Goal: Information Seeking & Learning: Check status

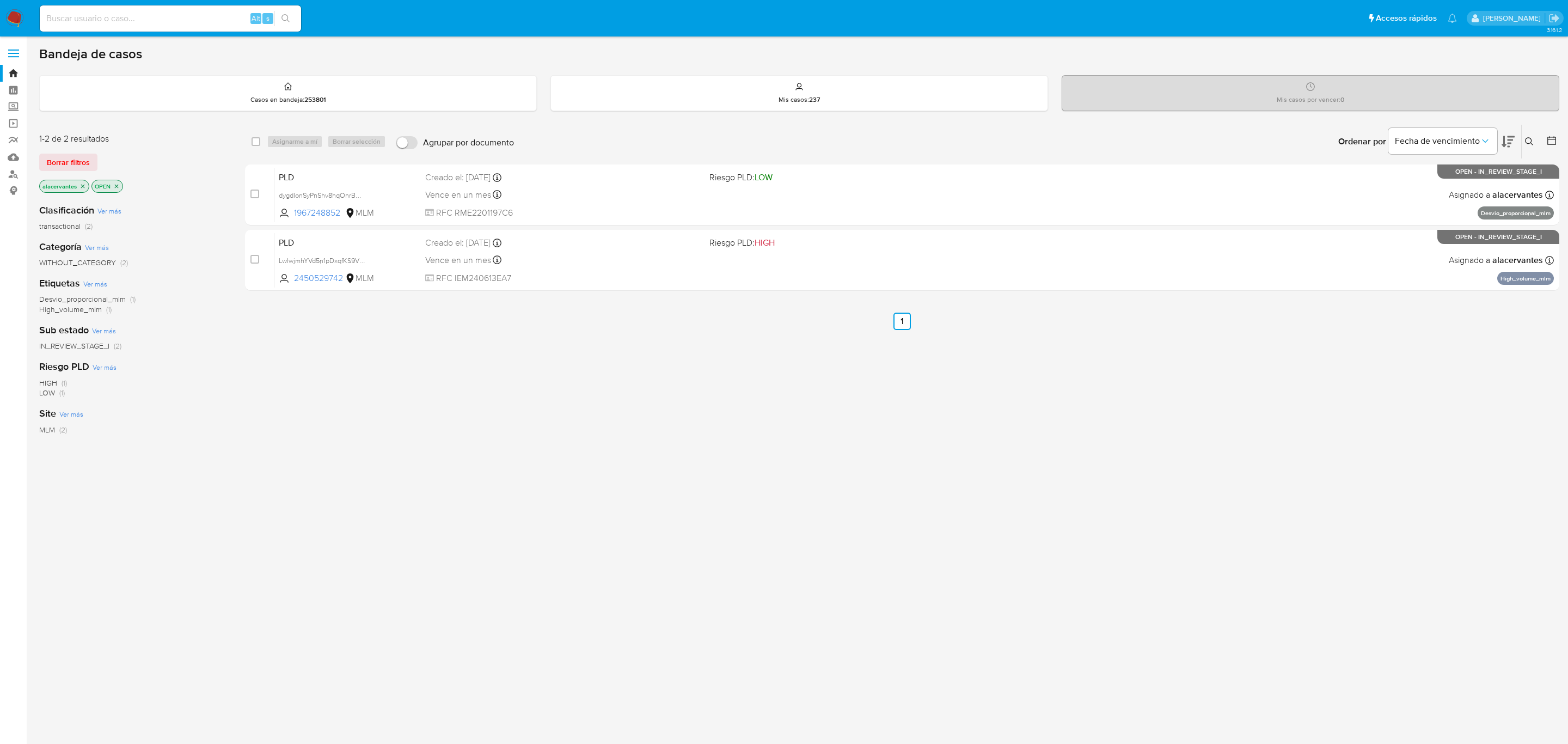
click at [413, 516] on div "select-all-cases-checkbox Asignarme a mí Borrar selección Agrupar por documento…" at bounding box center [902, 371] width 1314 height 493
click at [6, 110] on label "Screening" at bounding box center [65, 107] width 130 height 17
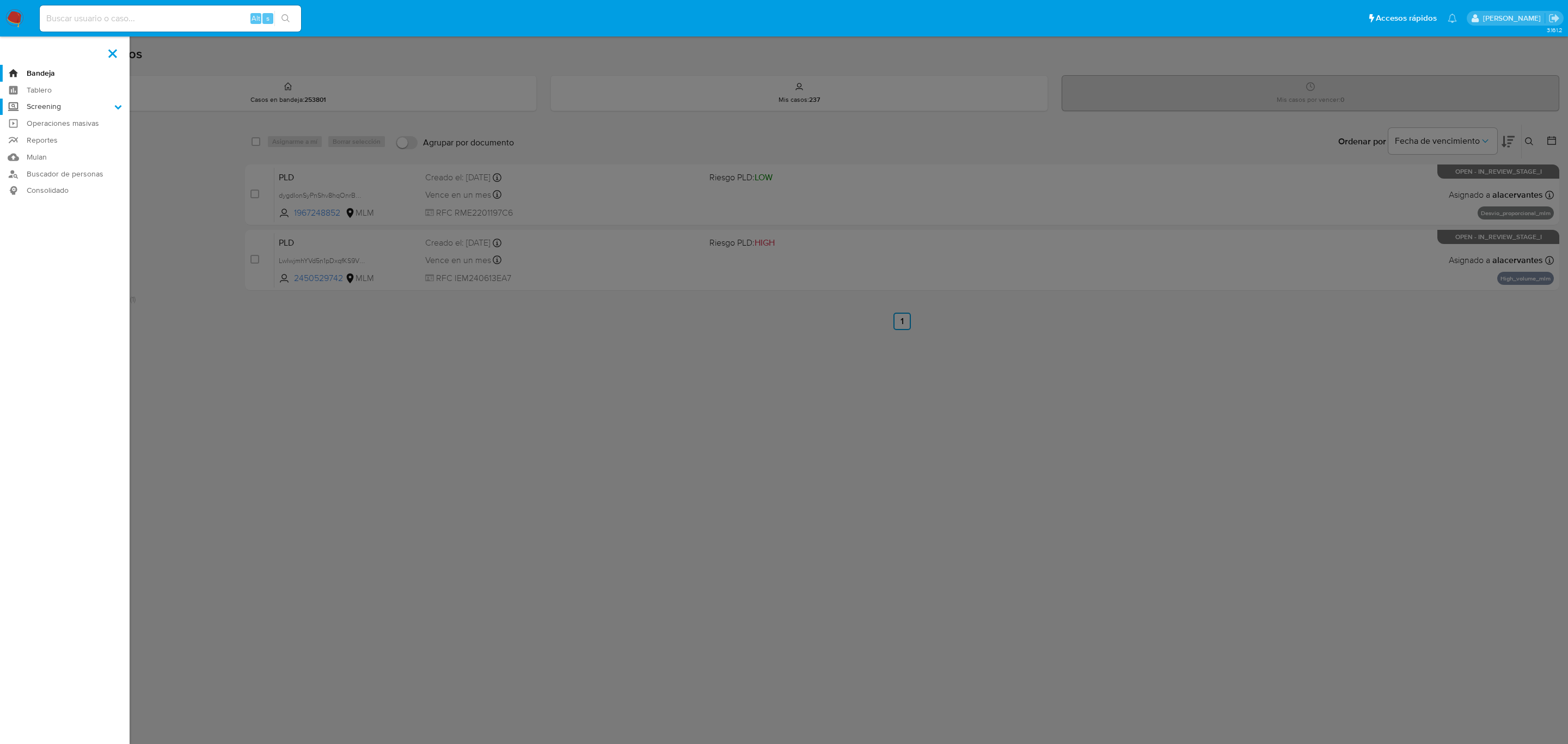
click at [0, 0] on input "Screening" at bounding box center [0, 0] width 0 height 0
click at [61, 150] on link "Herramientas" at bounding box center [65, 149] width 130 height 13
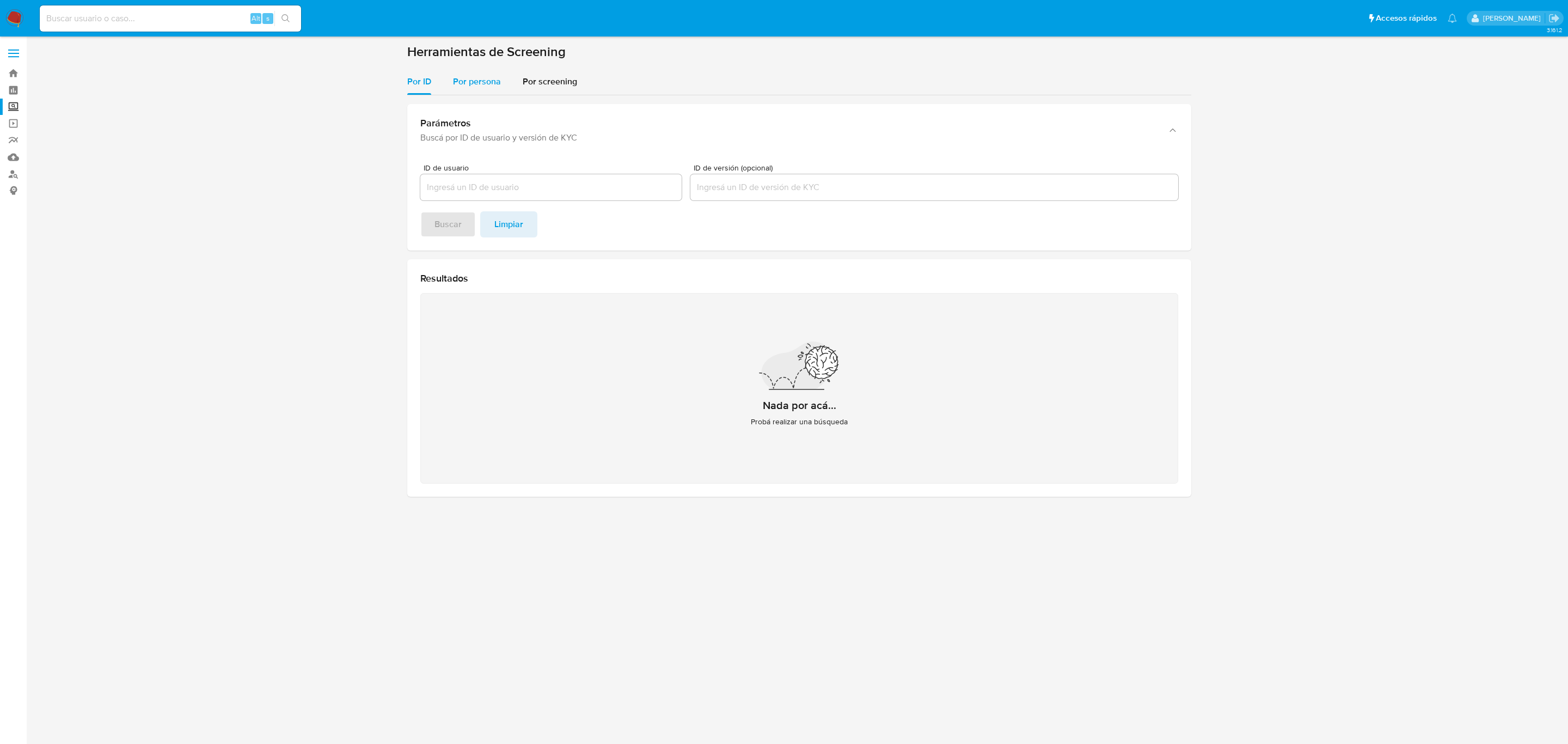
click at [503, 89] on button "Por persona" at bounding box center [477, 81] width 69 height 26
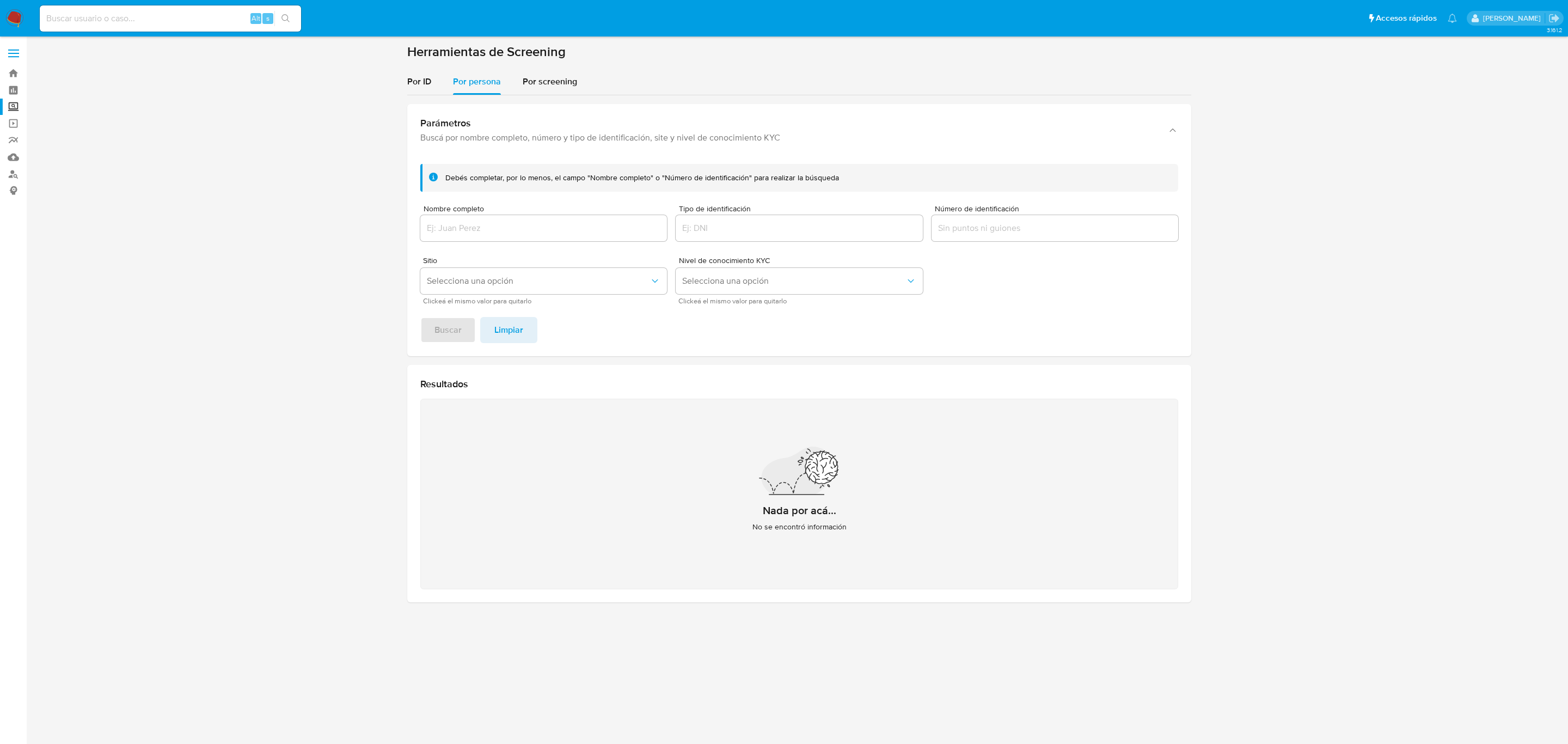
click at [614, 227] on input "Nombre completo" at bounding box center [543, 227] width 247 height 14
paste input "BIANCA PAOLA REYES CRUZ"
click at [420, 317] on button "Buscar" at bounding box center [448, 330] width 56 height 26
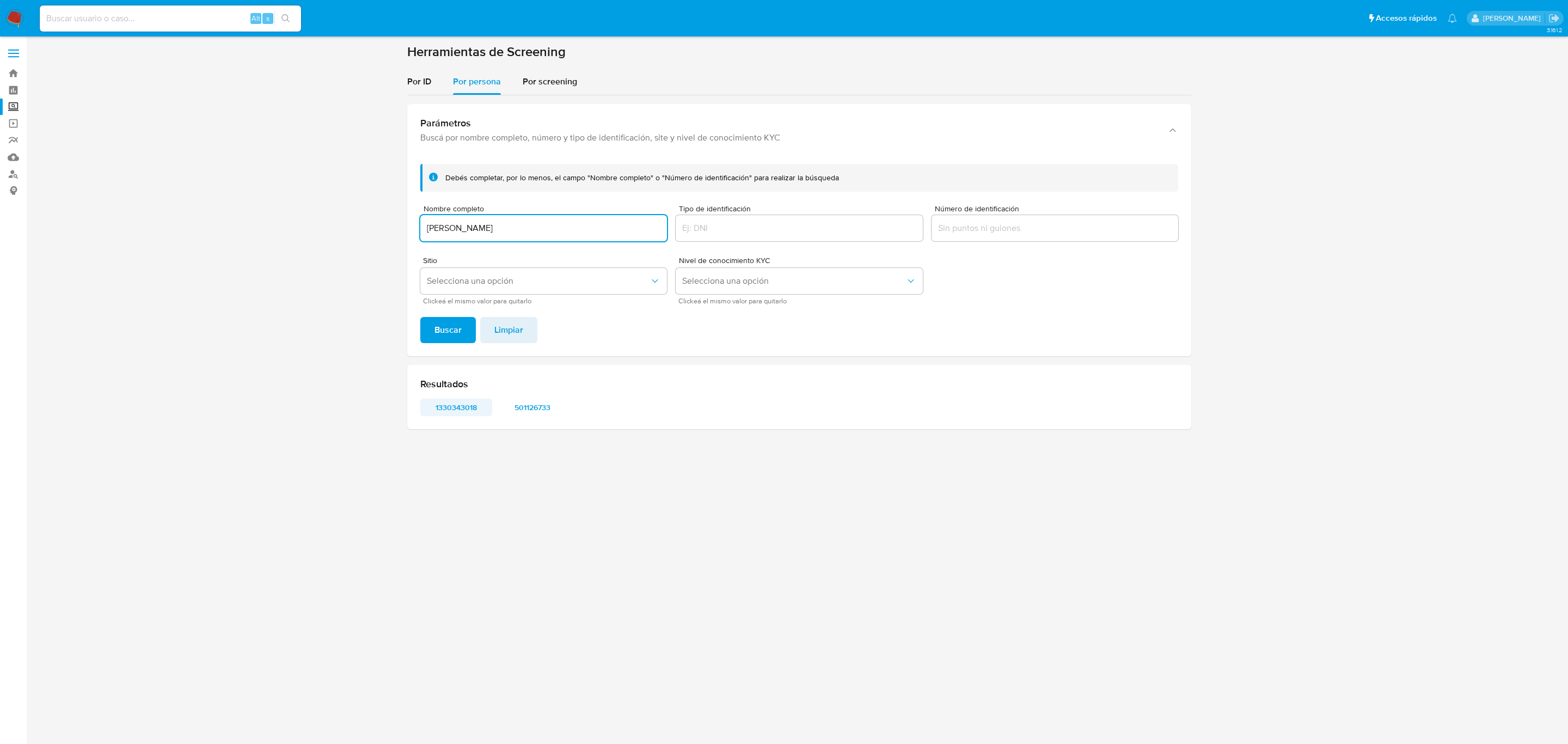
click at [465, 408] on span "1330343018" at bounding box center [456, 408] width 57 height 15
click at [550, 404] on span "501126733" at bounding box center [532, 408] width 57 height 15
click at [612, 227] on input "BIANCA PAOLA REYES CRUZ" at bounding box center [543, 227] width 247 height 14
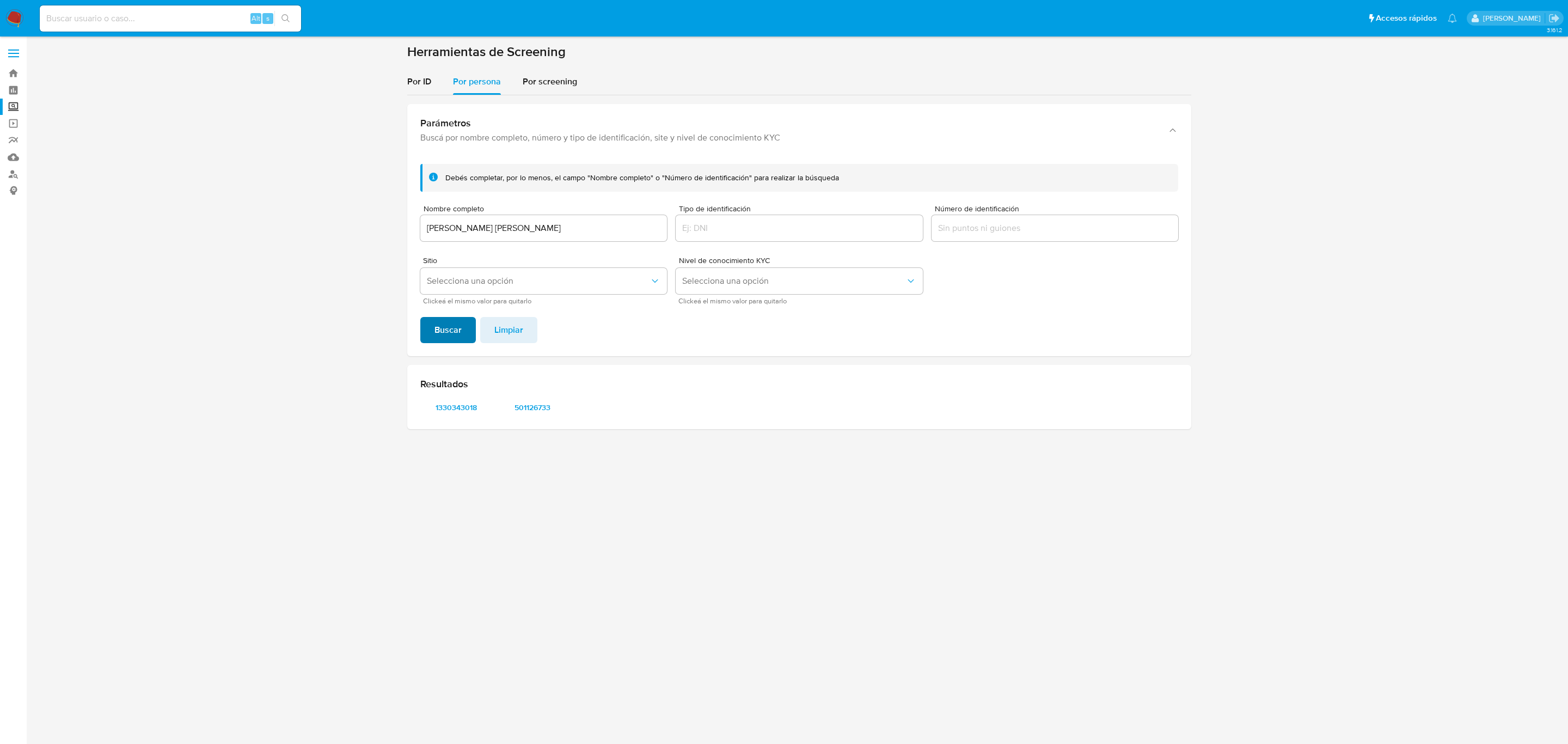
click at [458, 329] on span "Buscar" at bounding box center [448, 330] width 27 height 24
click at [464, 413] on span "272909683" at bounding box center [456, 408] width 57 height 15
click at [516, 226] on input "GABRIEL CUEVAS JOSE" at bounding box center [543, 227] width 247 height 14
click at [497, 228] on input "GABRIEL CUEVAS JOSE" at bounding box center [543, 227] width 247 height 14
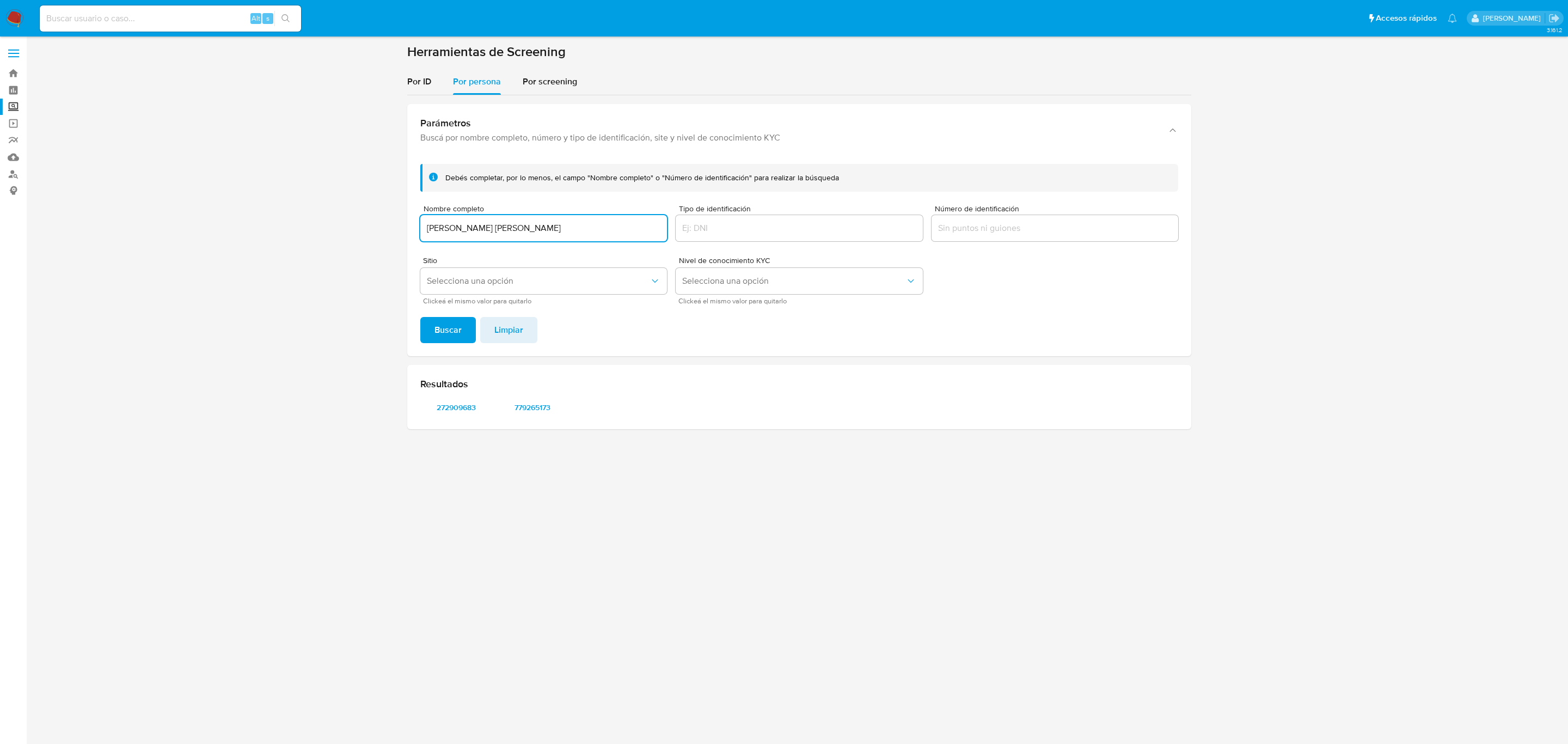
click at [497, 228] on input "GABRIEL CUEVAS JOSE" at bounding box center [543, 227] width 247 height 14
click at [498, 227] on input "GABRIEL CUEVAS JOSE" at bounding box center [543, 227] width 247 height 14
paste input "LAURA PATRICIA LOPEZ TORRES"
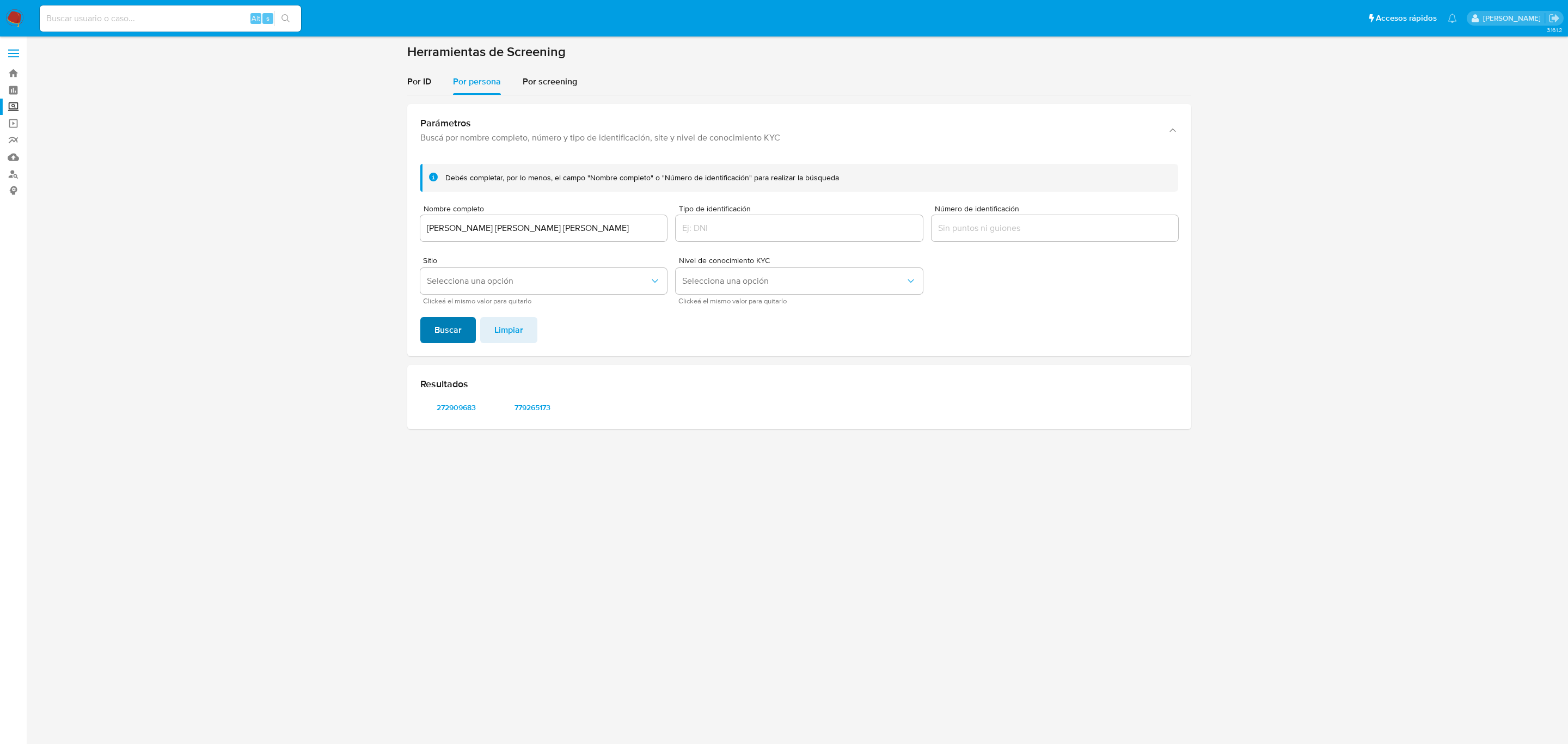
click at [464, 322] on button "Buscar" at bounding box center [448, 330] width 56 height 26
click at [469, 408] on span "342459551" at bounding box center [456, 408] width 57 height 15
click at [516, 235] on div "LAURA PATRICIA LOPEZ TORRES" at bounding box center [543, 227] width 247 height 26
click at [516, 232] on input "LAURA PATRICIA LOPEZ TORRES" at bounding box center [543, 227] width 247 height 14
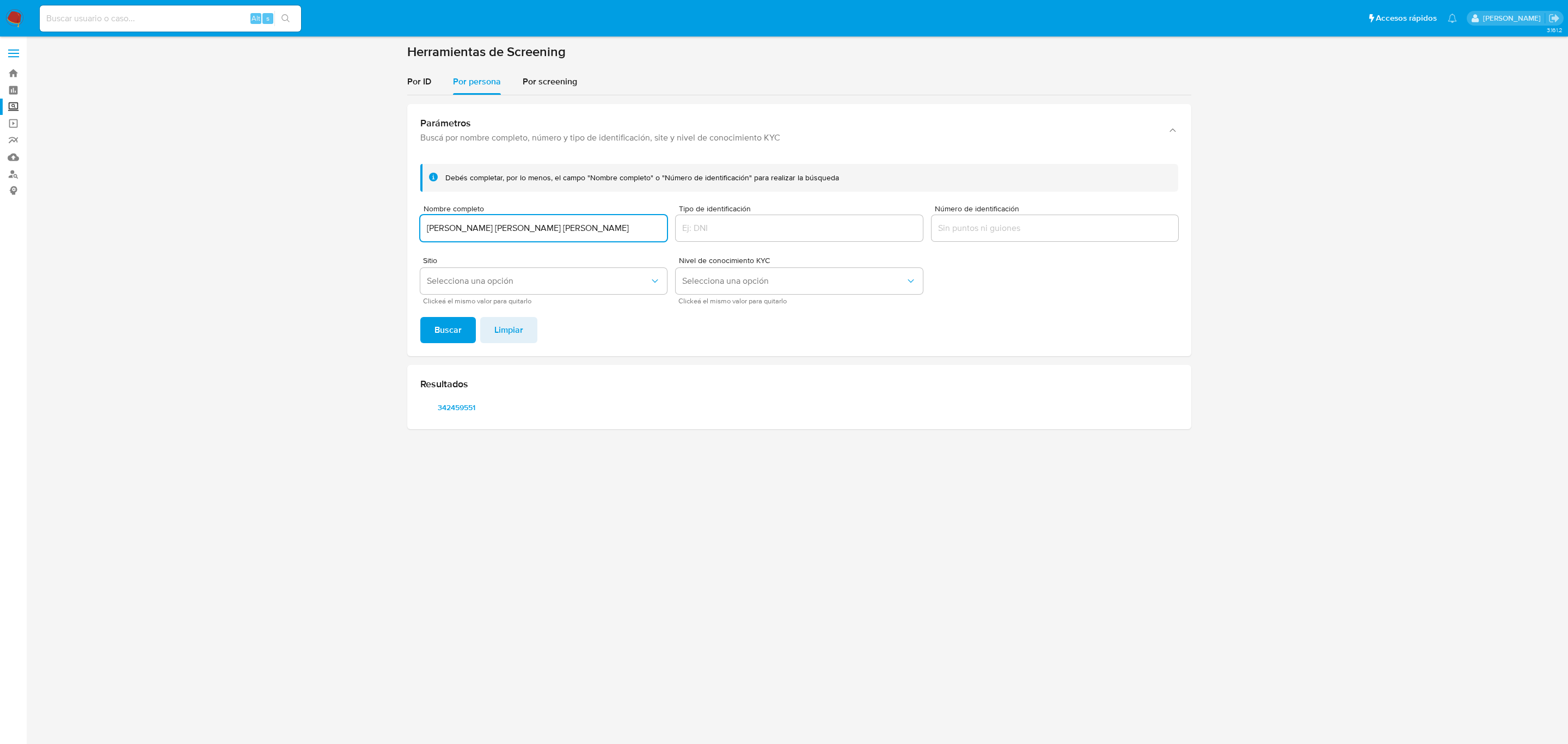
click at [516, 231] on input "LAURA PATRICIA LOPEZ TORRES" at bounding box center [543, 227] width 247 height 14
paste input "EDER MANUEL GARCIA CERON"
click at [461, 323] on button "Buscar" at bounding box center [448, 330] width 56 height 26
click at [472, 403] on span "1287388341" at bounding box center [456, 408] width 57 height 15
click at [490, 226] on input "EDER MANUEL GARCIA CERON" at bounding box center [543, 227] width 247 height 14
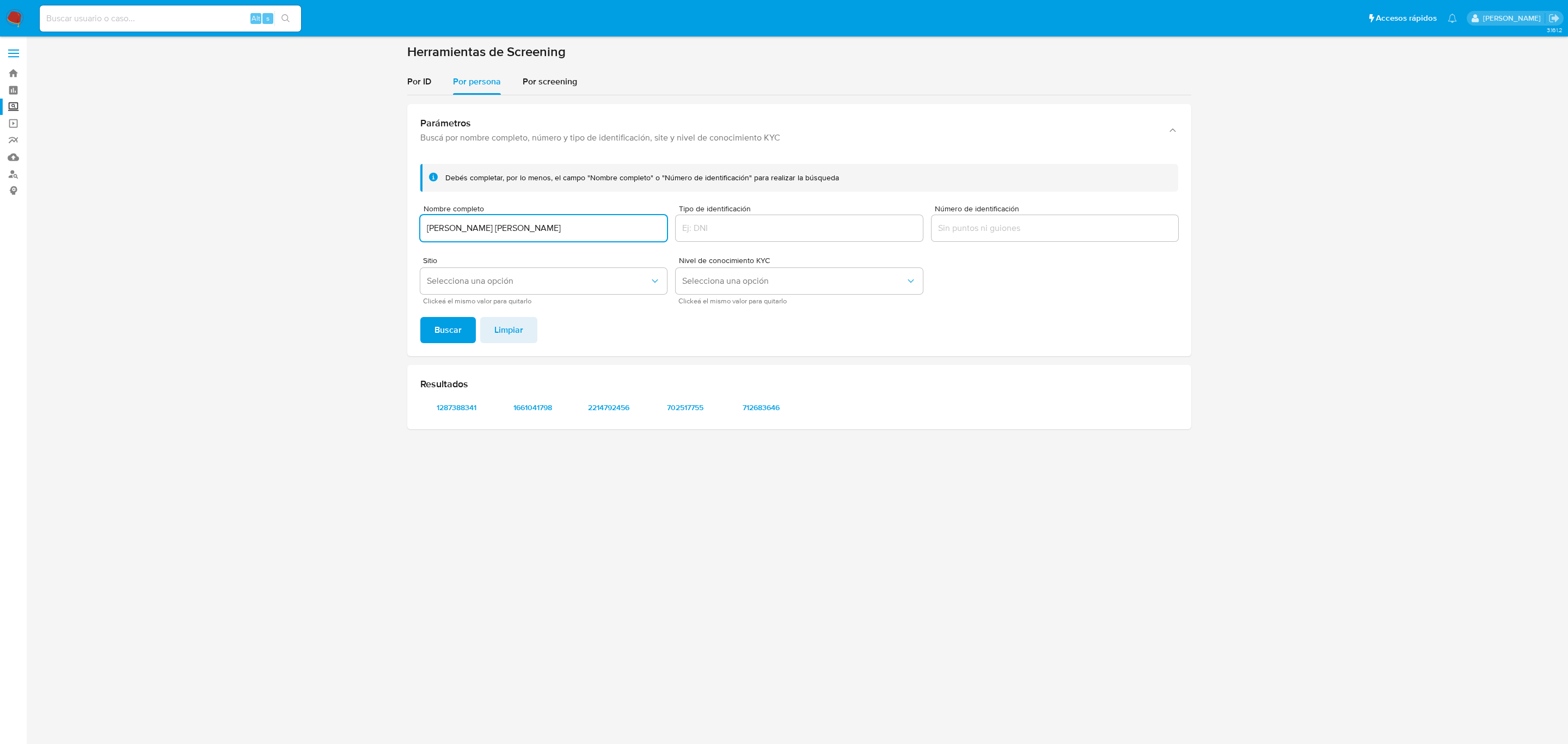
click at [490, 226] on input "EDER MANUEL GARCIA CERON" at bounding box center [543, 227] width 247 height 14
click at [420, 317] on button "Buscar" at bounding box center [448, 330] width 56 height 26
click at [457, 404] on span "1037876108" at bounding box center [456, 408] width 57 height 15
click at [465, 427] on span "306879741" at bounding box center [456, 429] width 57 height 15
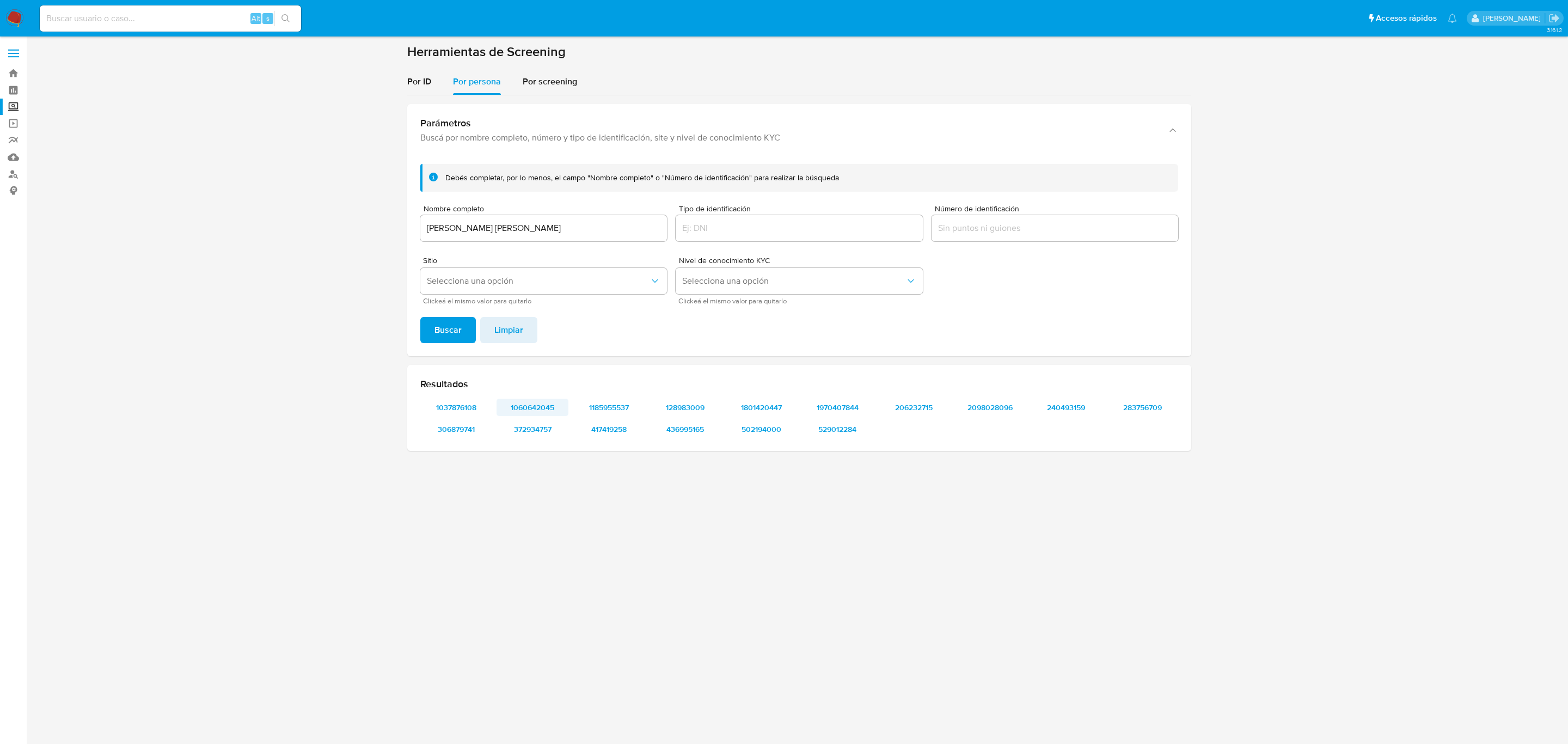
click at [549, 401] on span "1060642045" at bounding box center [532, 408] width 57 height 15
click at [529, 421] on span "372934757" at bounding box center [532, 429] width 57 height 15
click at [615, 412] on span "1185955537" at bounding box center [609, 408] width 57 height 15
click at [599, 433] on span "417419258" at bounding box center [609, 429] width 57 height 15
click at [704, 404] on span "128983009" at bounding box center [685, 408] width 57 height 15
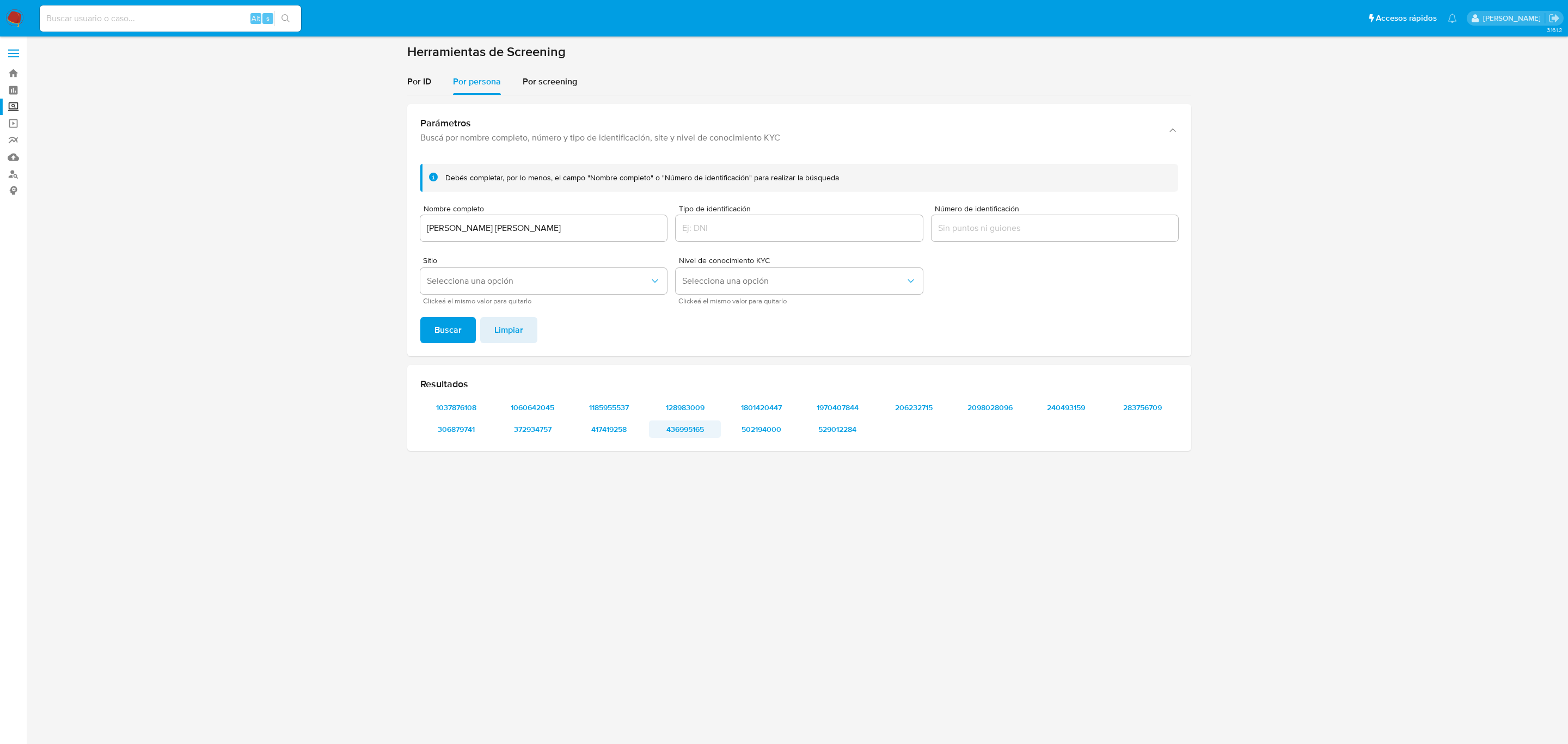
click at [701, 424] on span "436995165" at bounding box center [685, 429] width 57 height 15
click at [779, 414] on span "1801420447" at bounding box center [761, 408] width 57 height 15
click at [765, 421] on span "502194000" at bounding box center [761, 429] width 57 height 15
click at [838, 406] on span "1970407844" at bounding box center [837, 408] width 57 height 15
click at [840, 432] on span "529012284" at bounding box center [837, 429] width 57 height 15
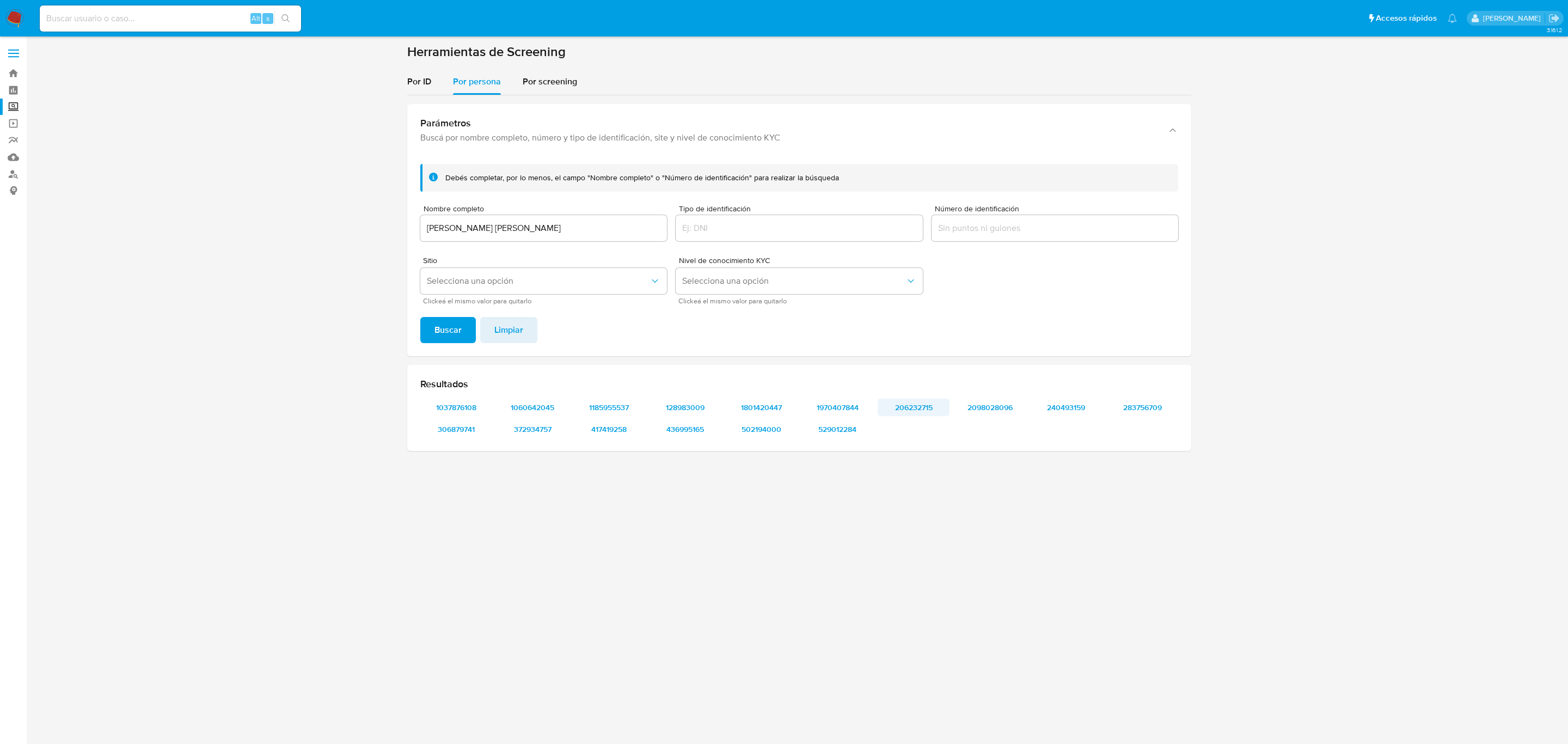
click at [934, 409] on span "206232715" at bounding box center [913, 408] width 57 height 15
click at [985, 412] on span "2098028096" at bounding box center [989, 408] width 57 height 15
click at [1080, 406] on span "240493159" at bounding box center [1065, 408] width 57 height 15
click at [1133, 412] on span "283756709" at bounding box center [1141, 408] width 57 height 15
click at [603, 231] on input "PEDRO REYES REYES" at bounding box center [543, 227] width 247 height 14
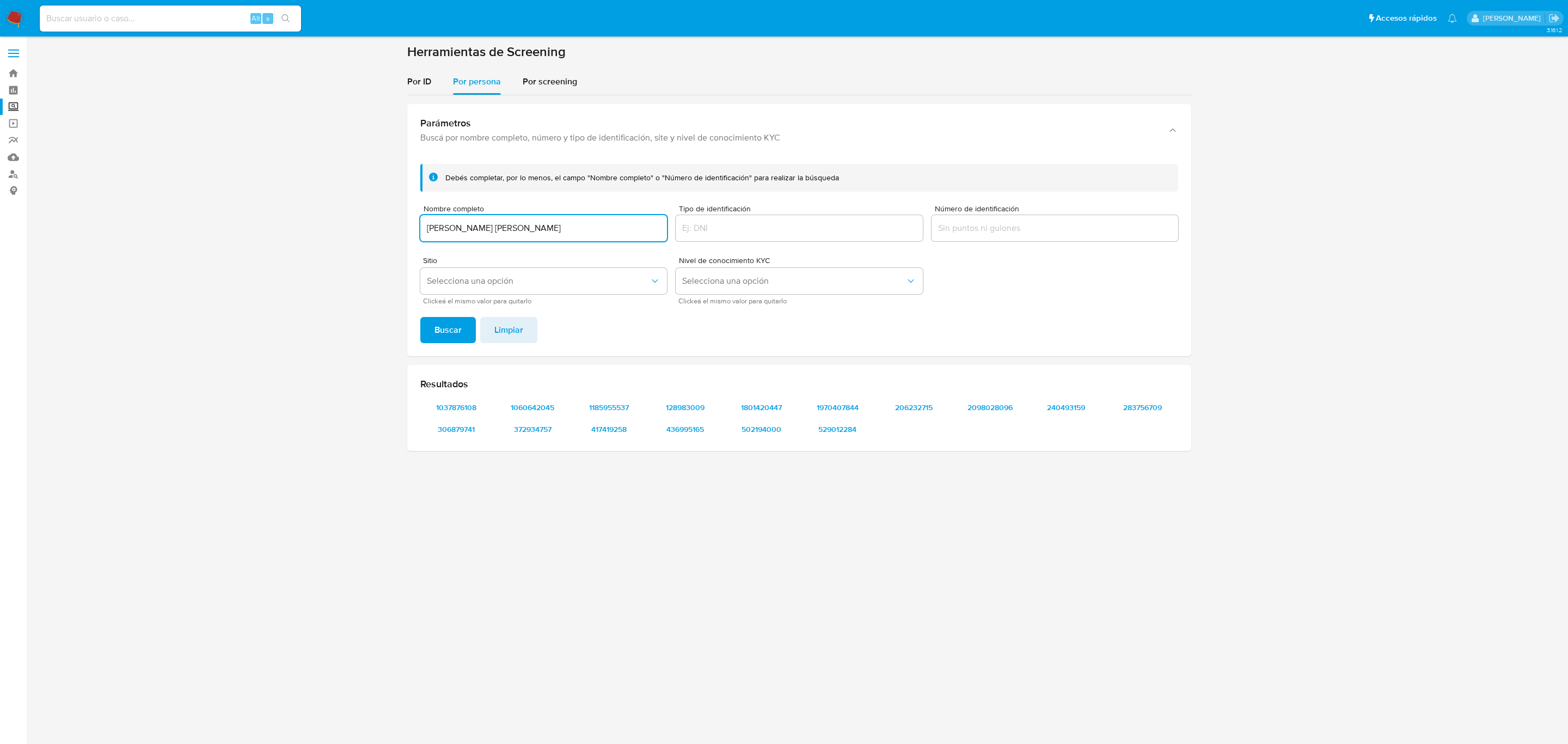
click at [603, 231] on input "PEDRO REYES REYES" at bounding box center [543, 227] width 247 height 14
click at [420, 317] on button "Buscar" at bounding box center [448, 330] width 56 height 26
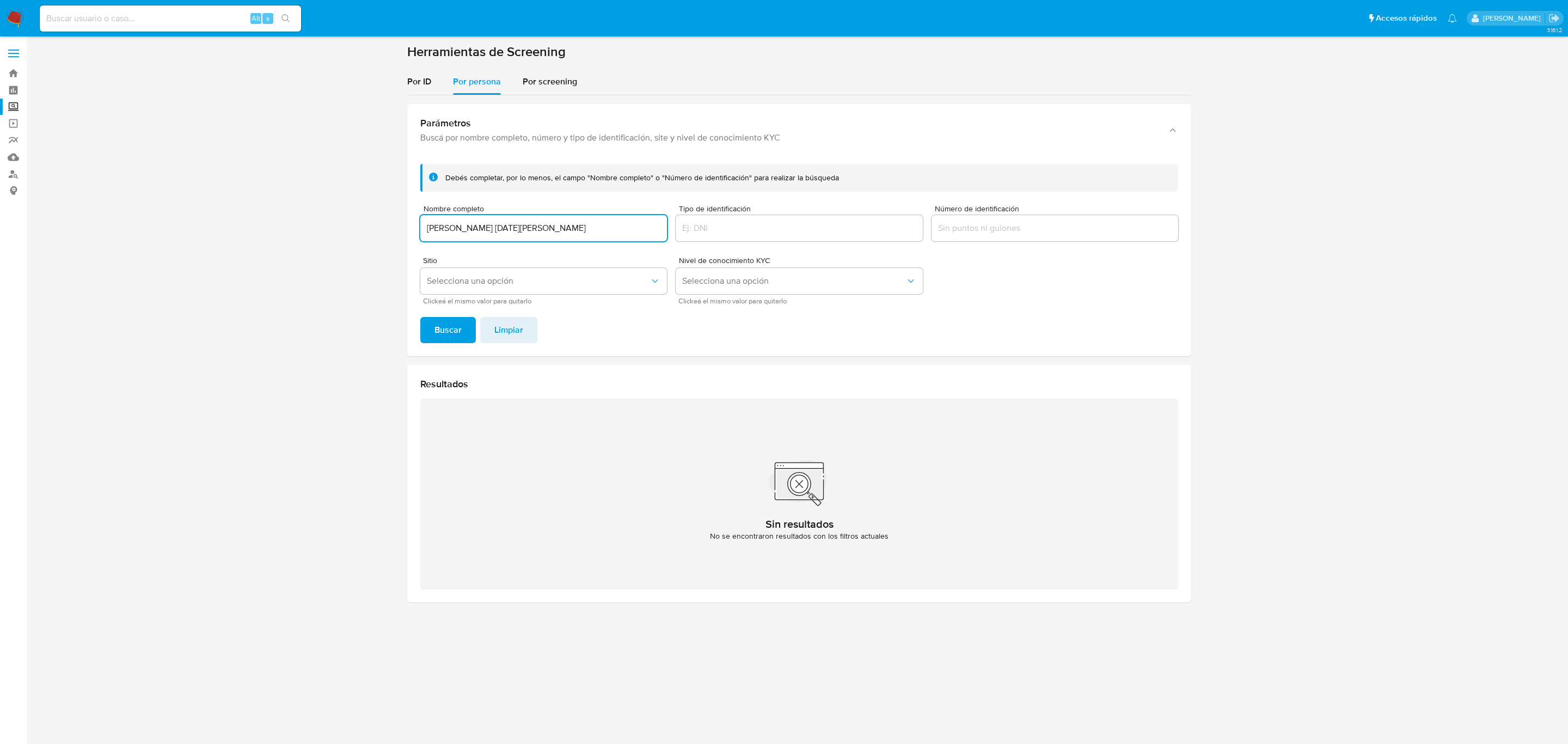
click at [420, 317] on button "Buscar" at bounding box center [448, 330] width 56 height 26
click at [608, 215] on div "SOLEDAD LUCIA PADILLA GUZMAN" at bounding box center [543, 227] width 247 height 26
click at [603, 225] on input "SOLEDAD LUCIA PADILLA GUZMAN" at bounding box center [543, 227] width 247 height 14
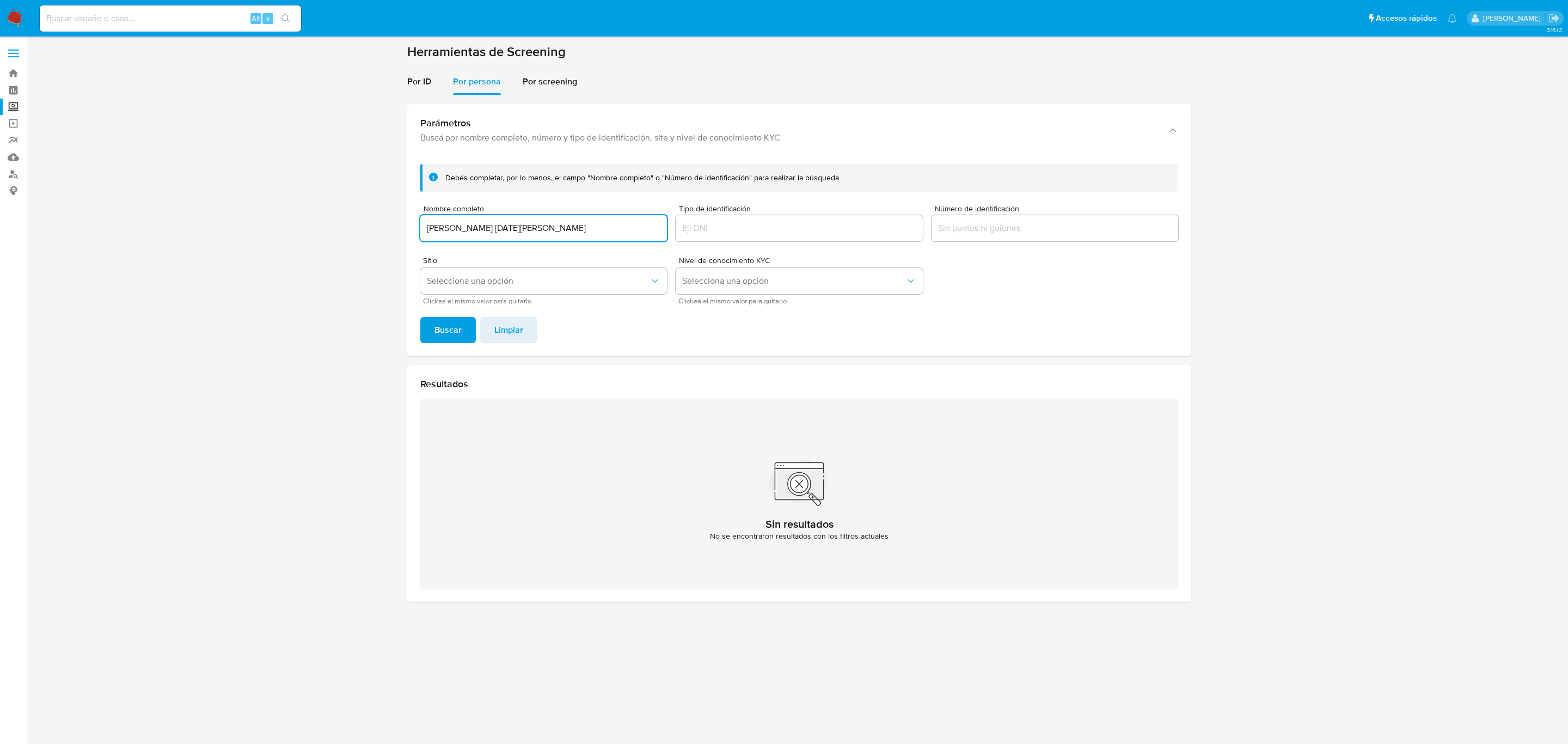
paste input "MARIA FERNANDA SANCHEZ MATLA"
click at [420, 317] on button "Buscar" at bounding box center [448, 330] width 56 height 26
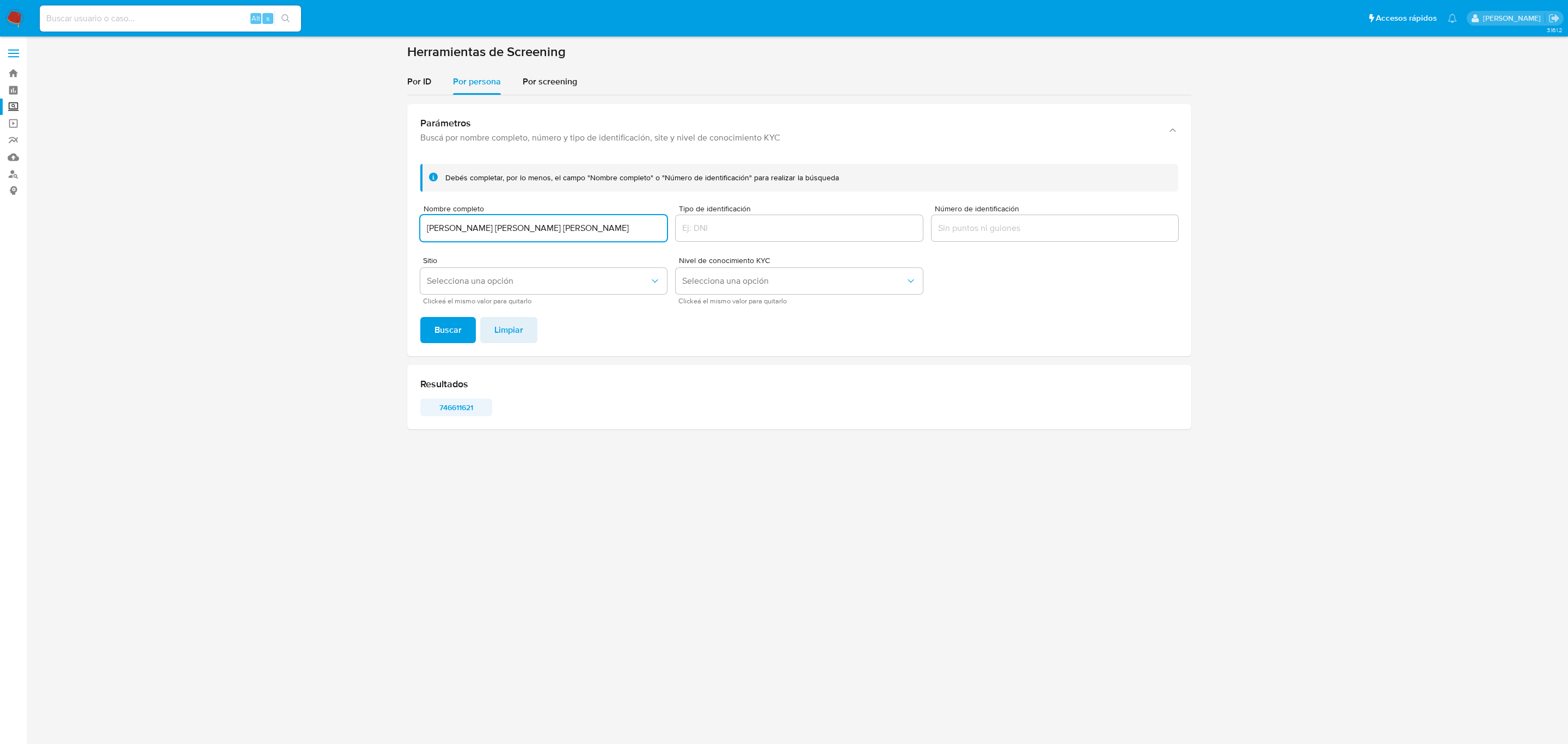
click at [459, 406] on span "746611621" at bounding box center [456, 408] width 57 height 15
click at [523, 232] on input "MARIA FERNANDA SANCHEZ MATLA" at bounding box center [543, 227] width 247 height 14
click at [420, 317] on button "Buscar" at bounding box center [448, 330] width 56 height 26
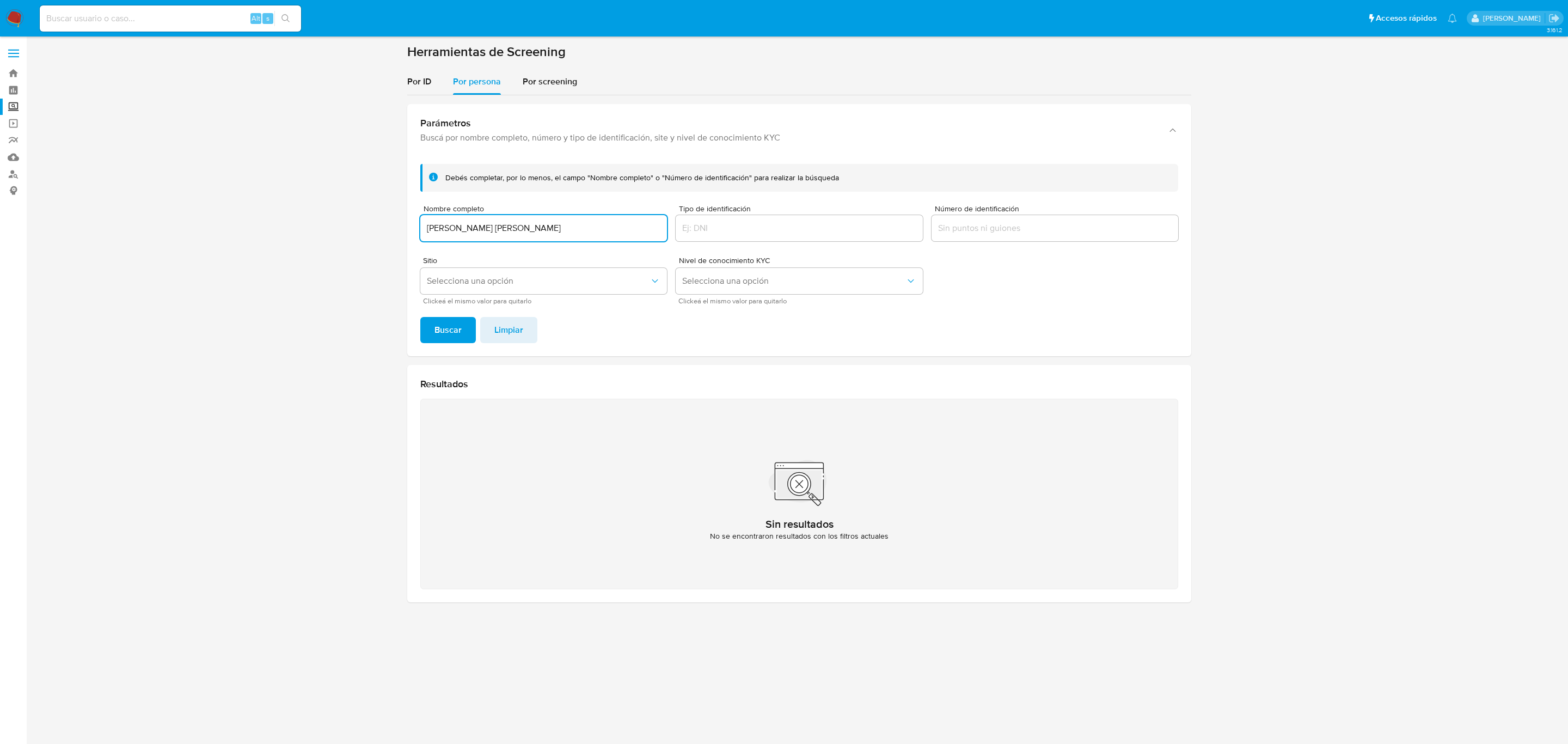
click at [624, 226] on input "FRIDA MARIEL CANSECO FIGUEROA" at bounding box center [543, 227] width 247 height 14
paste input "MIGUEL DE JESUS CORDOBA MERIDA"
click at [420, 317] on button "Buscar" at bounding box center [448, 330] width 56 height 26
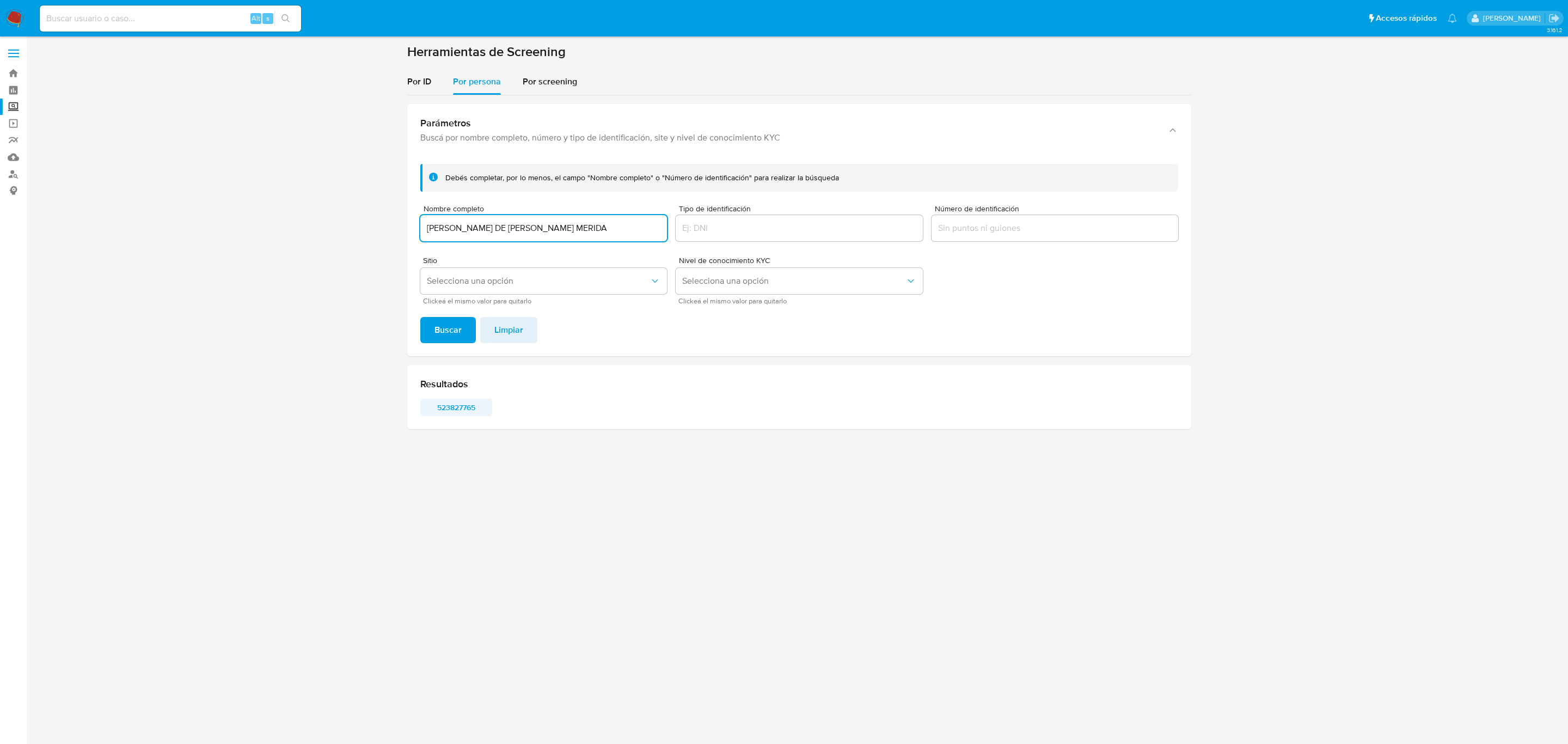
click at [446, 409] on span "523827765" at bounding box center [456, 408] width 57 height 15
click at [548, 223] on input "MIGUEL DE JESUS CORDOBA MERIDA" at bounding box center [543, 227] width 247 height 14
click at [420, 317] on button "Buscar" at bounding box center [448, 330] width 56 height 26
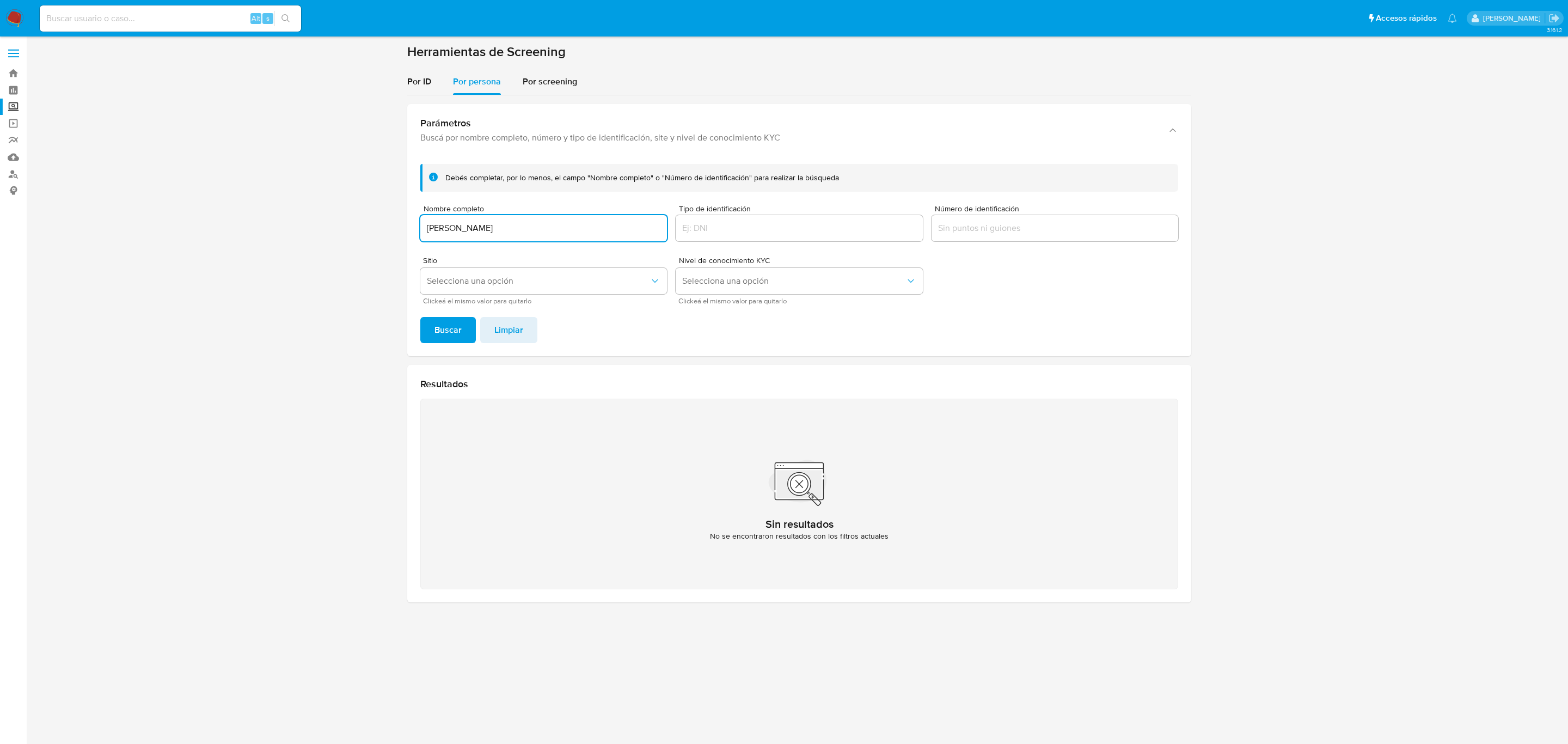
click at [420, 317] on button "Buscar" at bounding box center [448, 330] width 56 height 26
click at [499, 232] on input "OFELIA LAURENO HERNANDEZ" at bounding box center [543, 227] width 247 height 14
click at [499, 231] on input "OFELIA LAURENO HERNANDEZ" at bounding box center [543, 227] width 247 height 14
paste input "ROSARIO DE JESUS SANCHEZ VASQUEZ"
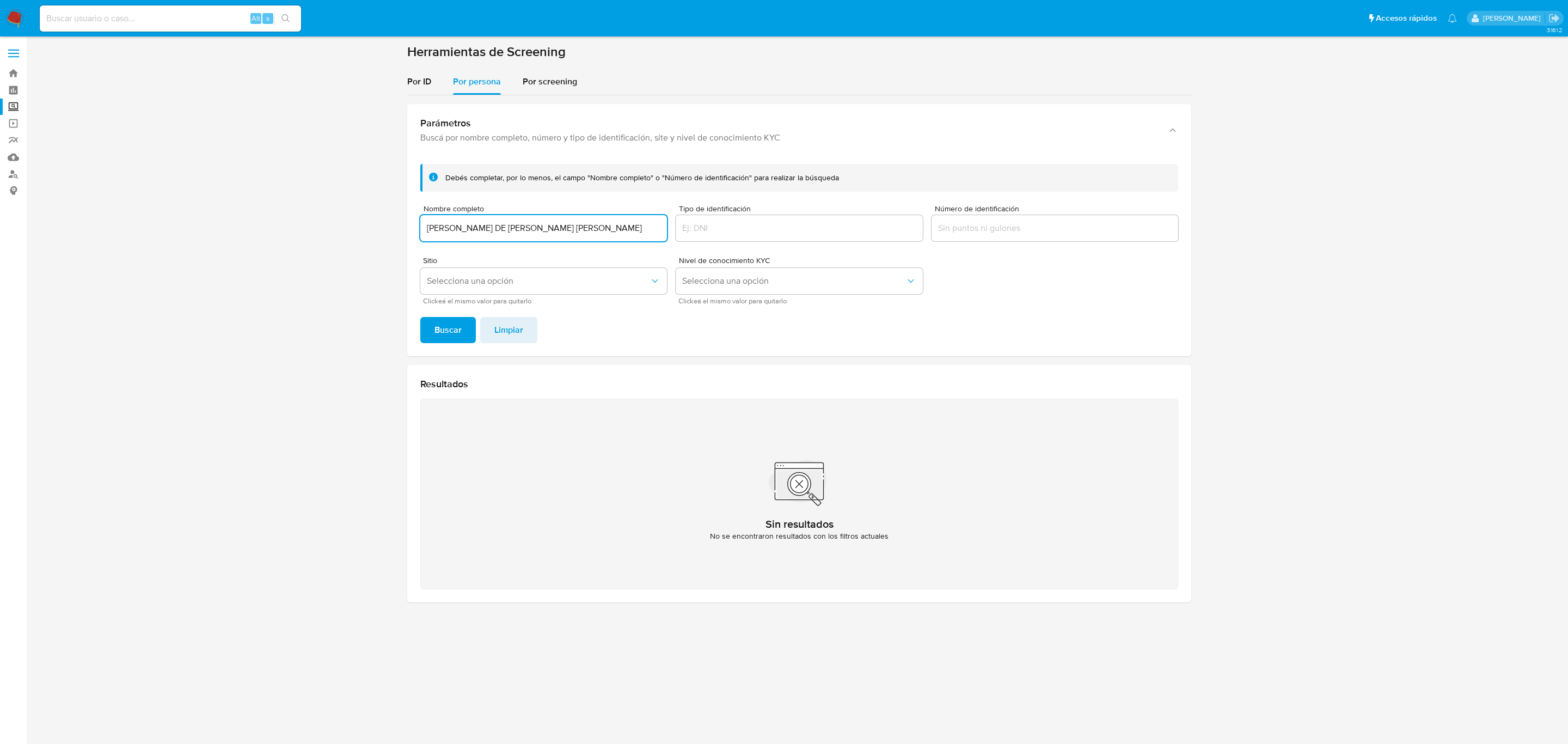
click at [420, 317] on button "Buscar" at bounding box center [448, 330] width 56 height 26
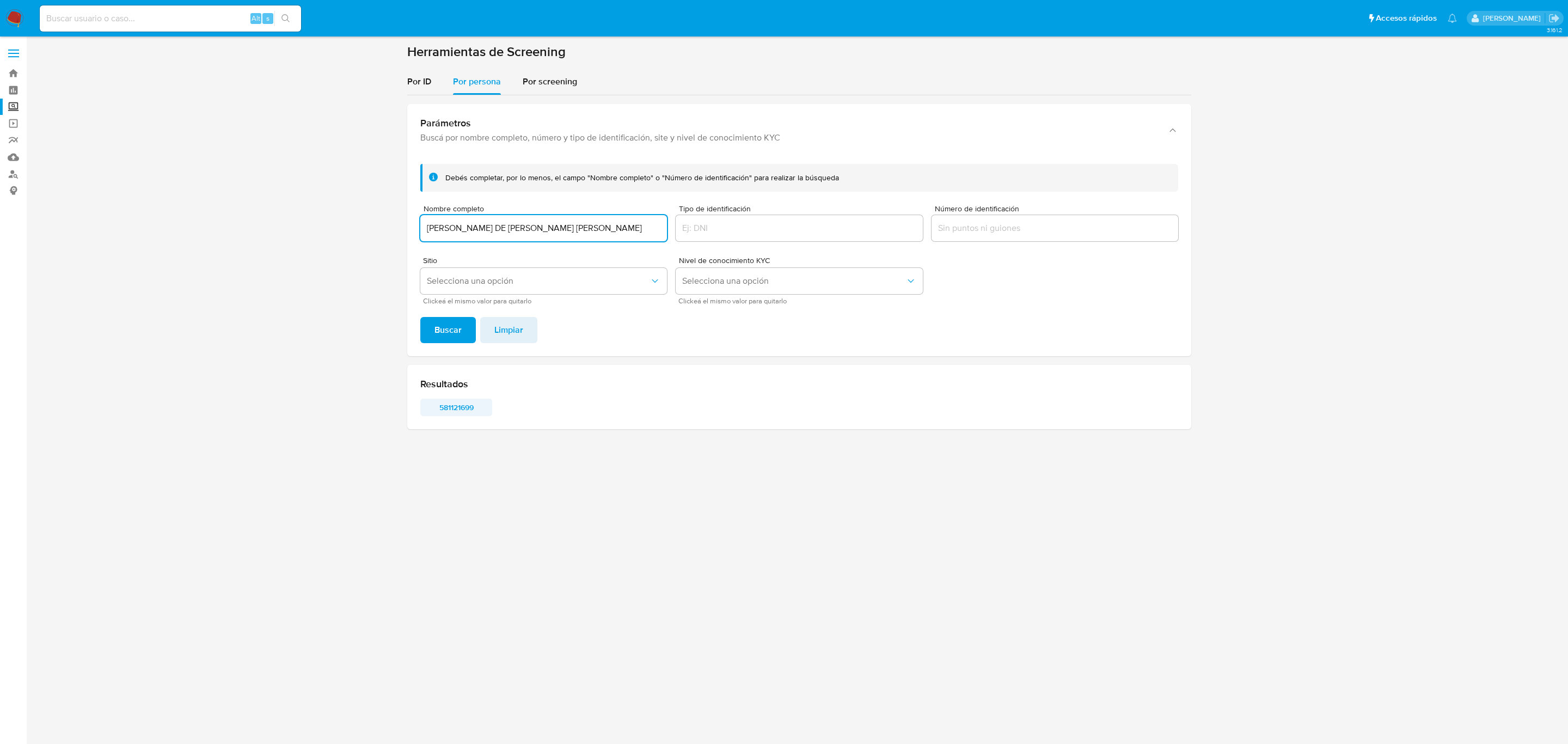
click at [470, 401] on span "581121699" at bounding box center [456, 408] width 57 height 15
click at [549, 225] on input "ROSARIO DE JESUS SANCHEZ VASQUEZ" at bounding box center [543, 227] width 247 height 14
click at [420, 317] on button "Buscar" at bounding box center [448, 330] width 56 height 26
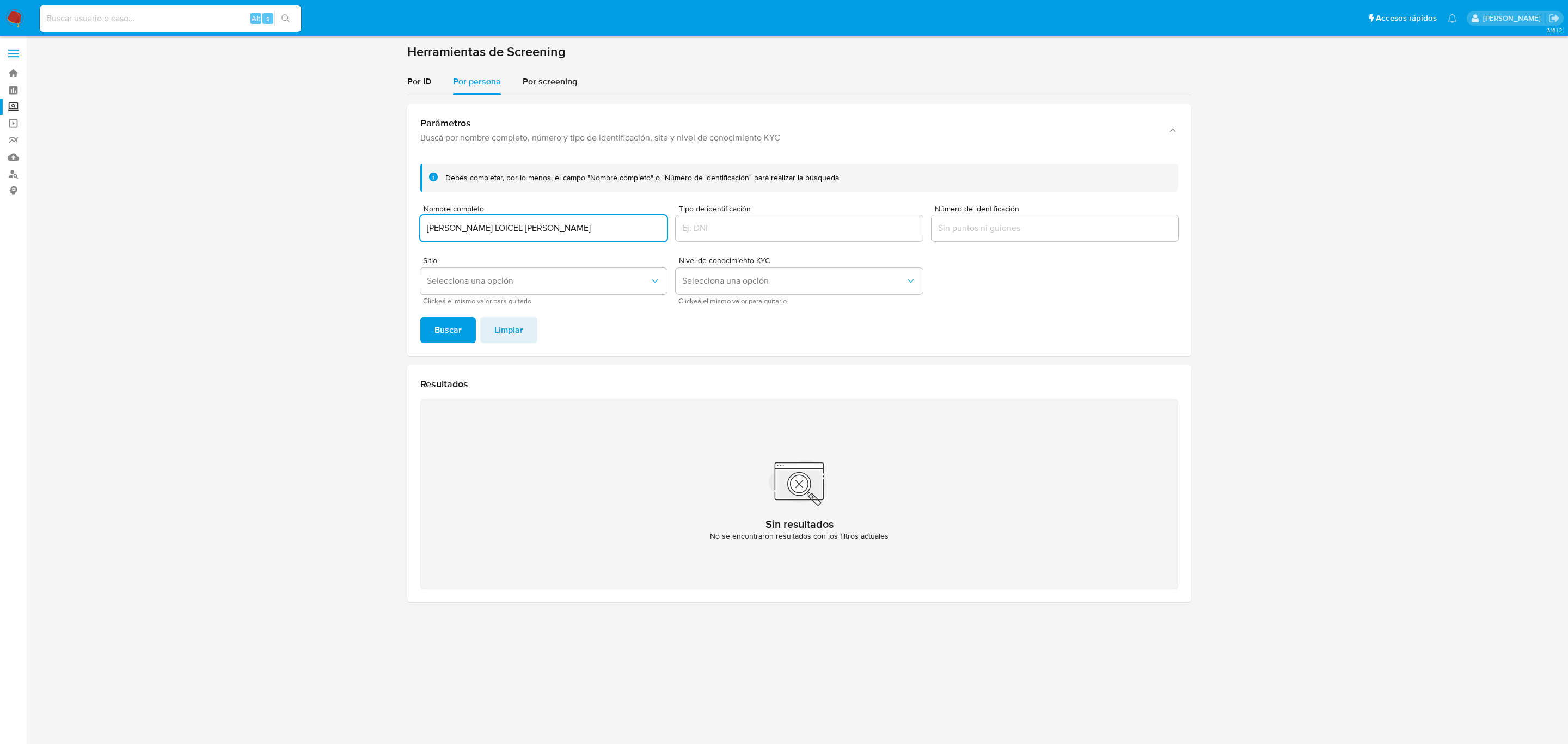
click at [626, 224] on input "EDGAR LOICEL CASTRO GARCIA" at bounding box center [543, 227] width 247 height 14
paste input "LEONARDO IRIARTE ALANIS"
click at [420, 317] on button "Buscar" at bounding box center [448, 330] width 56 height 26
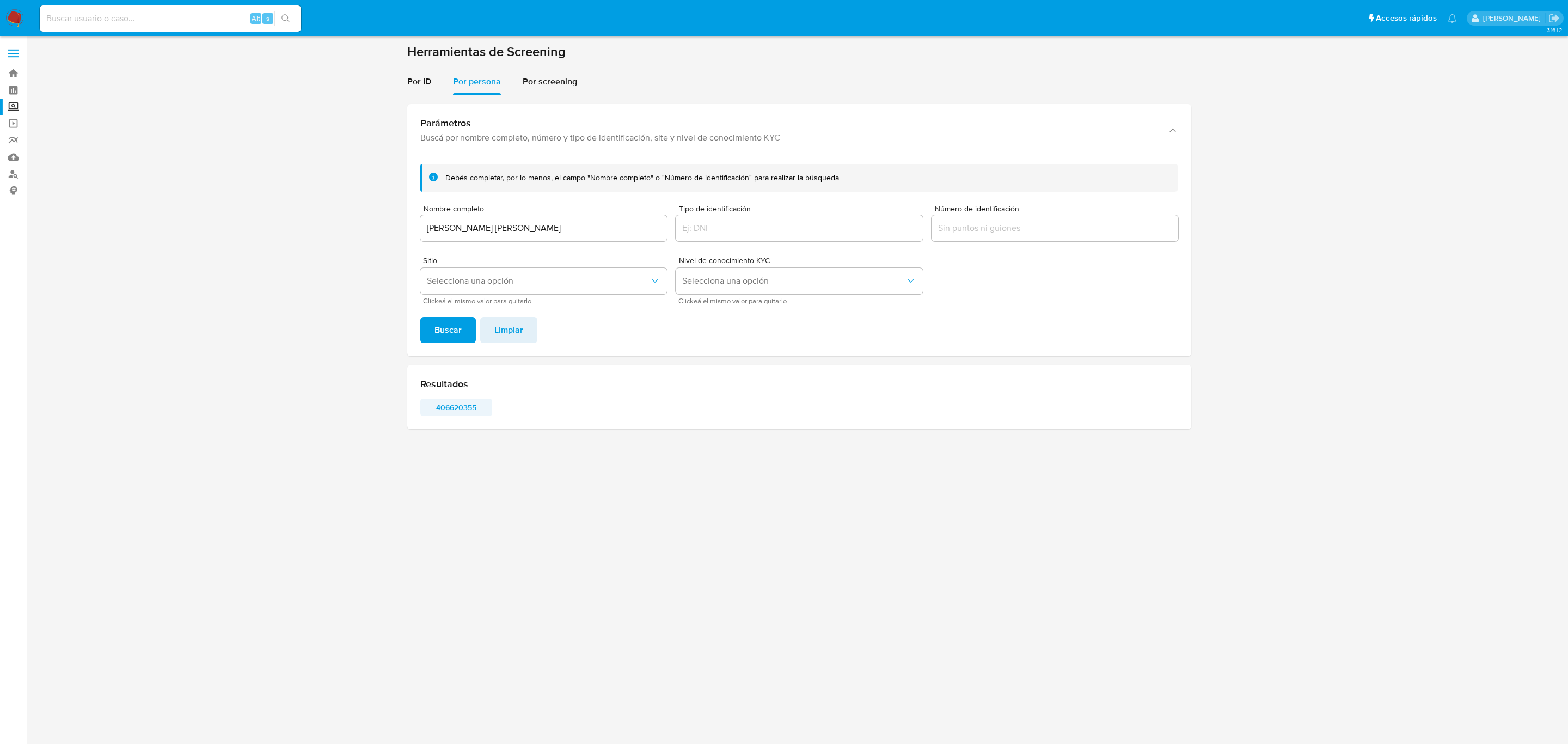
click at [468, 412] on span "406620355" at bounding box center [456, 408] width 57 height 15
click at [537, 216] on div "Nombre completo LEONARDO IRIARTE ALANIS" at bounding box center [543, 225] width 247 height 39
click at [537, 225] on input "LEONARDO IRIARTE ALANIS" at bounding box center [543, 227] width 247 height 14
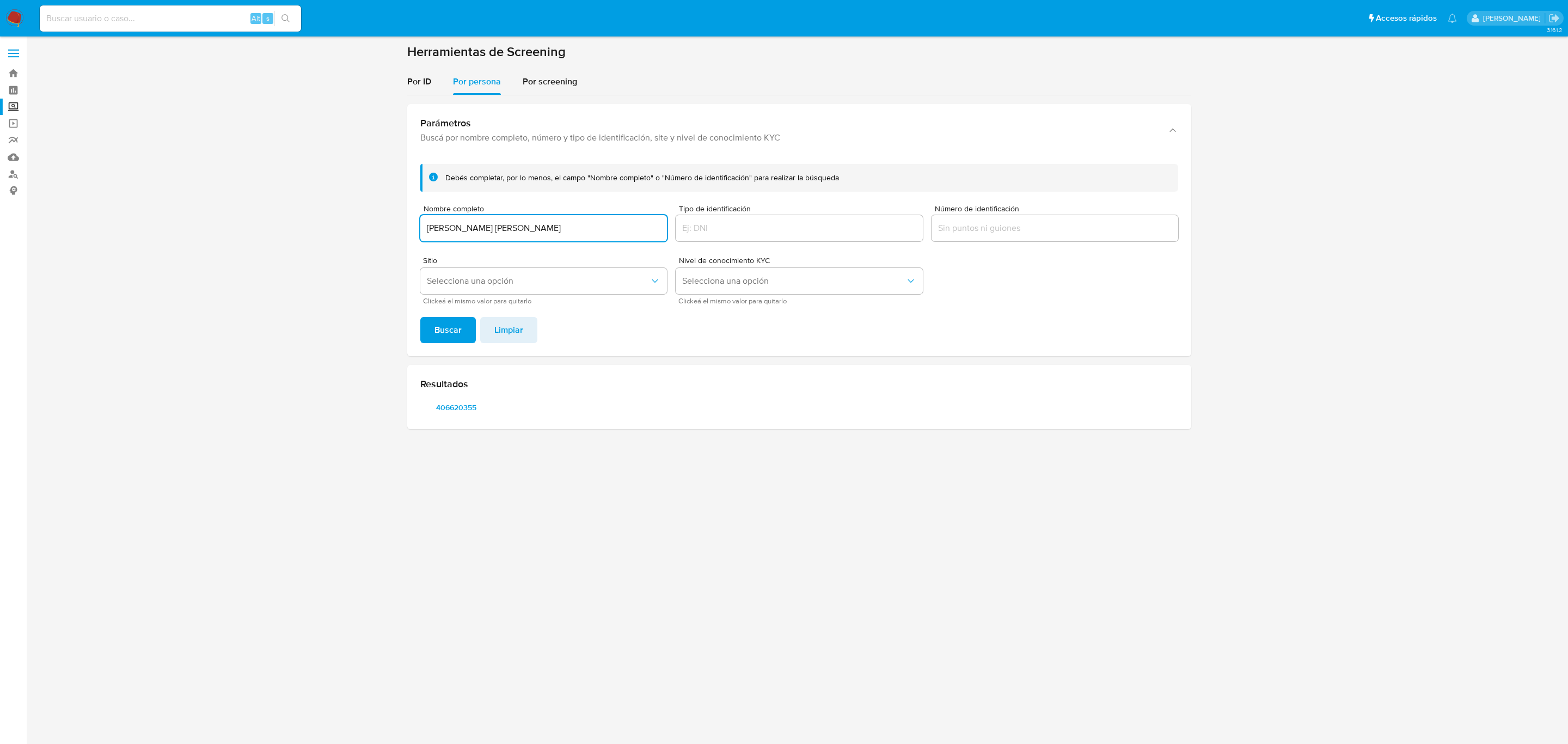
click at [420, 317] on button "Buscar" at bounding box center [448, 330] width 56 height 26
click at [458, 412] on span "309945427" at bounding box center [456, 408] width 57 height 15
click at [530, 226] on input "BENJAMIN OMAR ARAGON WEBER" at bounding box center [543, 227] width 247 height 14
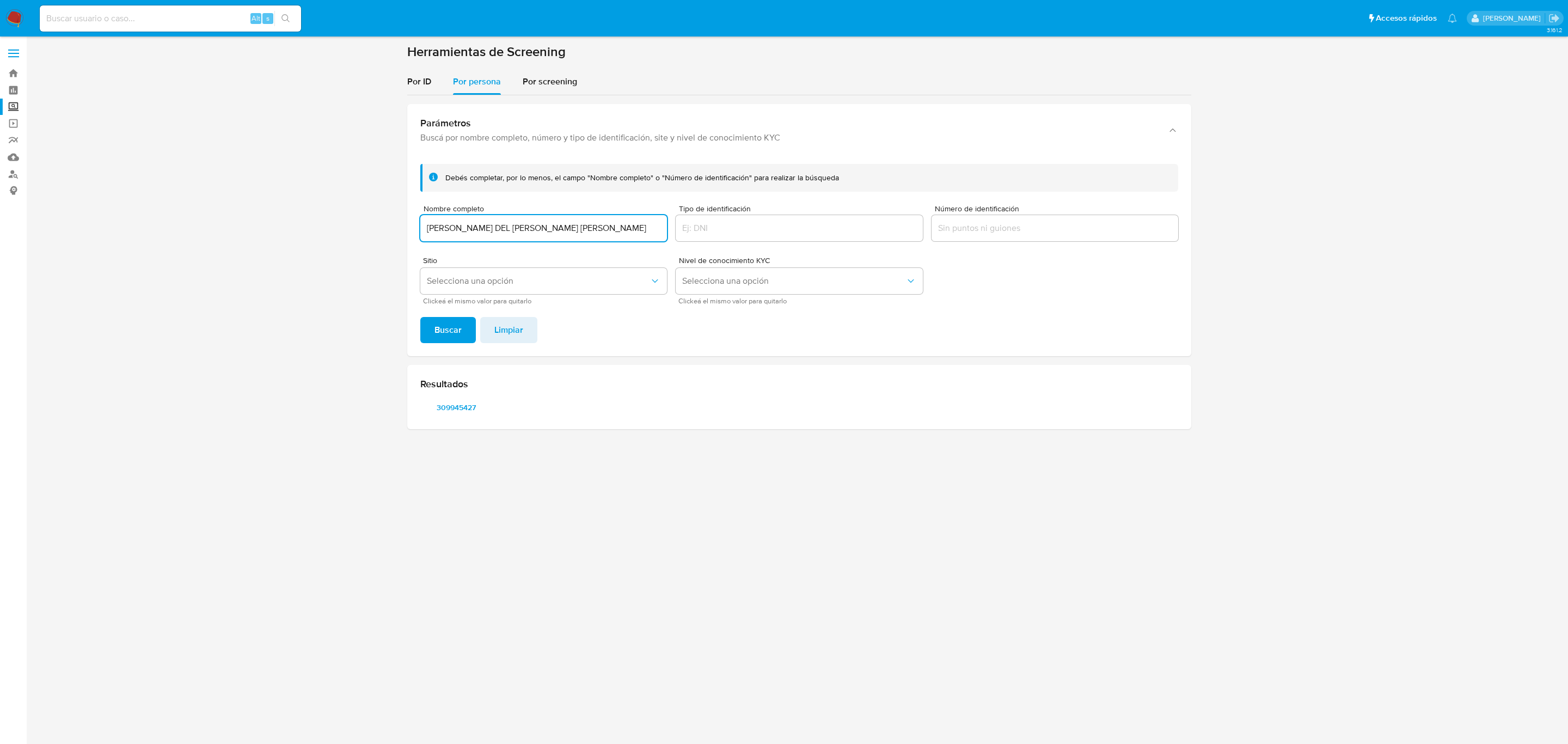
click at [420, 317] on button "Buscar" at bounding box center [448, 330] width 56 height 26
click at [474, 412] on span "2401585824" at bounding box center [456, 408] width 57 height 15
click at [487, 220] on div "KARINA DEL CARMEN LUIS ESTRADA" at bounding box center [543, 227] width 247 height 26
click at [488, 223] on input "KARINA DEL CARMEN LUIS ESTRADA" at bounding box center [543, 227] width 247 height 14
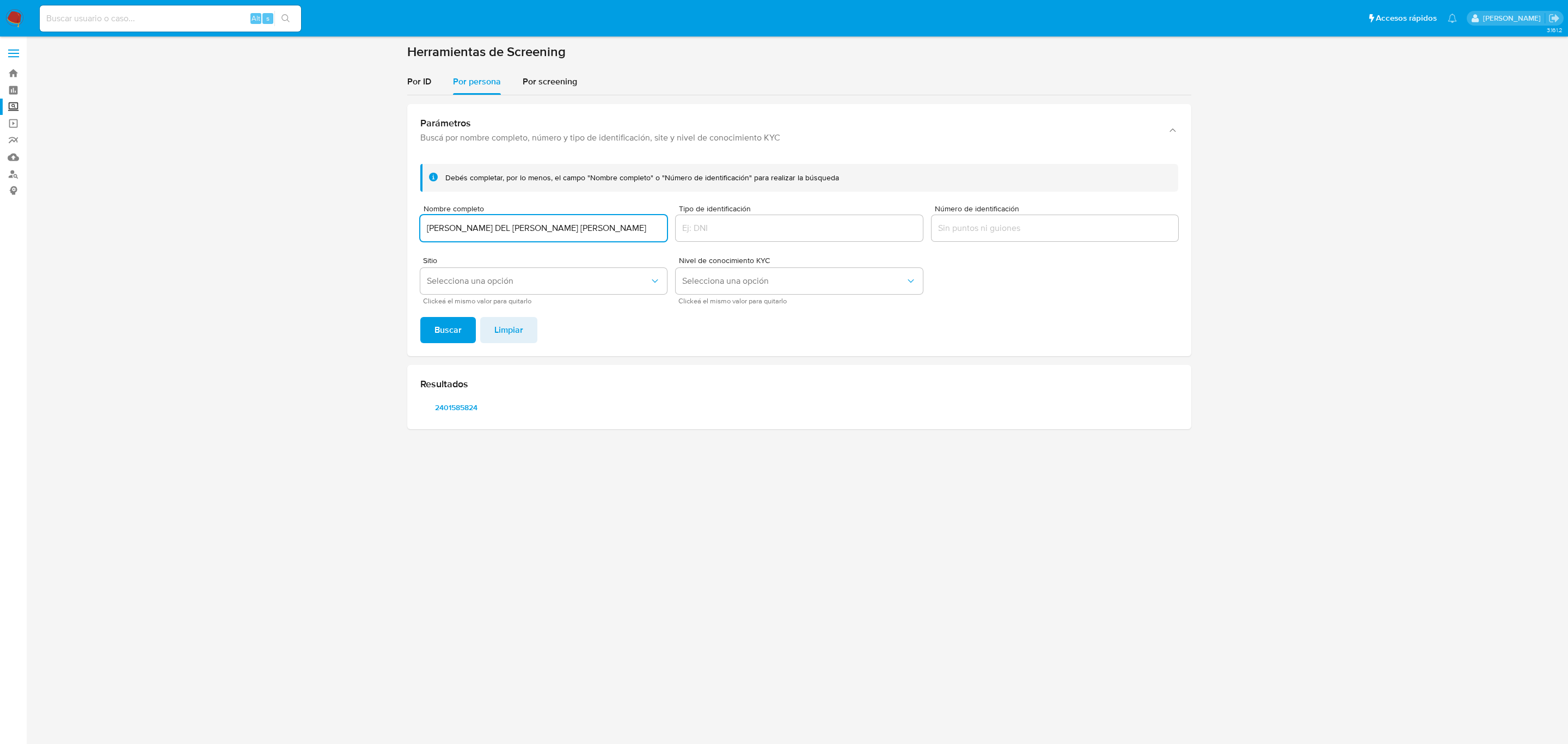
click at [488, 223] on input "KARINA DEL CARMEN LUIS ESTRADA" at bounding box center [543, 227] width 247 height 14
click at [420, 317] on button "Buscar" at bounding box center [448, 330] width 56 height 26
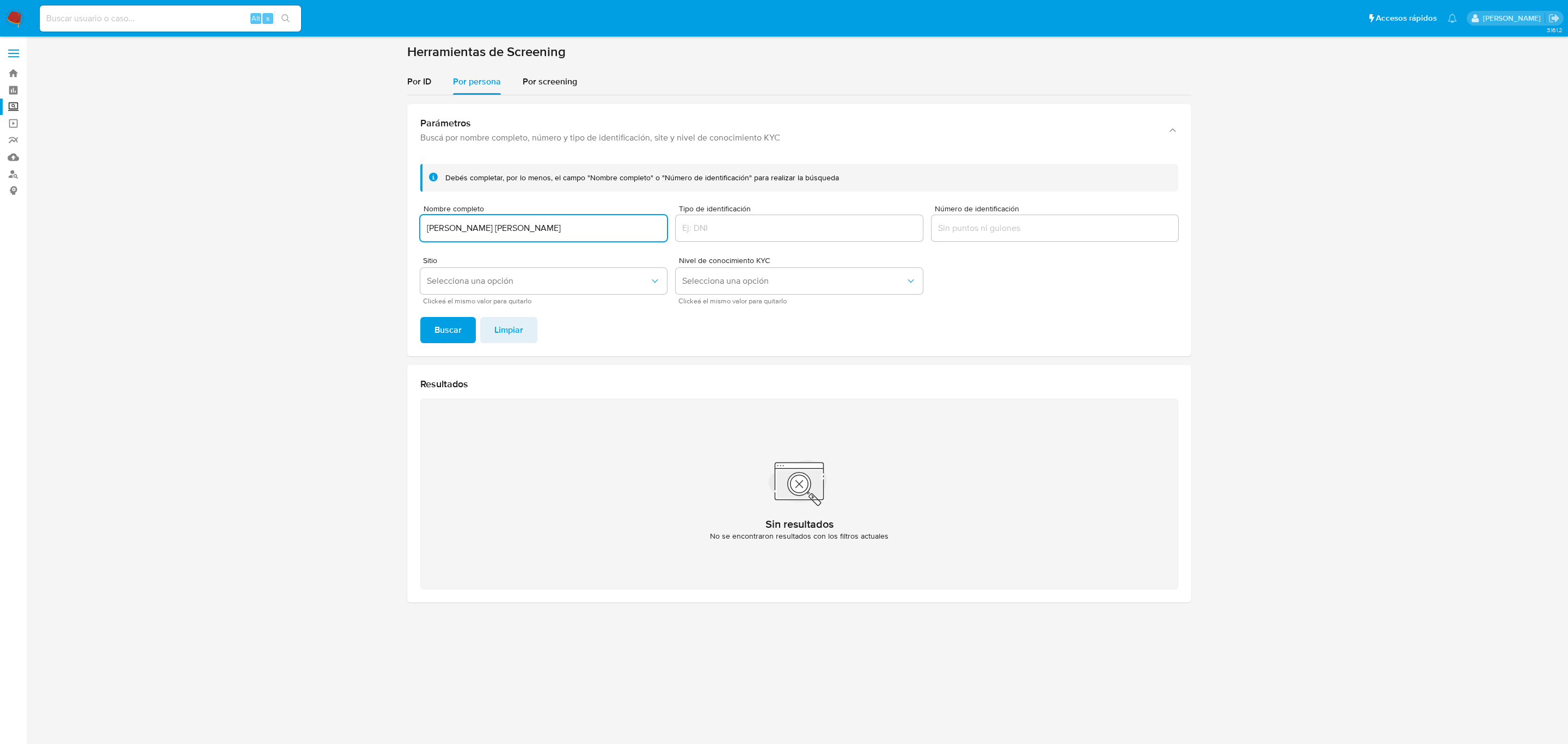
type input "JOSUE NOE RUIZ RUIZ"
click at [420, 317] on button "Buscar" at bounding box center [448, 330] width 56 height 26
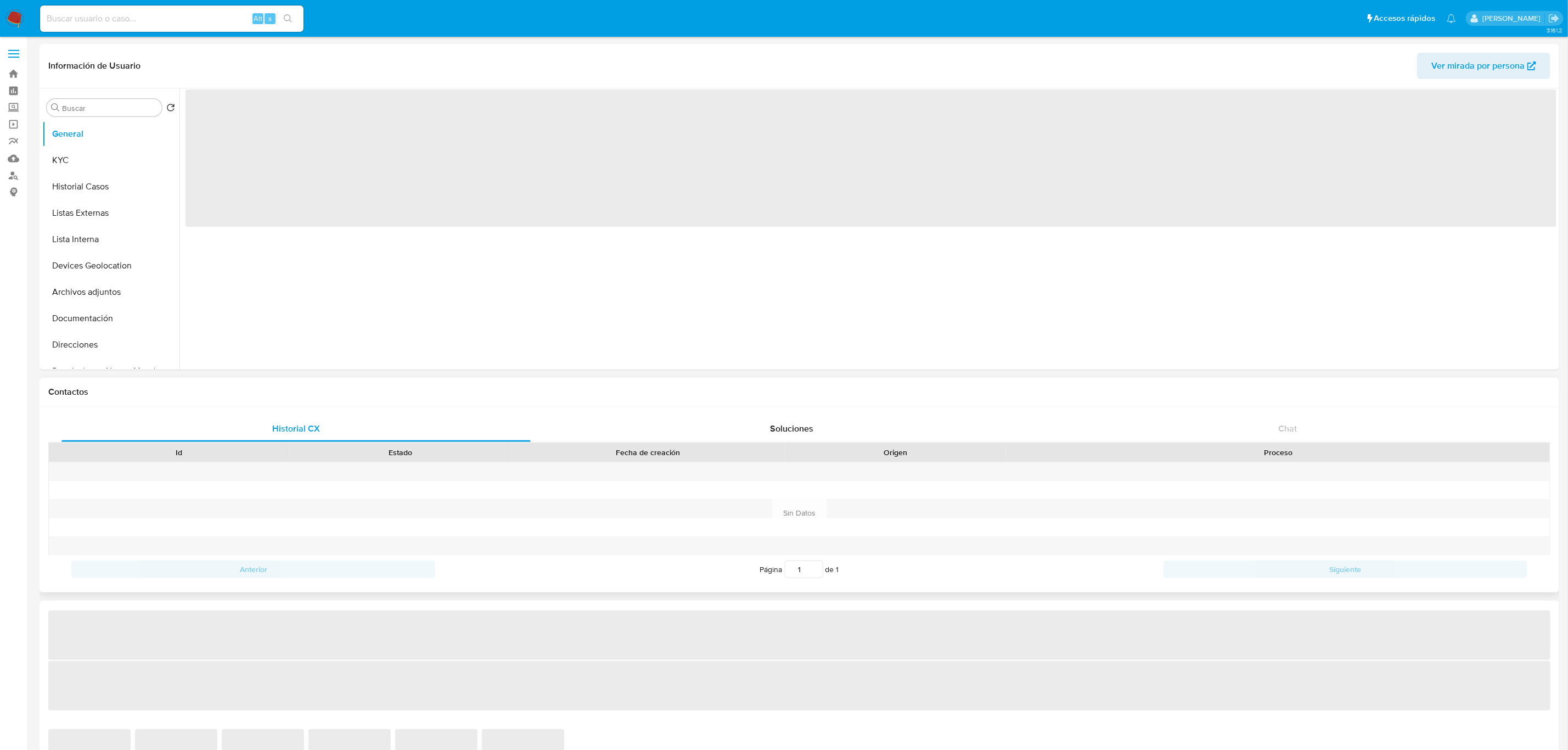
select select "10"
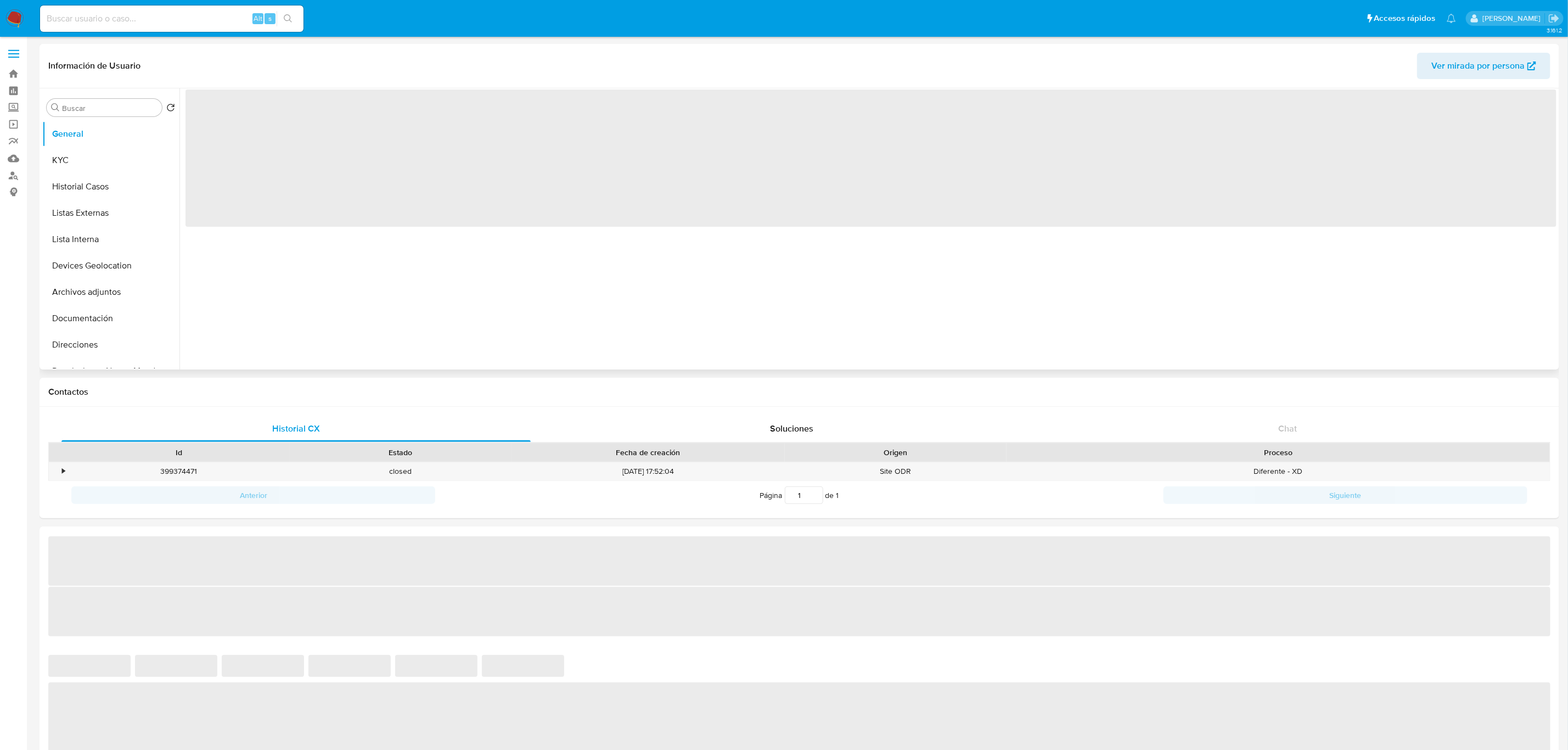
select select "10"
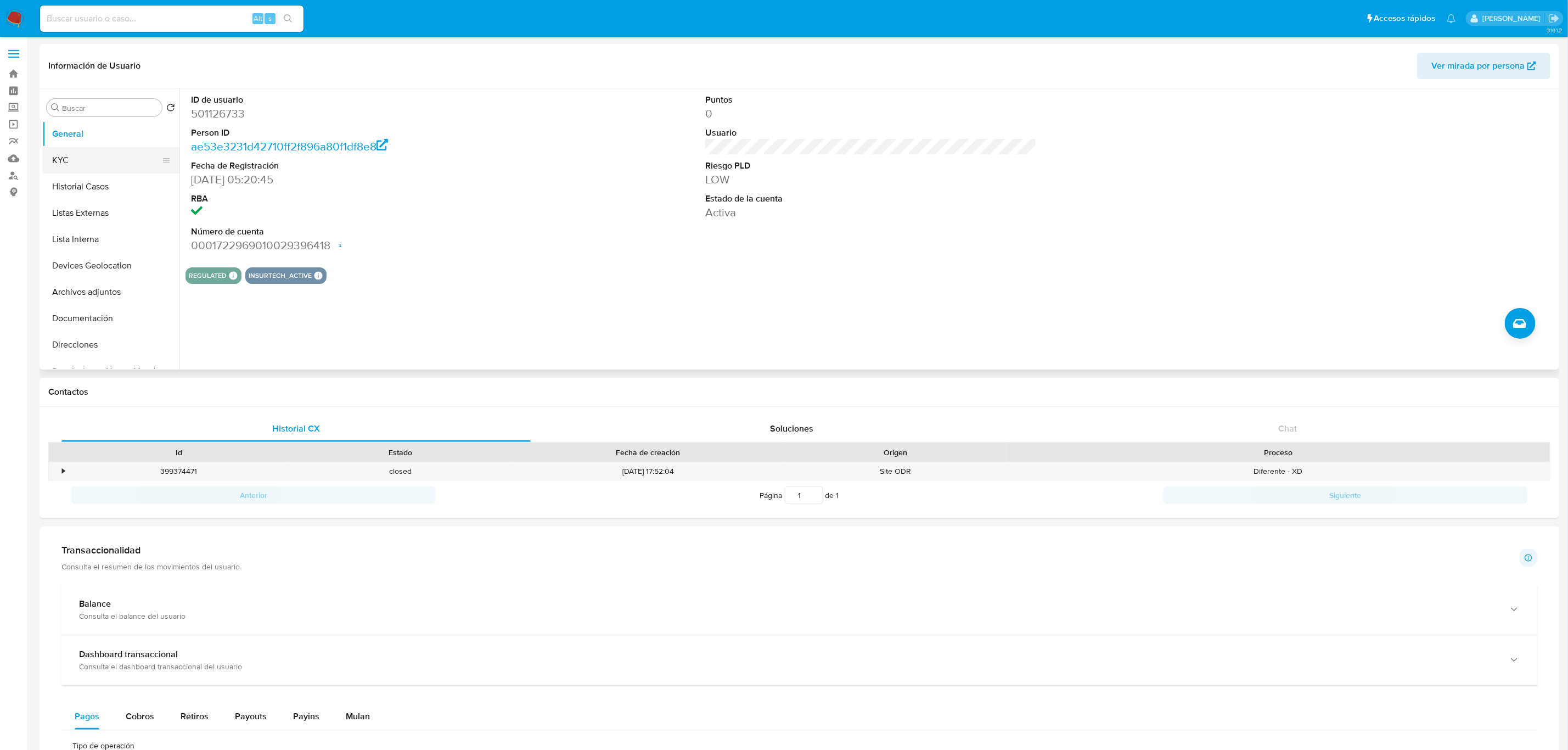
click at [91, 155] on button "KYC" at bounding box center [107, 159] width 128 height 26
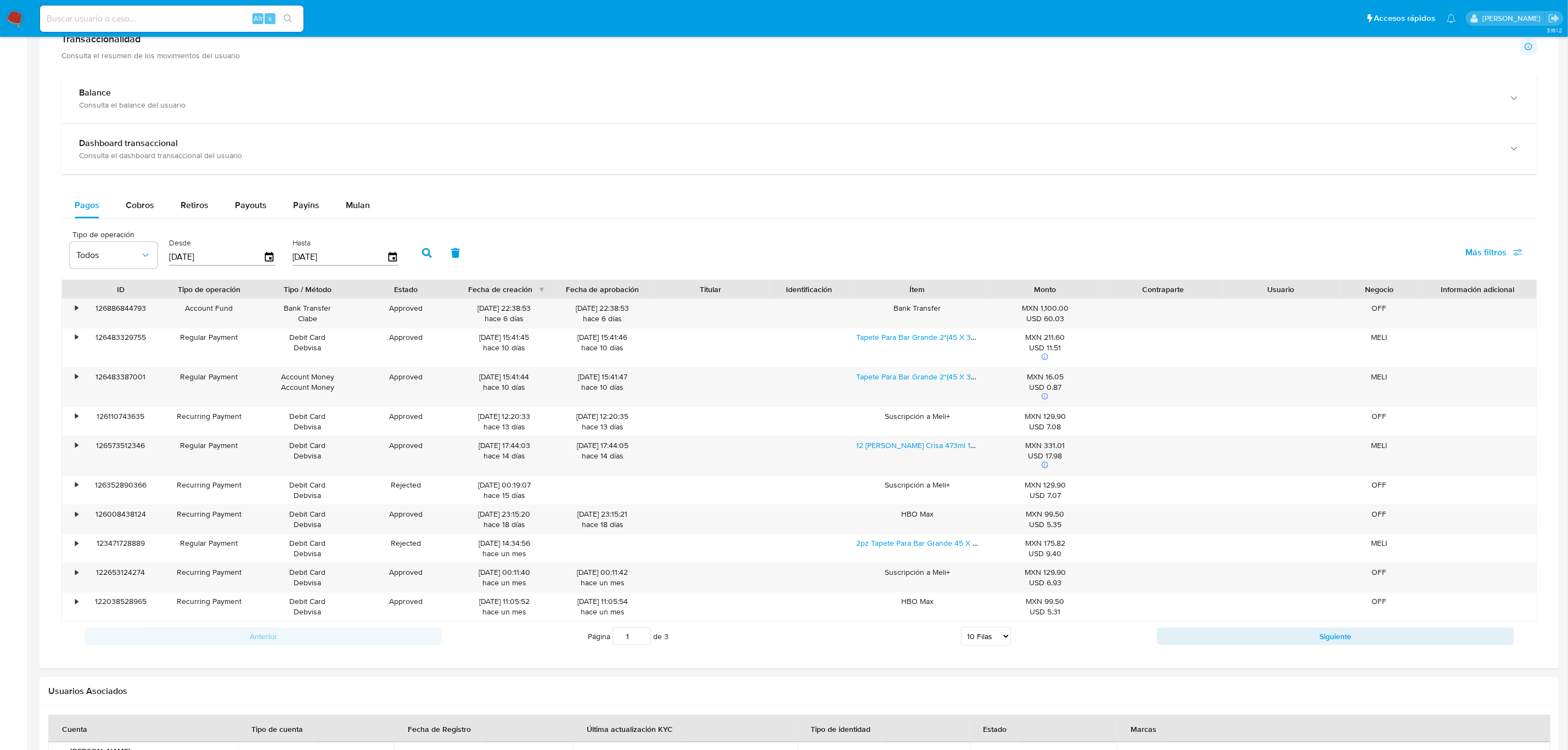
scroll to position [348, 0]
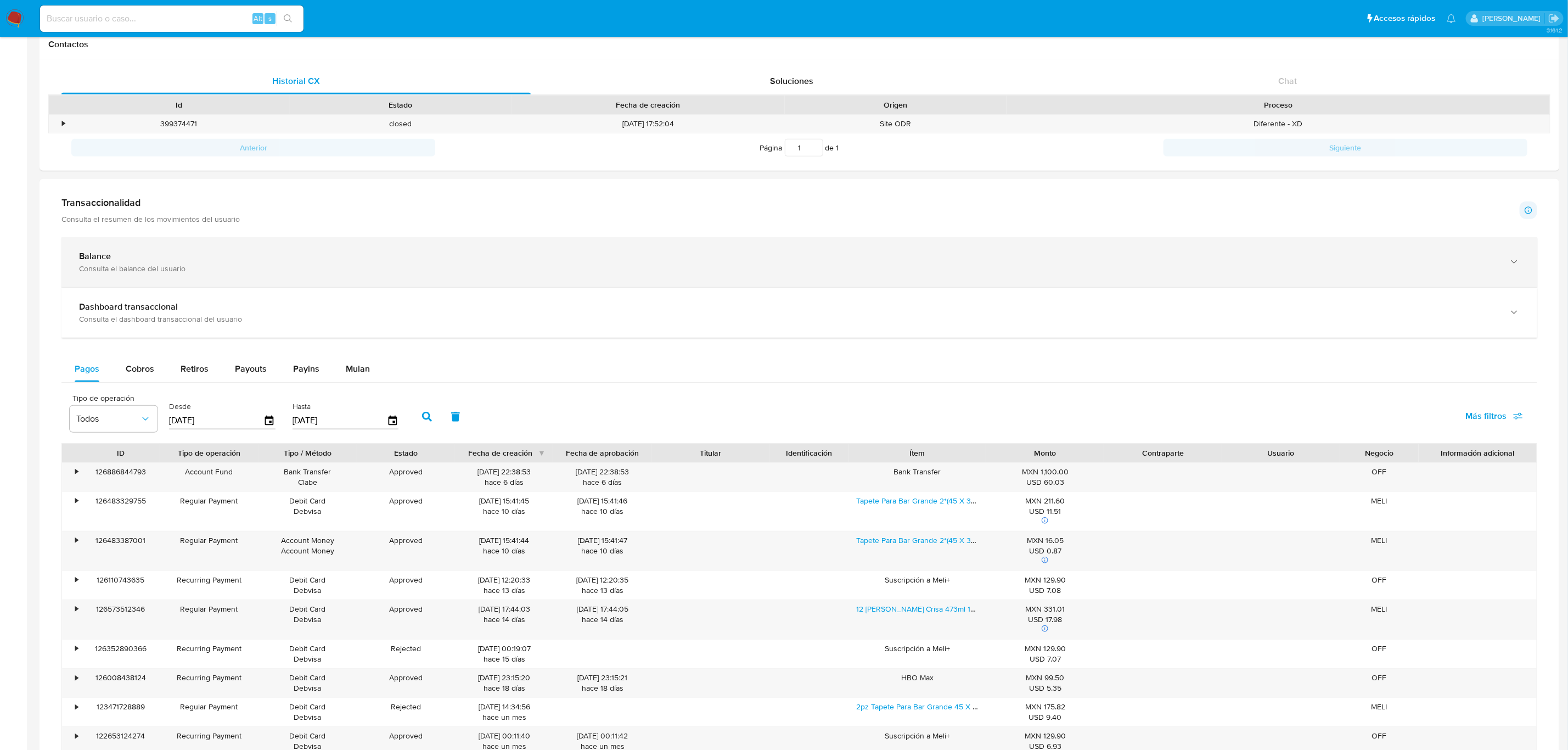
click at [259, 255] on div "Balance" at bounding box center [787, 256] width 1418 height 11
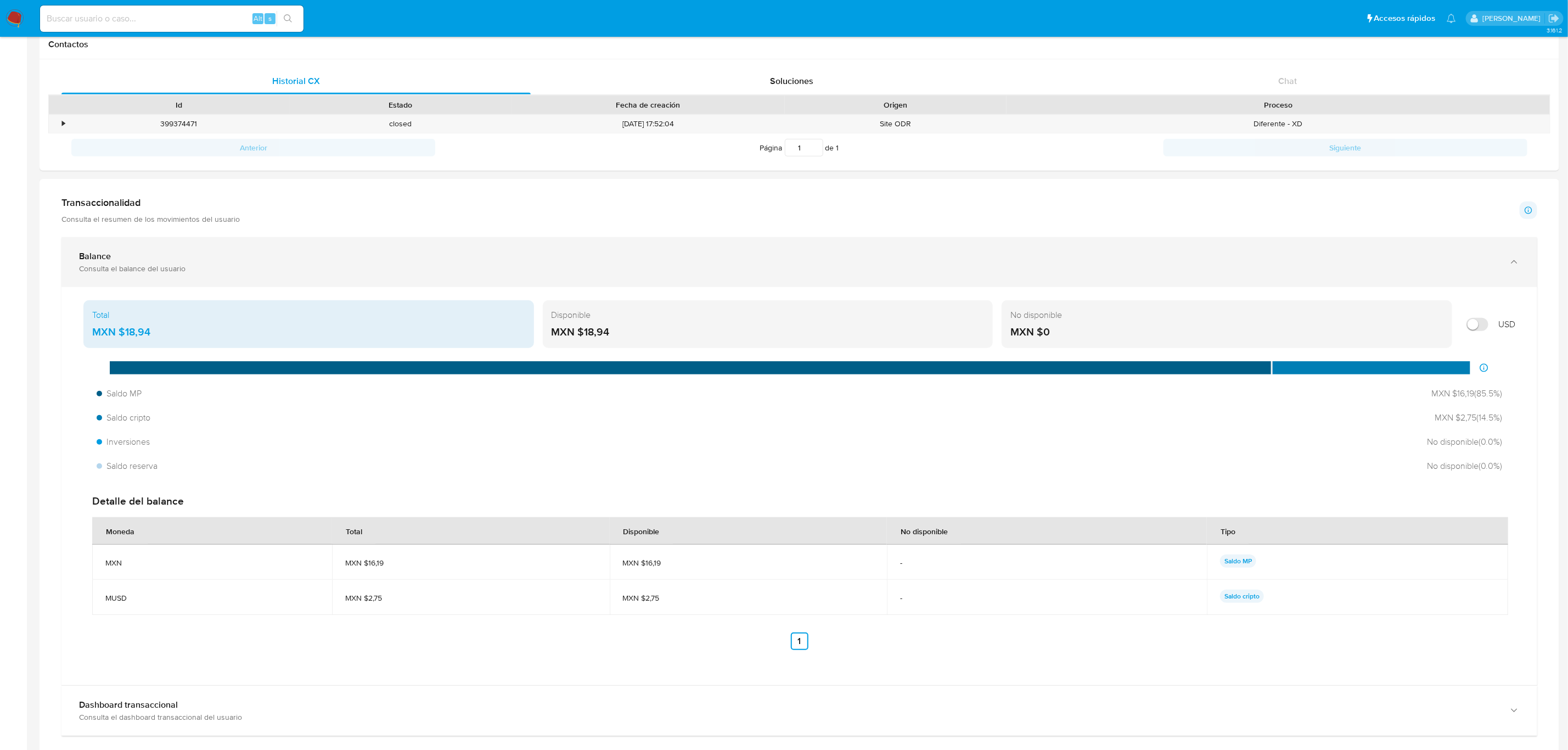
click at [412, 257] on div "Balance" at bounding box center [787, 256] width 1418 height 11
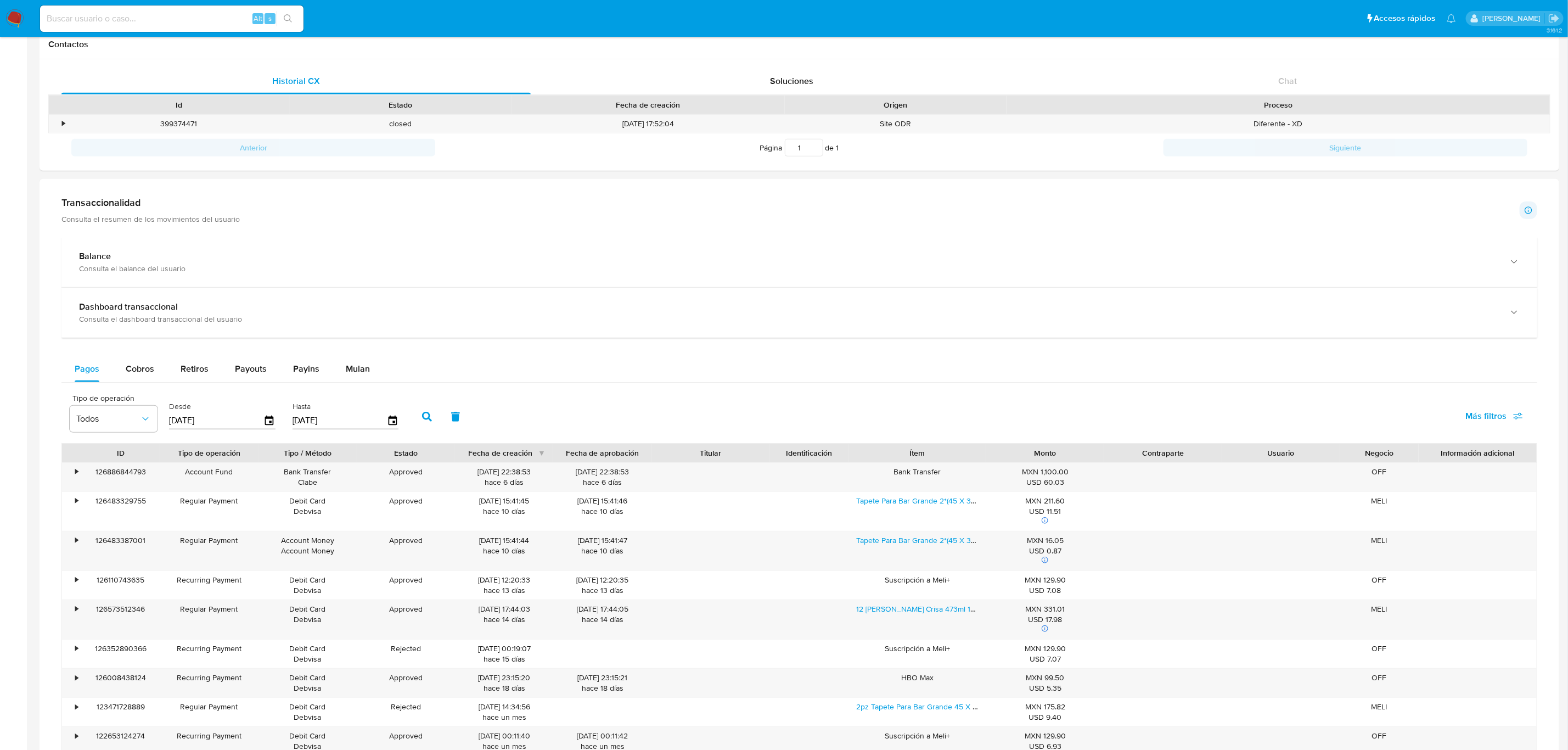
click at [373, 342] on div "Balance Consulta el balance del usuario Total MXN $18,94 Disponible MXN $18,94 …" at bounding box center [799, 526] width 1476 height 578
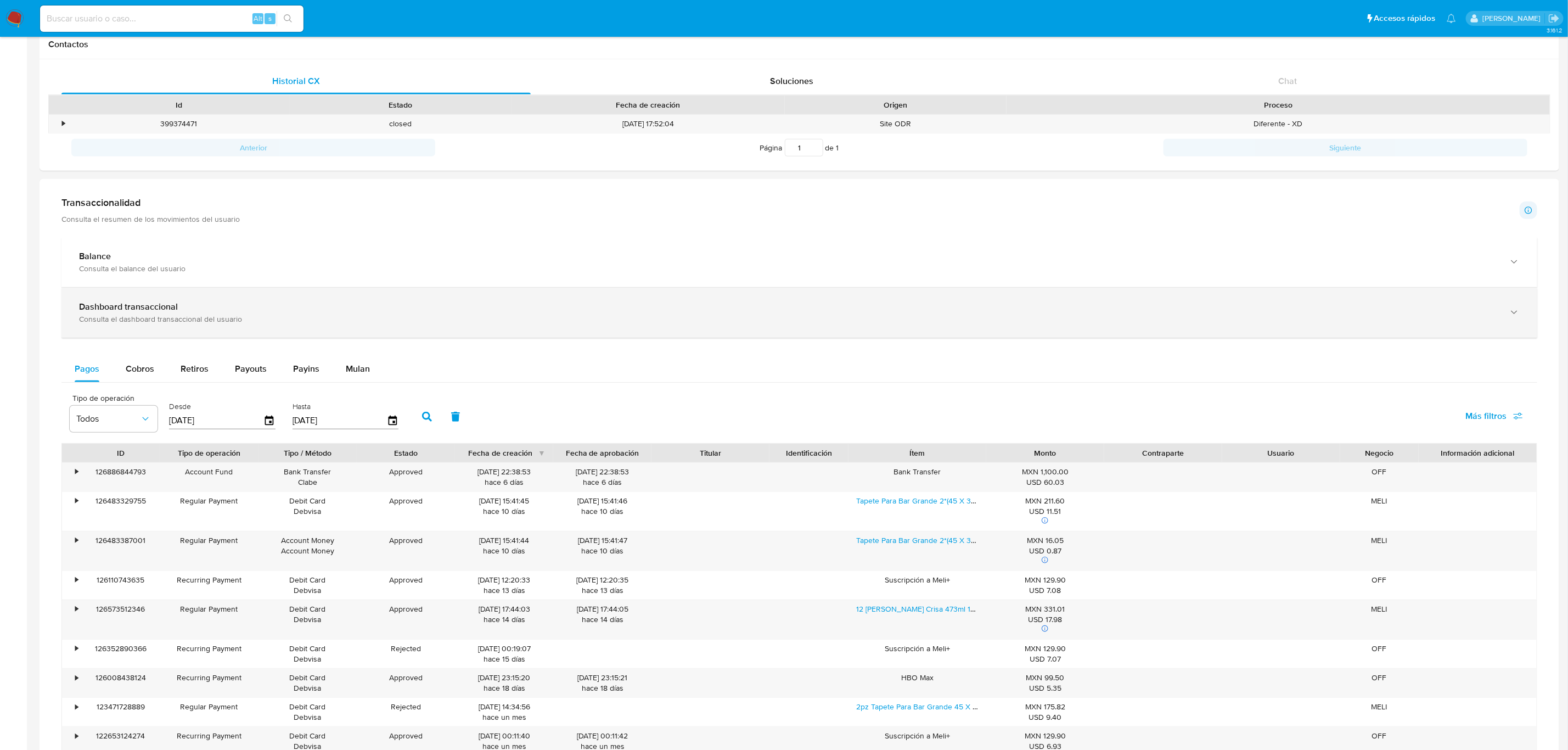
click at [381, 323] on div "Consulta el dashboard transaccional del usuario" at bounding box center [787, 319] width 1418 height 10
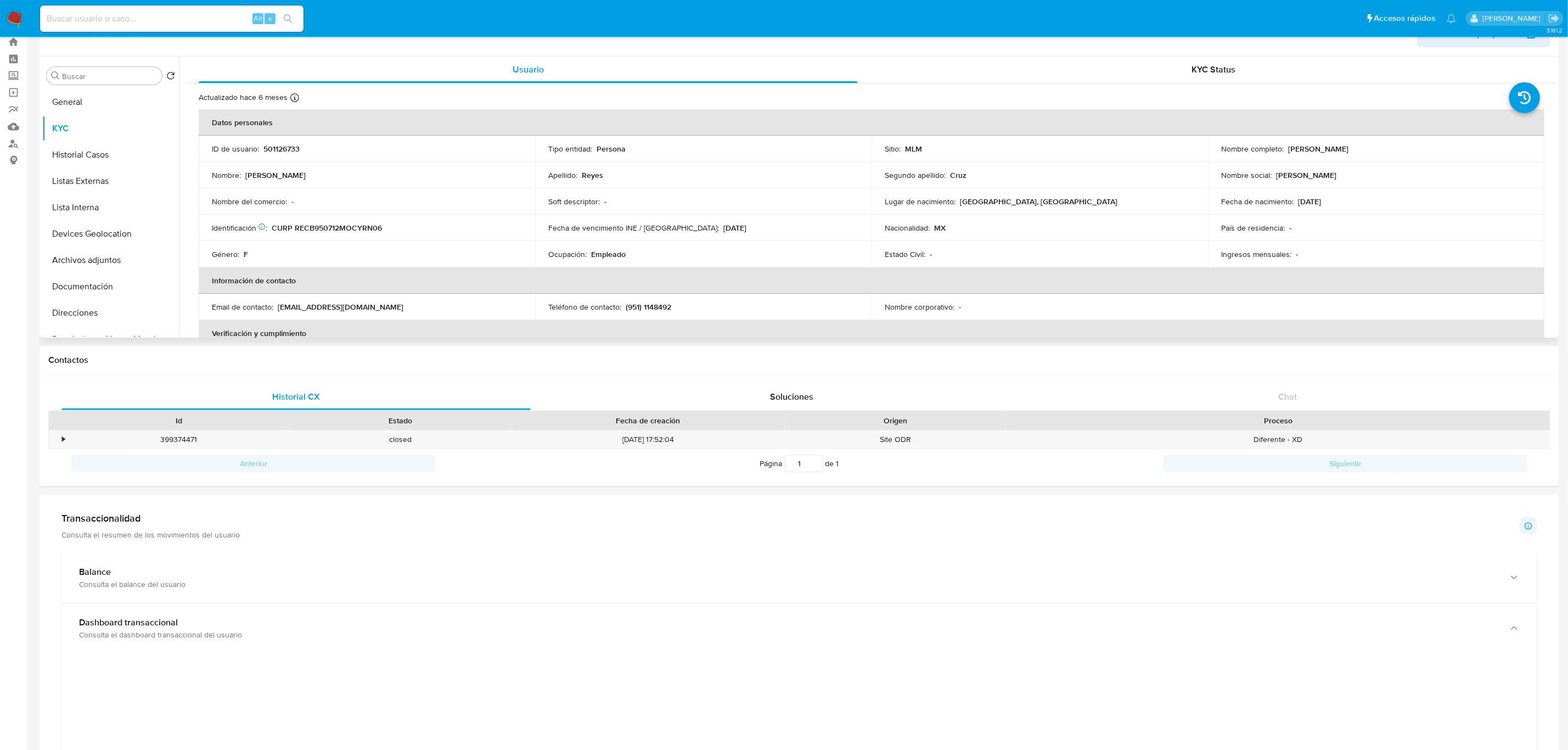
scroll to position [18, 0]
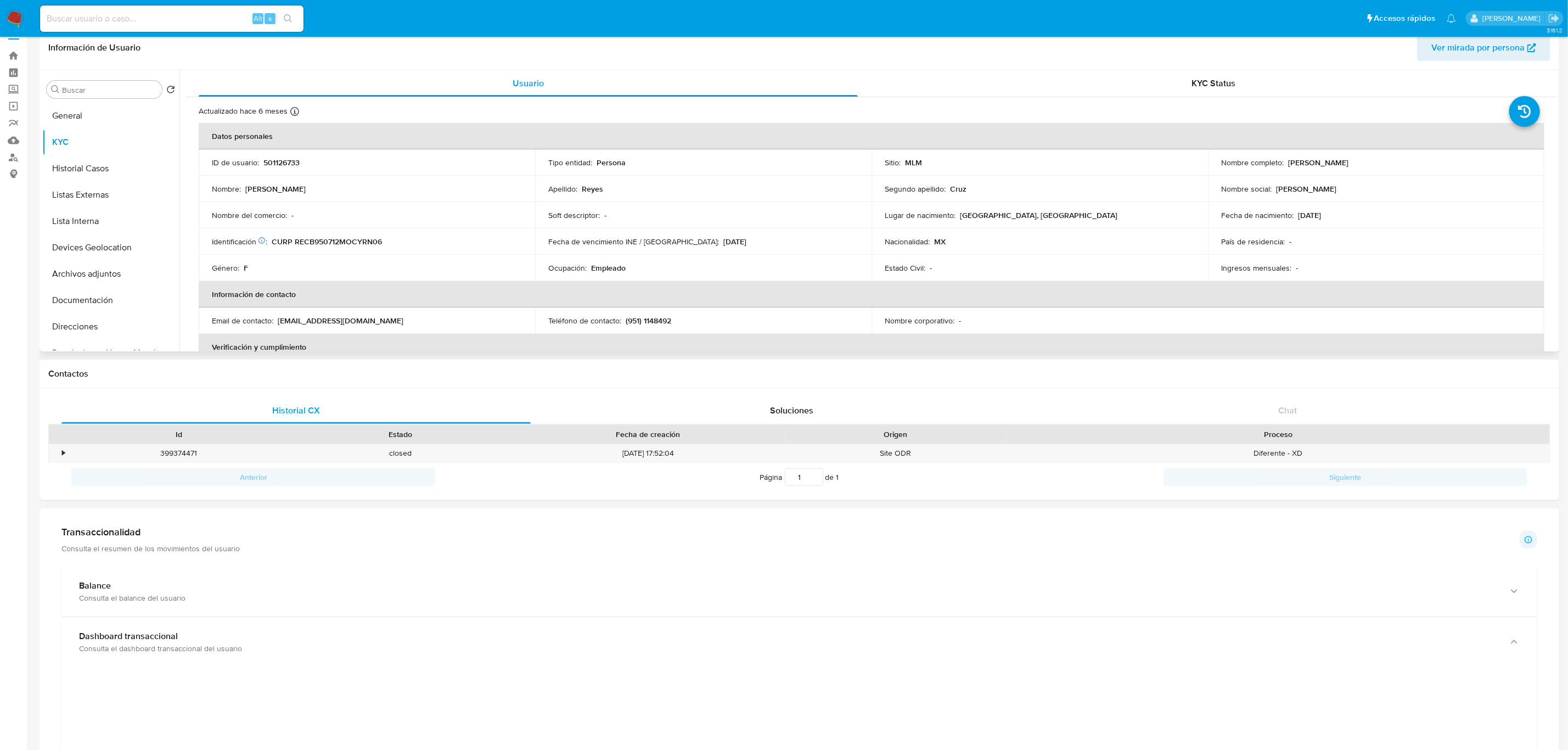
click at [287, 165] on p "501126733" at bounding box center [281, 162] width 36 height 10
click at [288, 163] on p "501126733" at bounding box center [281, 162] width 36 height 10
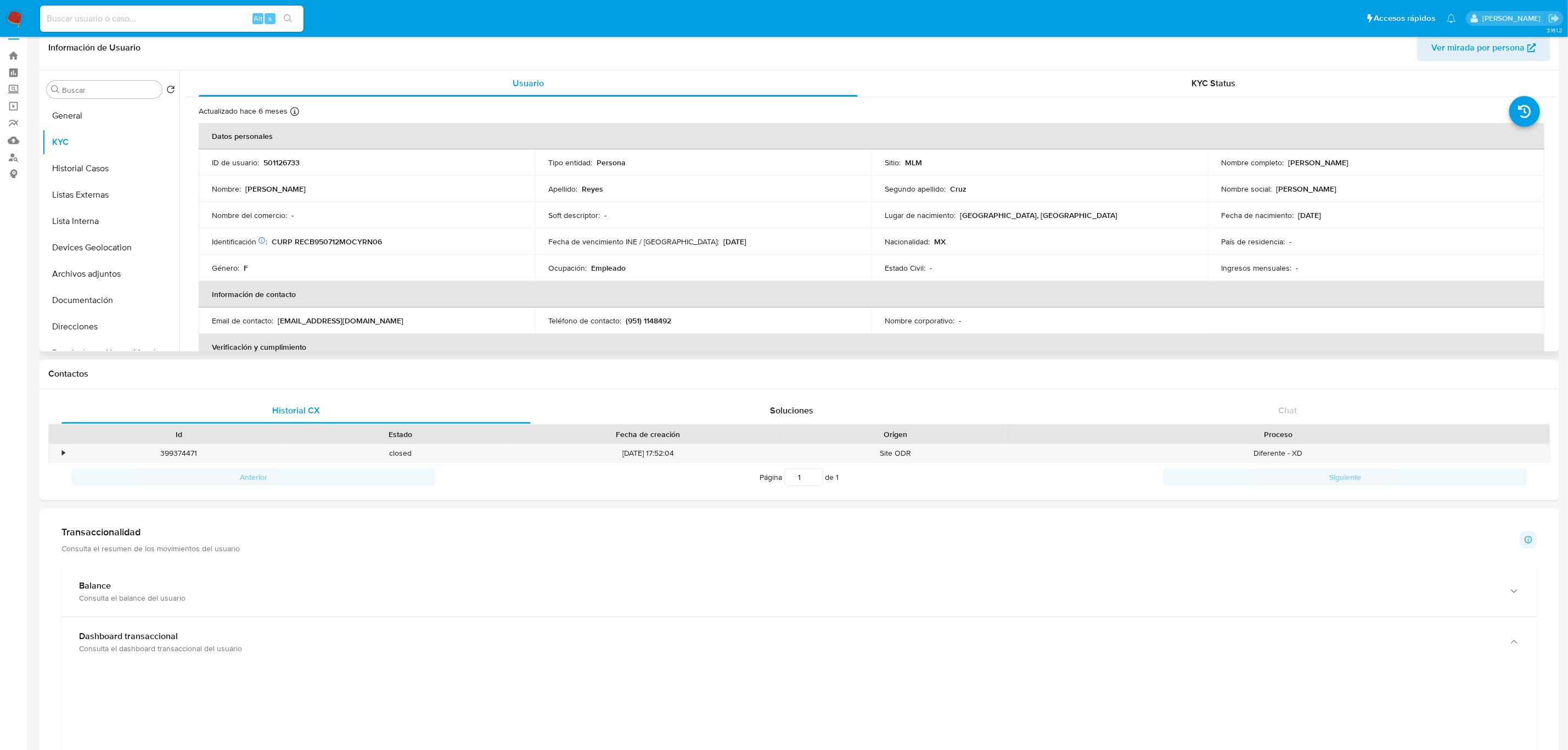
click at [288, 163] on p "501126733" at bounding box center [281, 162] width 36 height 10
copy p "501126733"
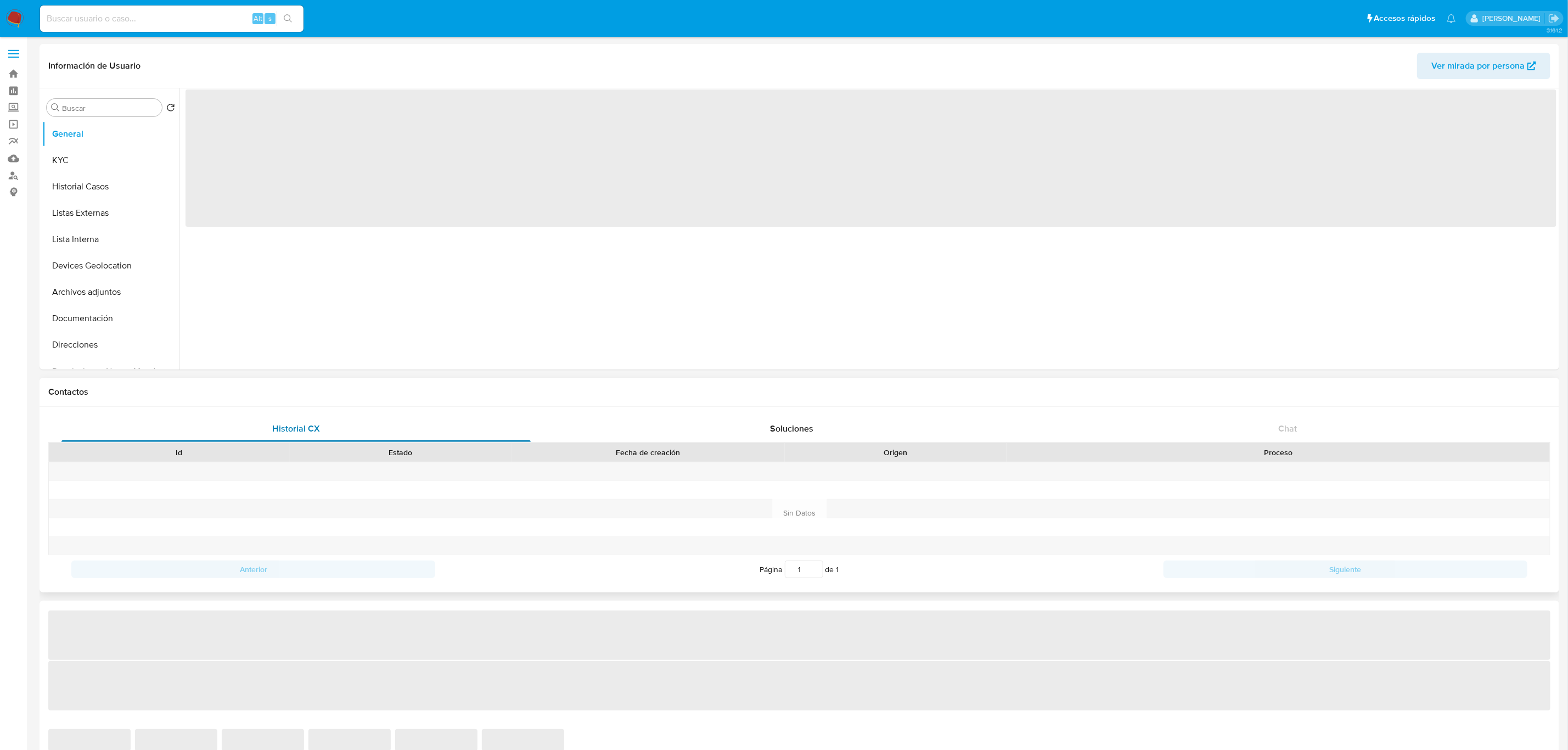
select select "10"
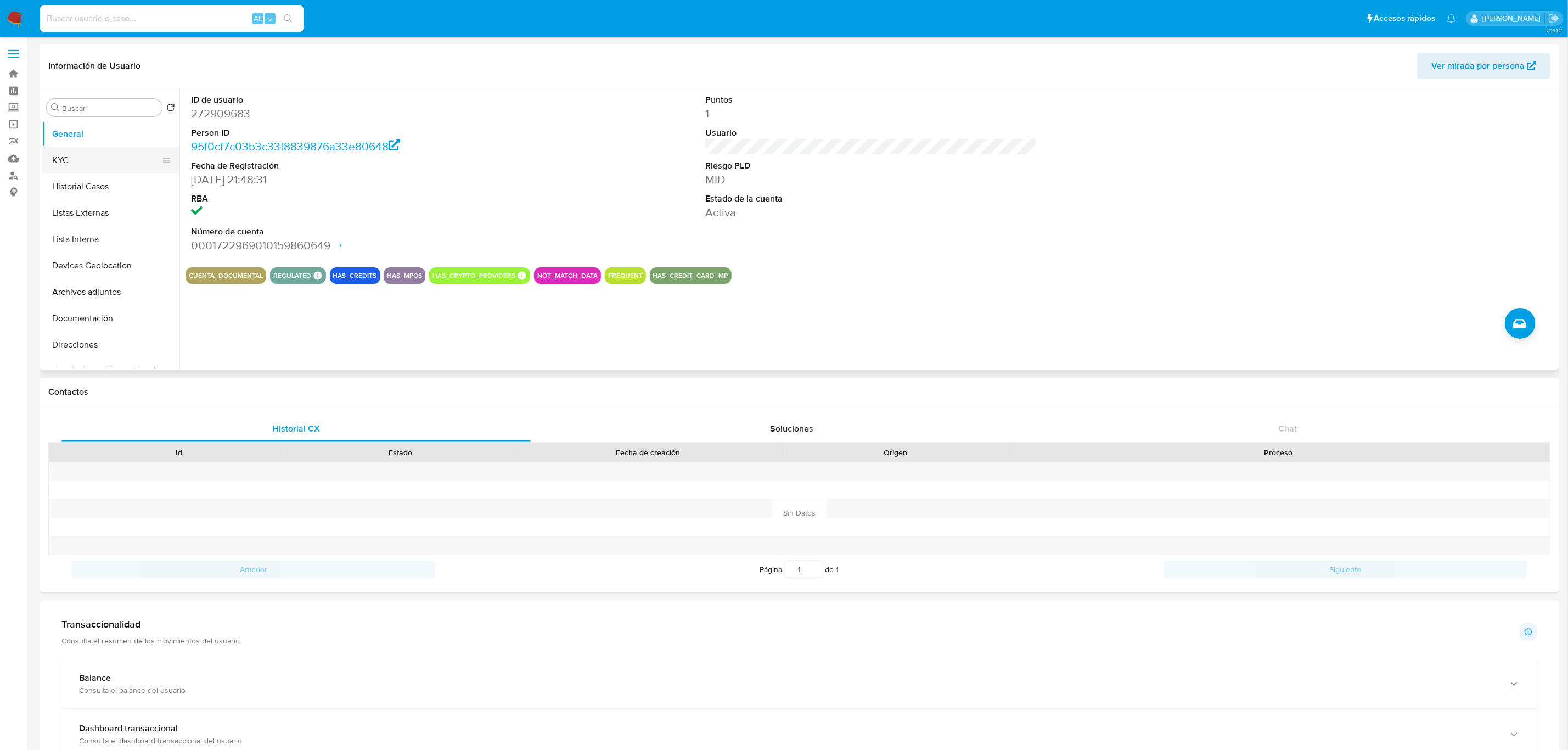
click at [84, 162] on button "KYC" at bounding box center [107, 159] width 128 height 26
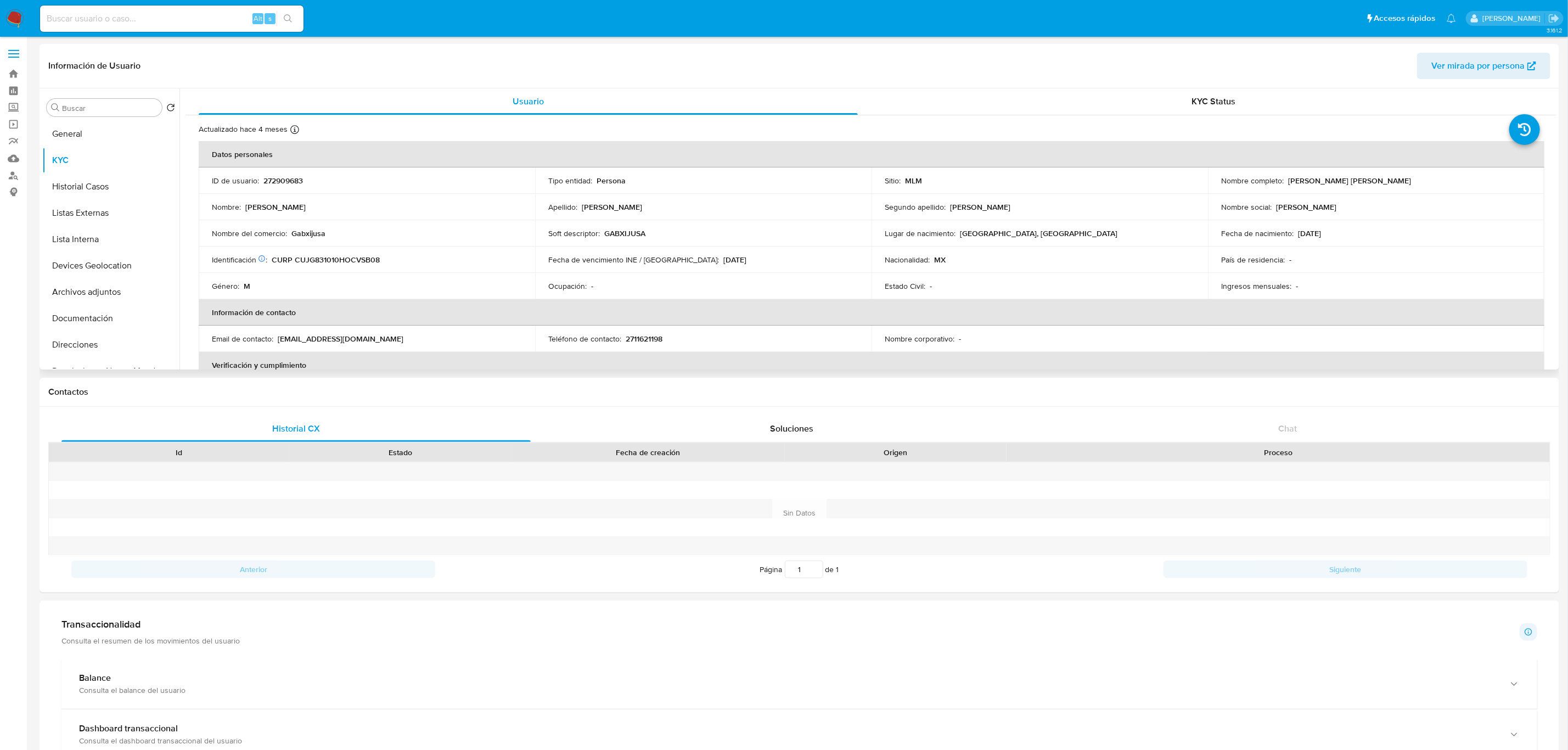
click at [284, 178] on p "272909683" at bounding box center [283, 181] width 40 height 10
copy p "272909683"
click at [176, 17] on input at bounding box center [171, 18] width 263 height 15
click at [208, 20] on input at bounding box center [171, 18] width 263 height 15
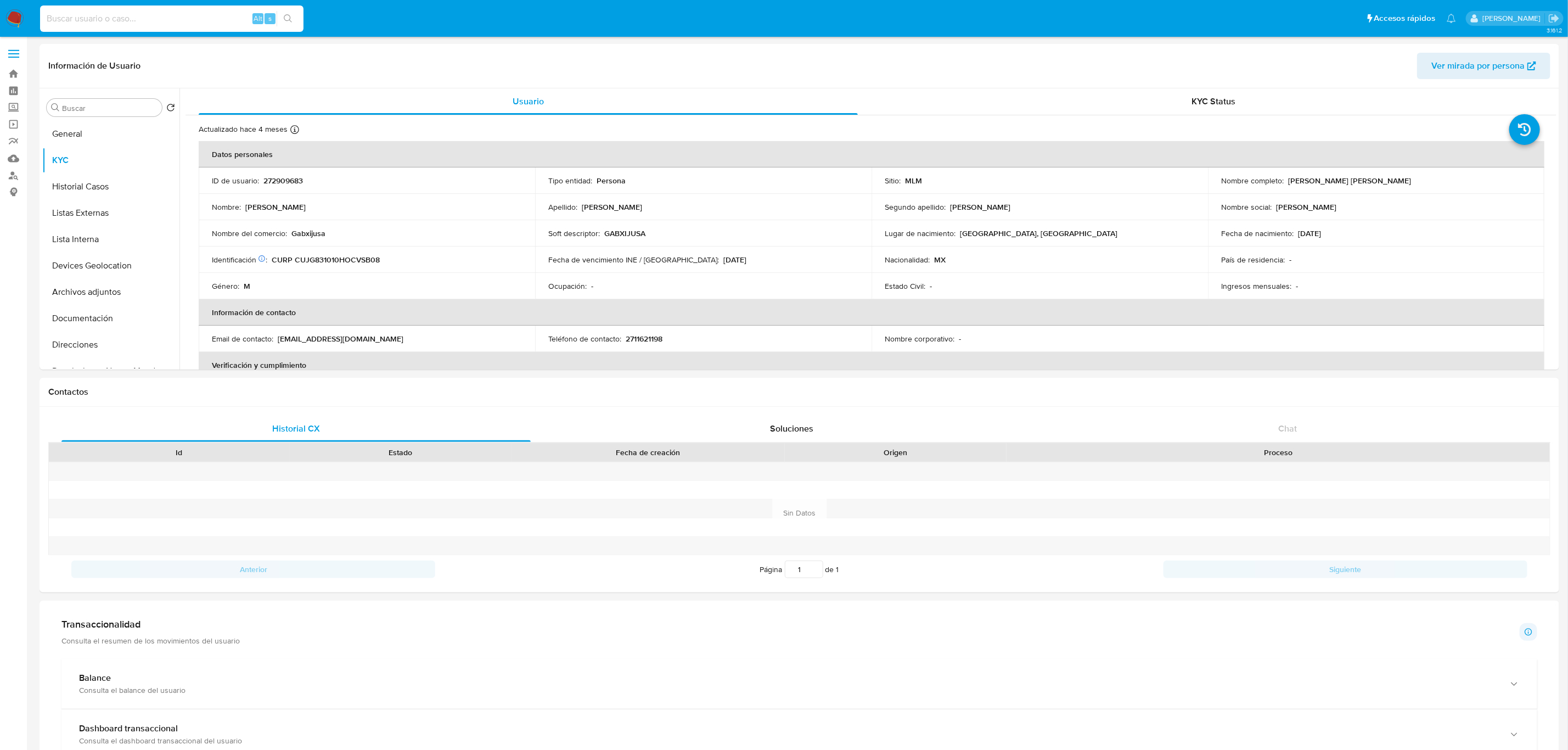
paste input "1878757834"
type input "1878757834"
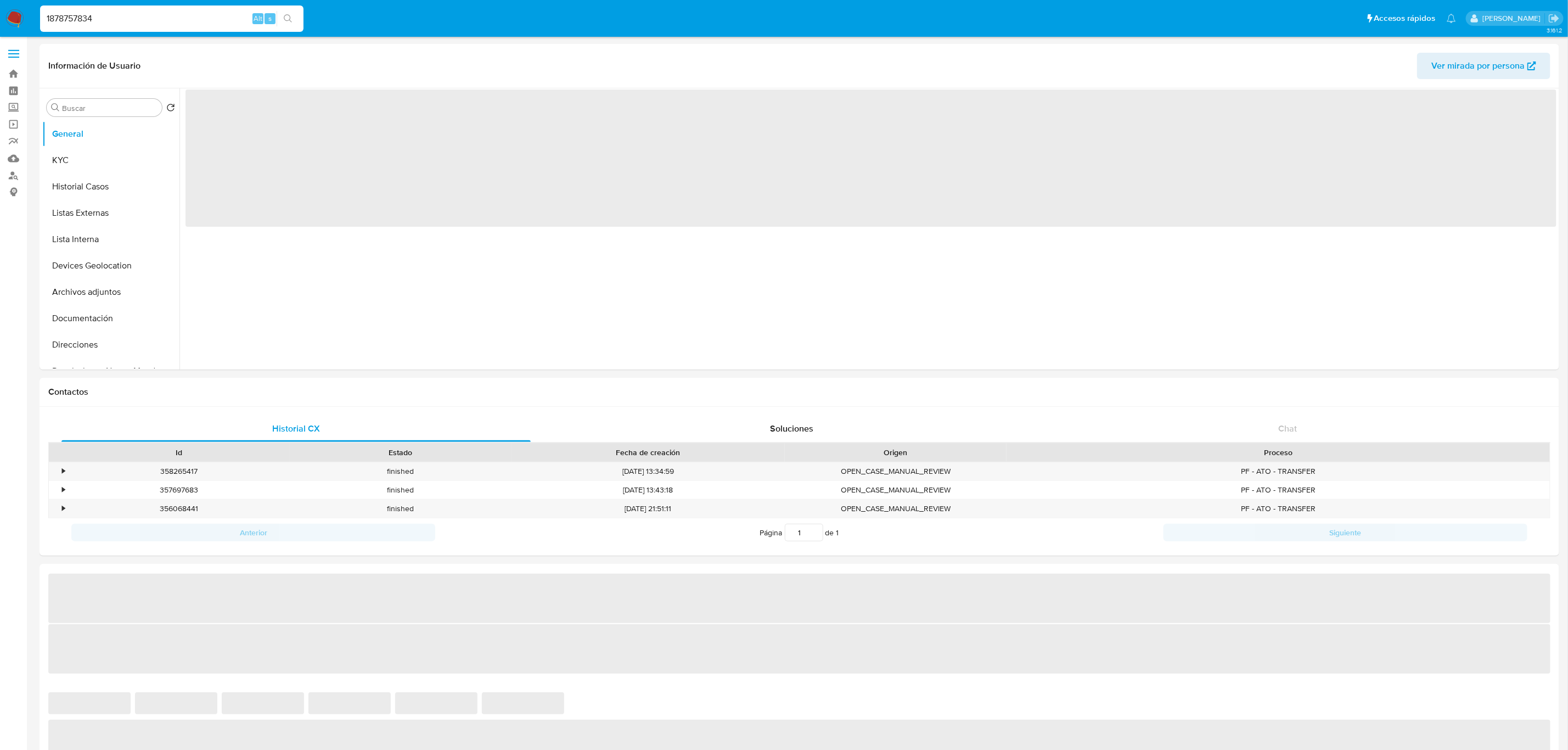
select select "10"
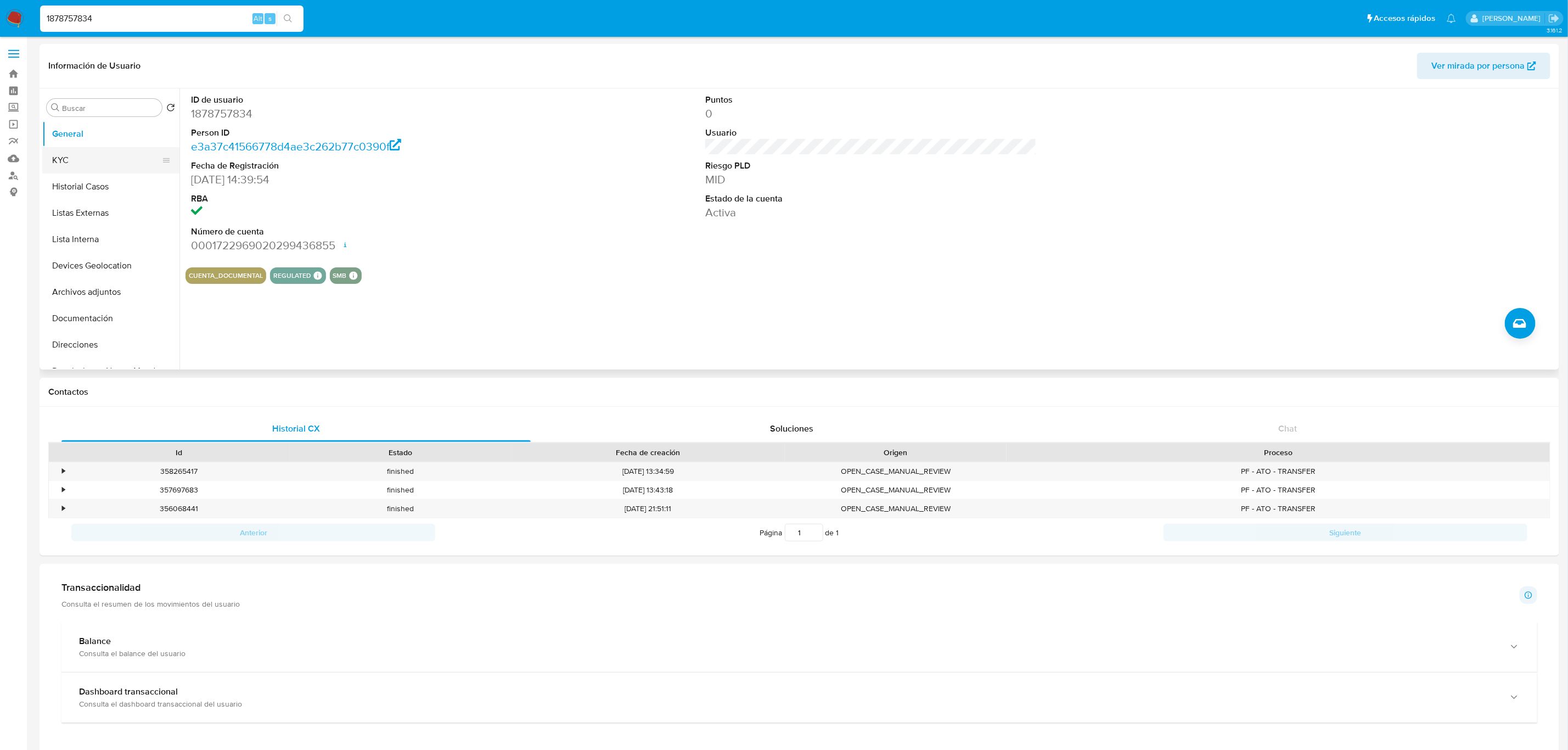
click at [96, 160] on button "KYC" at bounding box center [107, 159] width 128 height 26
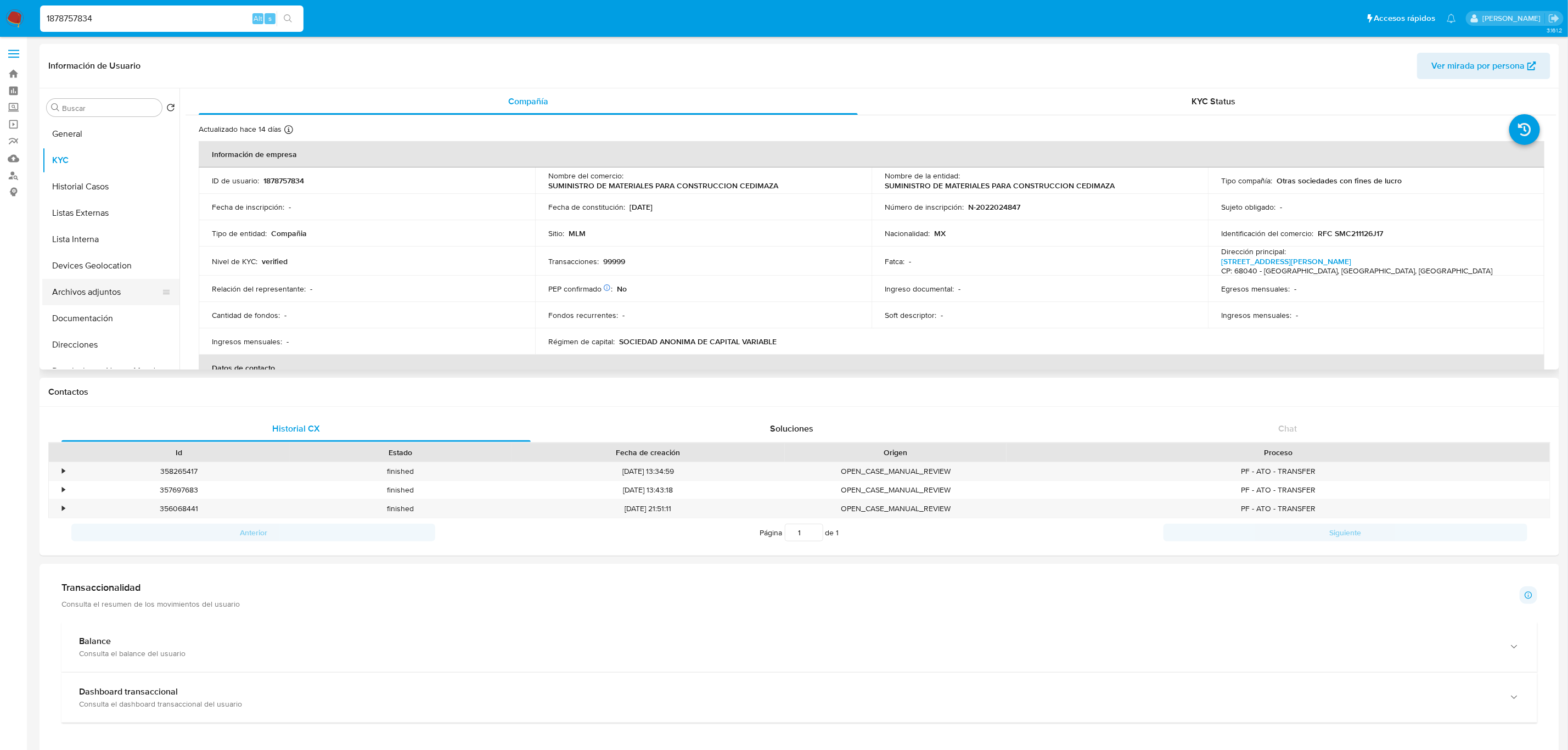
click at [106, 289] on button "Archivos adjuntos" at bounding box center [107, 291] width 128 height 26
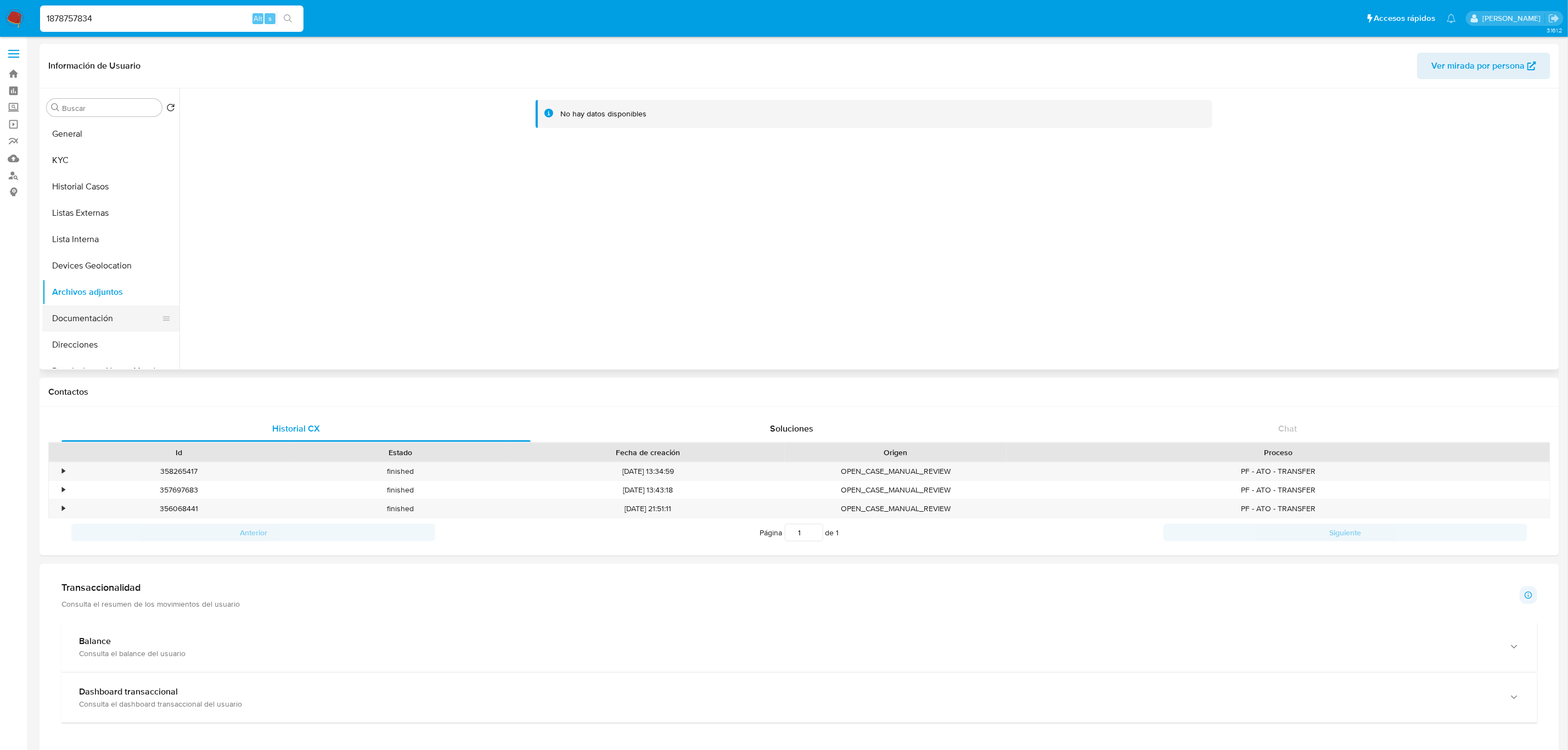
click at [99, 312] on button "Documentación" at bounding box center [107, 318] width 128 height 26
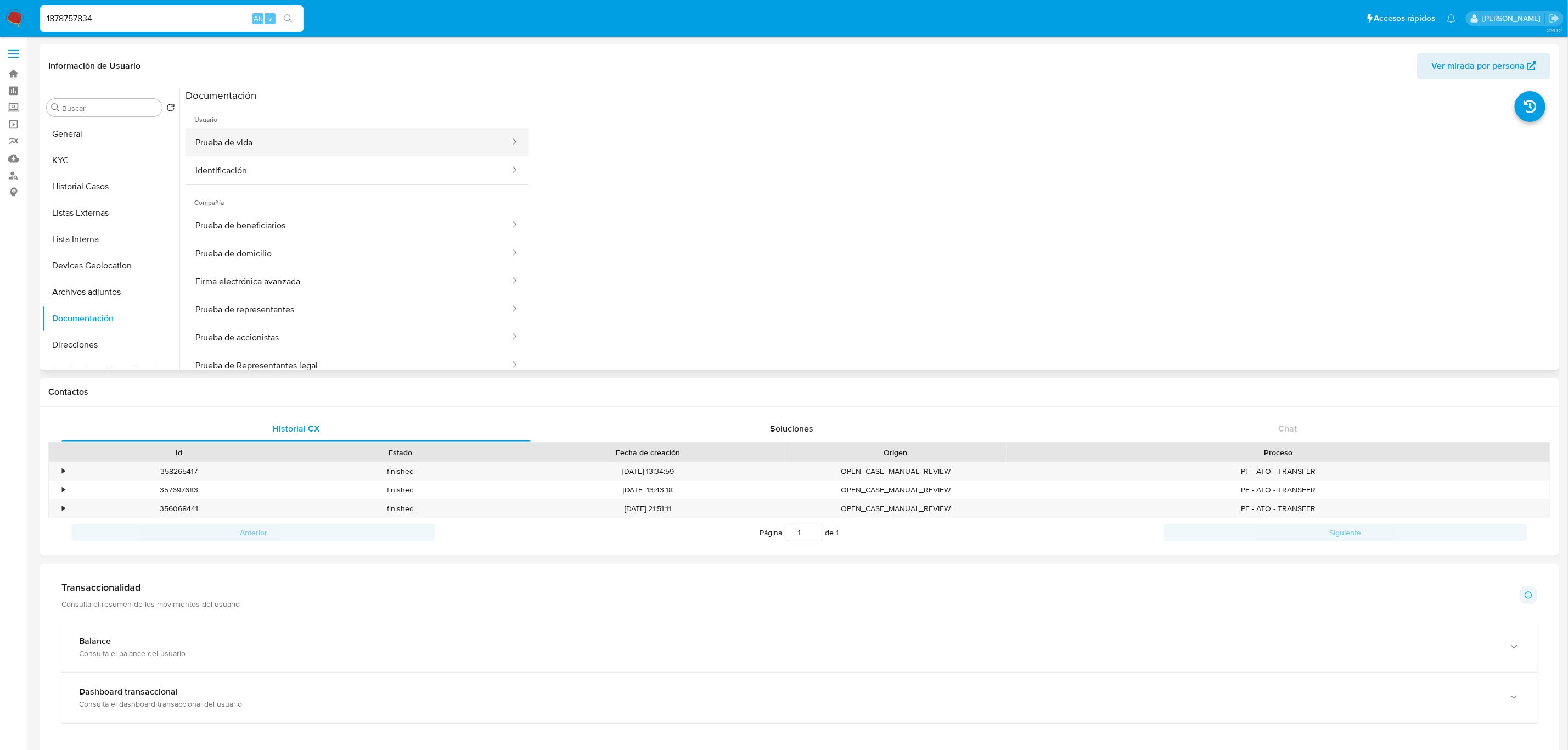
click at [360, 152] on button "Prueba de vida" at bounding box center [348, 142] width 325 height 28
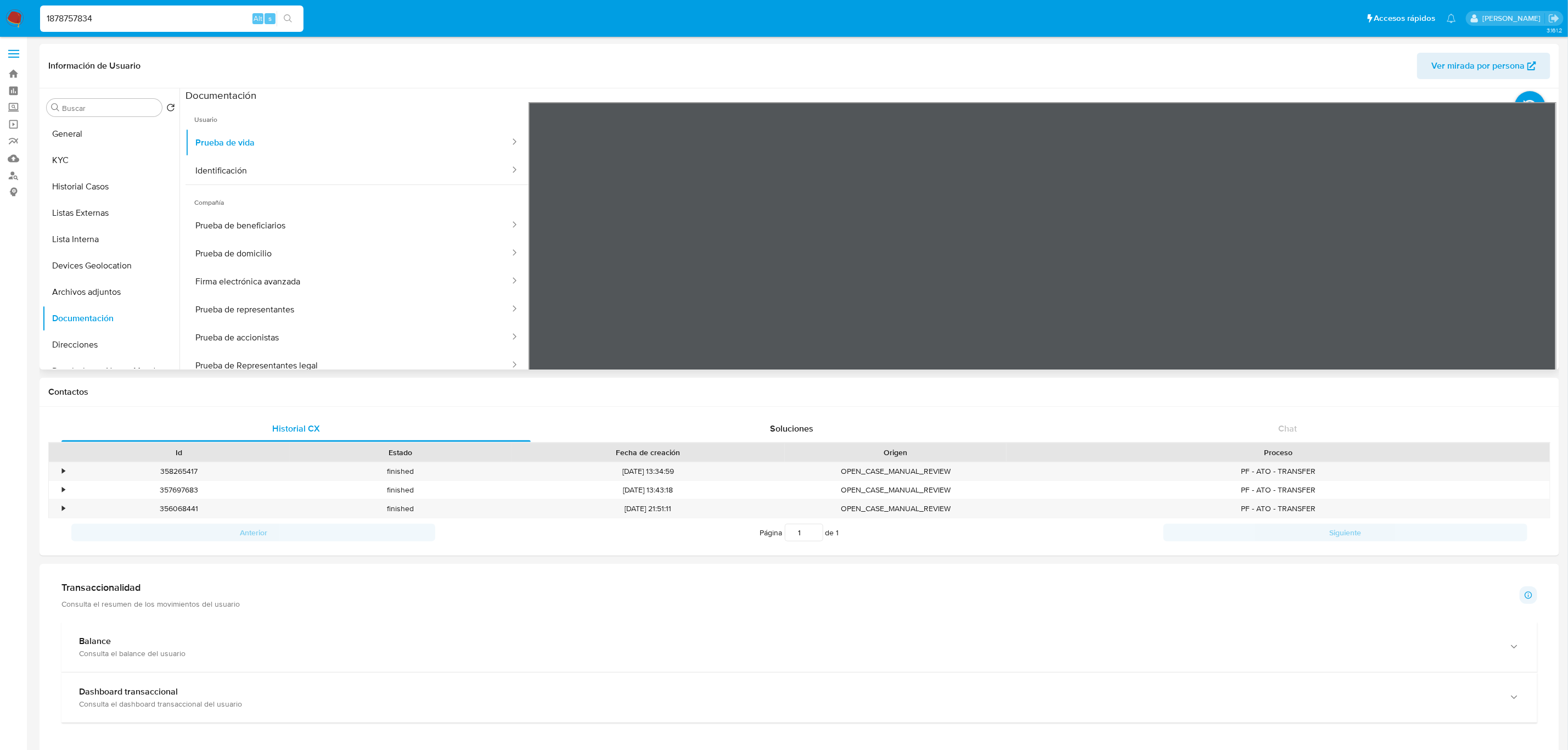
scroll to position [78, 0]
click at [348, 171] on button "Identificación" at bounding box center [348, 170] width 325 height 28
click at [314, 221] on button "Prueba de beneficiarios" at bounding box center [348, 225] width 325 height 28
click at [358, 282] on button "Firma electrónica avanzada" at bounding box center [348, 281] width 325 height 28
click at [386, 304] on button "Prueba de representantes" at bounding box center [348, 309] width 325 height 28
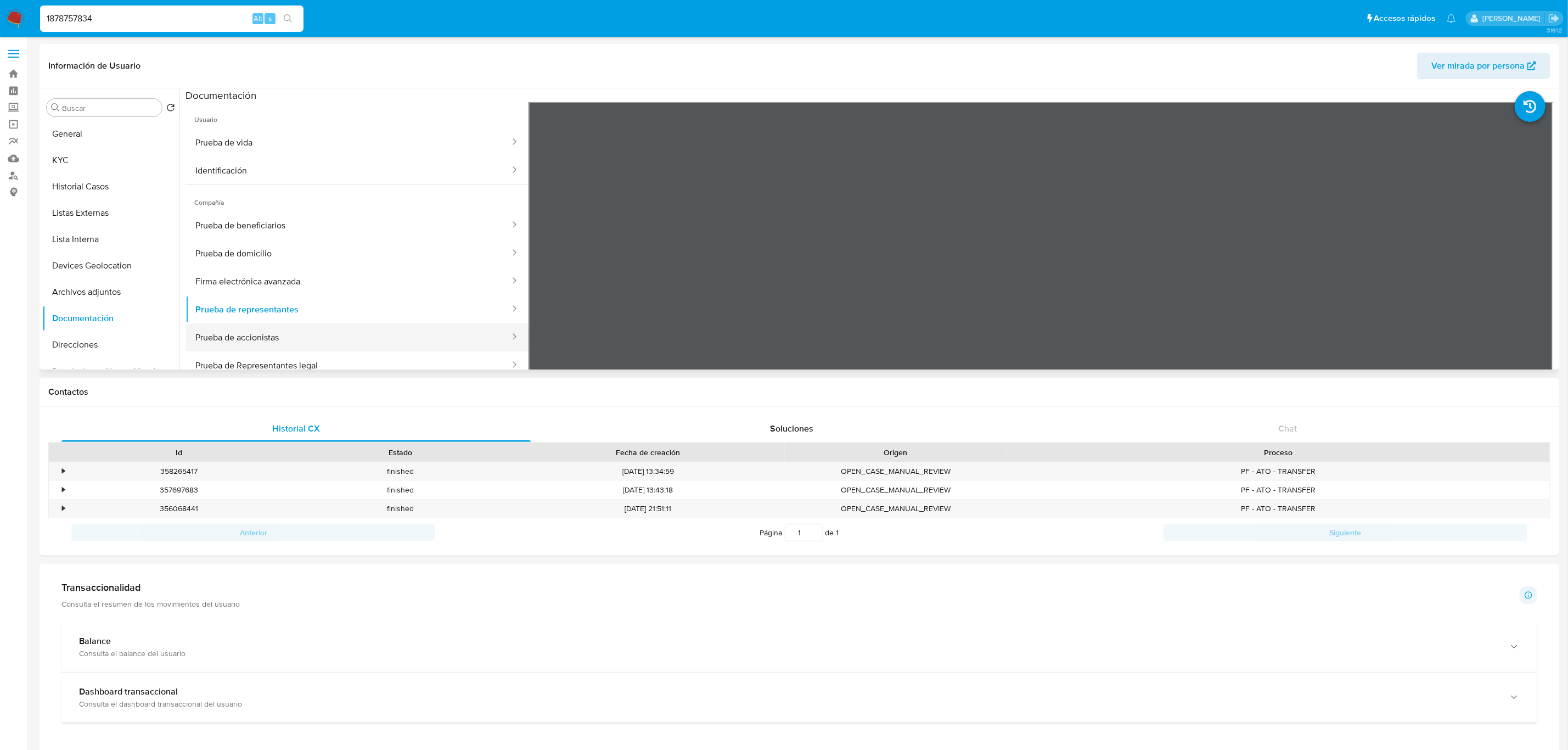
click at [433, 338] on button "Prueba de accionistas" at bounding box center [348, 337] width 325 height 28
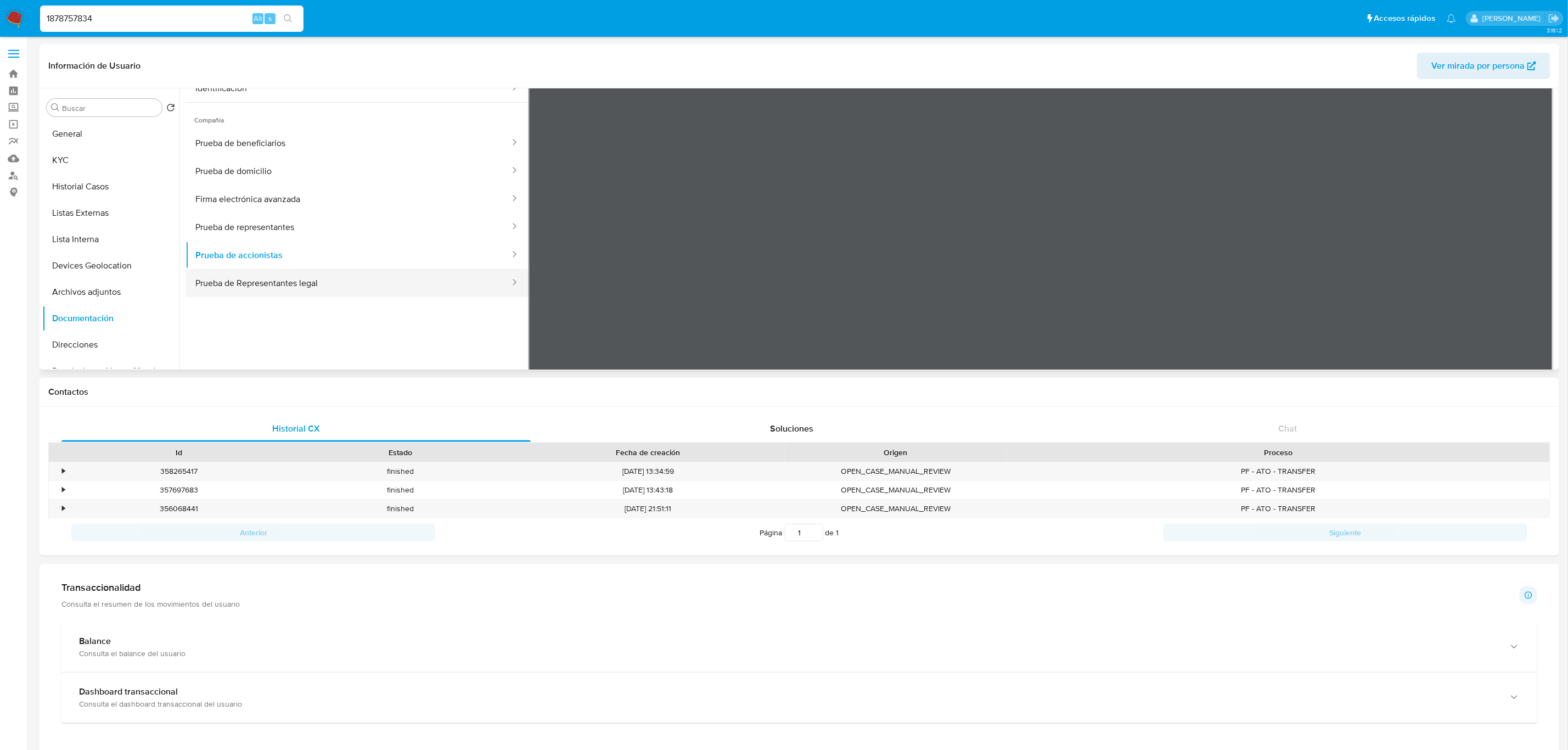
click at [378, 289] on button "Prueba de Representantes legal" at bounding box center [348, 283] width 325 height 28
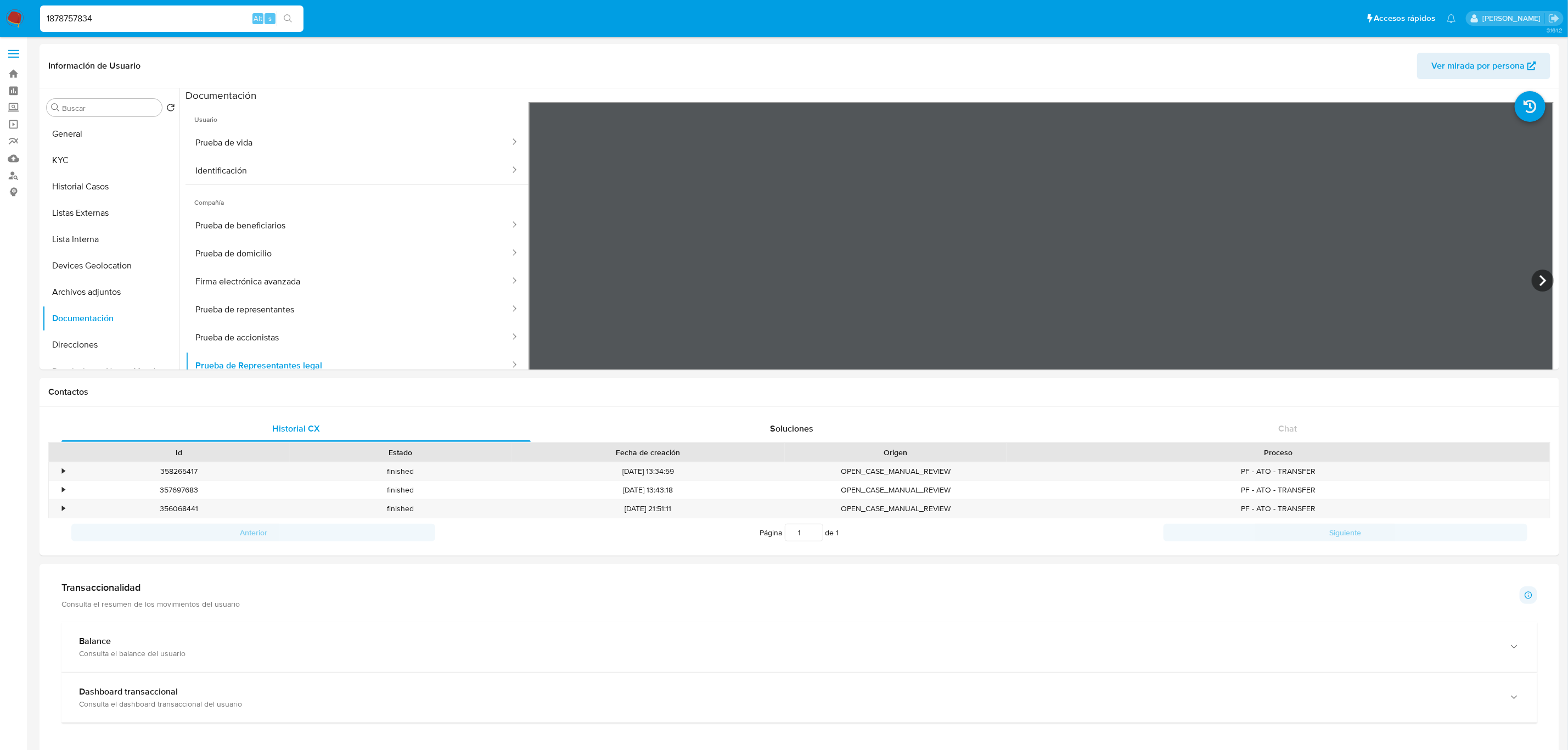
click at [170, 14] on input "1878757834" at bounding box center [171, 18] width 263 height 15
paste input "2679685027"
type input "2679685027"
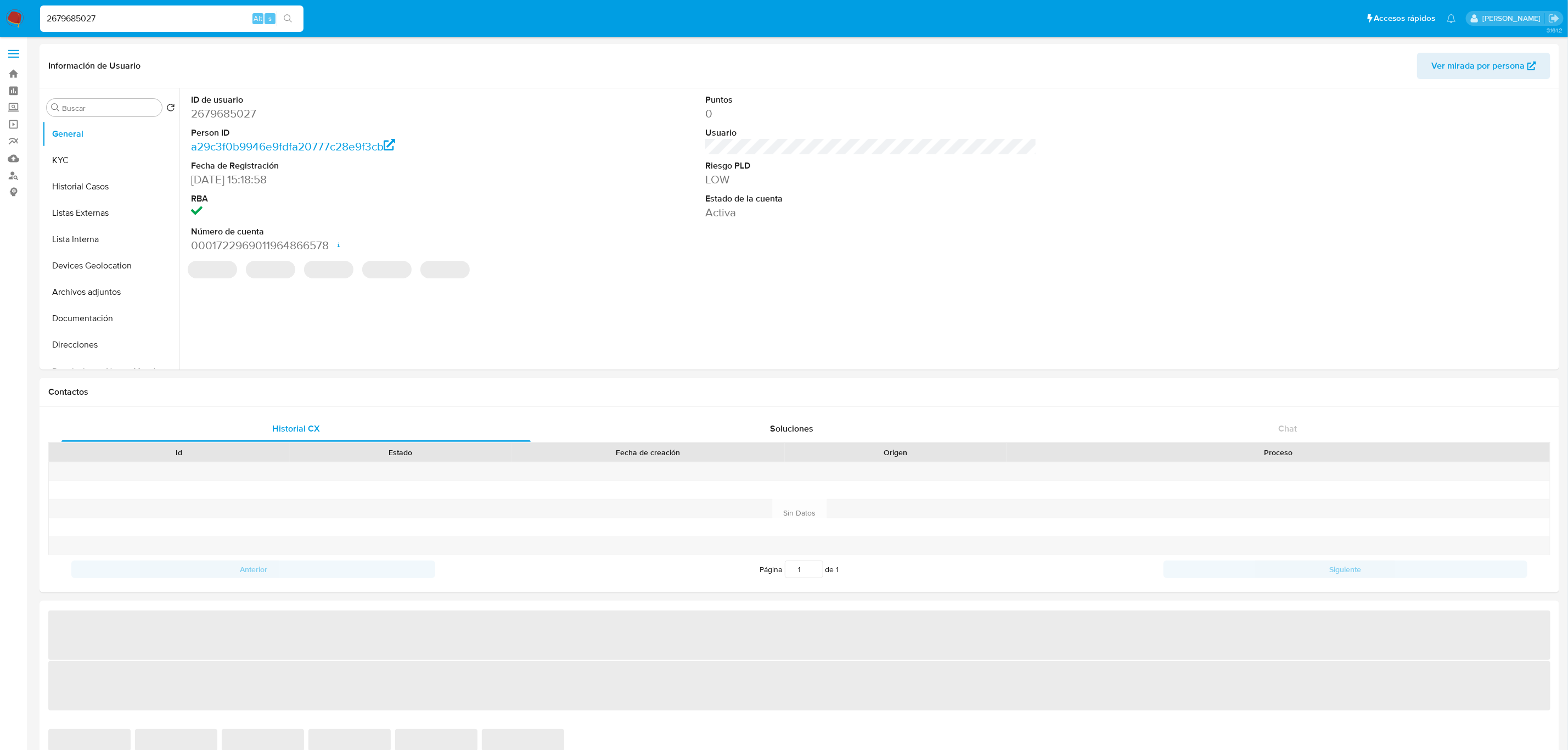
select select "10"
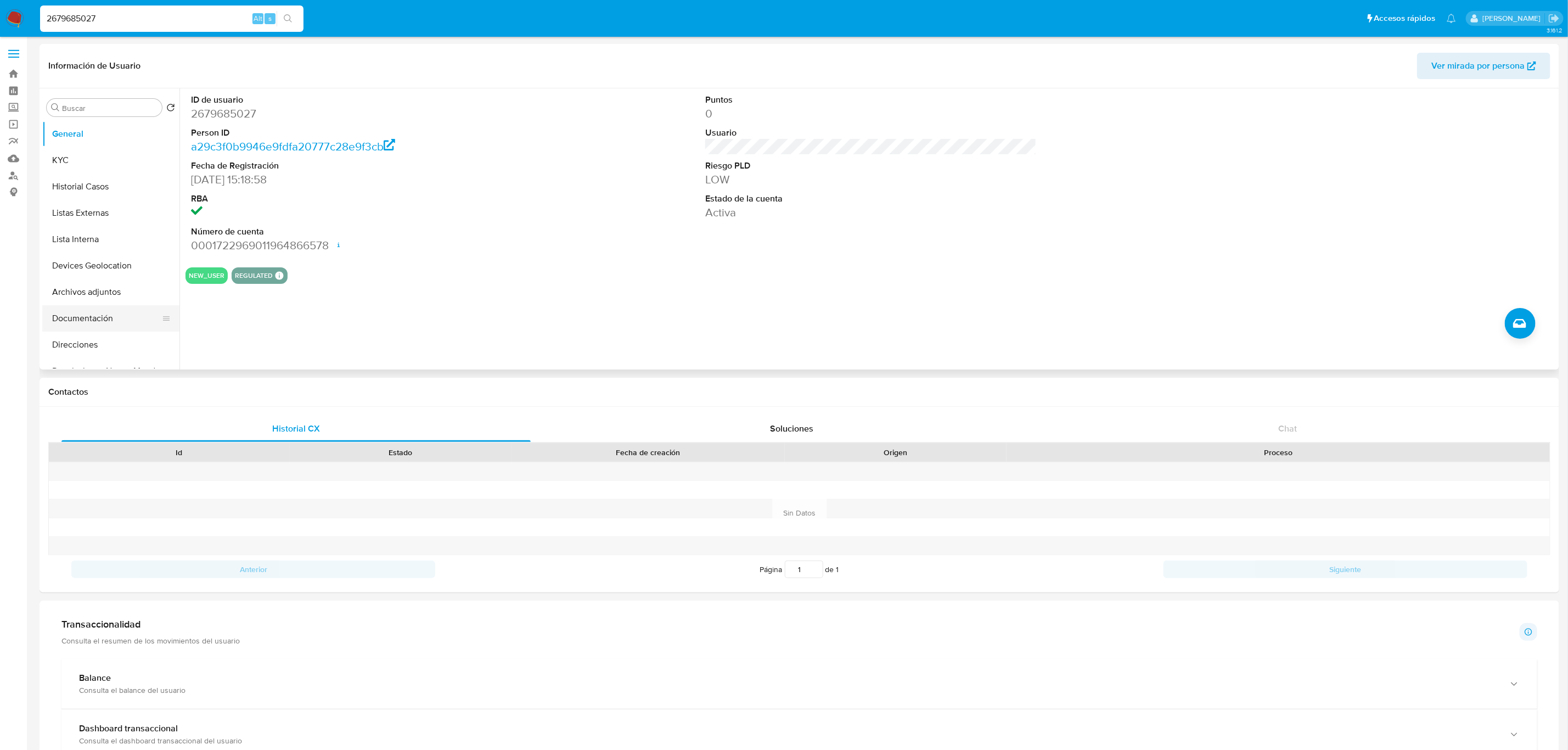
click at [71, 323] on button "Documentación" at bounding box center [107, 318] width 128 height 26
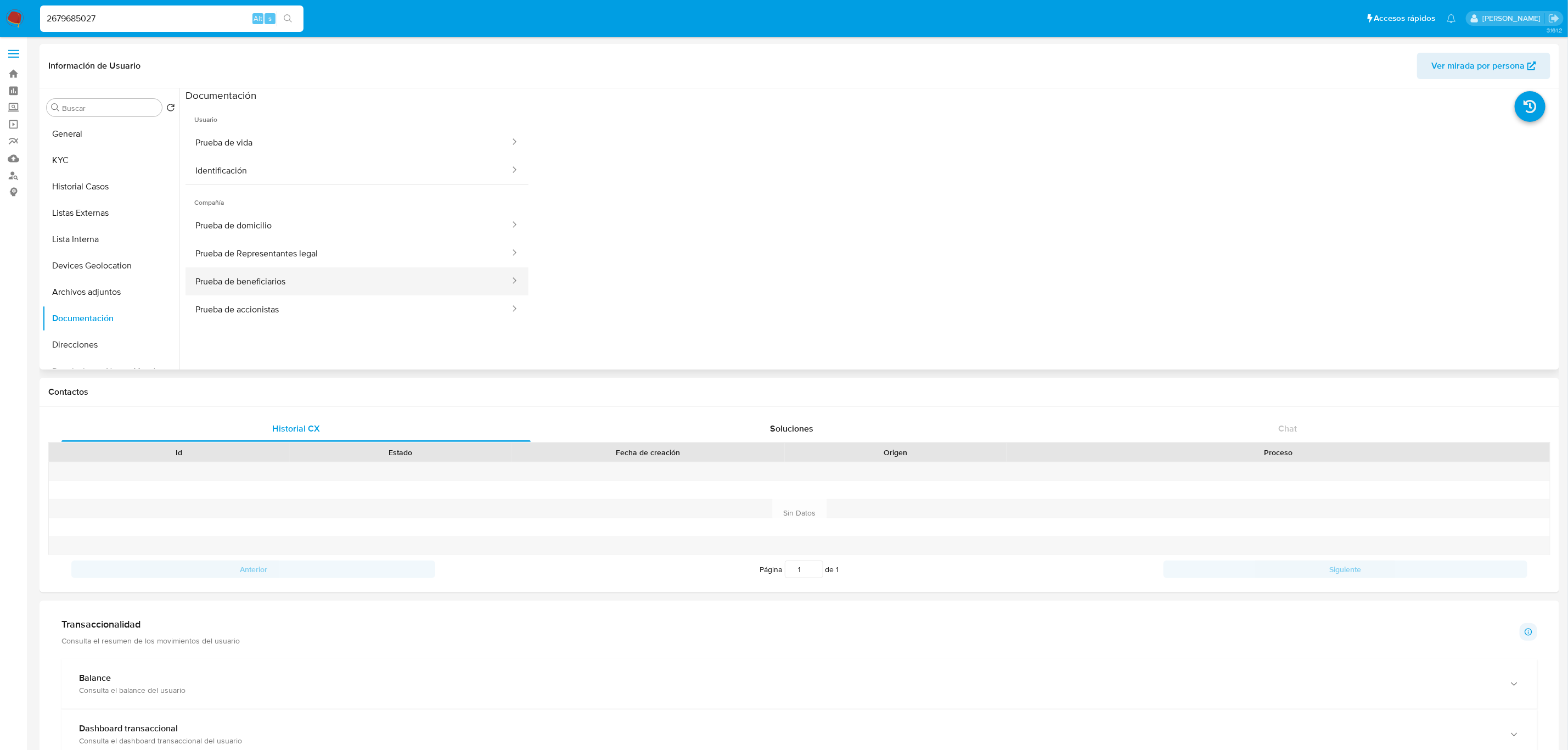
click at [306, 290] on button "Prueba de beneficiarios" at bounding box center [348, 281] width 325 height 28
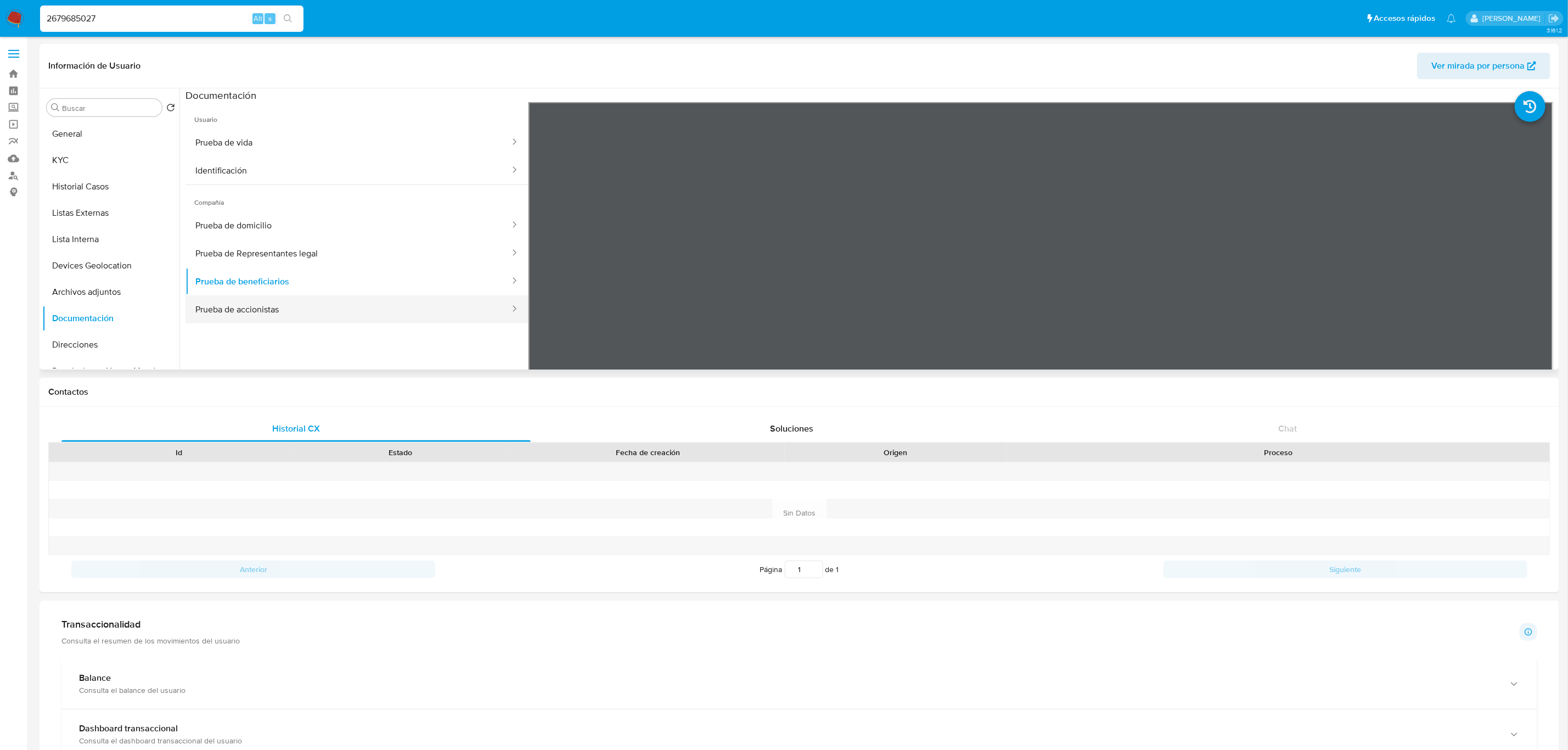
click at [310, 306] on button "Prueba de accionistas" at bounding box center [348, 309] width 325 height 28
click at [215, 20] on input "2679685027" at bounding box center [171, 18] width 263 height 15
paste input "439727403"
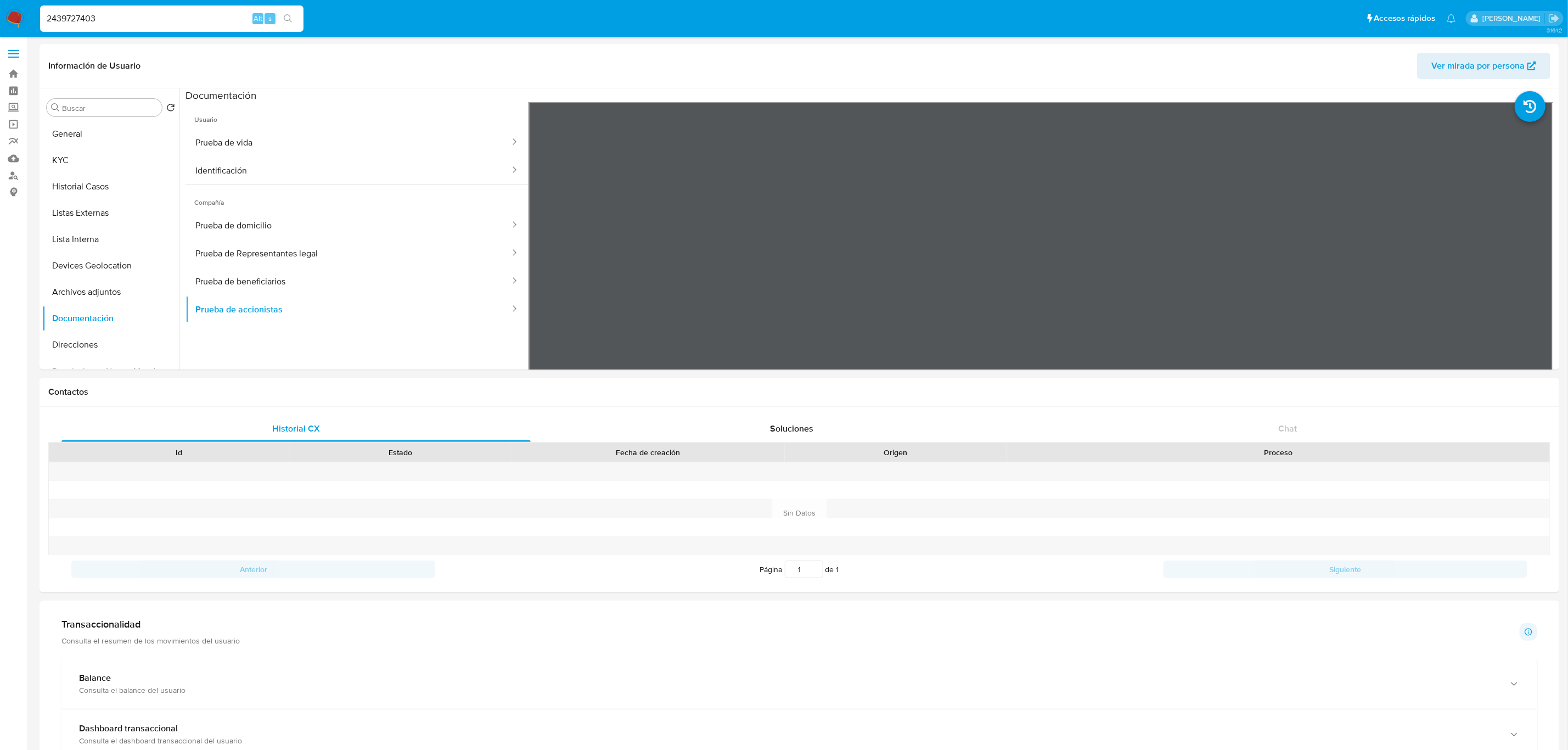
type input "2439727403"
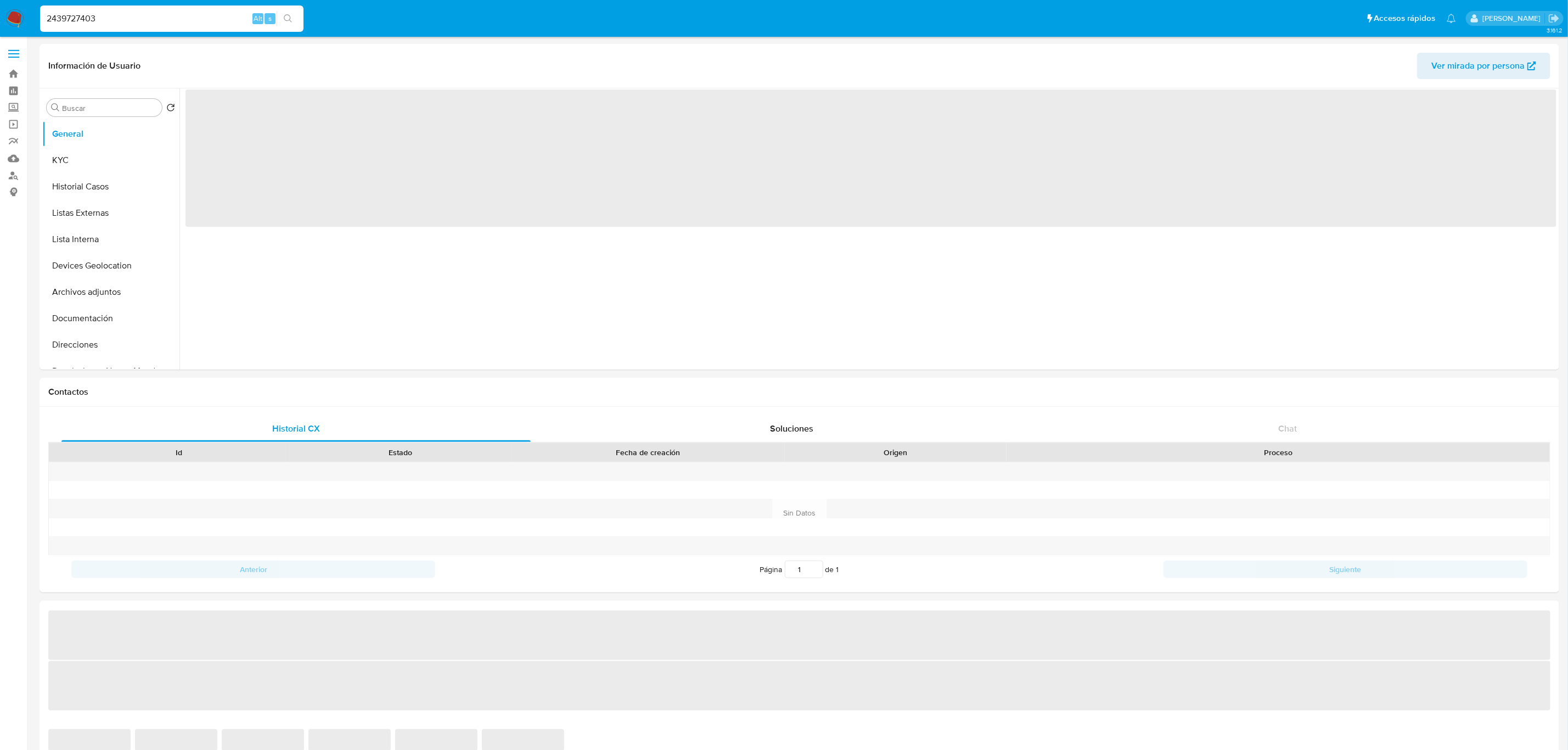
select select "10"
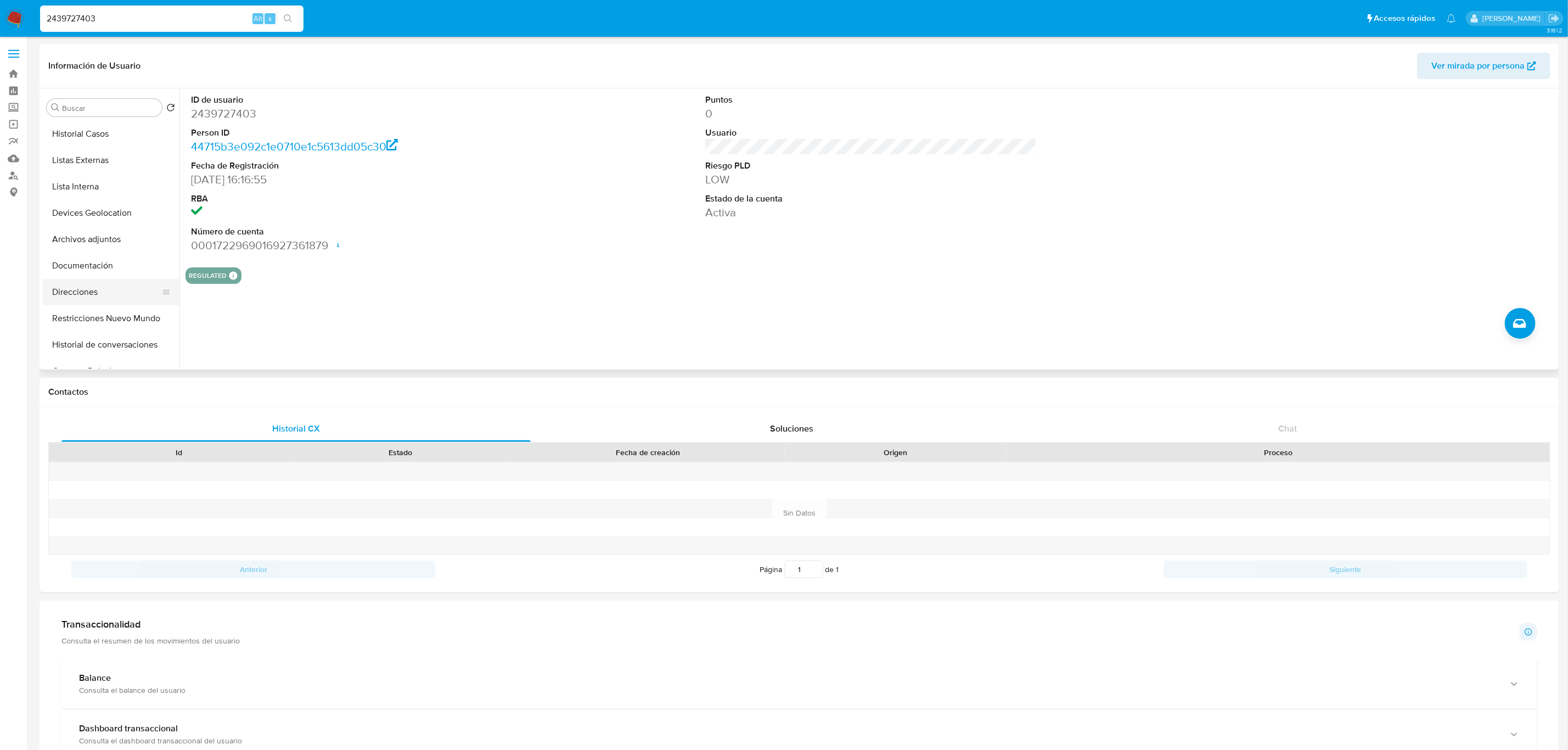
scroll to position [83, 0]
click at [109, 234] on button "Documentación" at bounding box center [107, 235] width 128 height 26
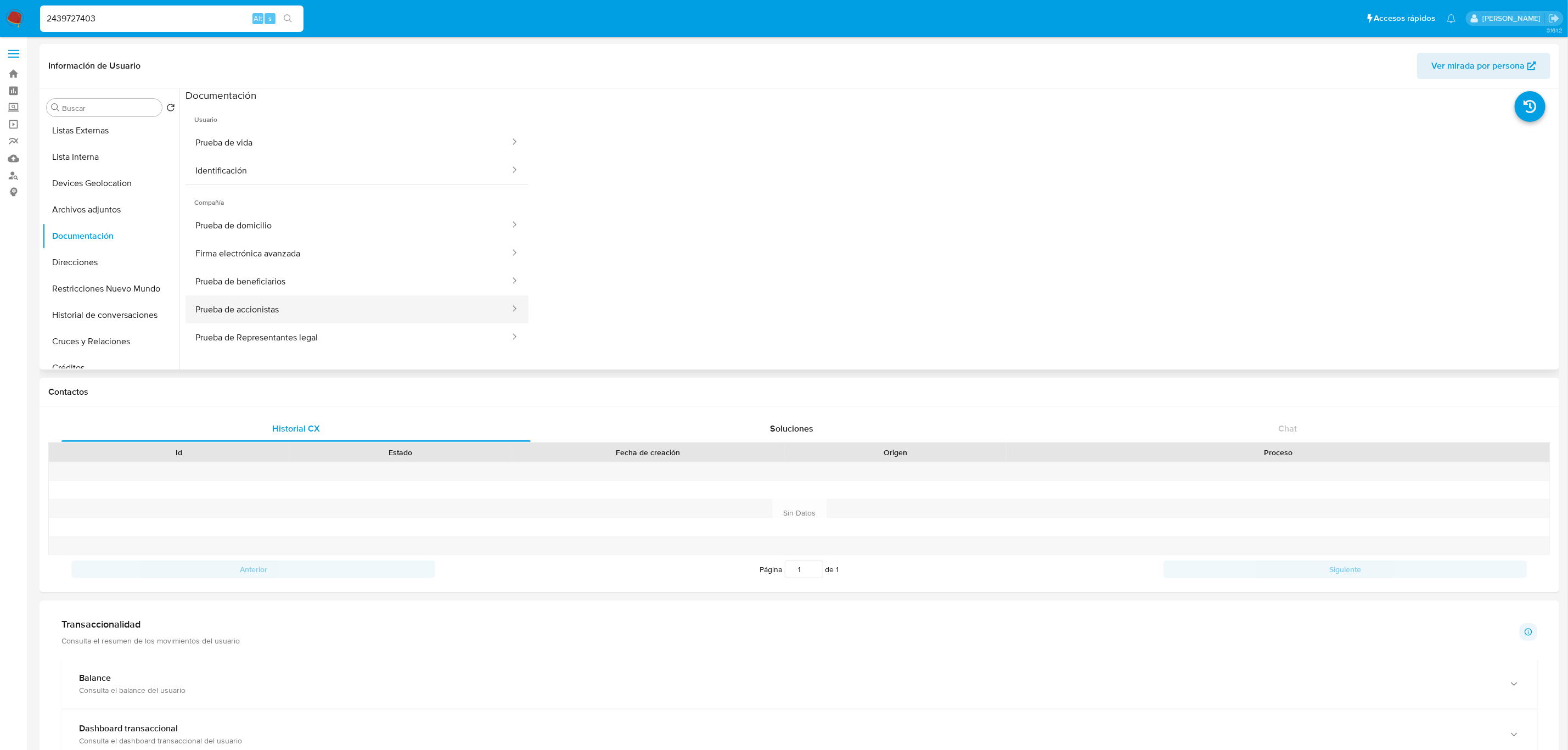
click at [395, 317] on button "Prueba de accionistas" at bounding box center [348, 309] width 325 height 28
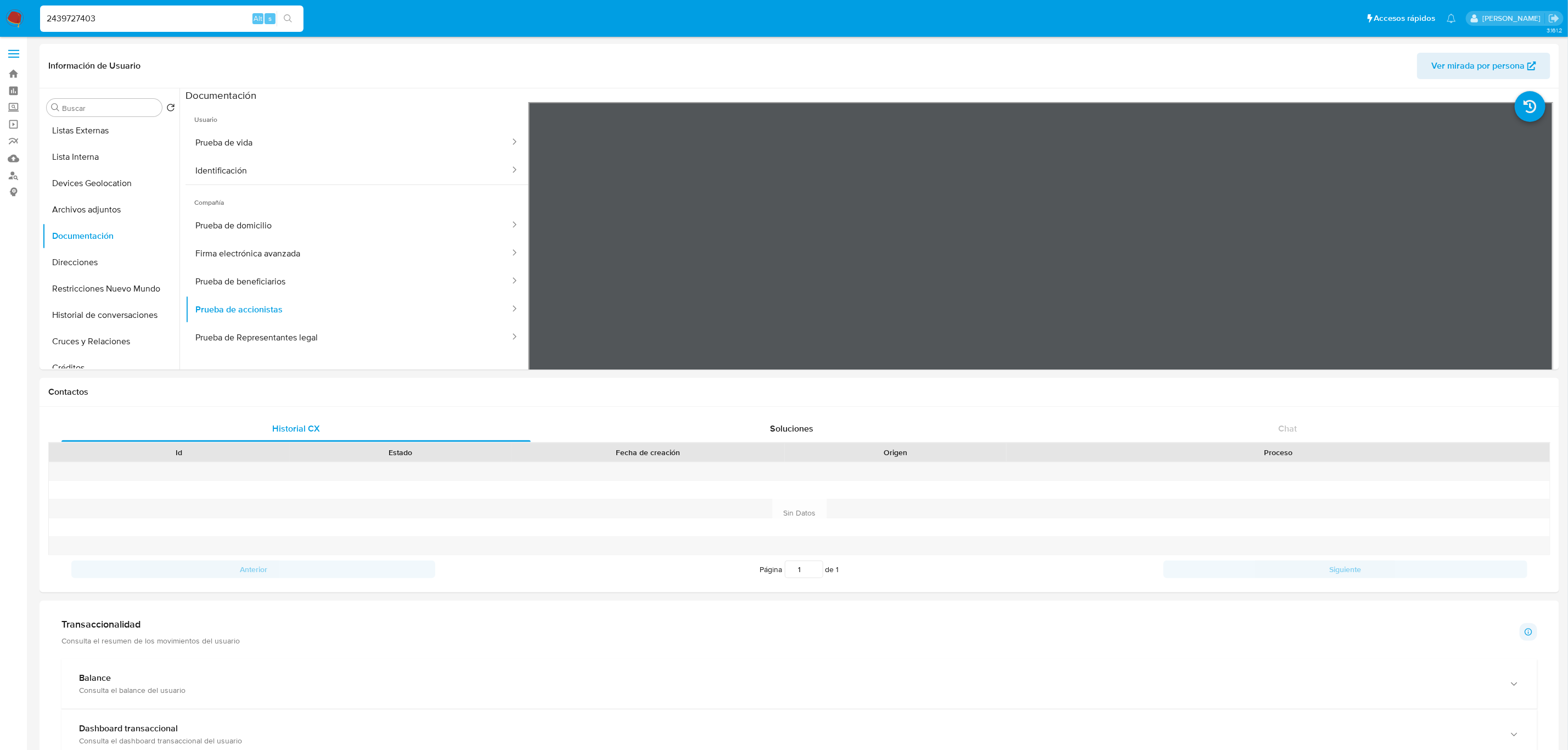
click at [209, 12] on input "2439727403" at bounding box center [171, 18] width 263 height 15
paste input "123626482"
type input "2123626482"
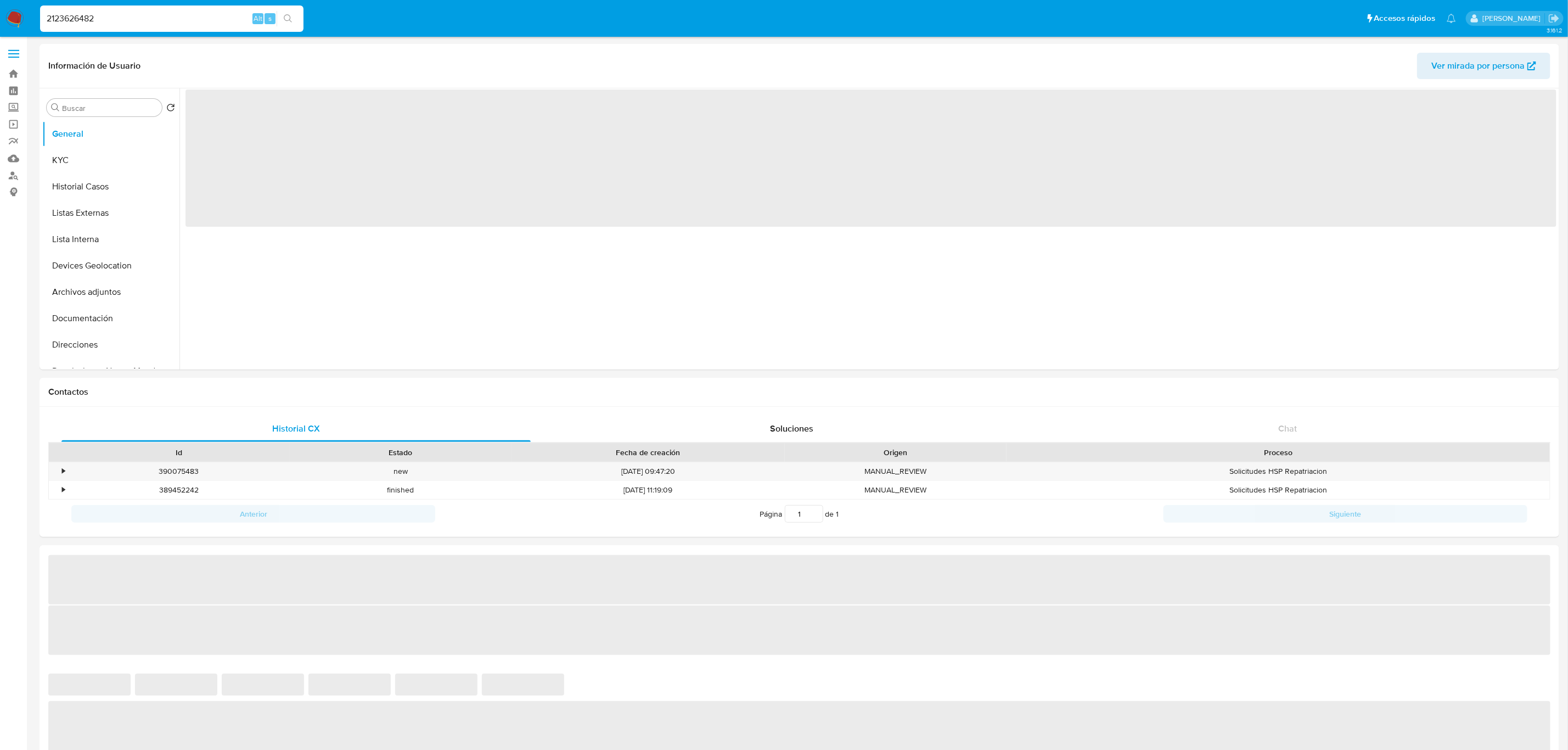
select select "10"
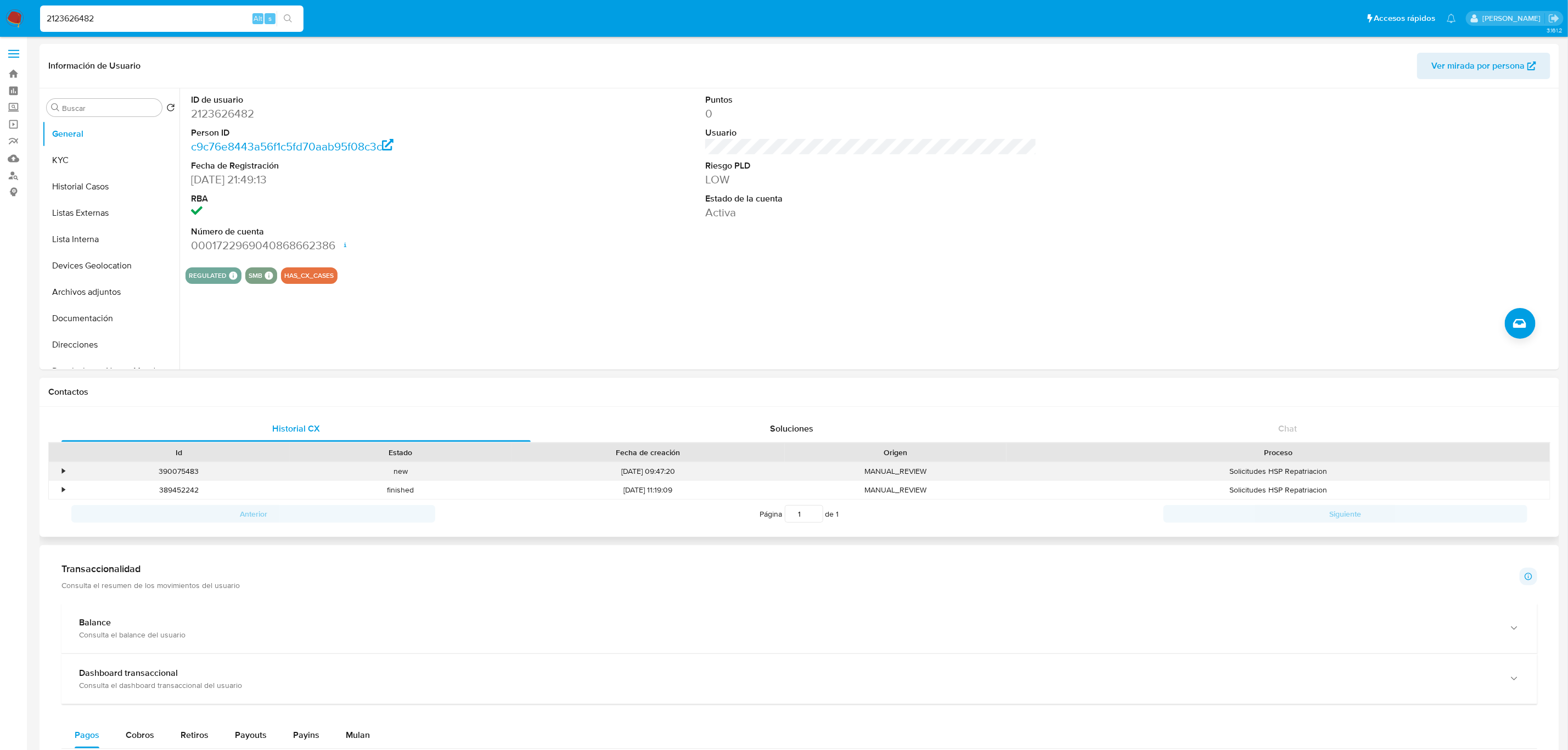
click at [58, 475] on div "•" at bounding box center [58, 471] width 19 height 18
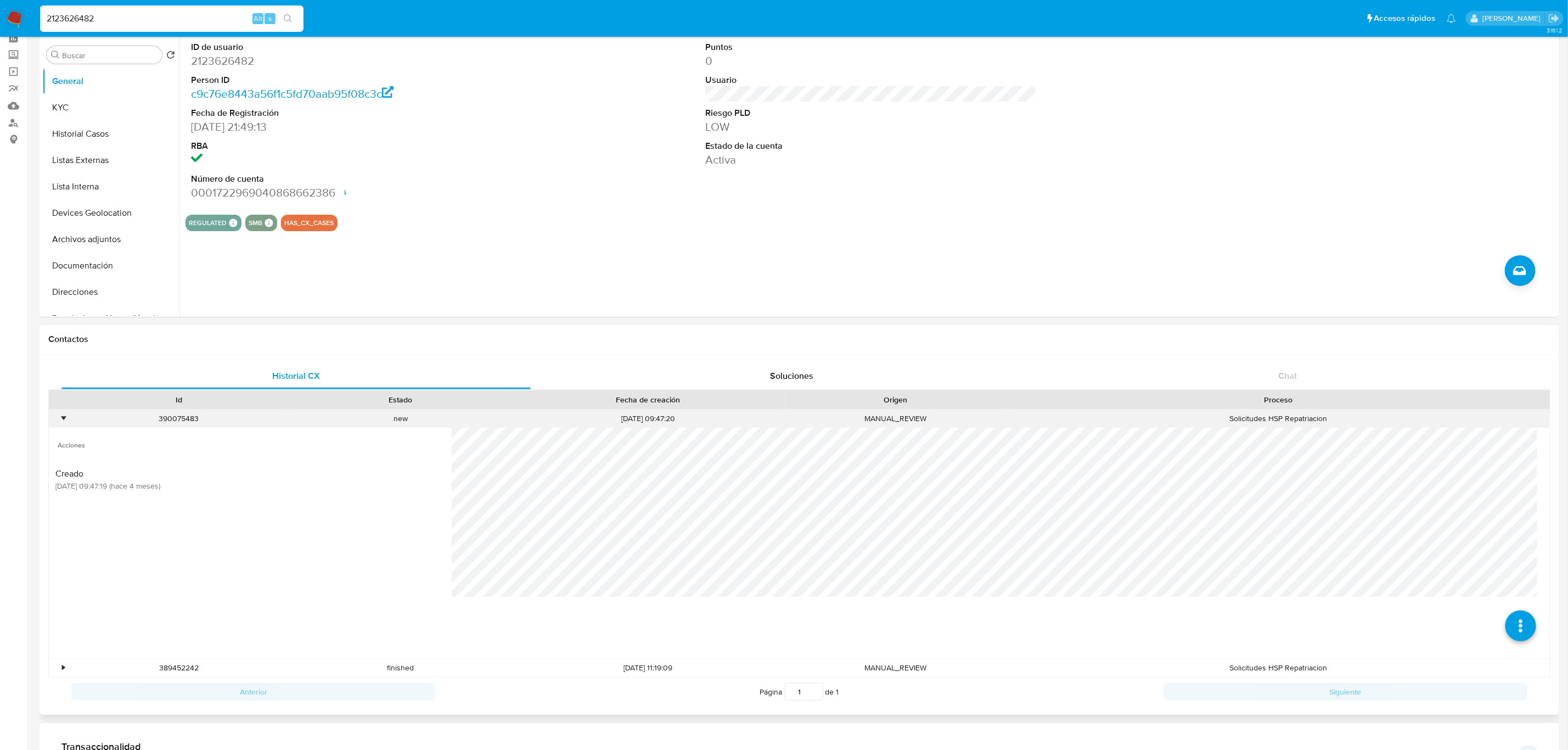
scroll to position [83, 0]
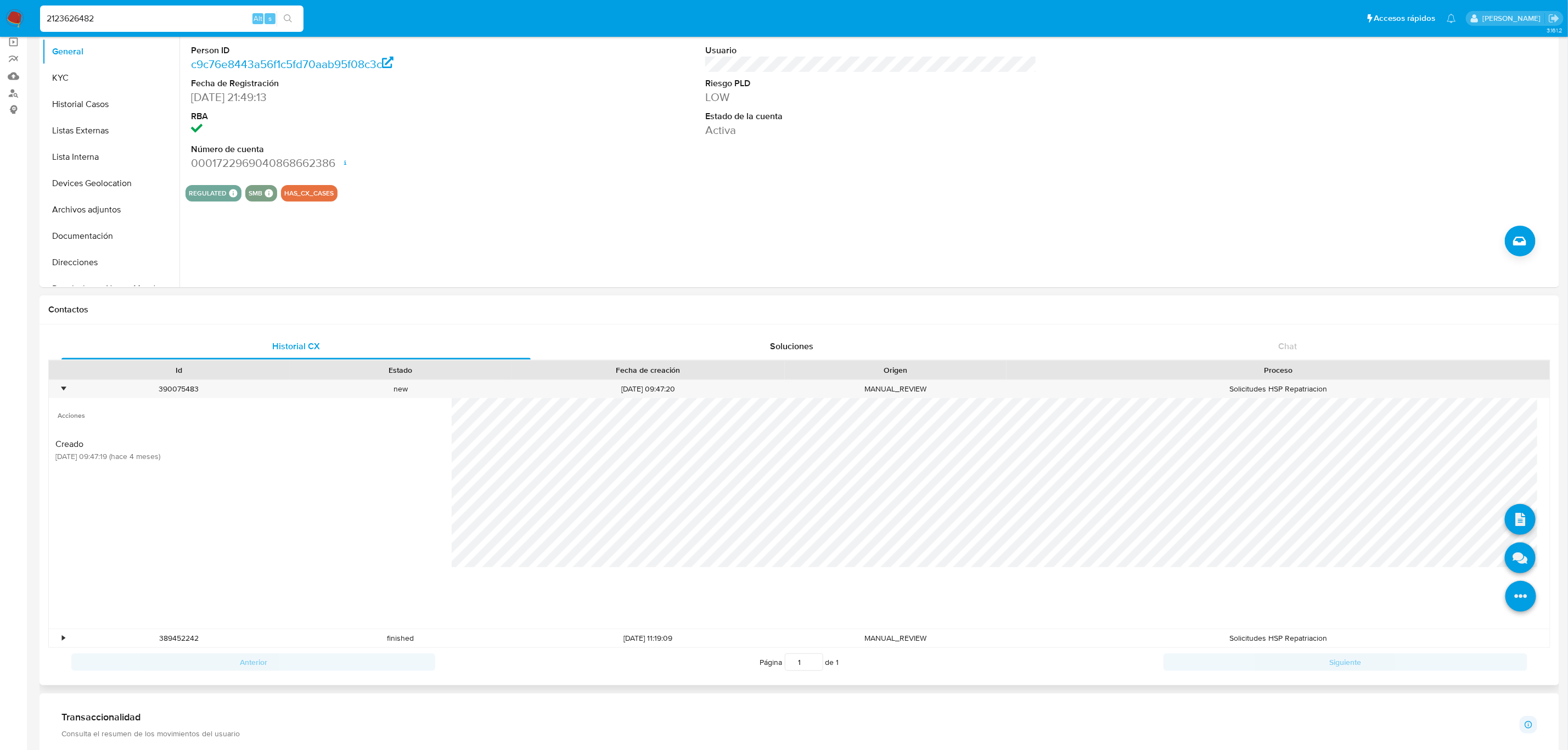
click at [1505, 582] on icon at bounding box center [1520, 597] width 31 height 31
click at [1511, 585] on icon at bounding box center [1520, 597] width 31 height 31
click at [1512, 511] on icon at bounding box center [1520, 520] width 31 height 31
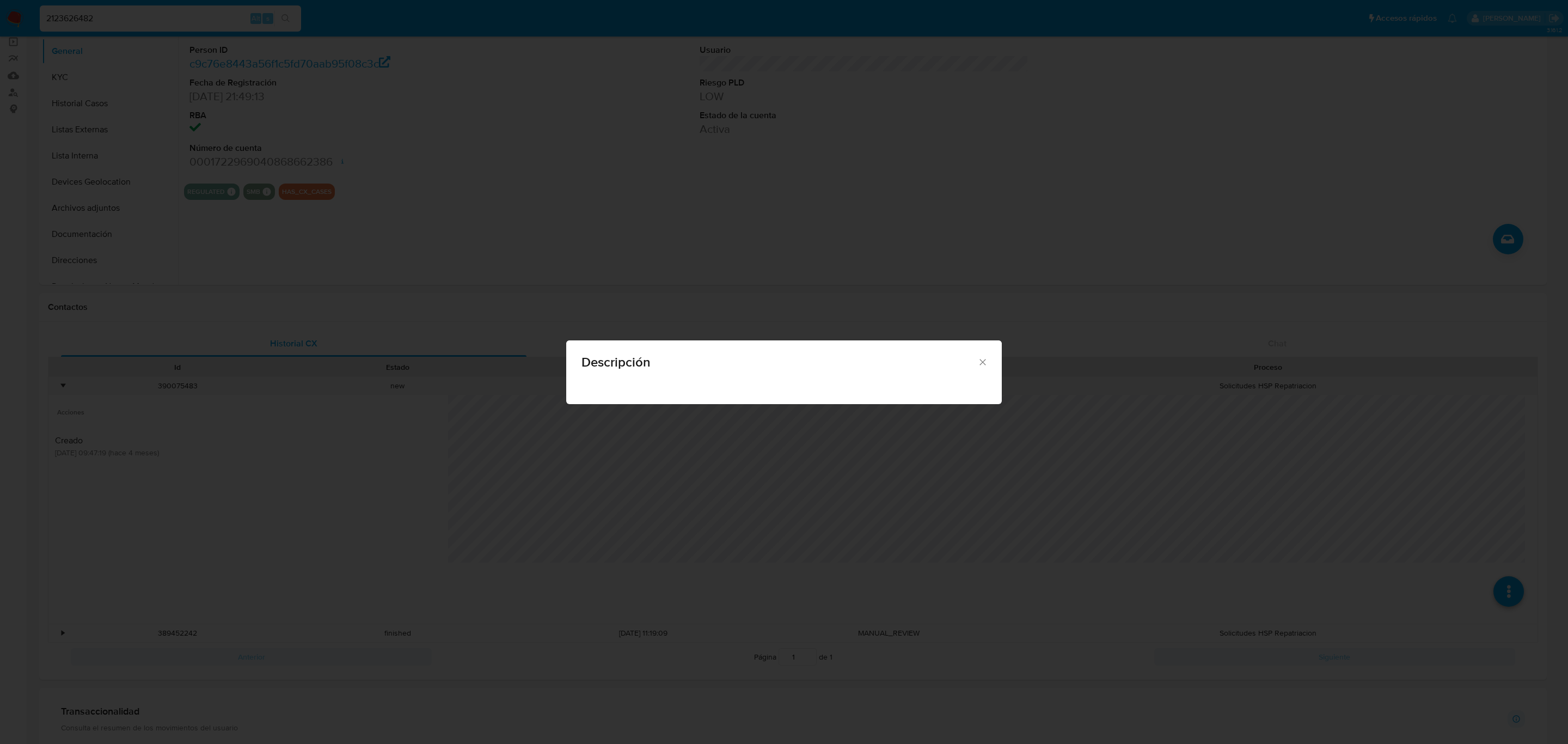
click at [986, 365] on icon "Cerrar" at bounding box center [982, 361] width 11 height 11
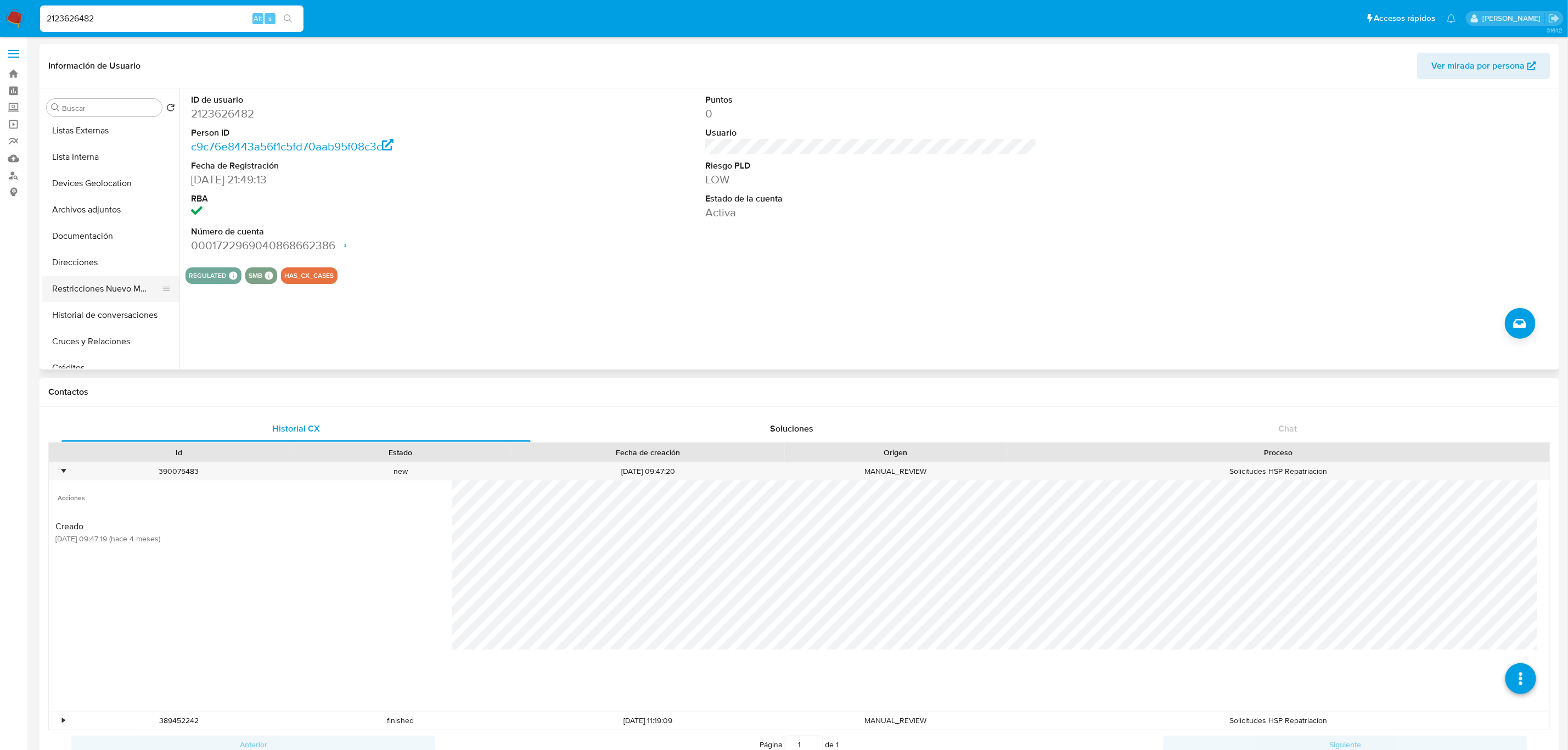
click at [95, 295] on button "Restricciones Nuevo Mundo" at bounding box center [107, 289] width 128 height 26
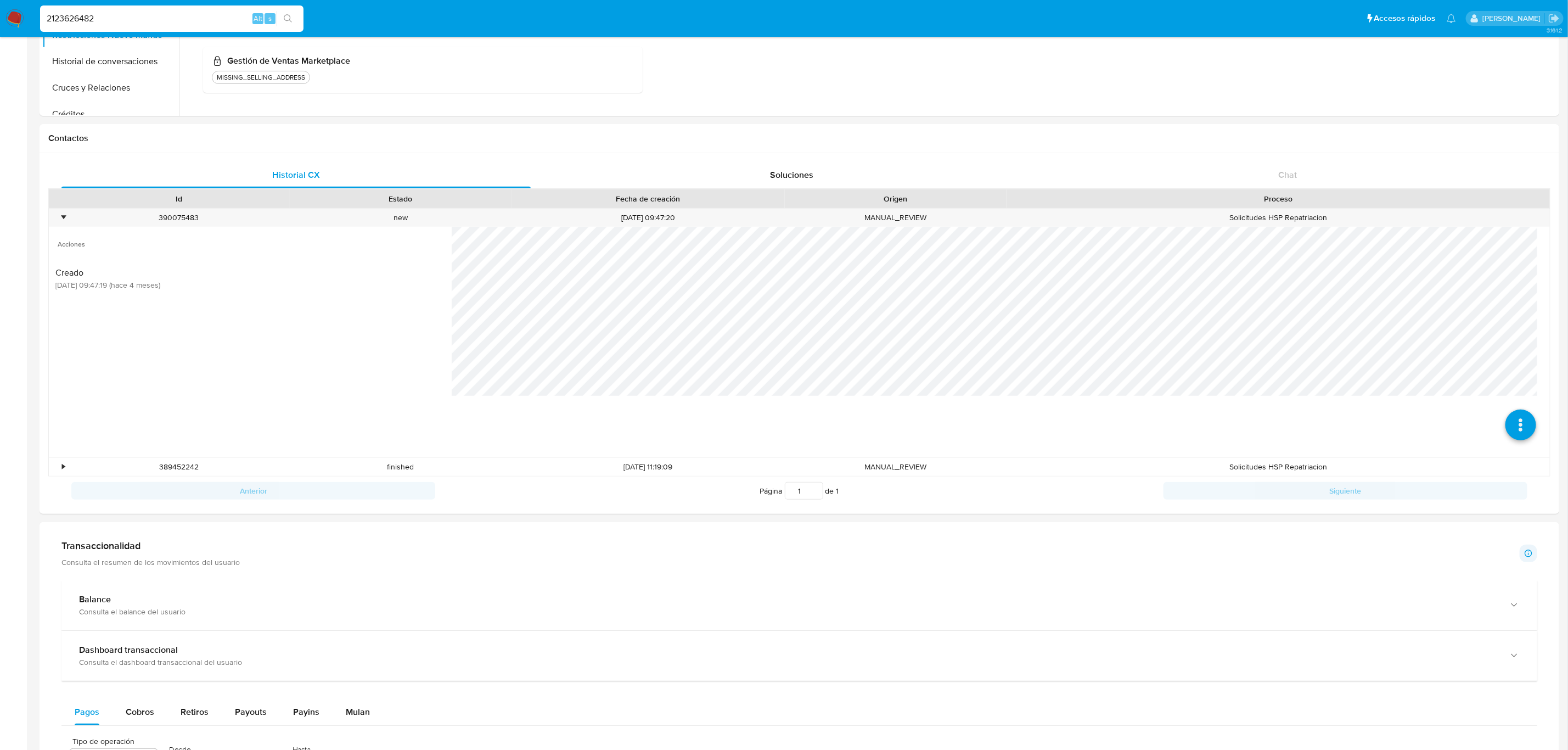
scroll to position [283, 0]
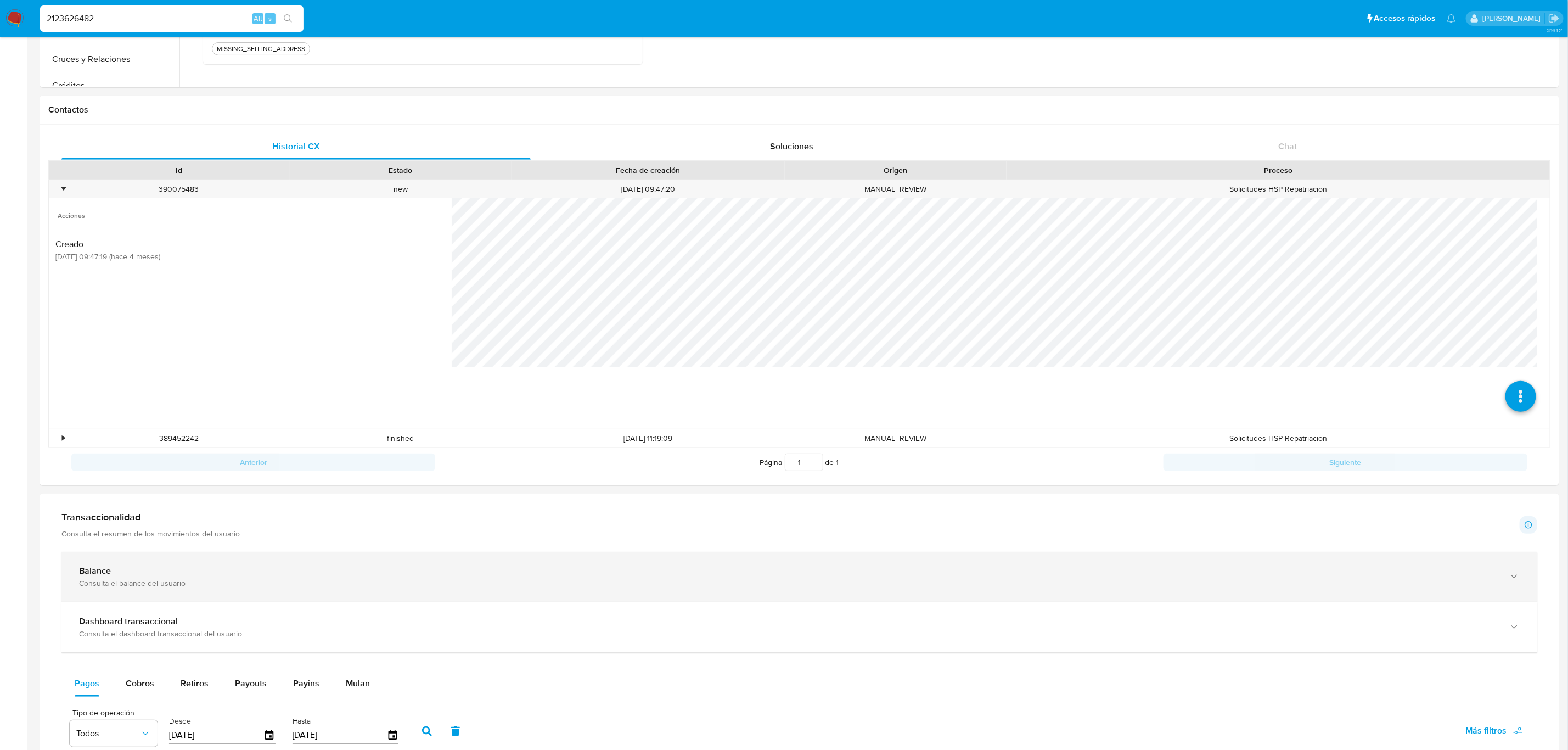
click at [575, 565] on div "Balance Consulta el balance del usuario" at bounding box center [799, 576] width 1476 height 50
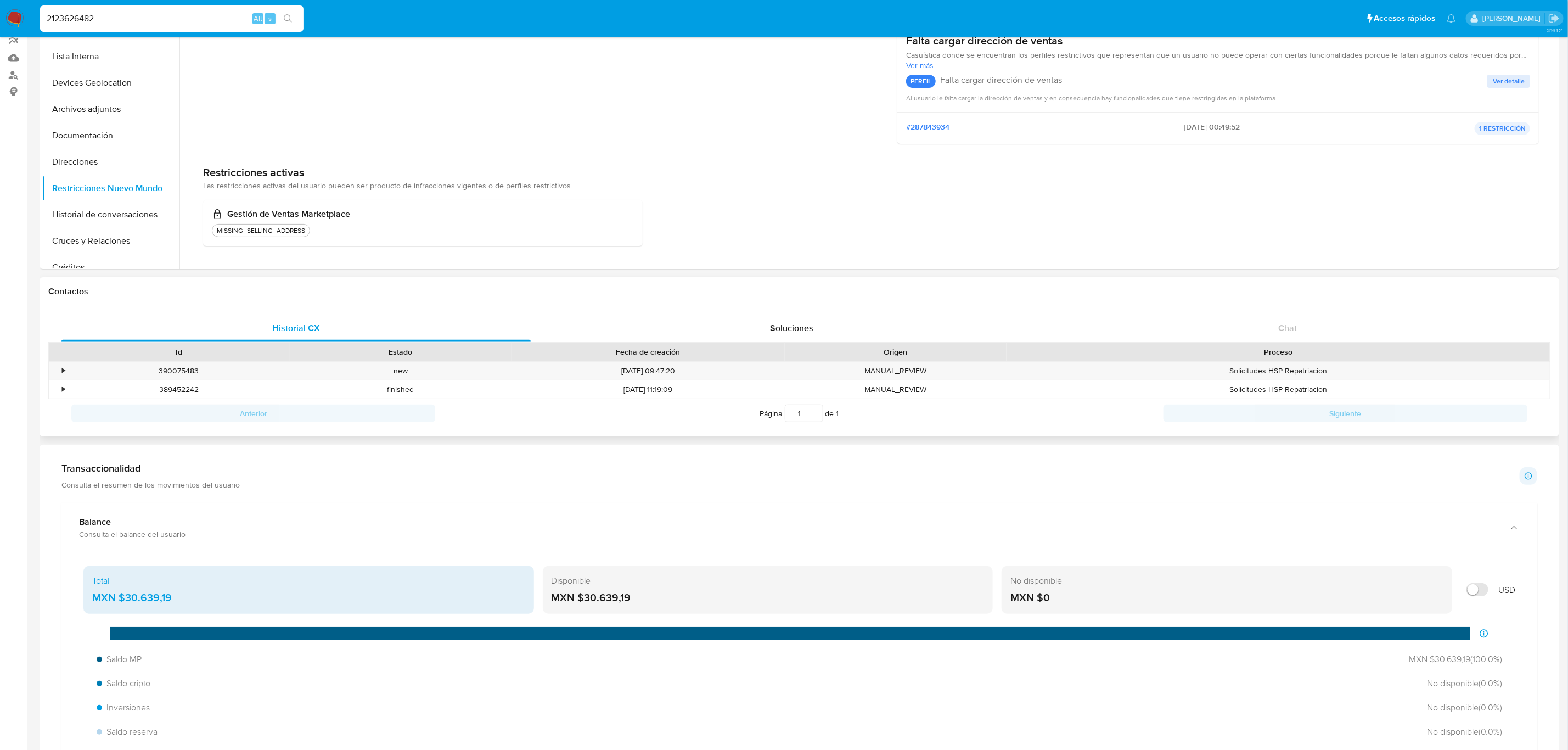
scroll to position [0, 0]
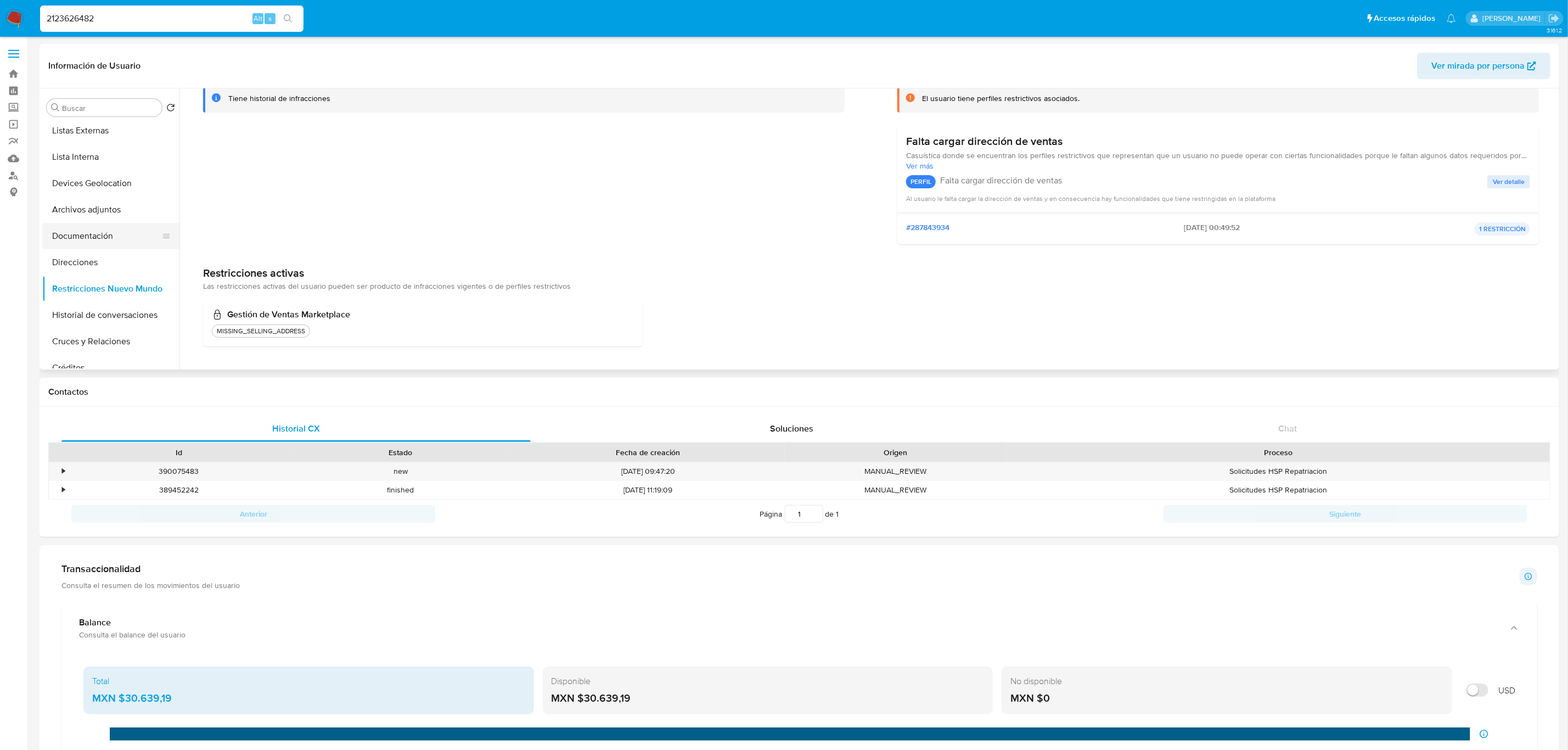
click at [111, 222] on button "Documentación" at bounding box center [107, 235] width 128 height 26
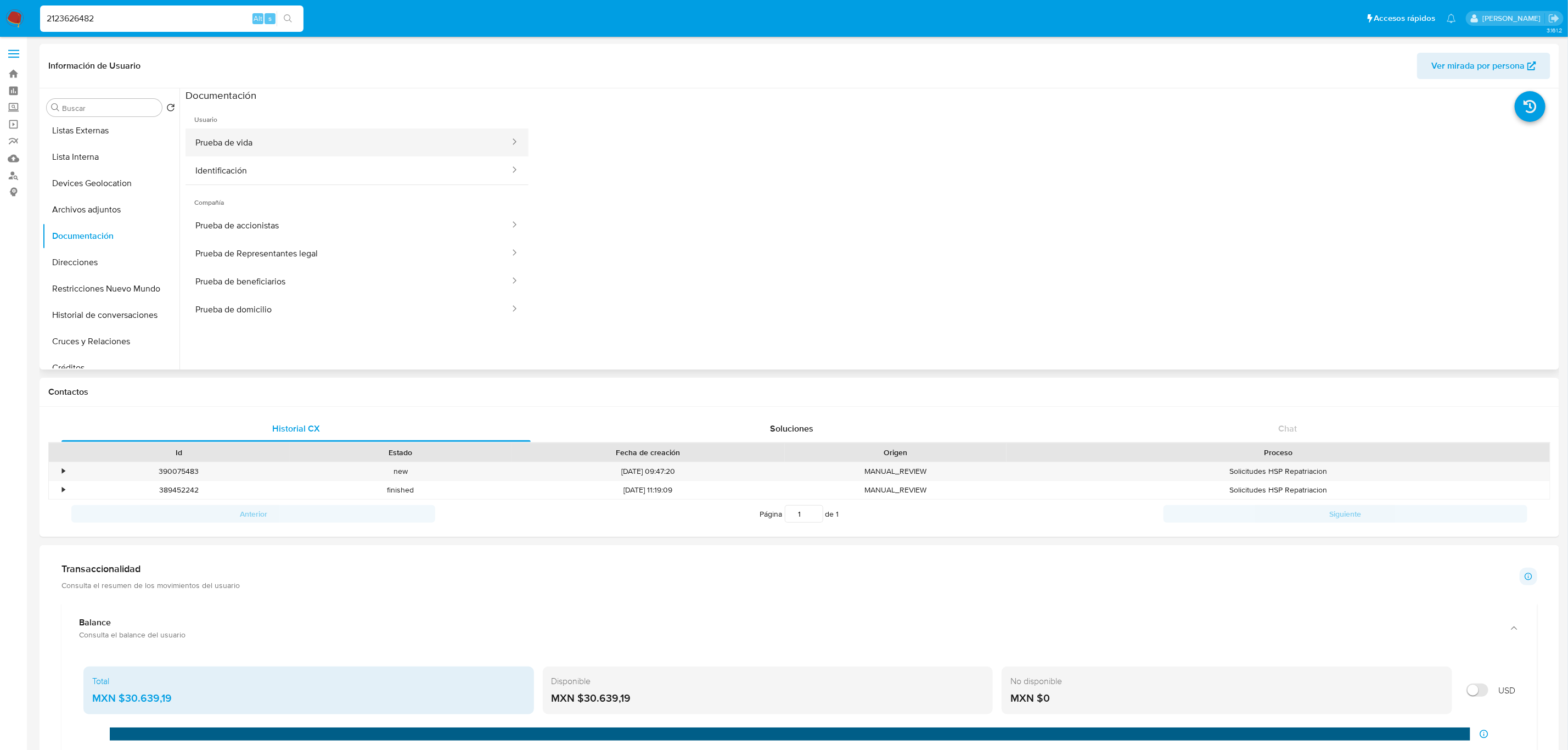
click at [361, 141] on button "Prueba de vida" at bounding box center [348, 142] width 325 height 28
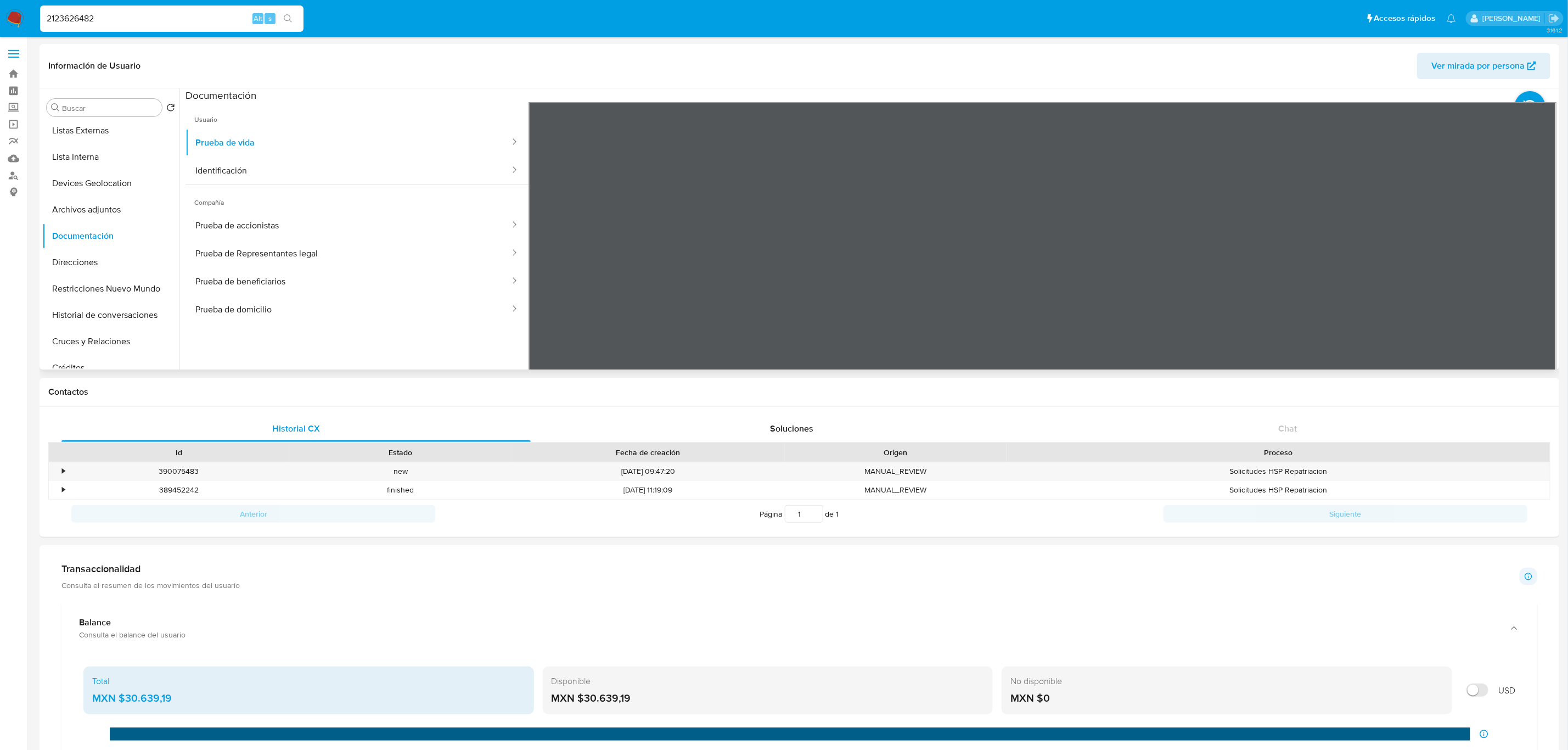
click at [384, 190] on span "Compañía" at bounding box center [356, 197] width 343 height 26
click at [385, 173] on button "Identificación" at bounding box center [348, 170] width 325 height 28
click at [384, 224] on button "Prueba de accionistas" at bounding box center [348, 225] width 325 height 28
click at [203, 20] on input "2123626482" at bounding box center [171, 18] width 263 height 15
click at [201, 20] on input "2123626482" at bounding box center [171, 18] width 263 height 15
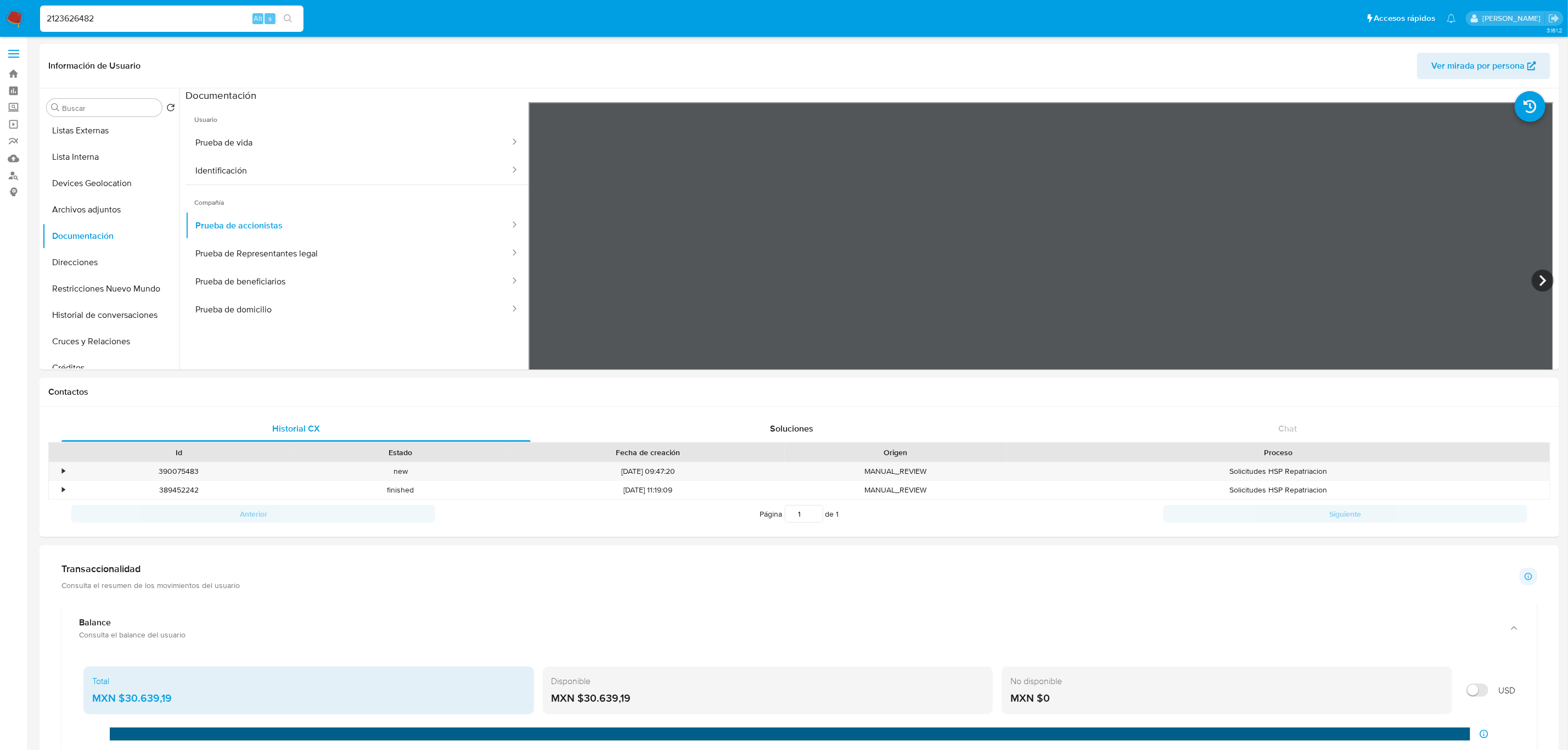
click at [201, 19] on input "2123626482" at bounding box center [171, 18] width 263 height 15
paste input "584326643"
type input "2584326643"
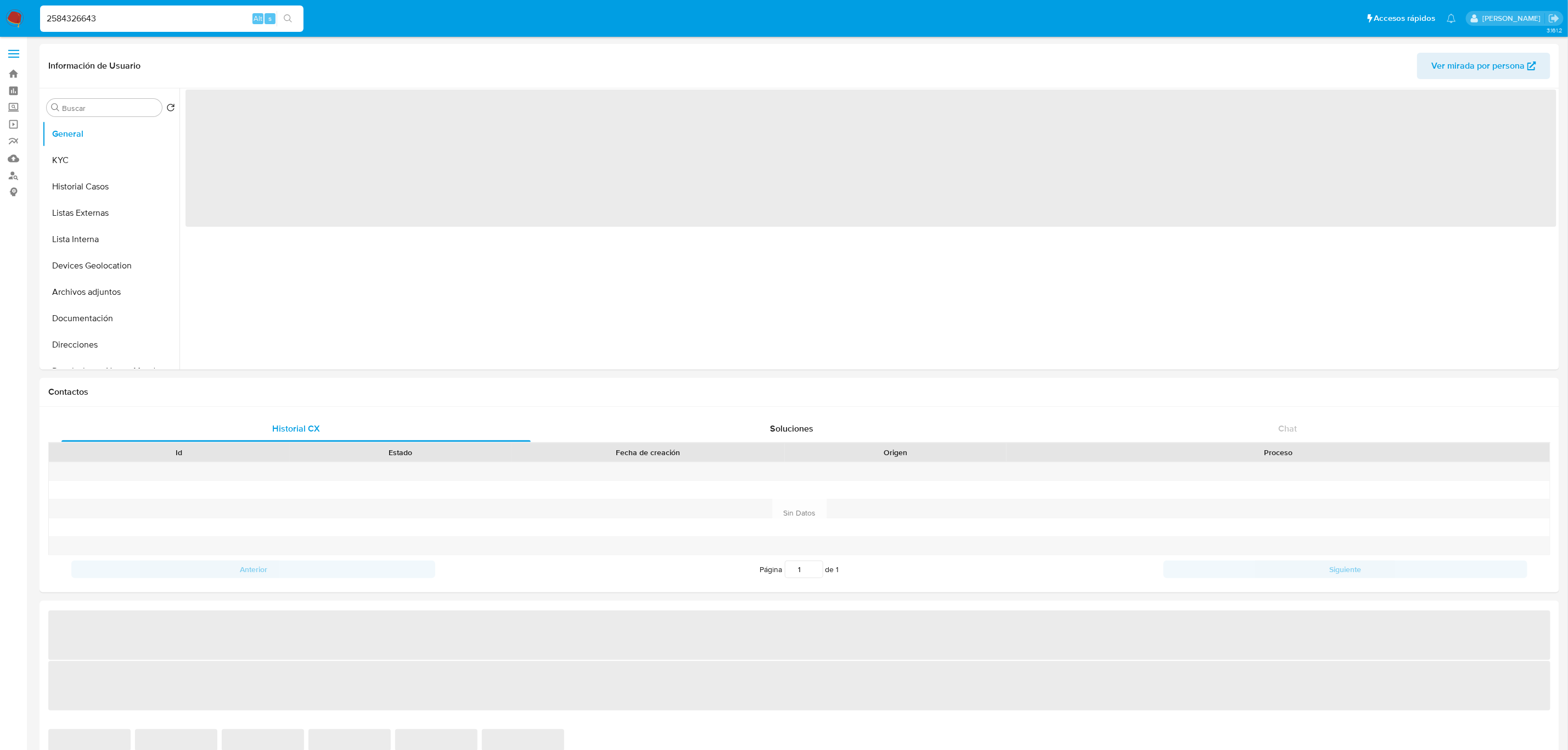
select select "10"
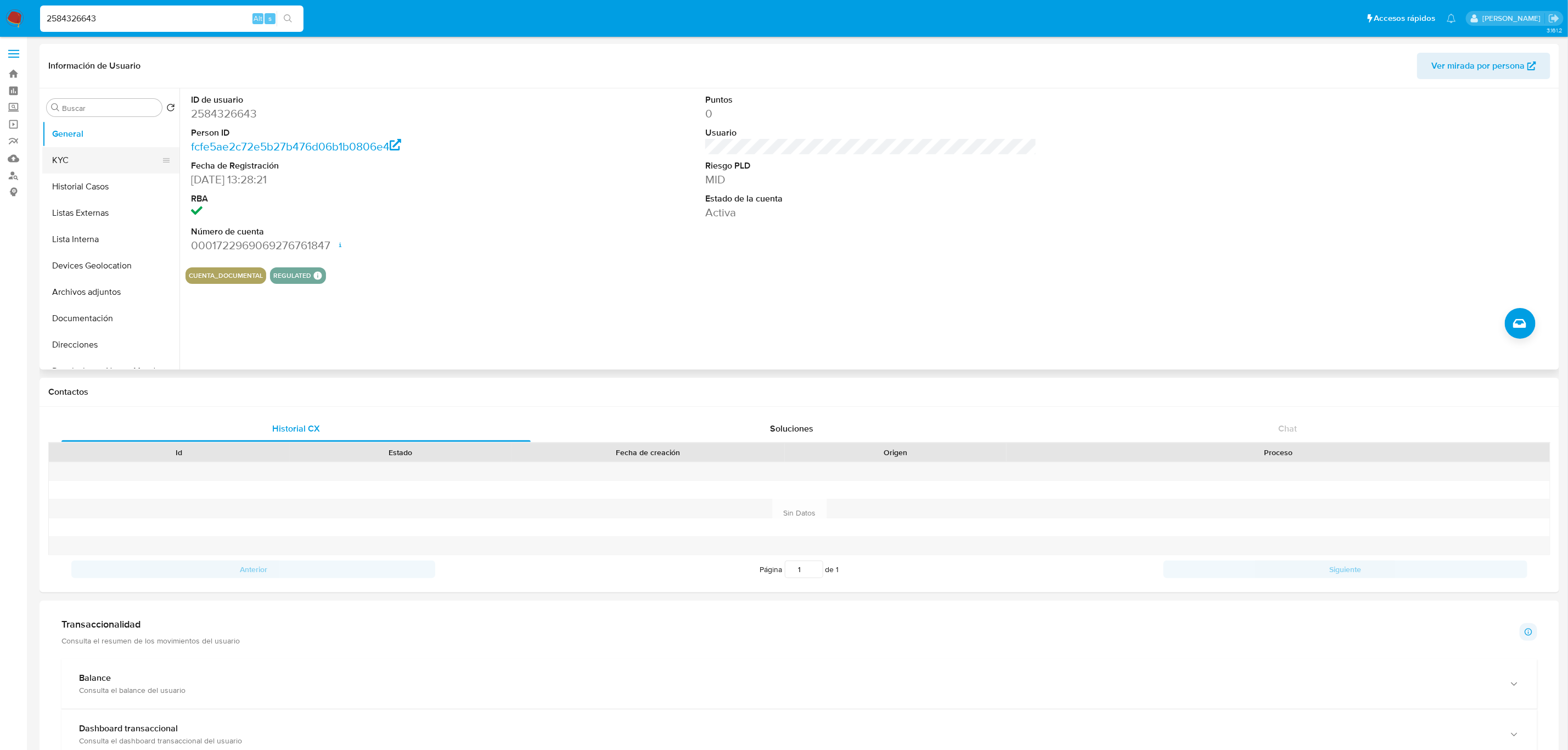
click at [106, 154] on button "KYC" at bounding box center [107, 159] width 128 height 26
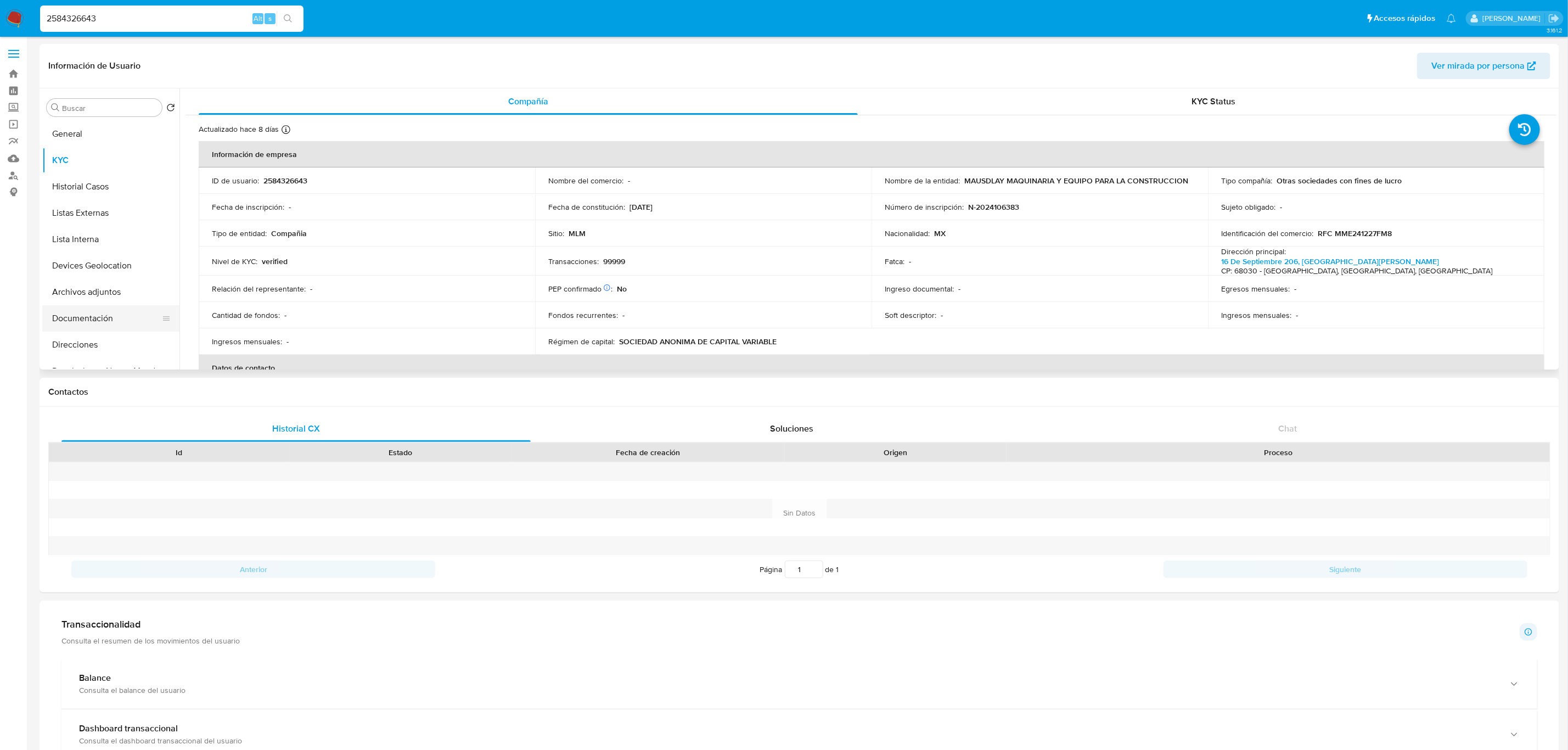
click at [122, 322] on button "Documentación" at bounding box center [107, 318] width 128 height 26
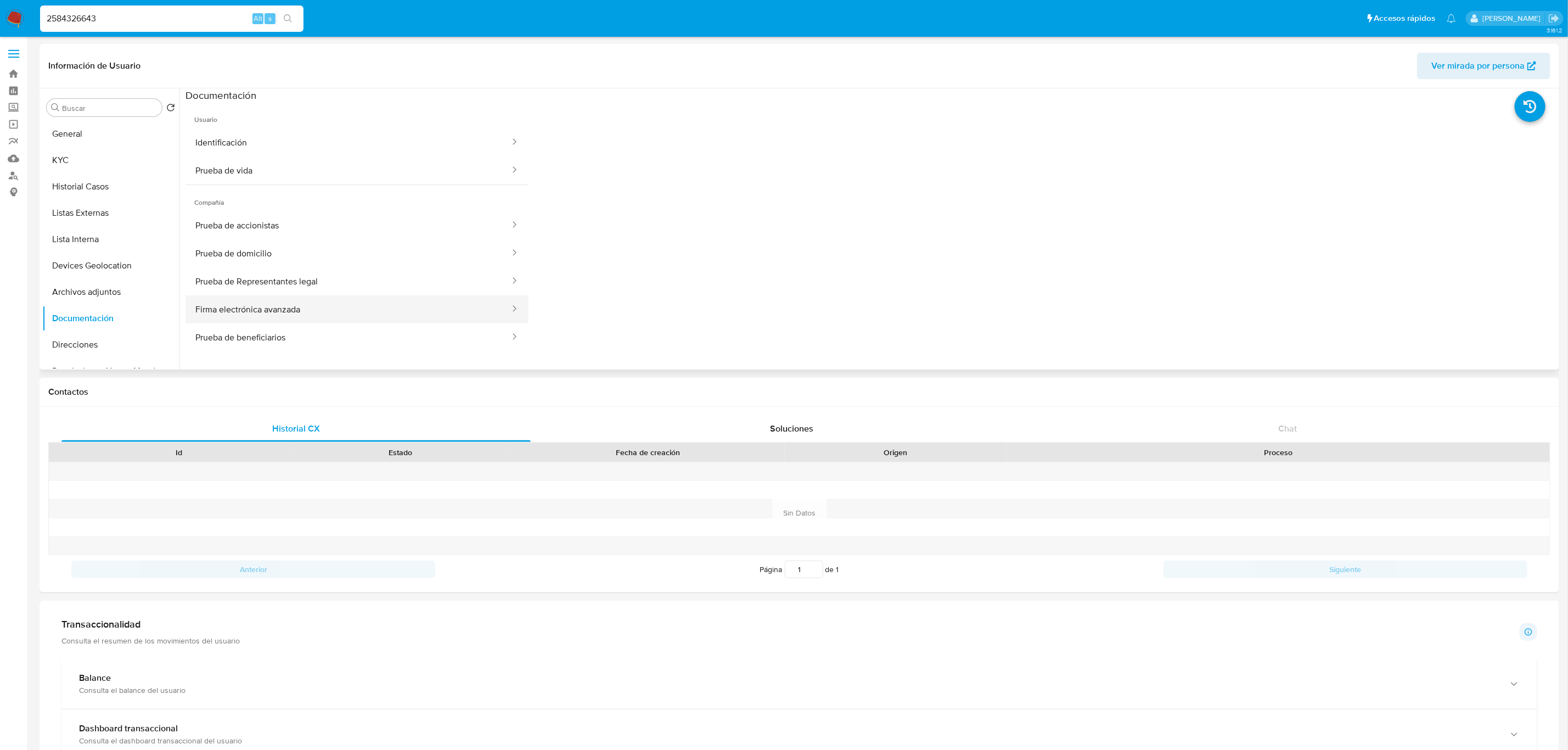
click at [323, 305] on button "Firma electrónica avanzada" at bounding box center [348, 309] width 325 height 28
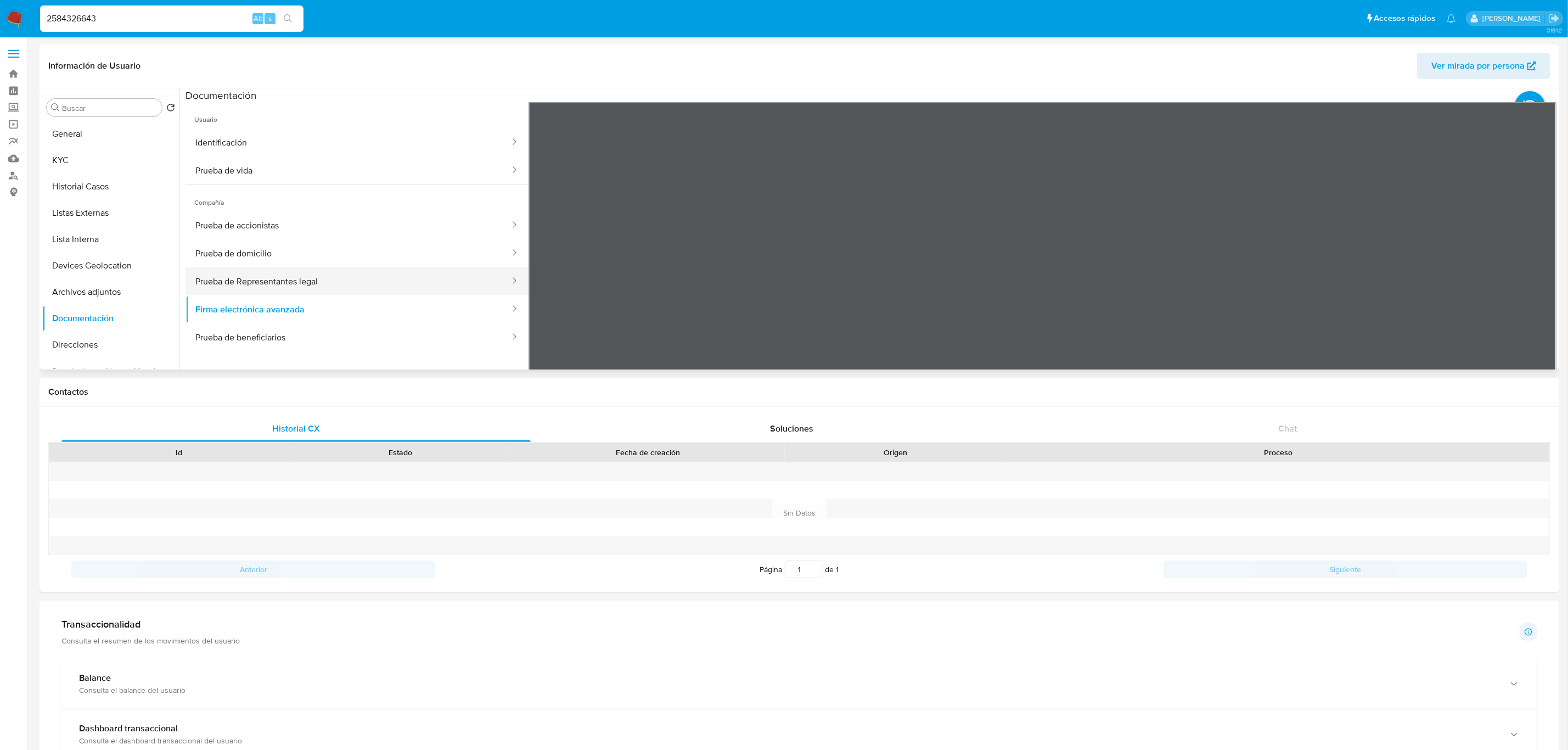
click at [343, 283] on button "Prueba de Representantes legal" at bounding box center [348, 281] width 325 height 28
click at [305, 320] on button "Firma electrónica avanzada" at bounding box center [348, 309] width 325 height 28
click at [301, 333] on button "Prueba de beneficiarios" at bounding box center [348, 337] width 325 height 28
click at [217, 10] on div "2584326643 Alt s" at bounding box center [171, 18] width 263 height 26
click at [214, 14] on input "2584326643" at bounding box center [171, 18] width 263 height 15
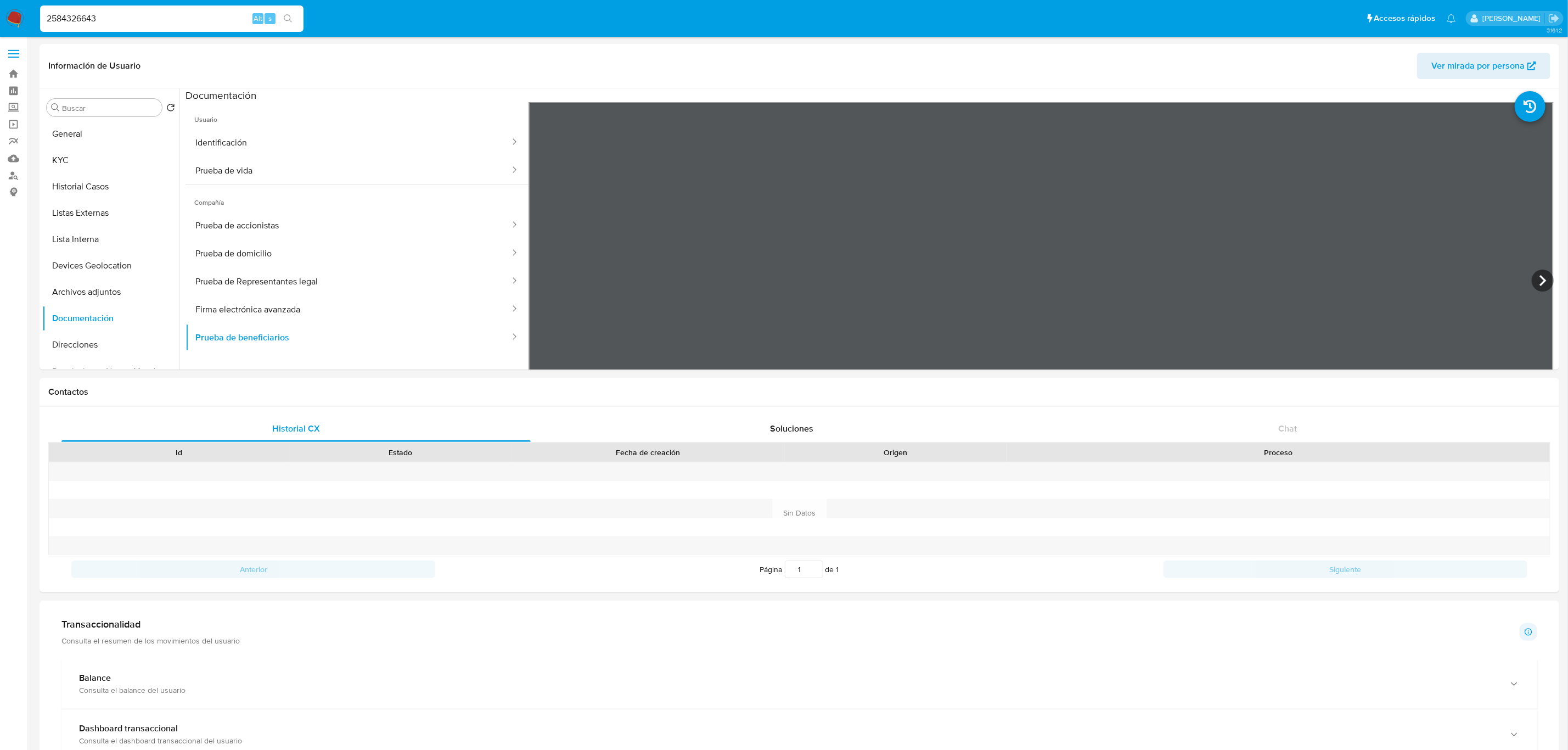
click at [214, 14] on input "2584326643" at bounding box center [171, 18] width 263 height 15
paste input "3894828"
type input "2538948283"
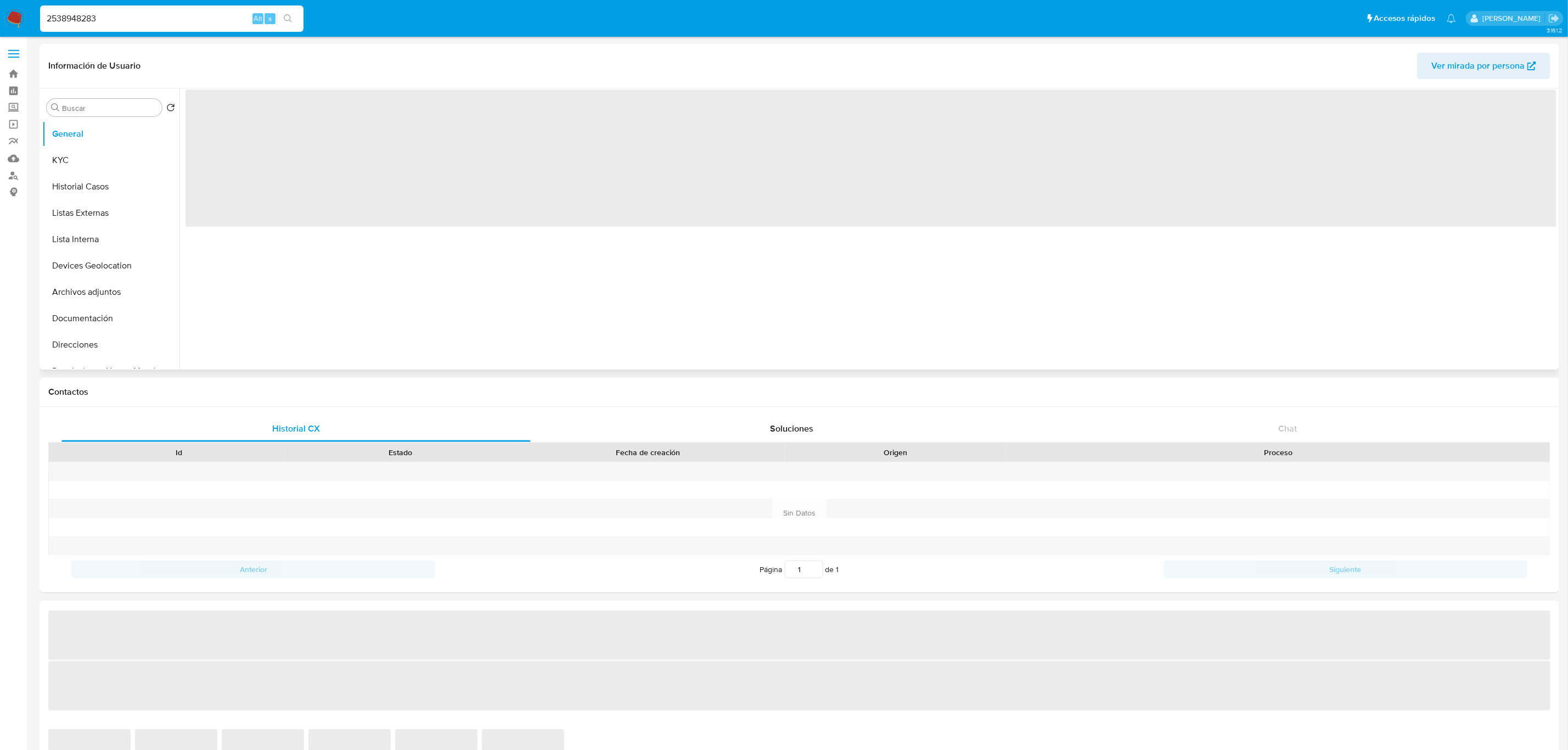
select select "10"
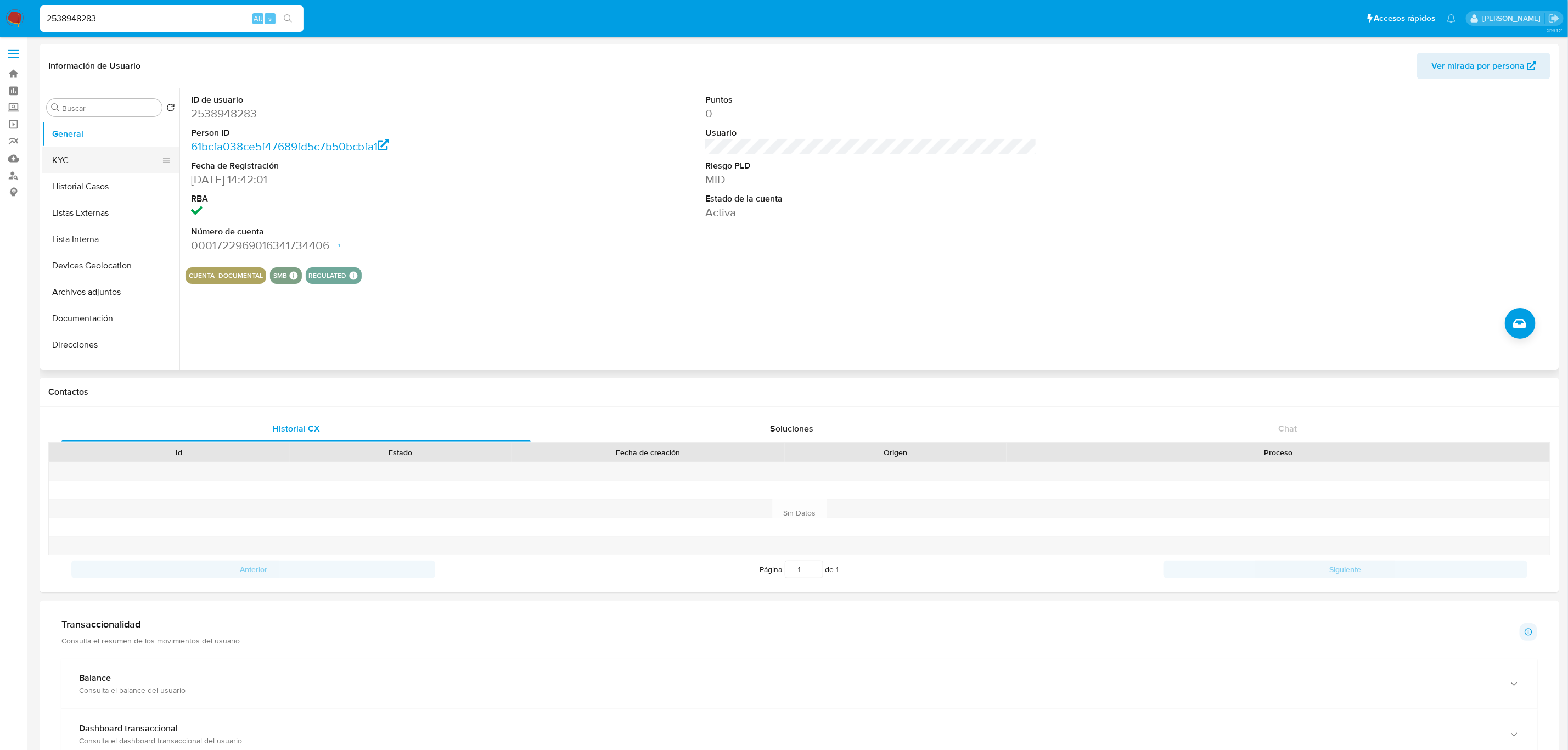
click at [94, 163] on button "KYC" at bounding box center [107, 159] width 128 height 26
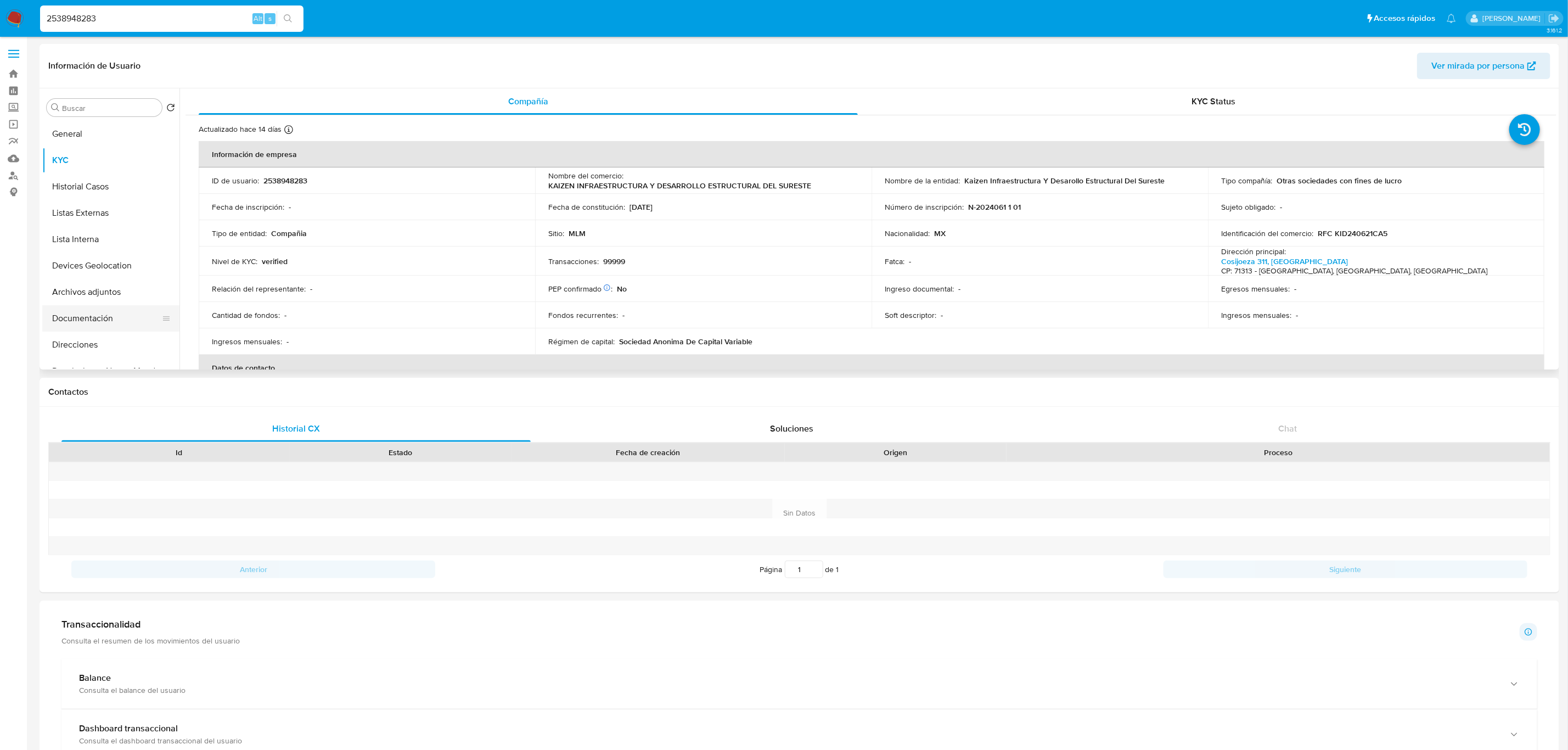
click at [108, 326] on button "Documentación" at bounding box center [107, 318] width 128 height 26
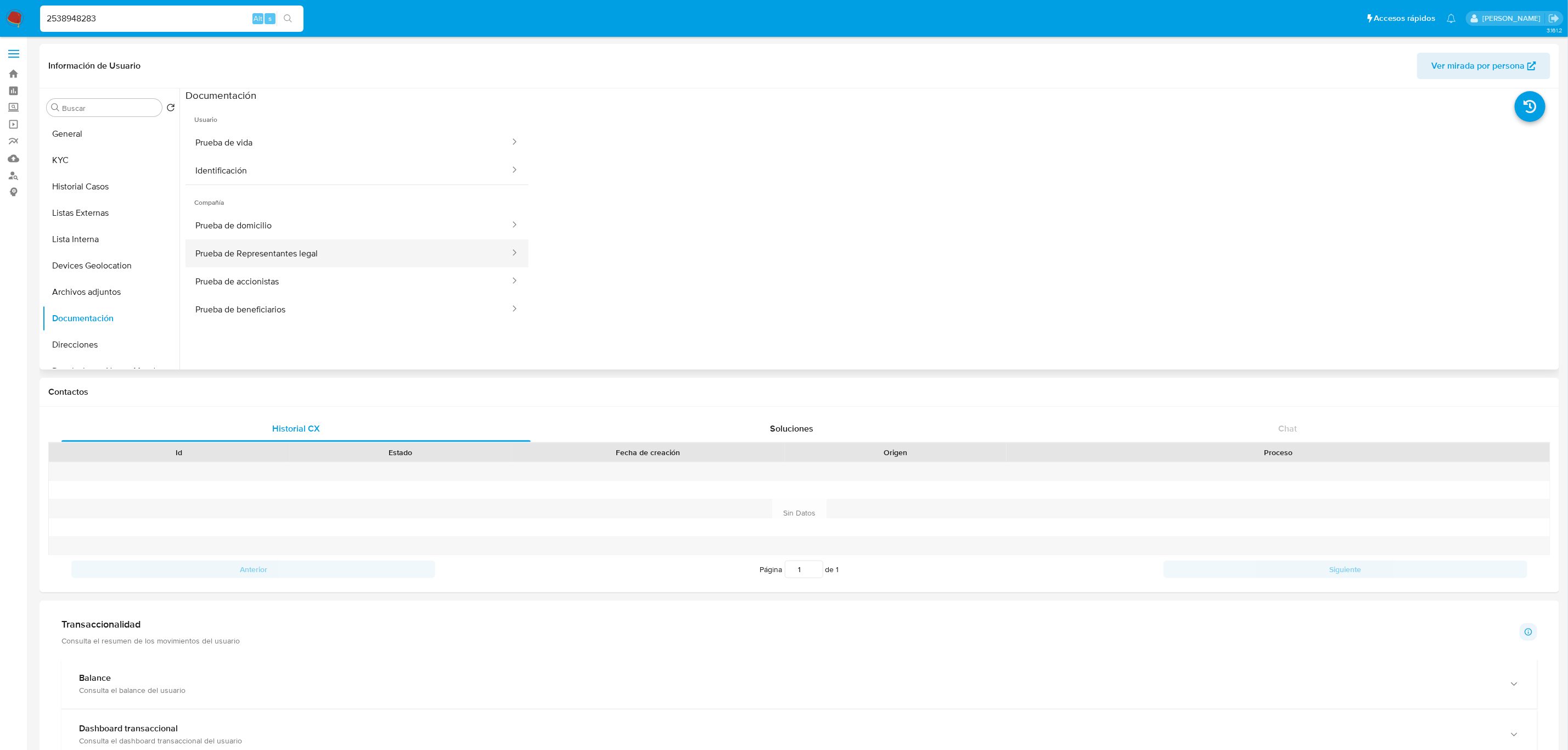
click at [386, 252] on button "Prueba de Representantes legal" at bounding box center [348, 253] width 325 height 28
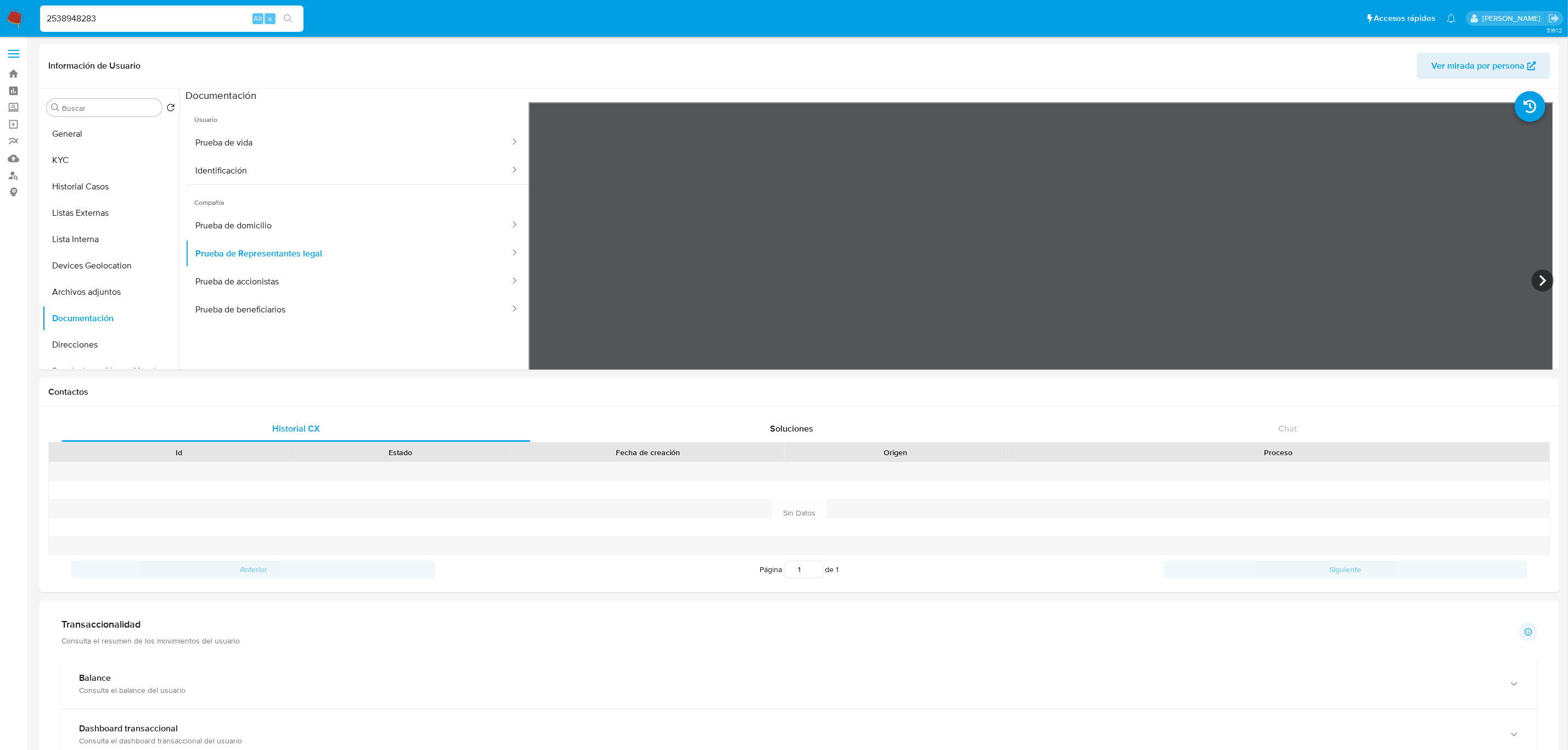
click at [178, 11] on div "2538948283 Alt s" at bounding box center [171, 18] width 263 height 26
click at [178, 12] on input "2538948283" at bounding box center [171, 18] width 263 height 15
paste input "423902781"
type input "2423902781"
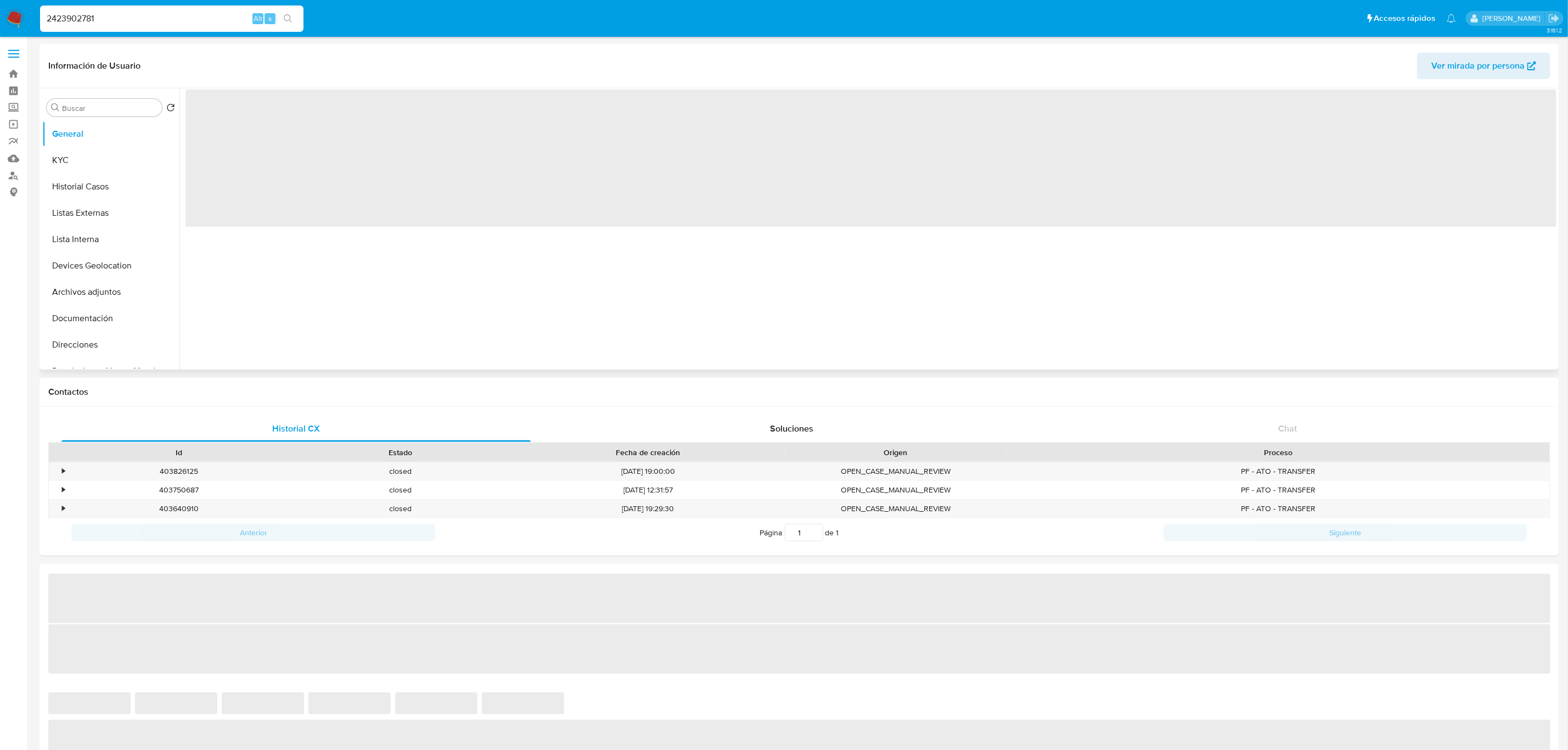
select select "10"
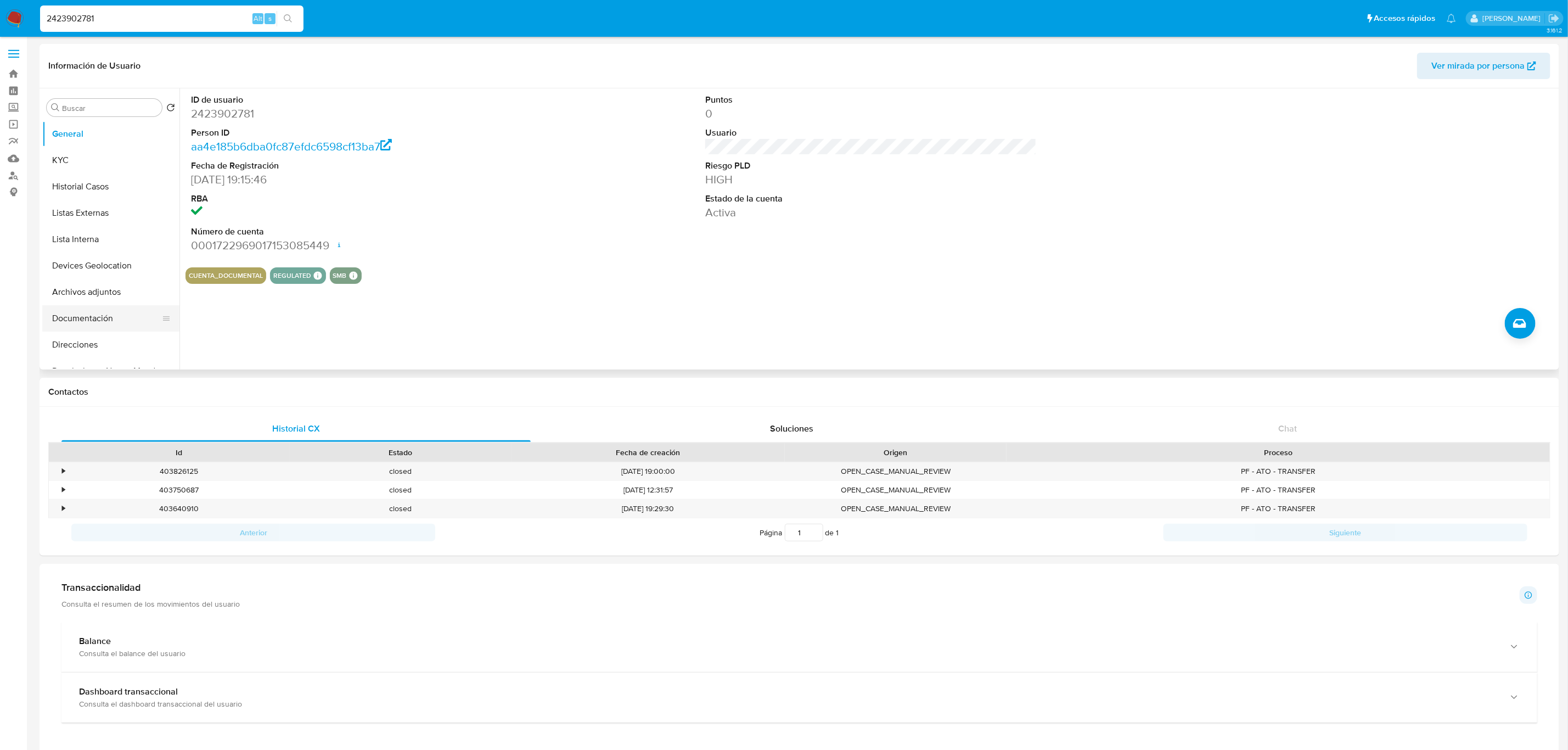
click at [100, 319] on button "Documentación" at bounding box center [107, 318] width 128 height 26
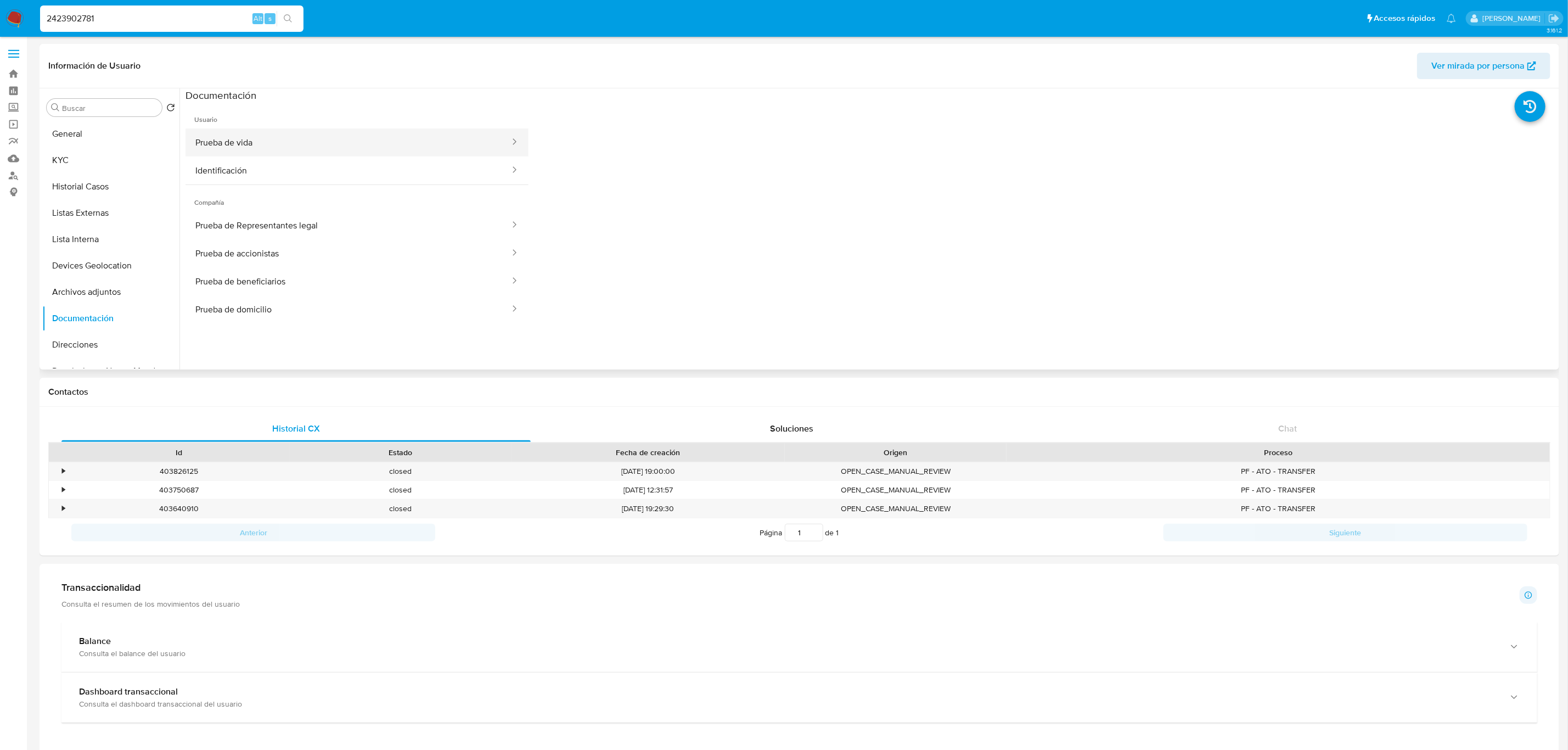
click at [372, 142] on button "Prueba de vida" at bounding box center [348, 142] width 325 height 28
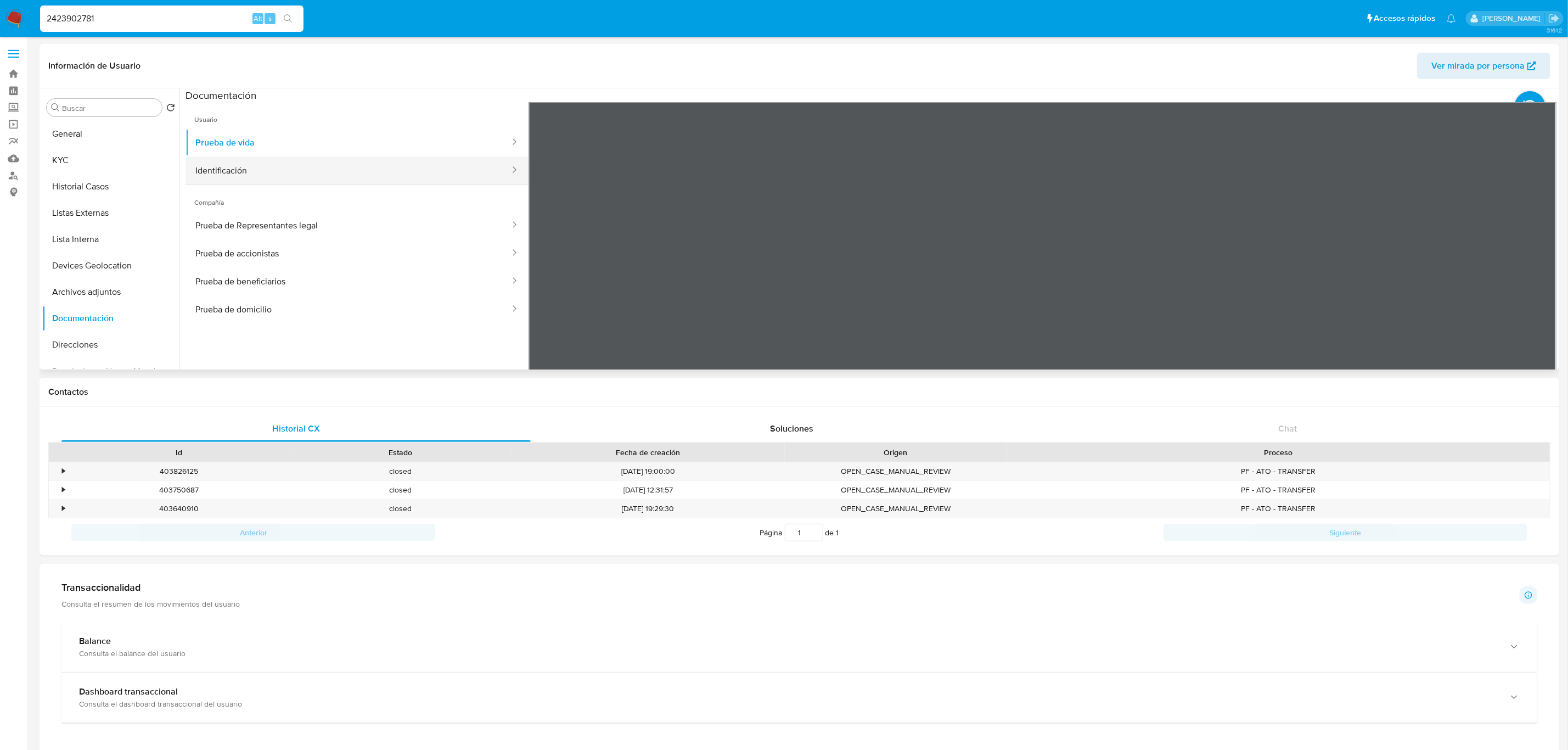
click at [311, 170] on button "Identificación" at bounding box center [348, 170] width 325 height 28
click at [336, 225] on button "Prueba de Representantes legal" at bounding box center [348, 225] width 325 height 28
select select "10"
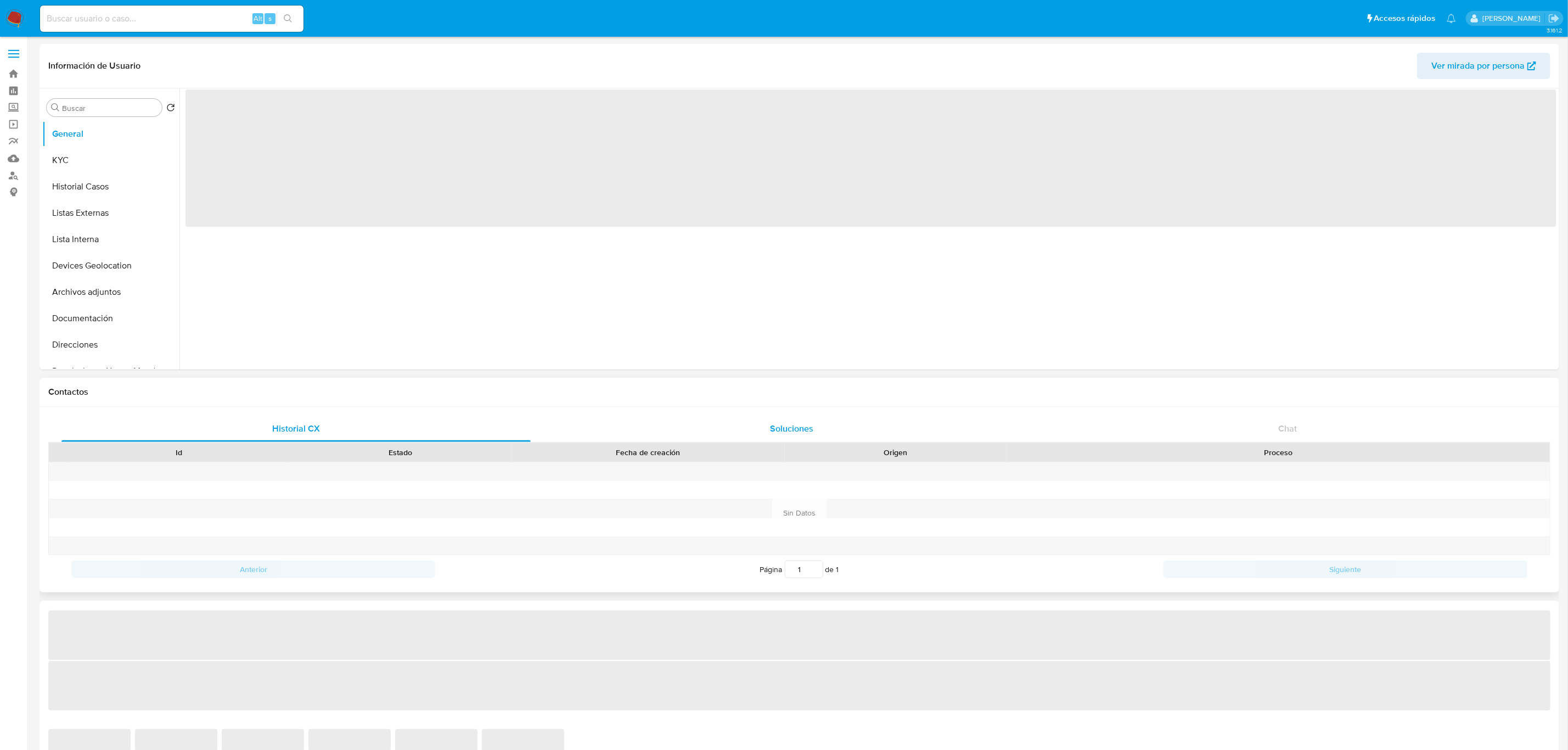
select select "10"
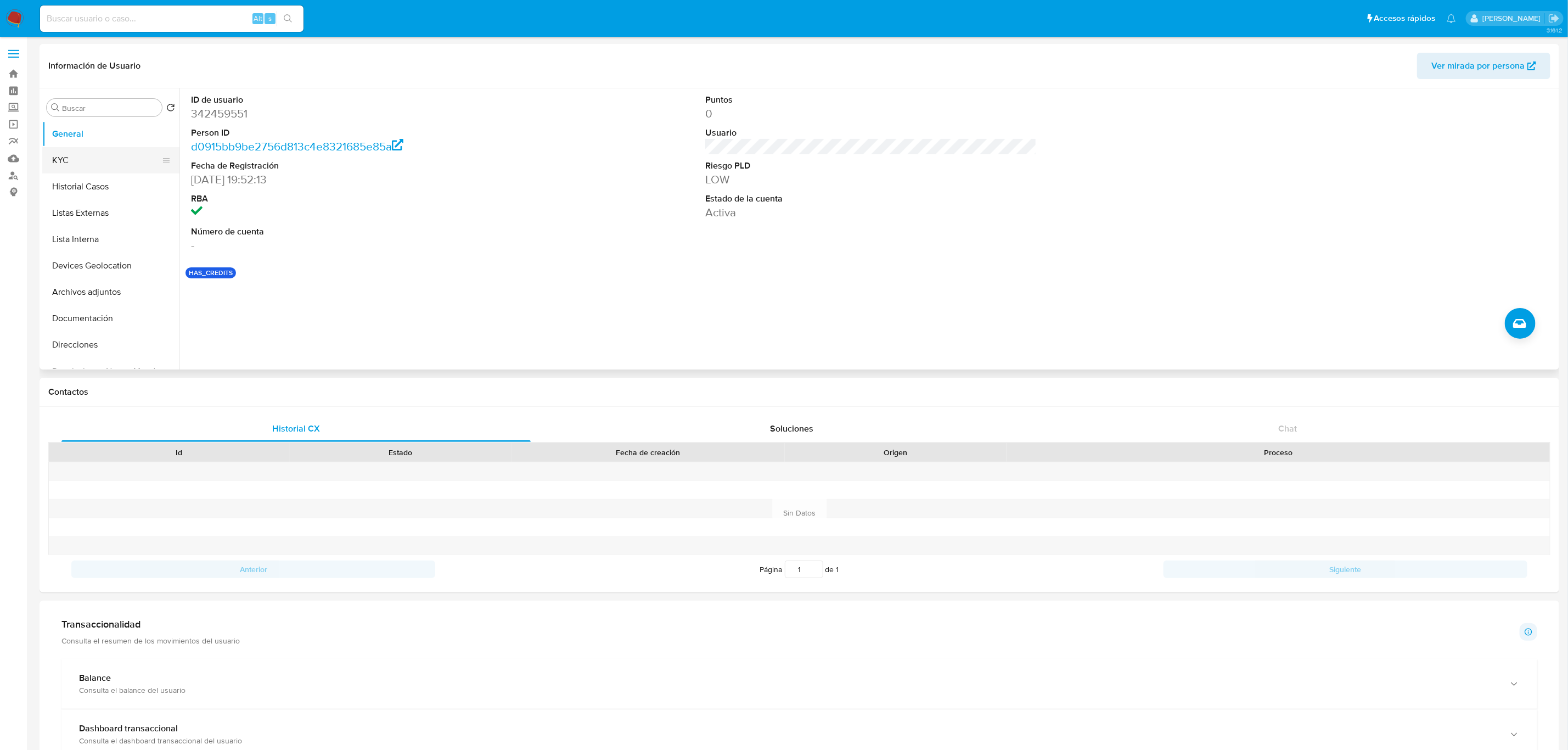
click at [130, 153] on button "KYC" at bounding box center [107, 159] width 128 height 26
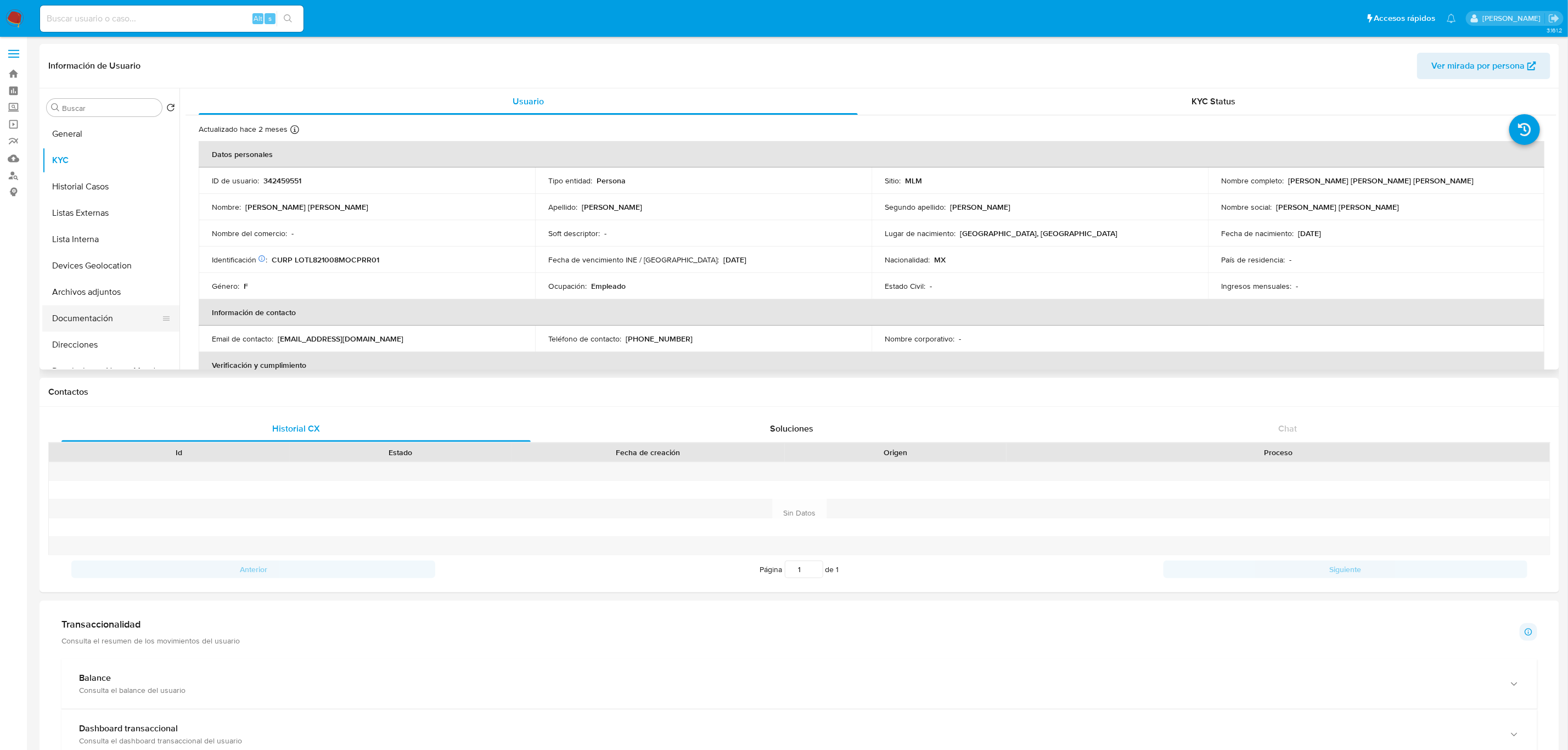
click at [98, 315] on button "Documentación" at bounding box center [107, 318] width 128 height 26
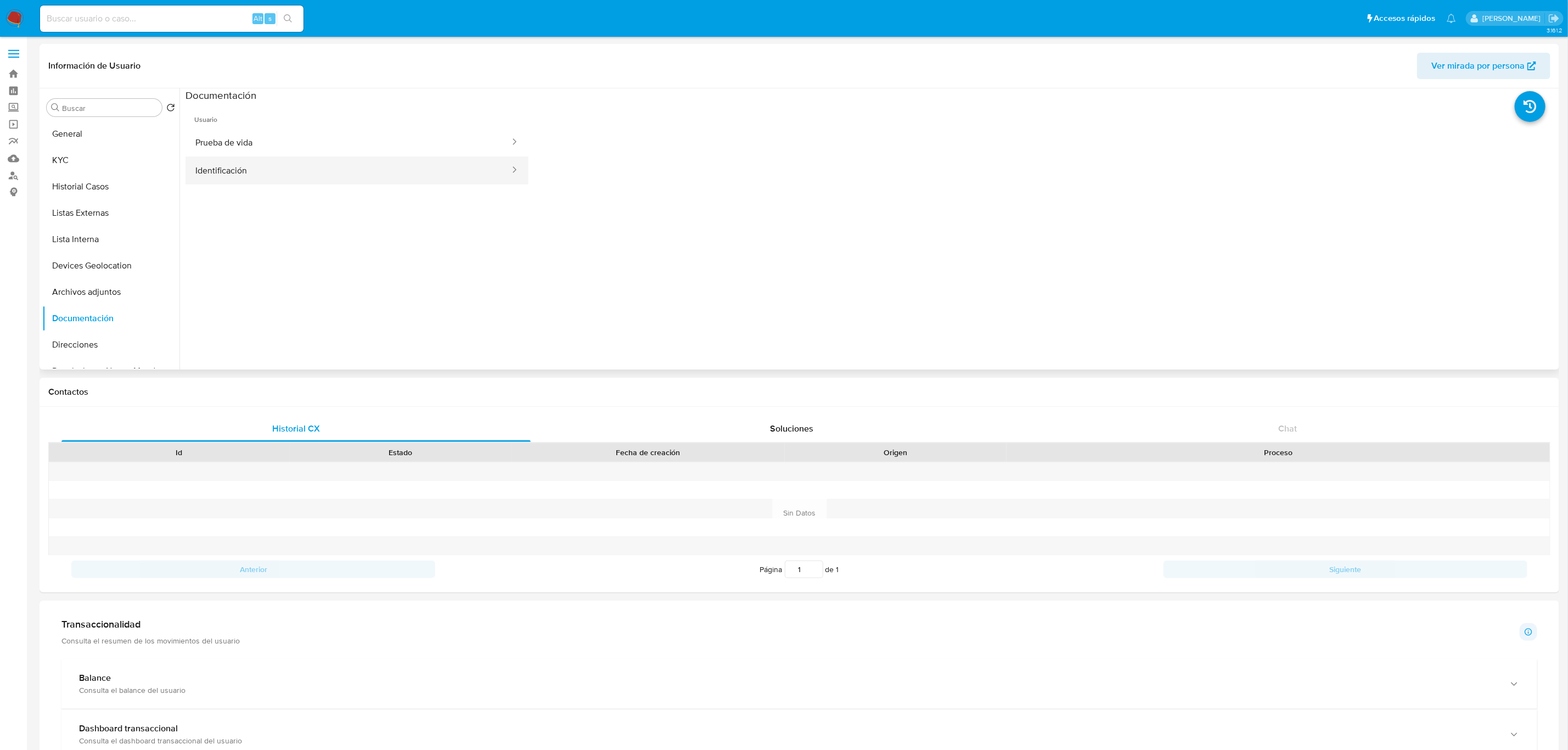
click at [238, 158] on button "Identificación" at bounding box center [348, 170] width 325 height 28
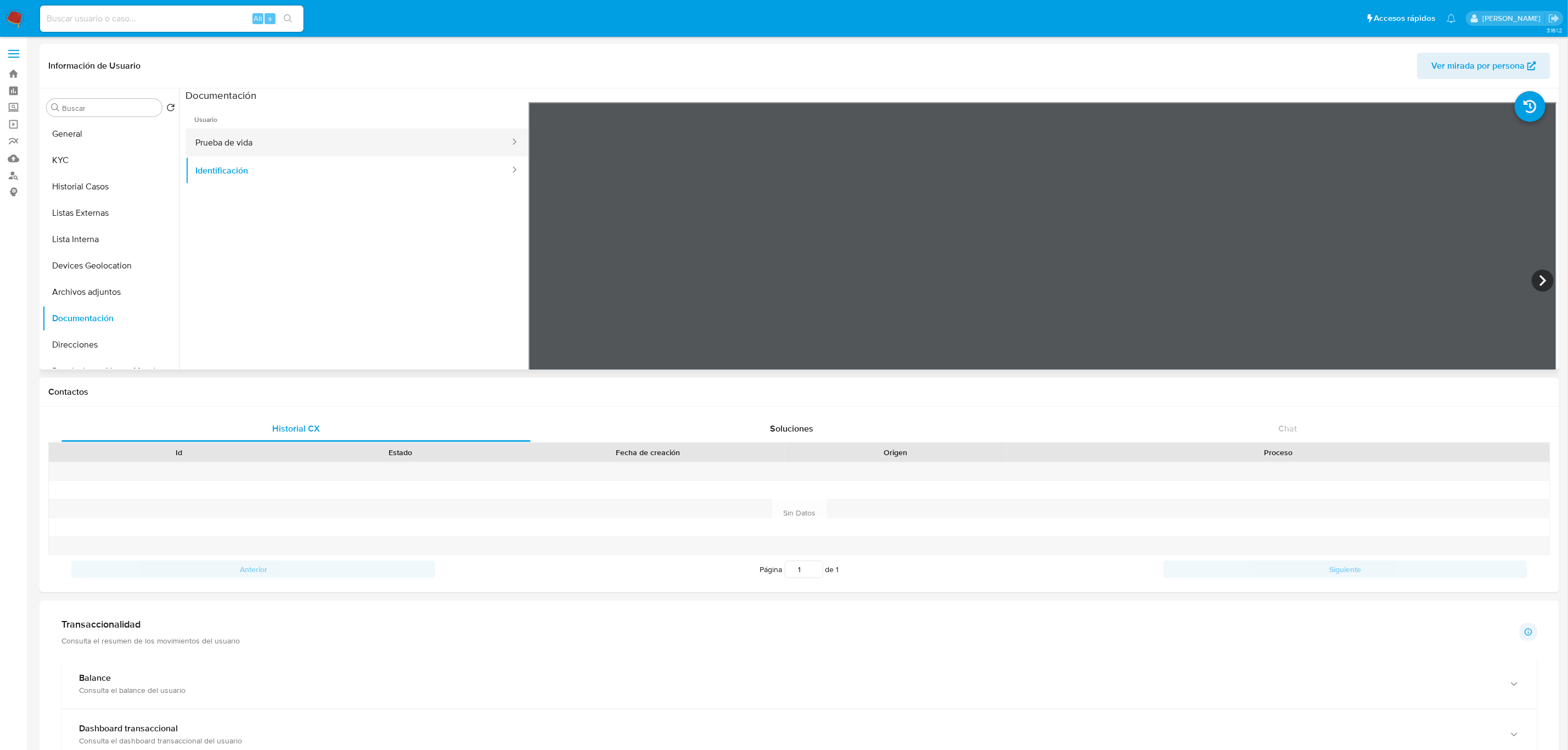
click at [246, 146] on button "Prueba de vida" at bounding box center [348, 142] width 325 height 28
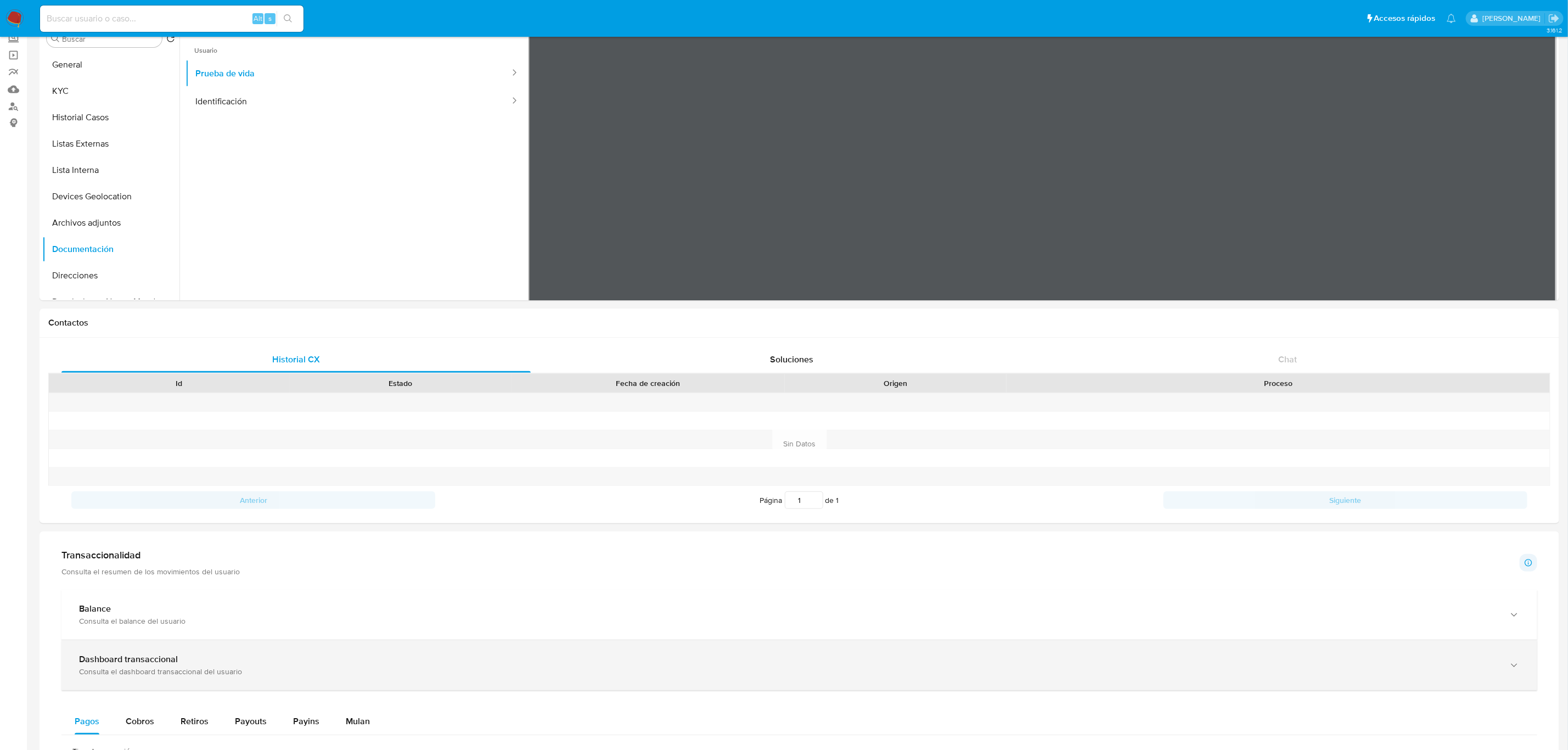
scroll to position [165, 0]
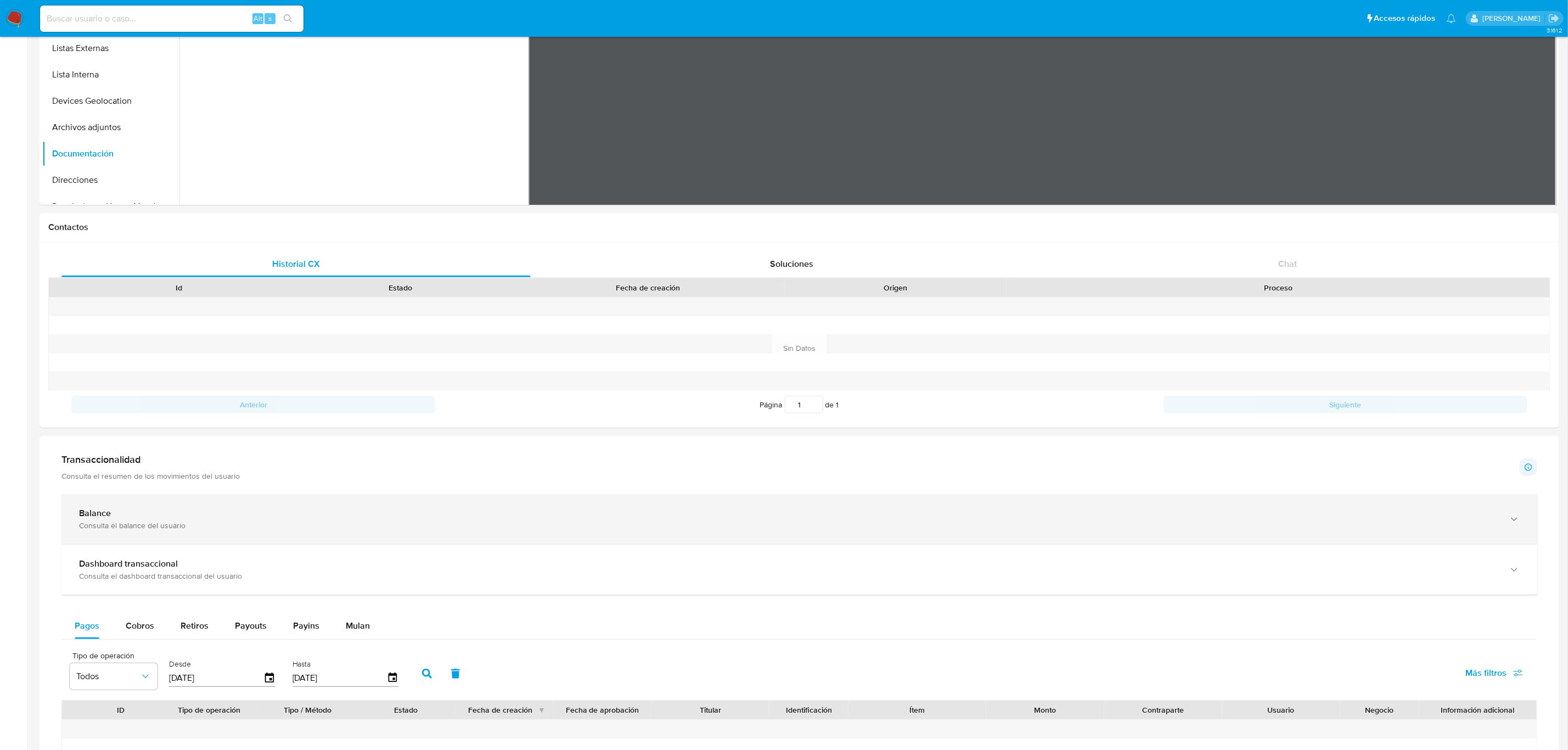
click at [259, 514] on div "Balance" at bounding box center [787, 513] width 1418 height 11
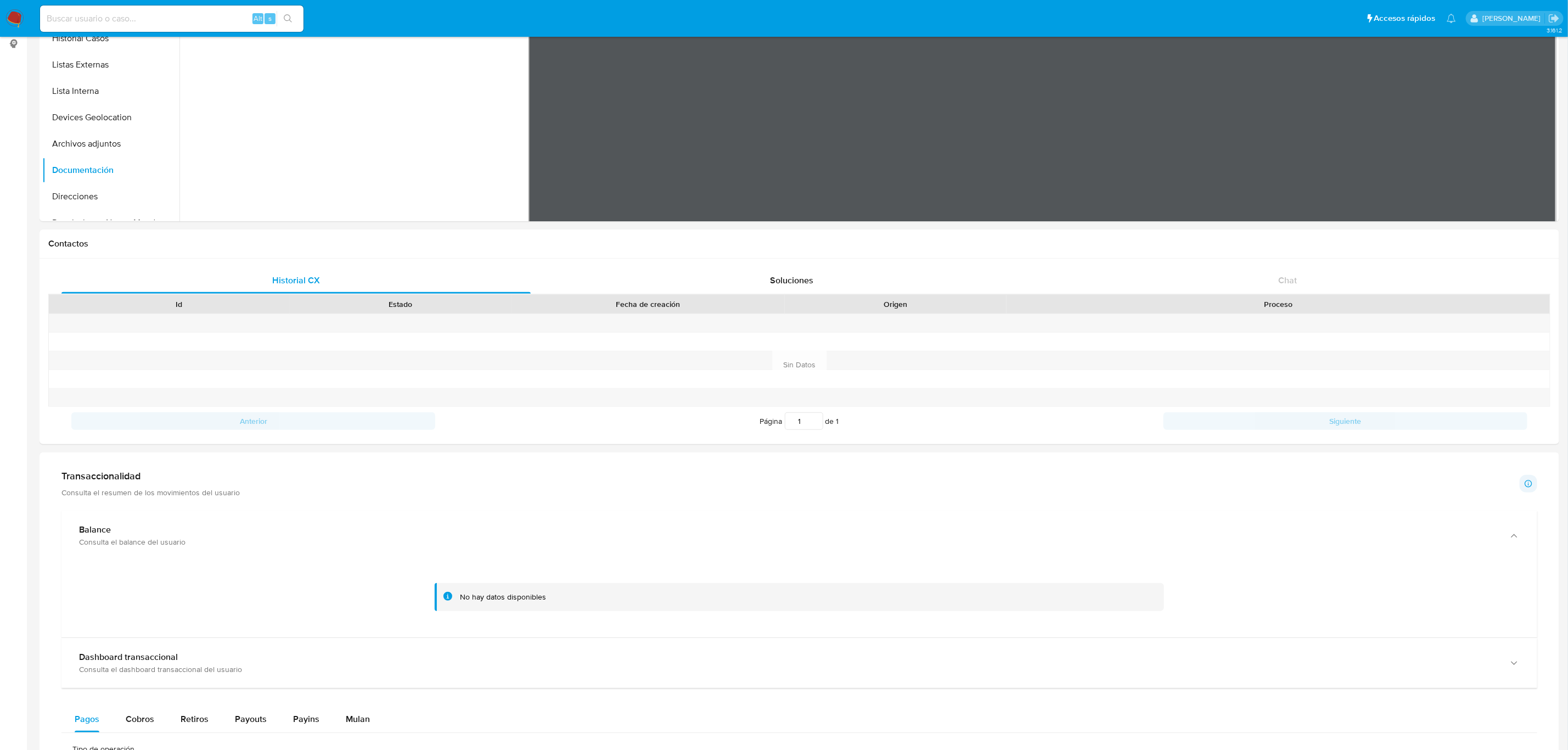
scroll to position [0, 0]
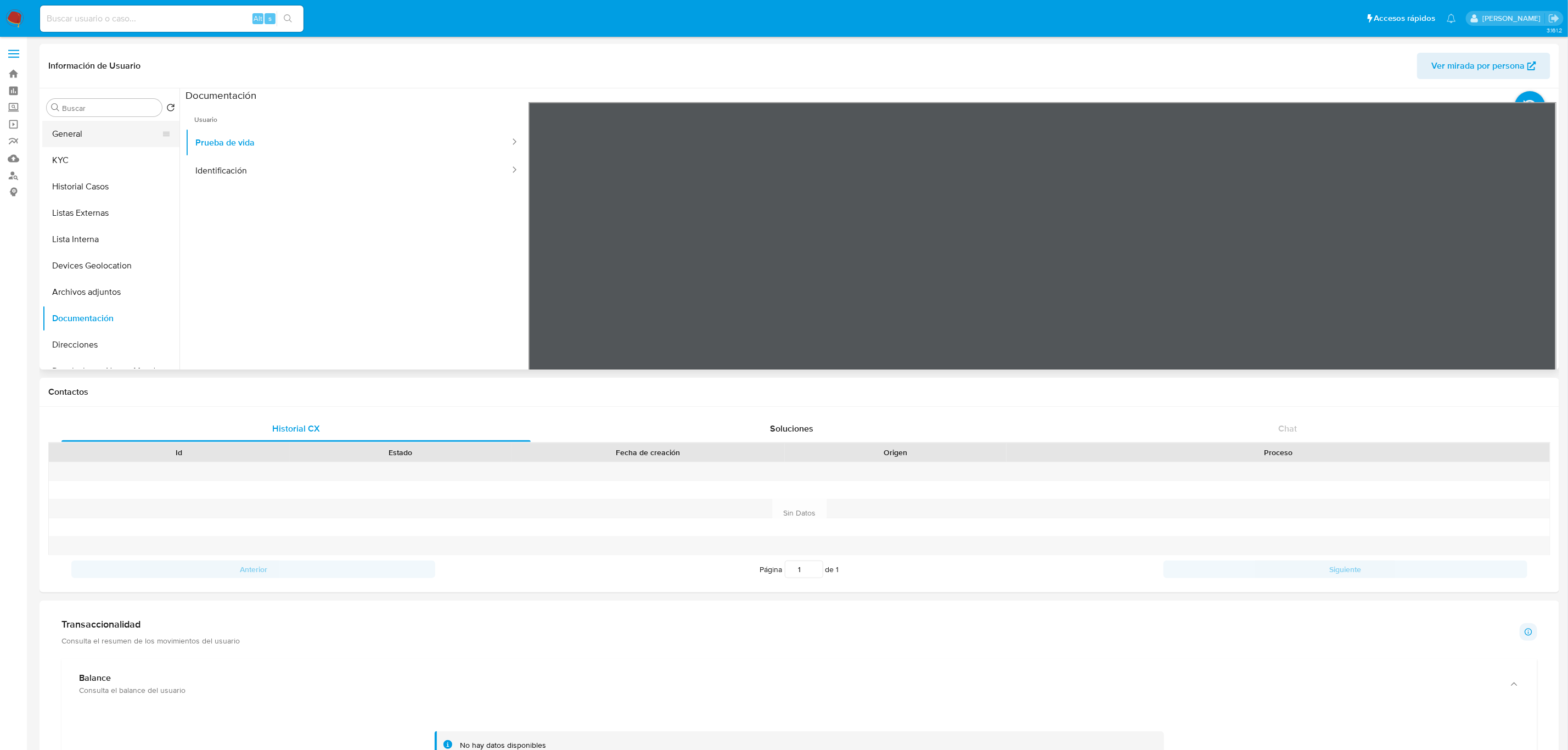
click at [102, 142] on button "General" at bounding box center [107, 133] width 128 height 26
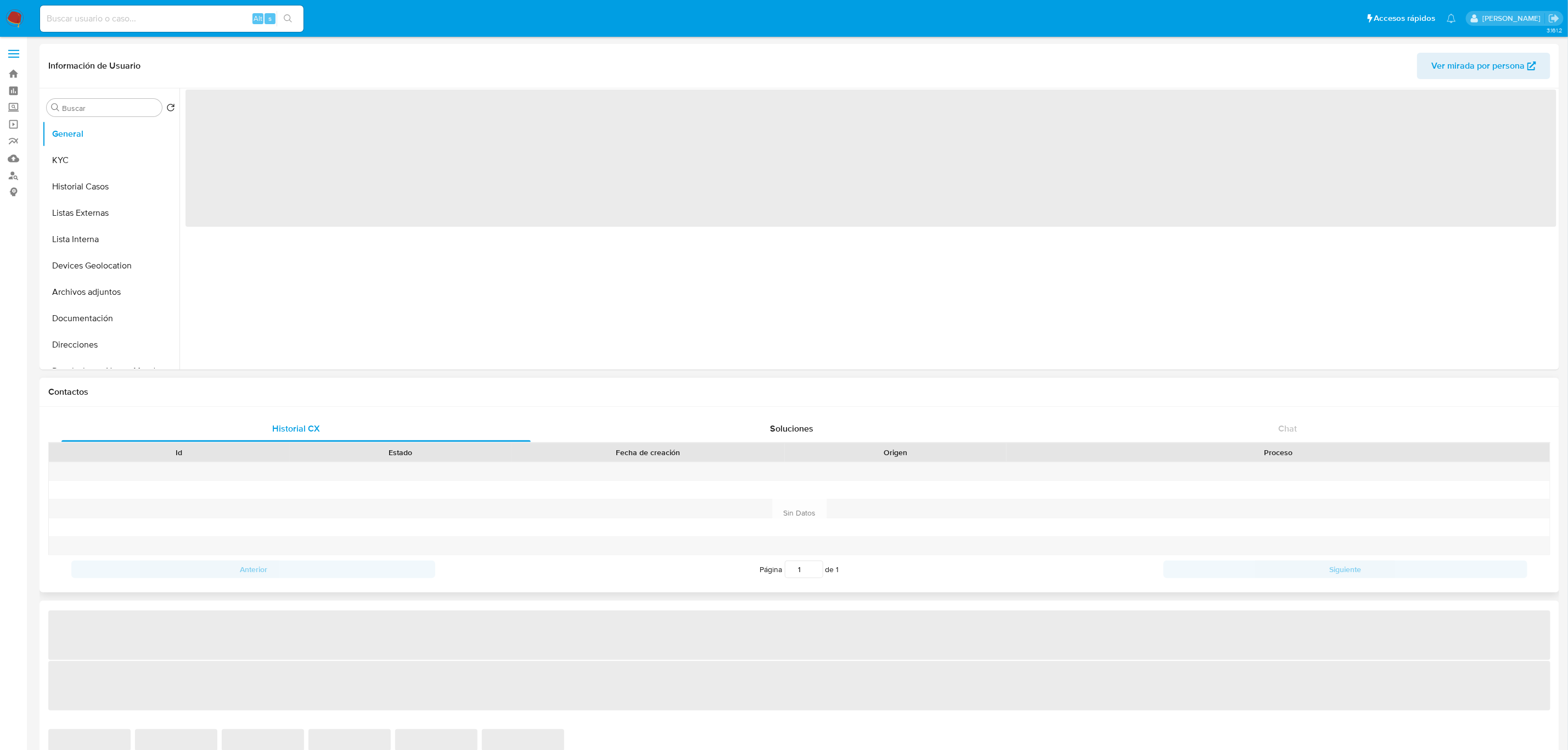
select select "10"
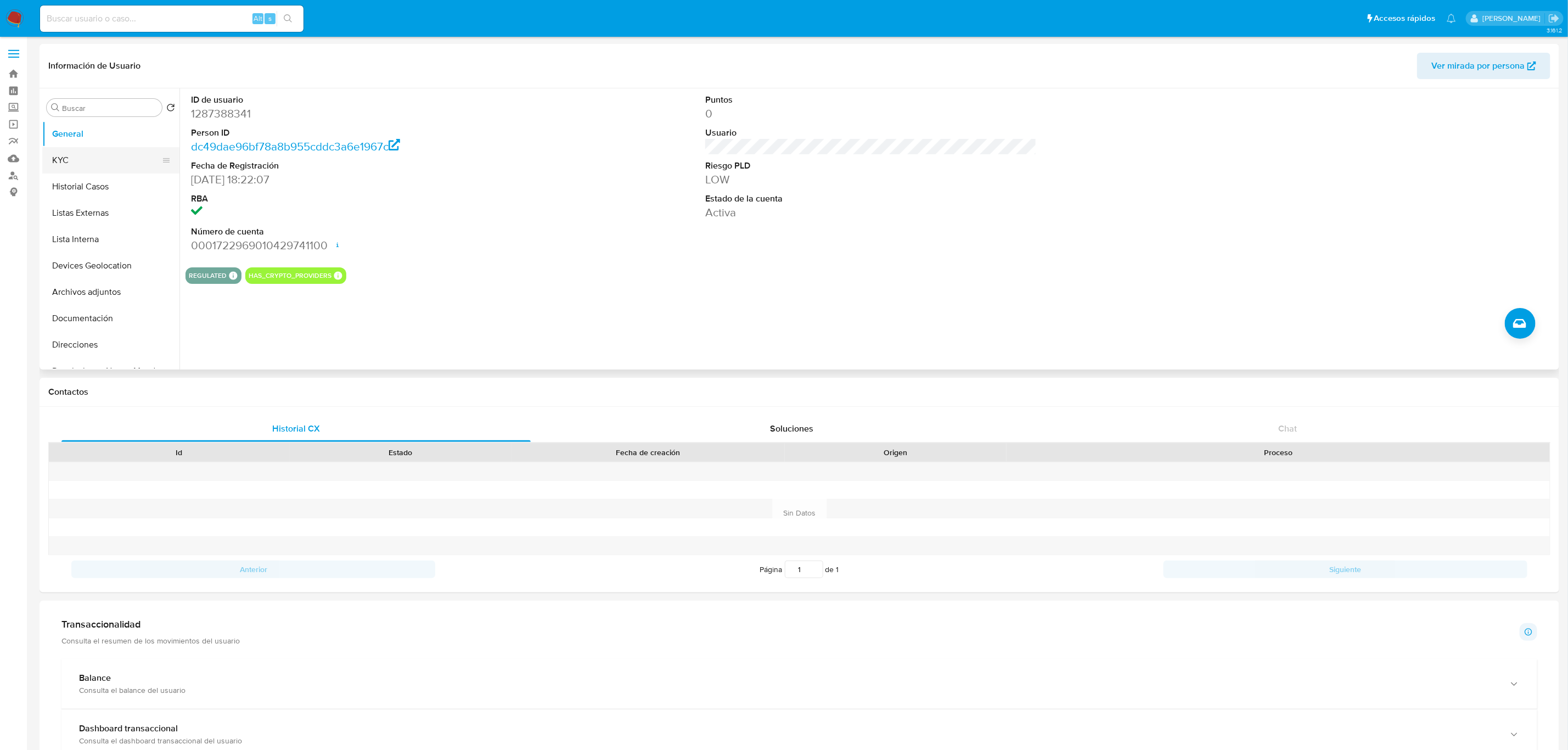
click at [104, 163] on button "KYC" at bounding box center [107, 159] width 128 height 26
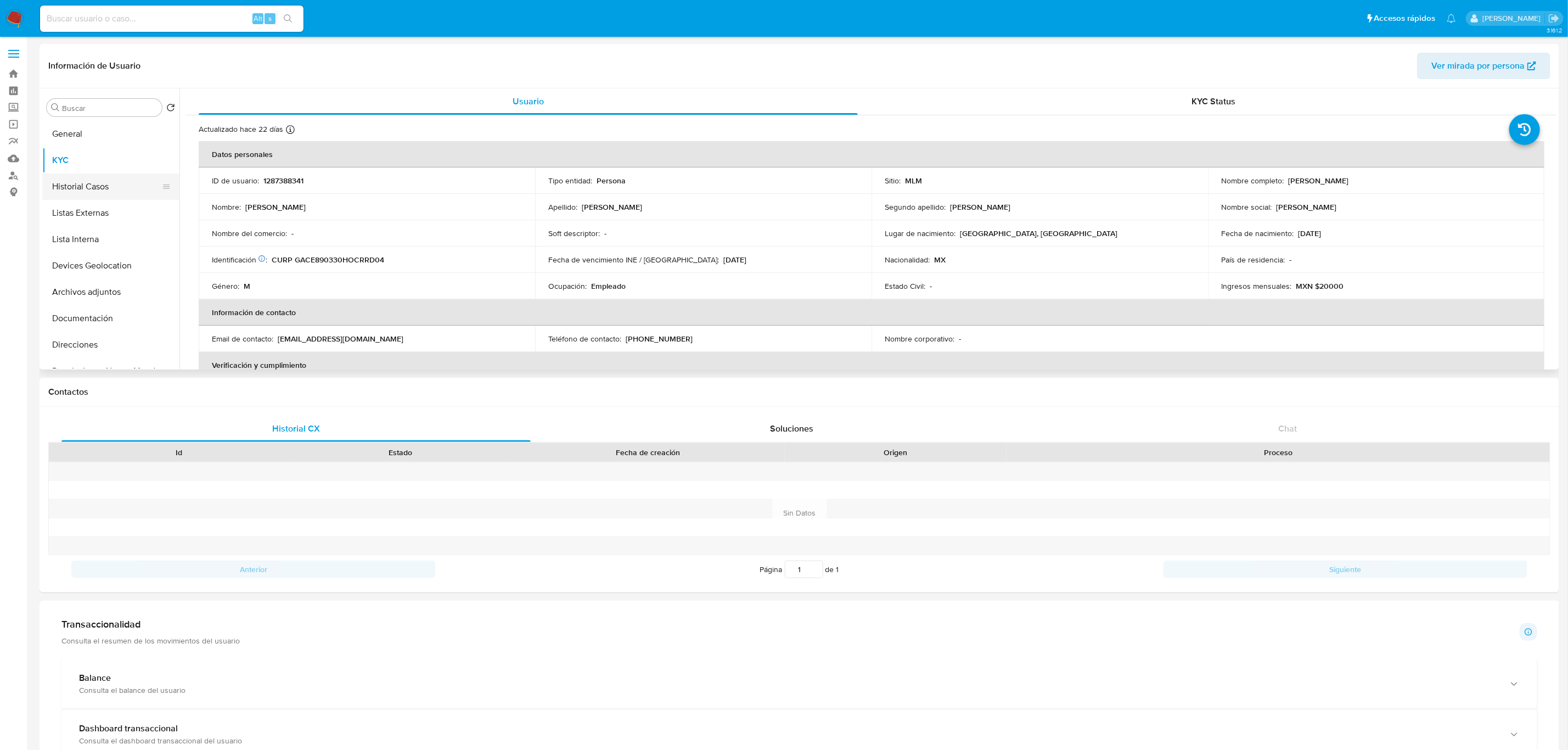
click at [83, 192] on button "Historial Casos" at bounding box center [107, 187] width 128 height 26
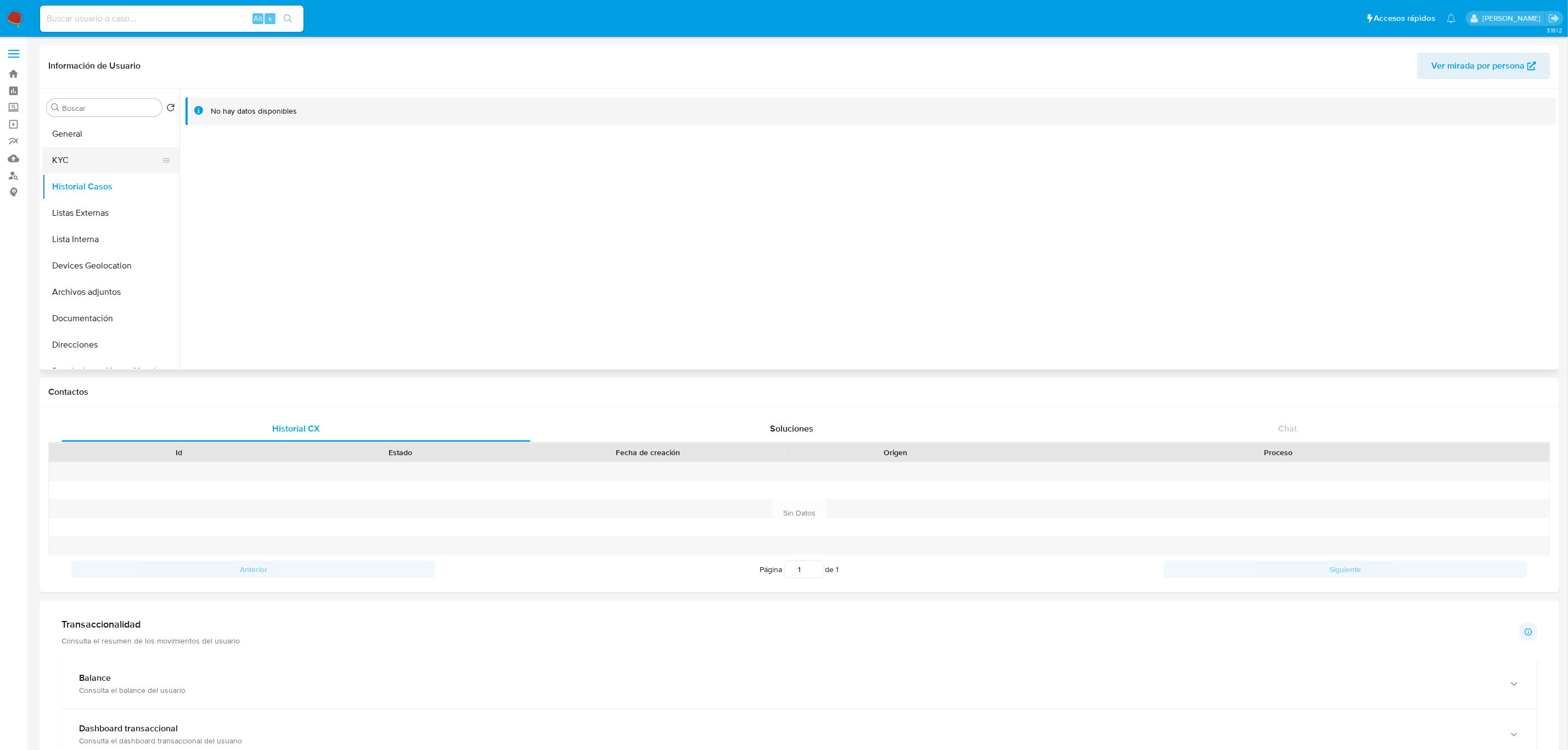
click at [108, 161] on button "KYC" at bounding box center [107, 159] width 128 height 26
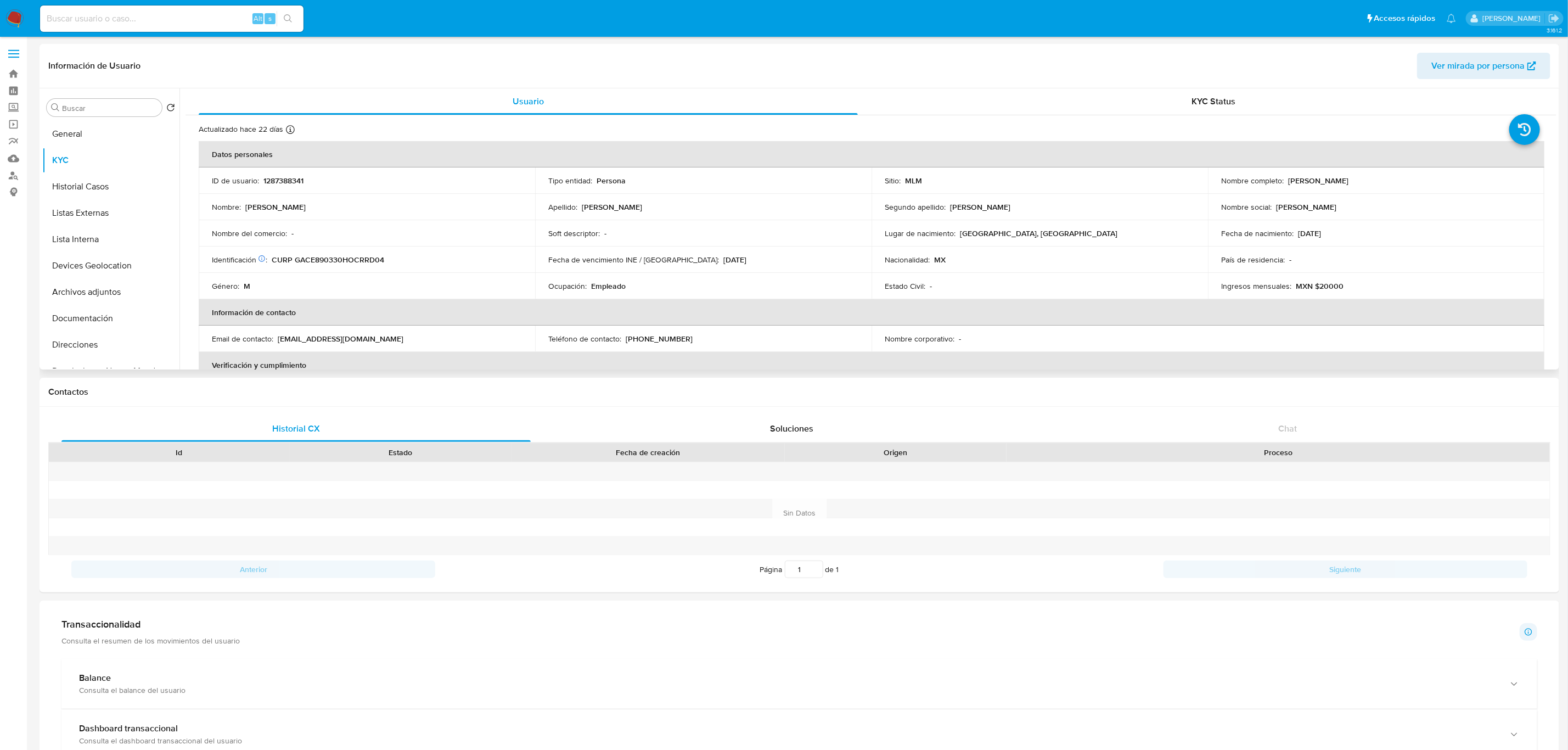
click at [288, 182] on p "1287388341" at bounding box center [283, 181] width 40 height 10
copy p "1287388341"
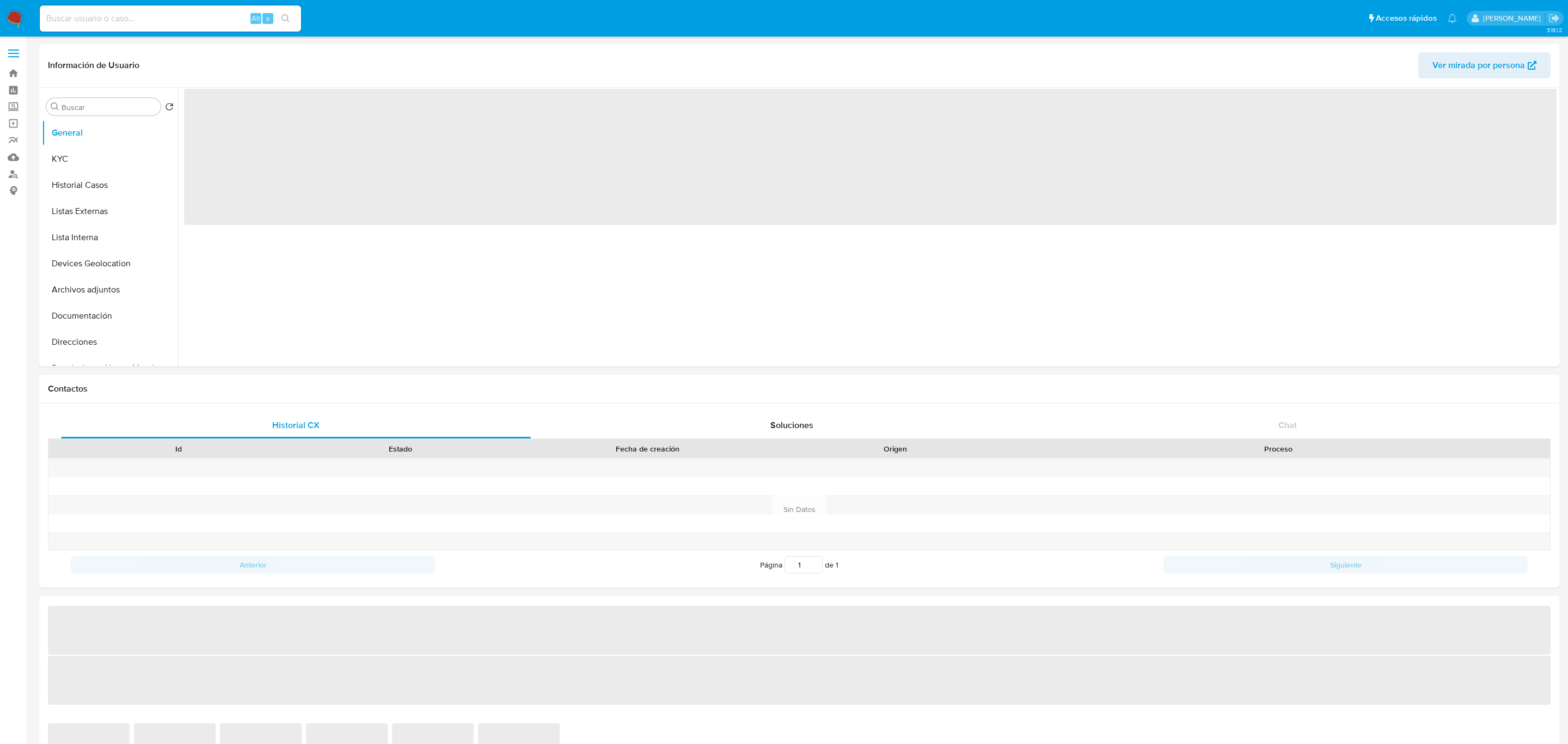
select select "10"
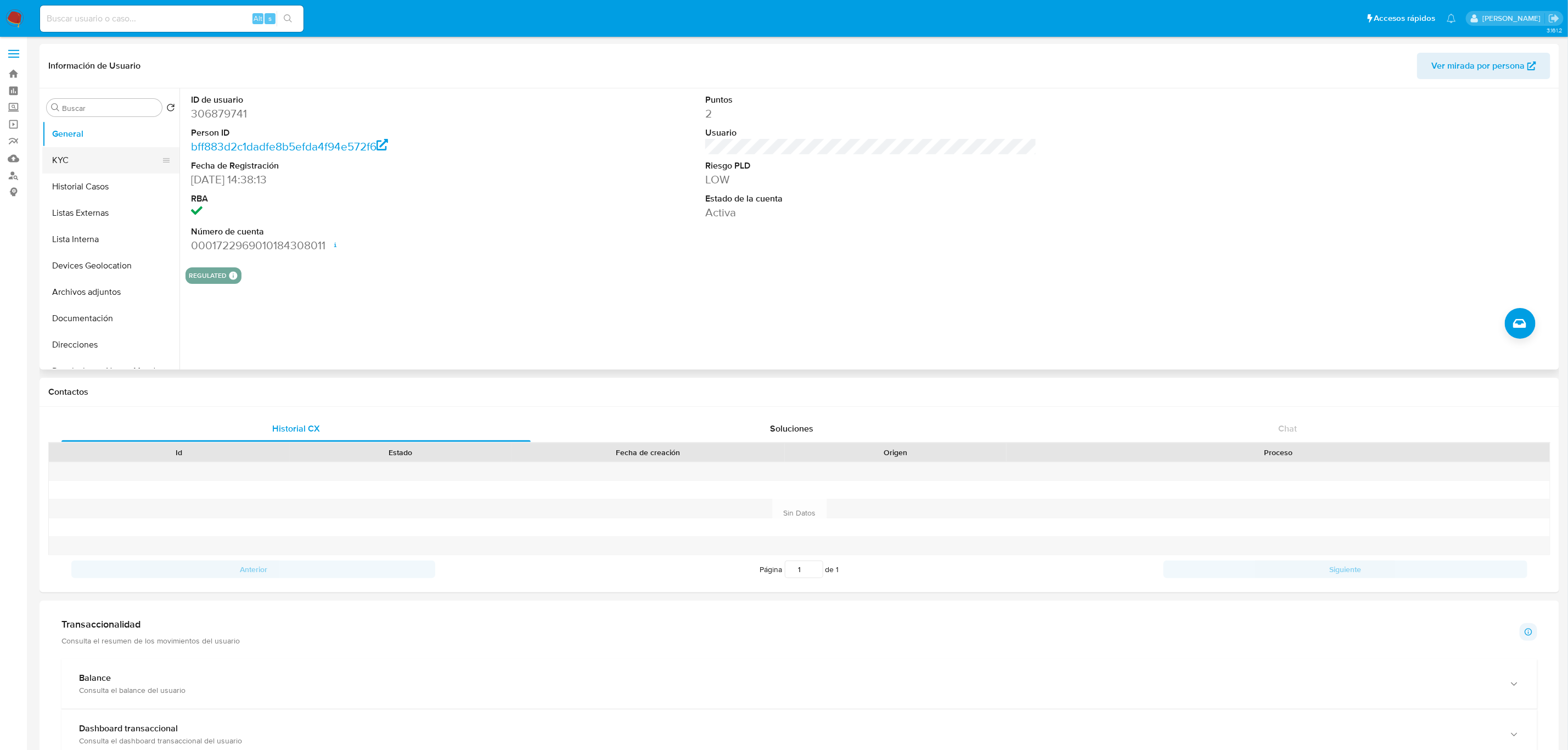
click at [132, 154] on button "KYC" at bounding box center [107, 159] width 128 height 26
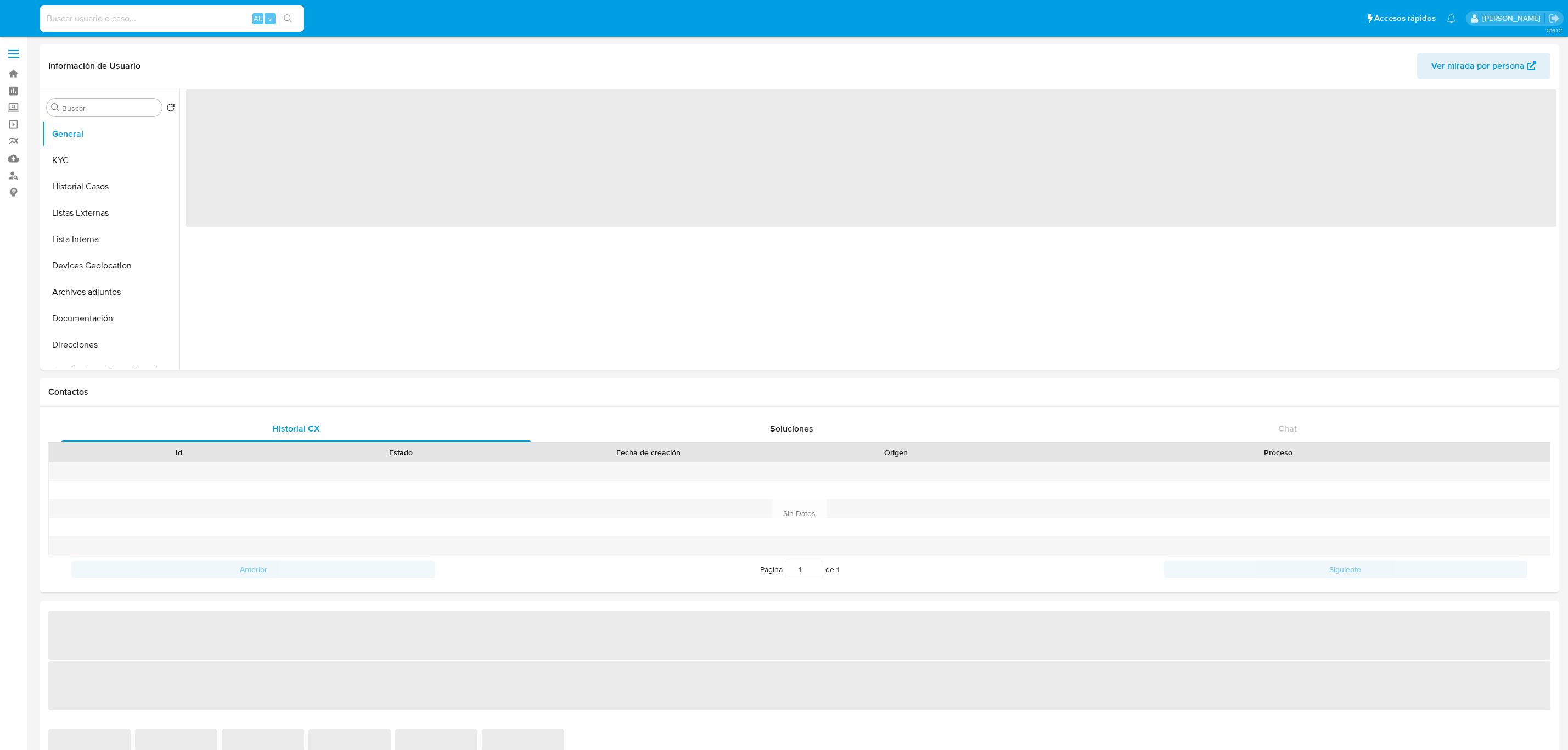
select select "10"
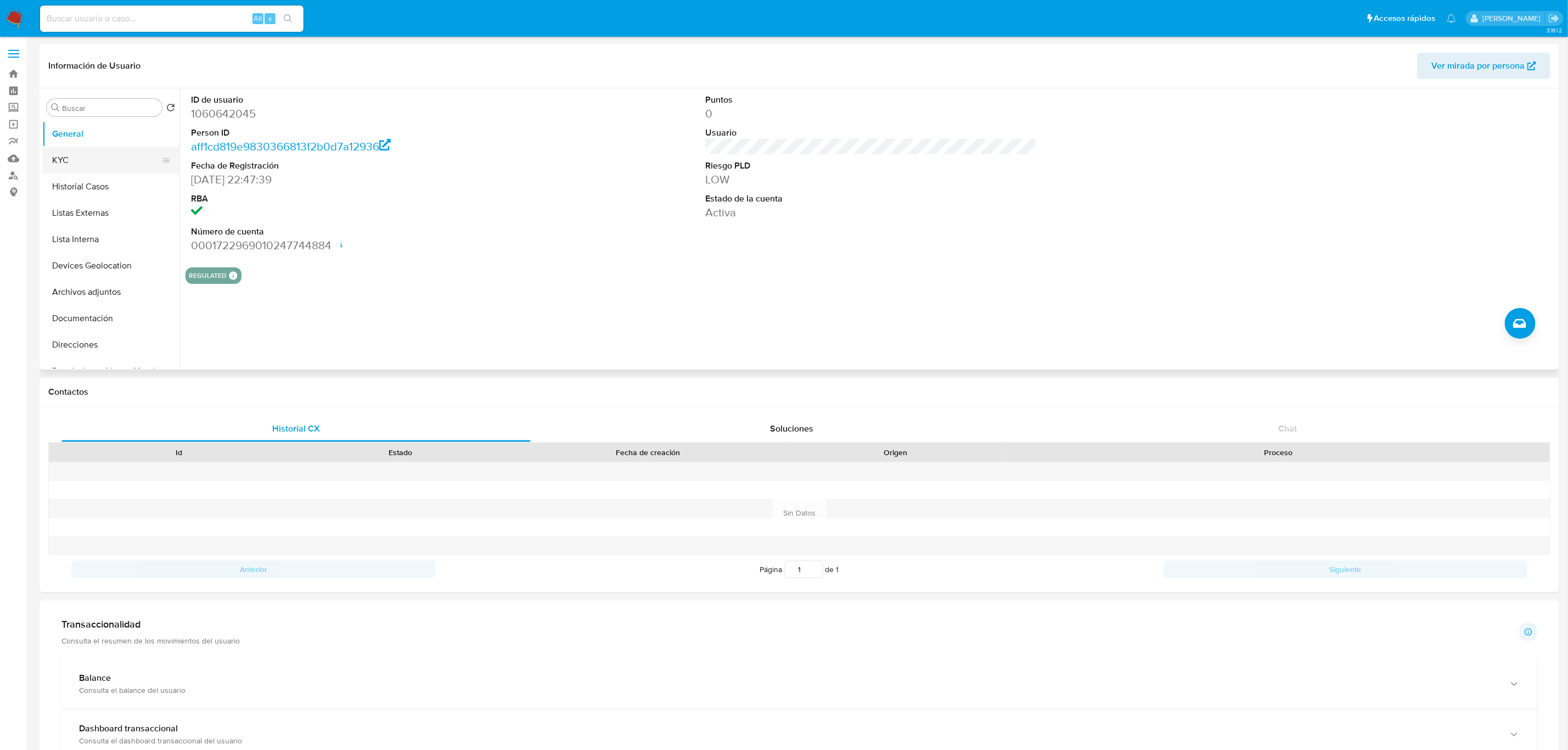
click at [107, 162] on button "KYC" at bounding box center [107, 159] width 128 height 26
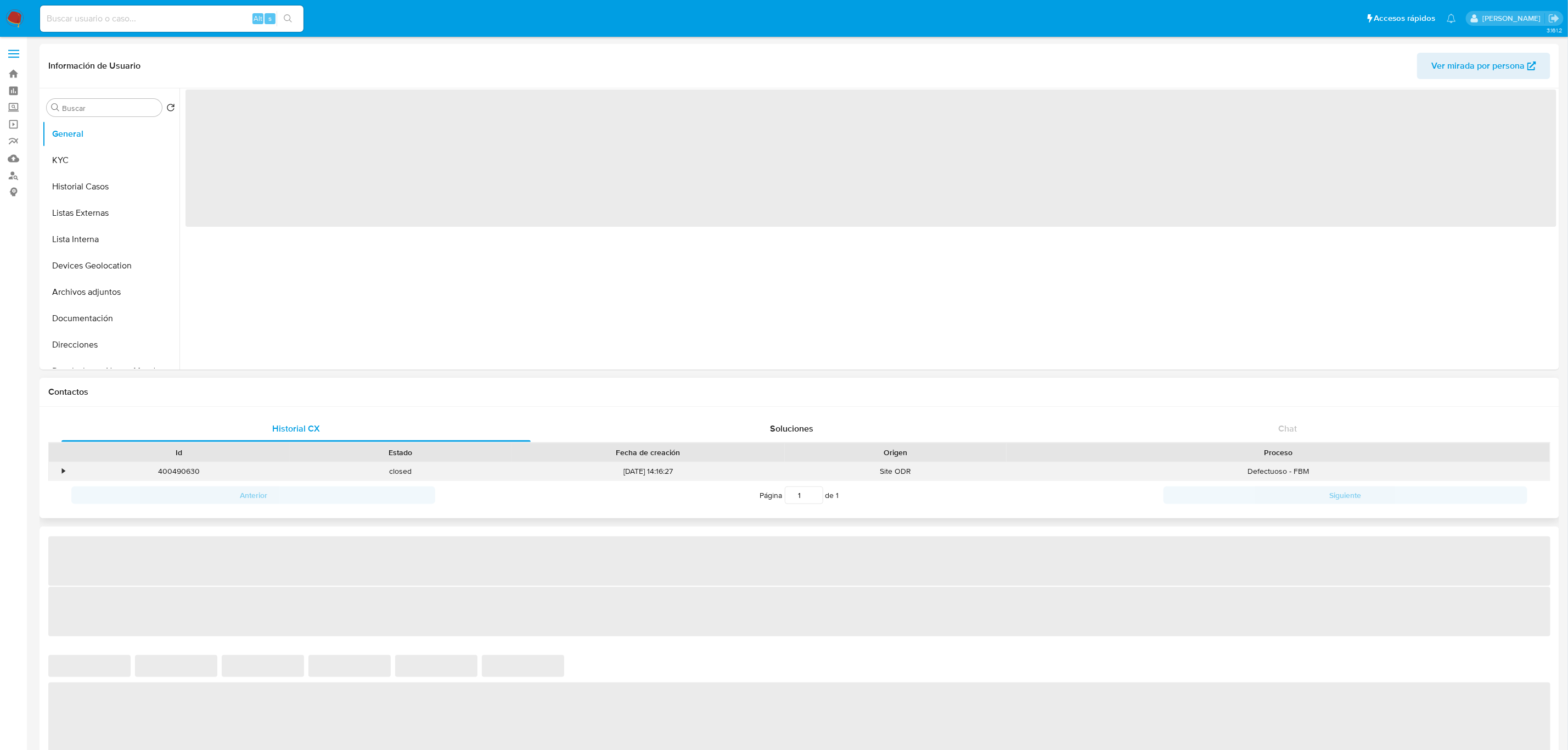
select select "10"
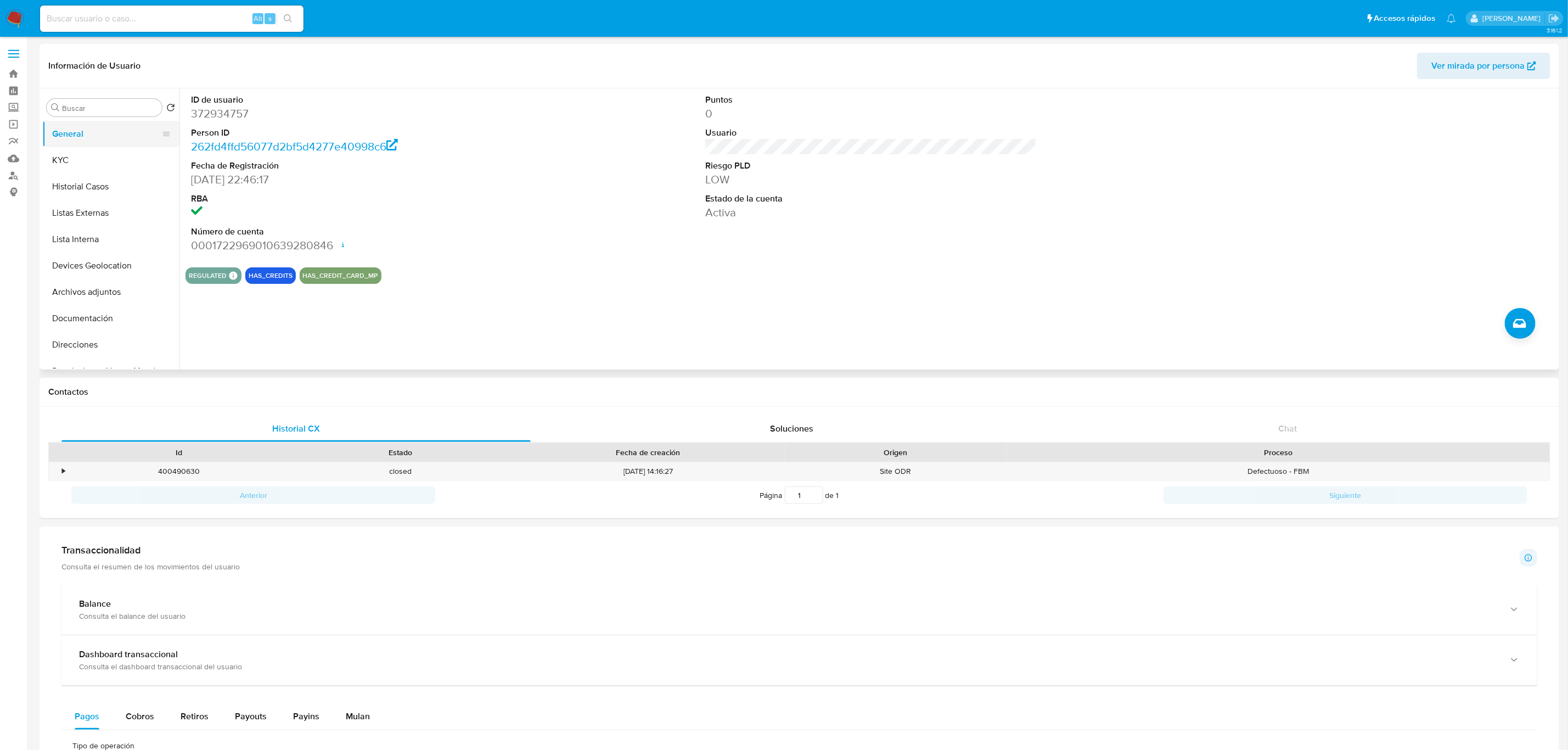
click at [77, 142] on button "General" at bounding box center [107, 133] width 128 height 26
click at [84, 147] on button "General" at bounding box center [107, 133] width 128 height 26
click at [98, 153] on button "KYC" at bounding box center [107, 159] width 128 height 26
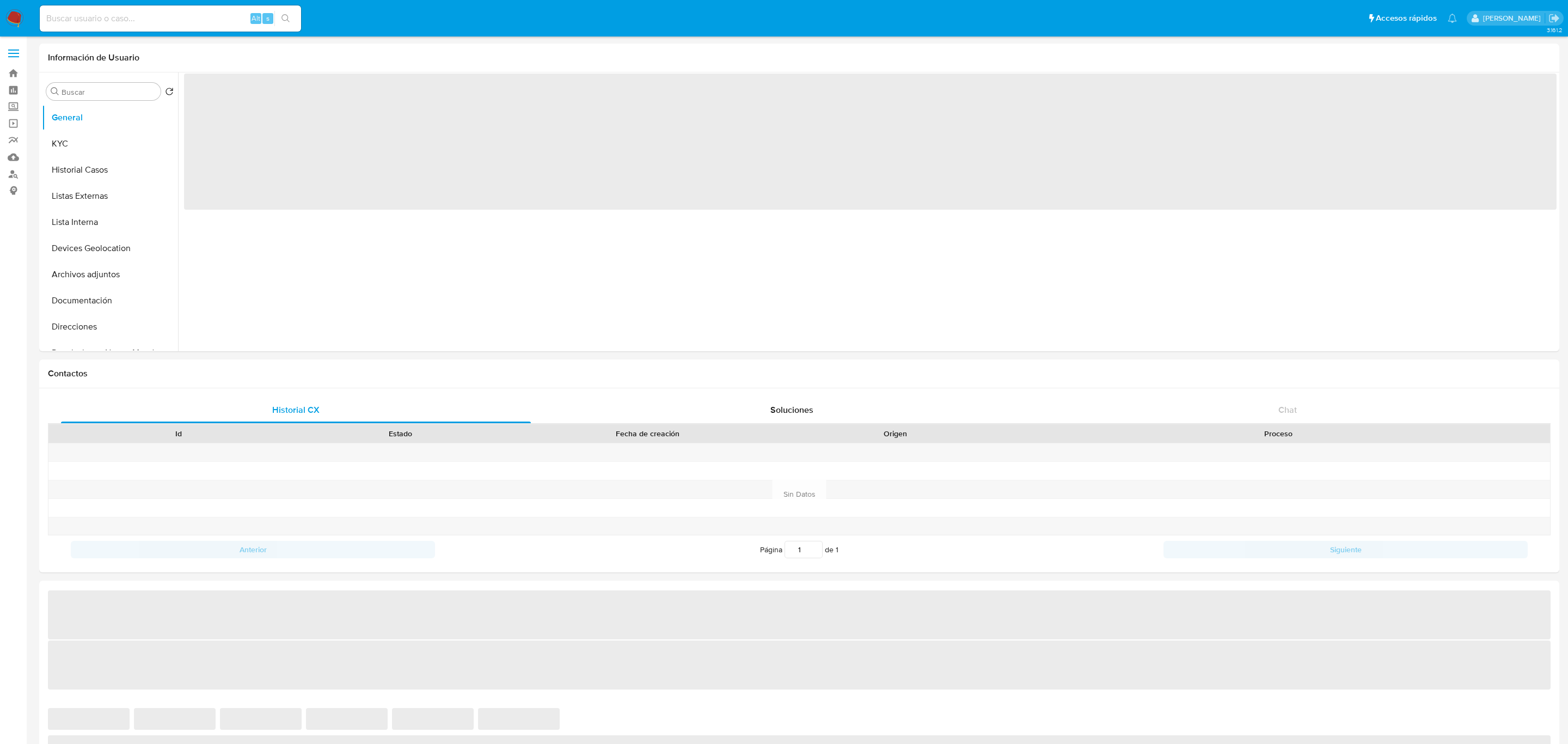
select select "10"
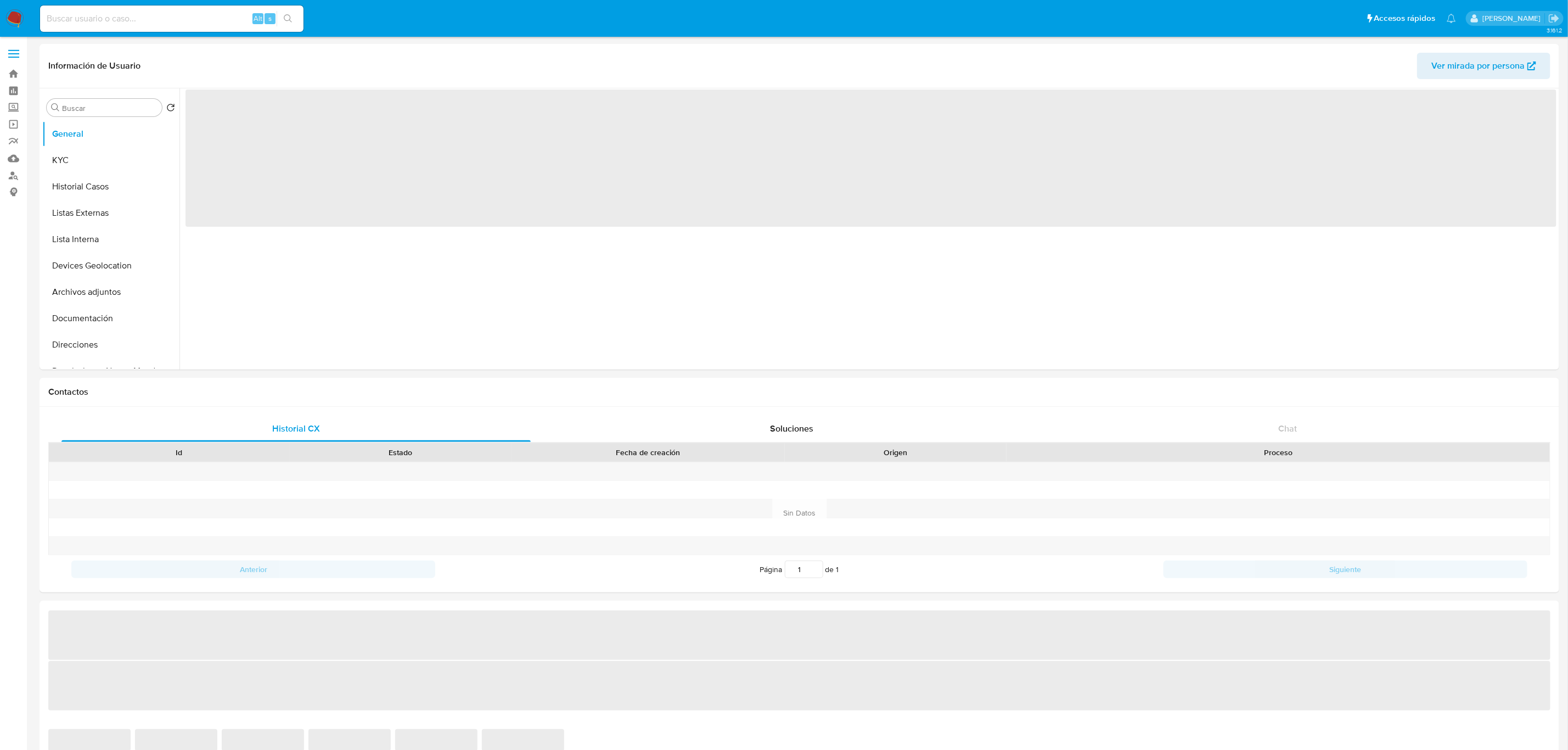
select select "10"
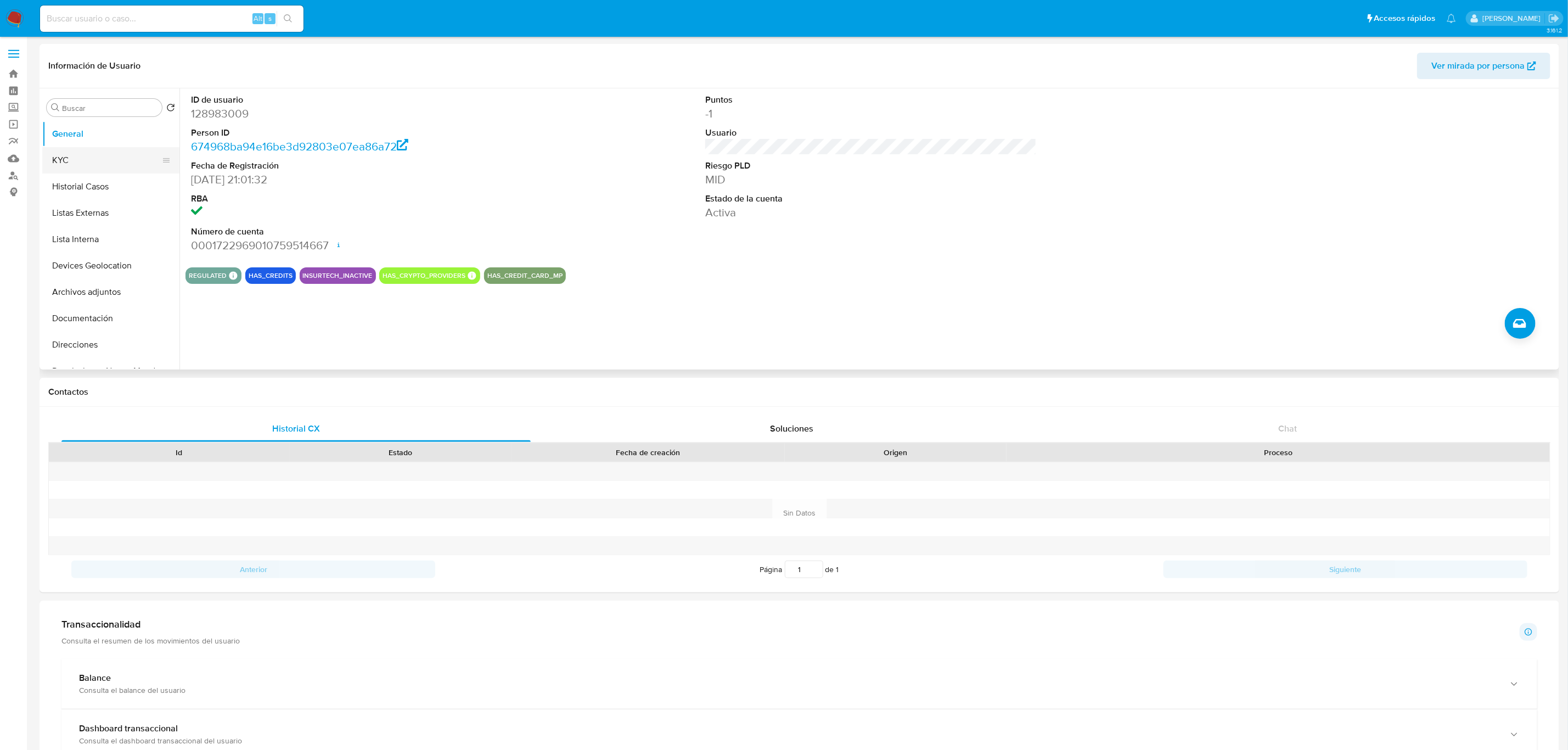
click at [73, 153] on button "KYC" at bounding box center [107, 159] width 128 height 26
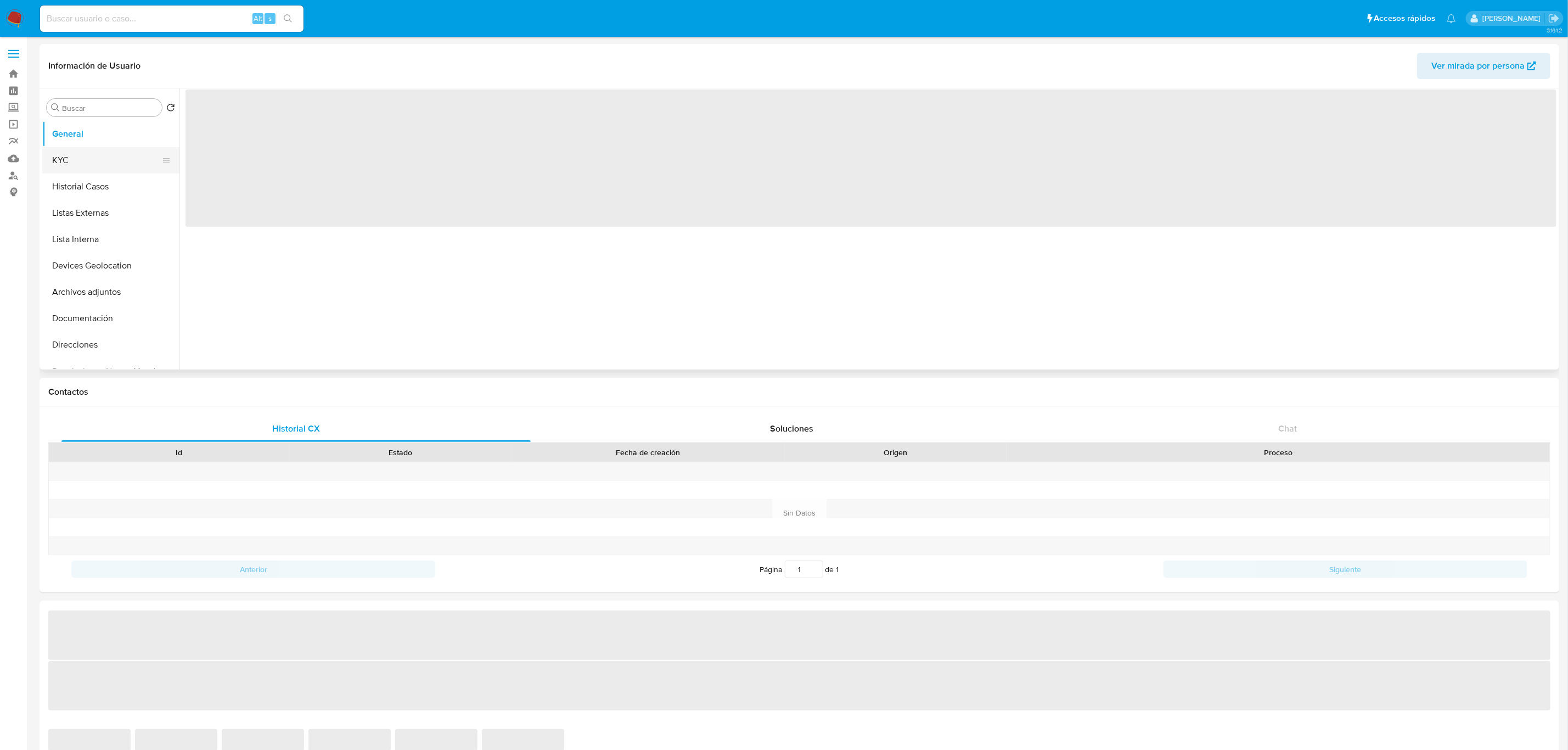
select select "10"
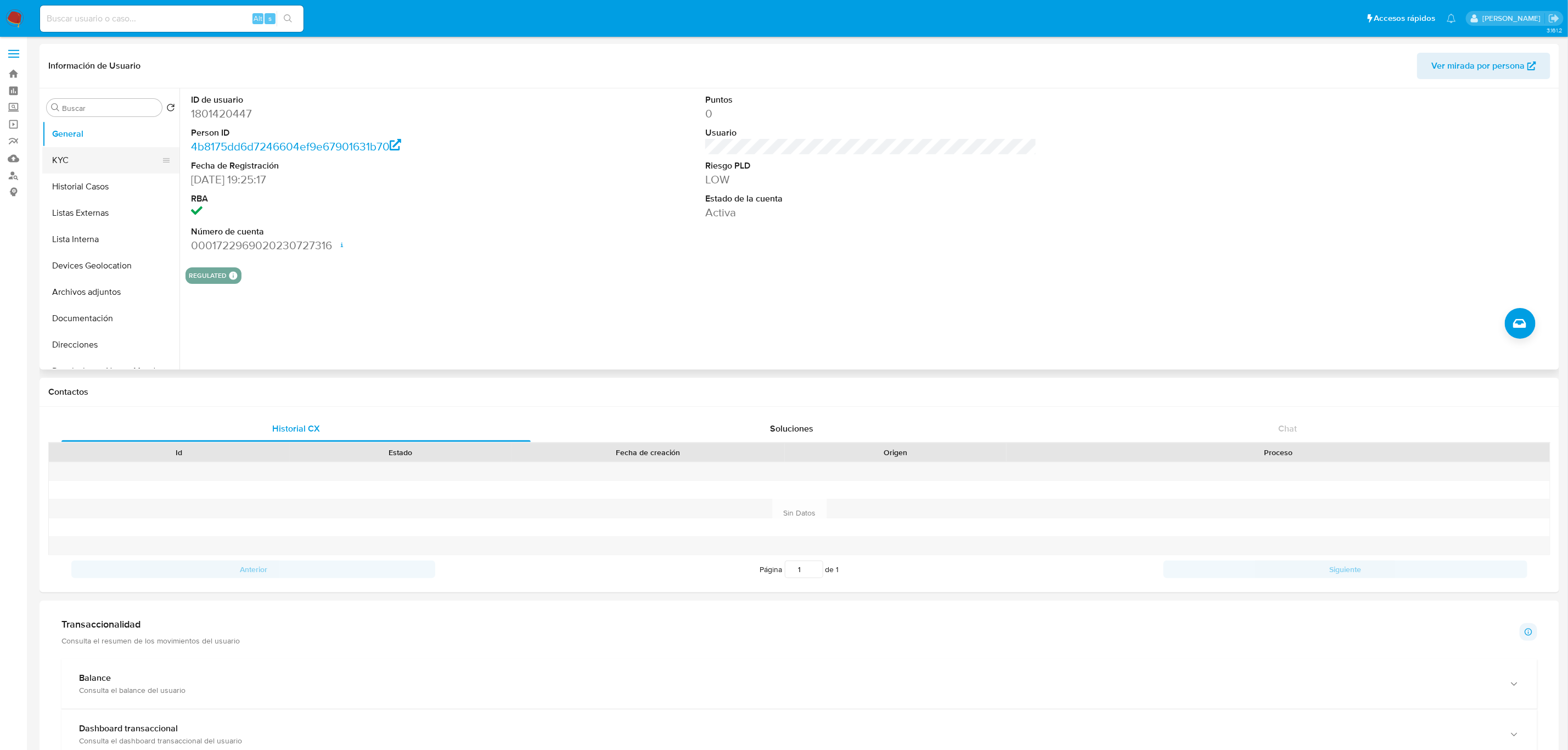
click at [121, 162] on button "KYC" at bounding box center [107, 159] width 128 height 26
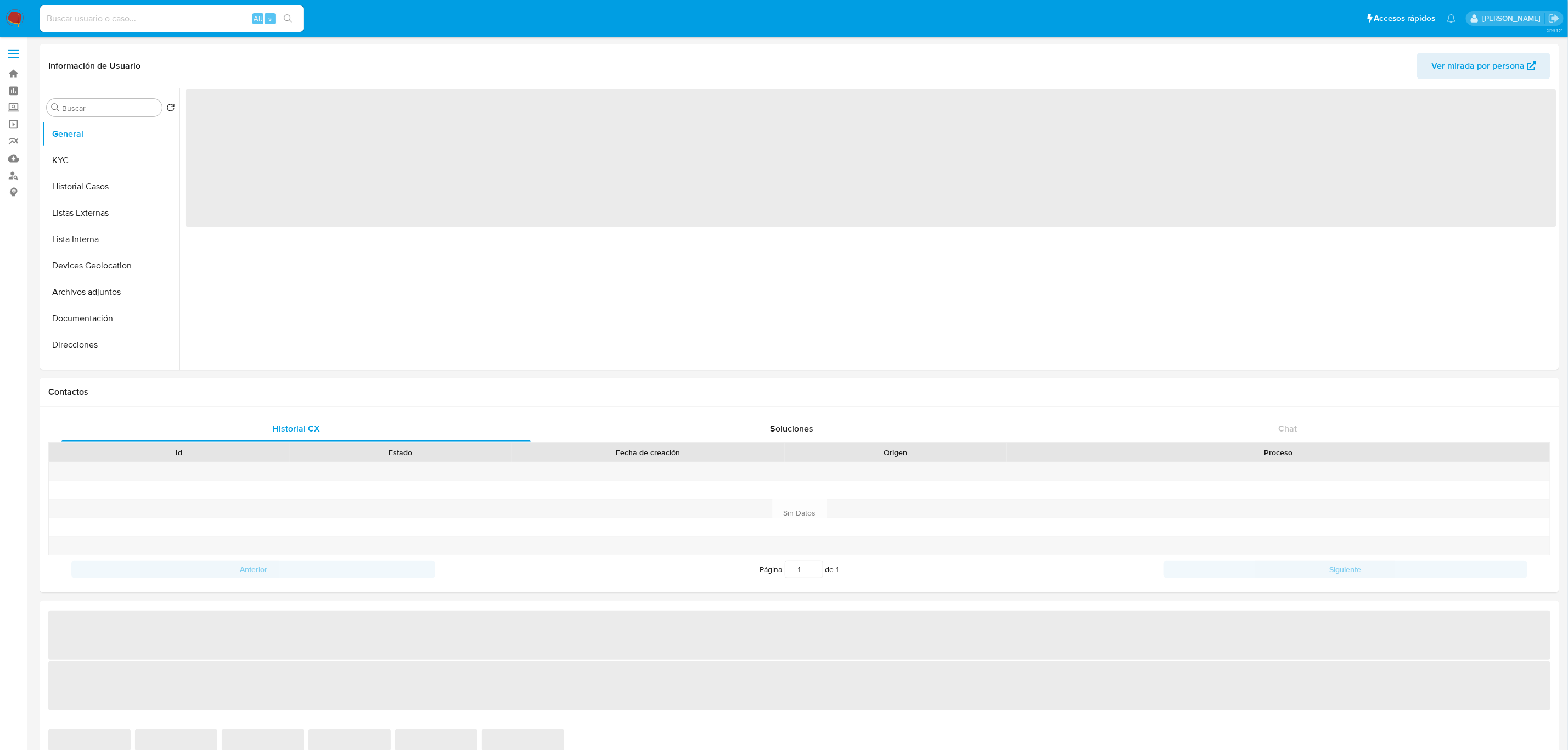
select select "10"
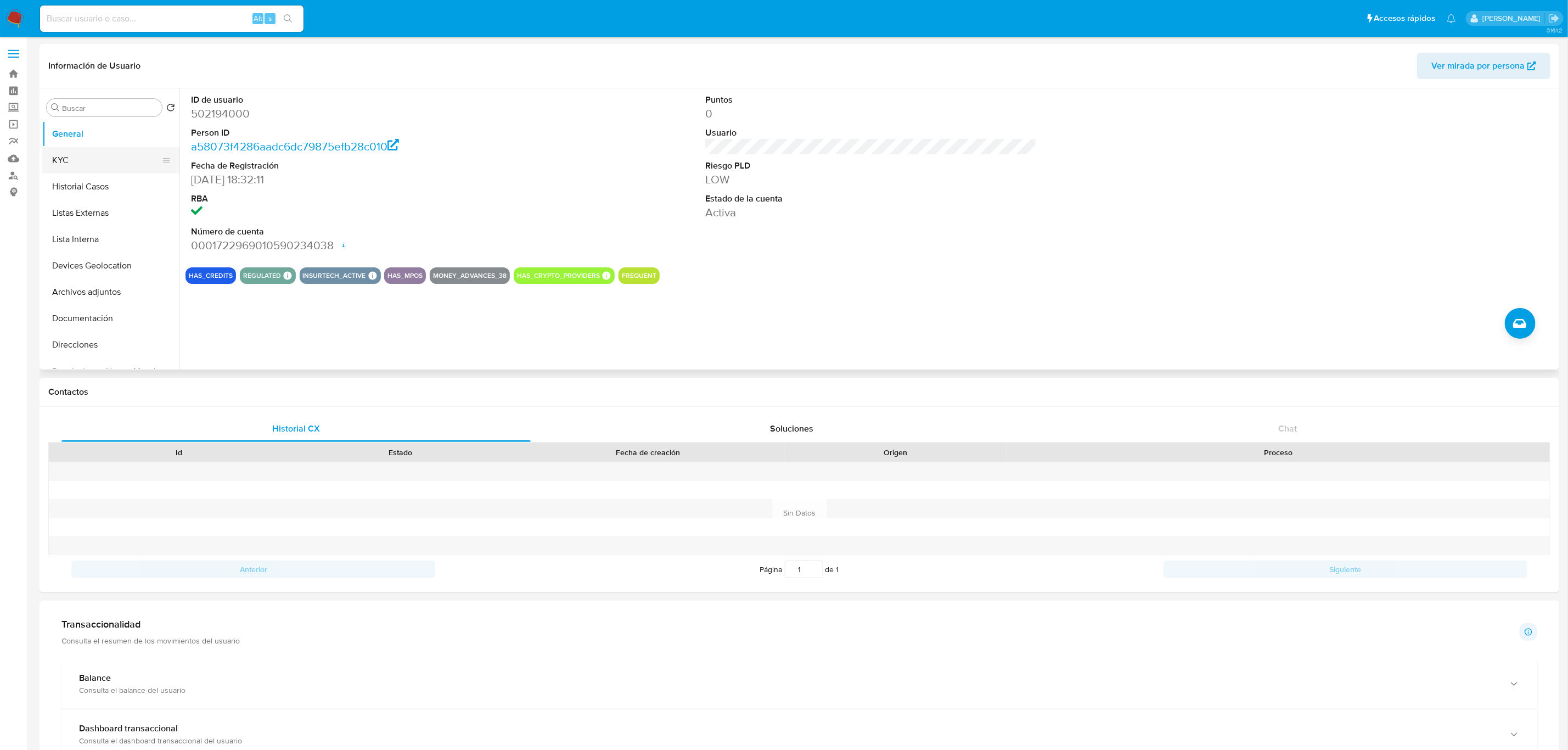
click at [73, 158] on button "KYC" at bounding box center [107, 159] width 128 height 26
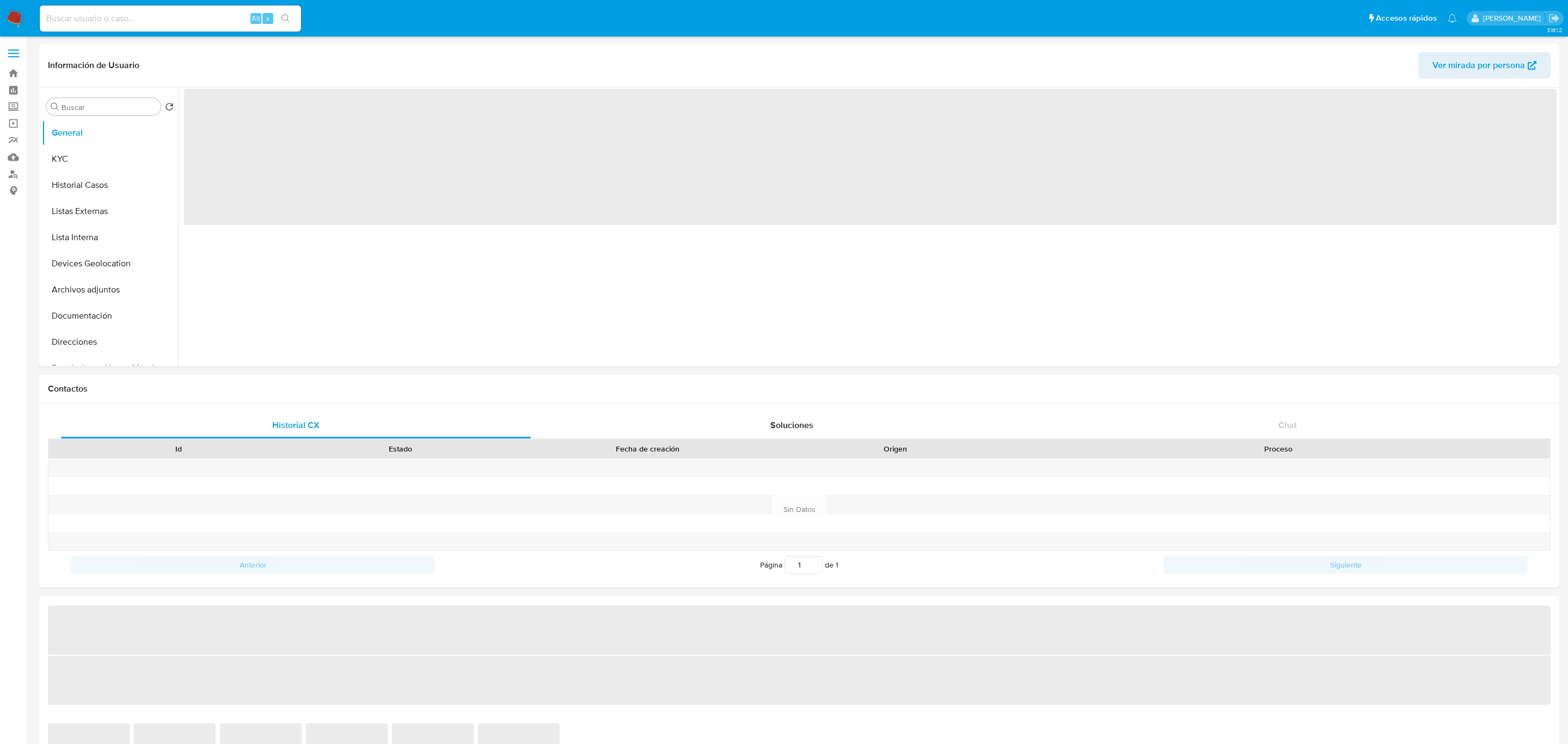
select select "10"
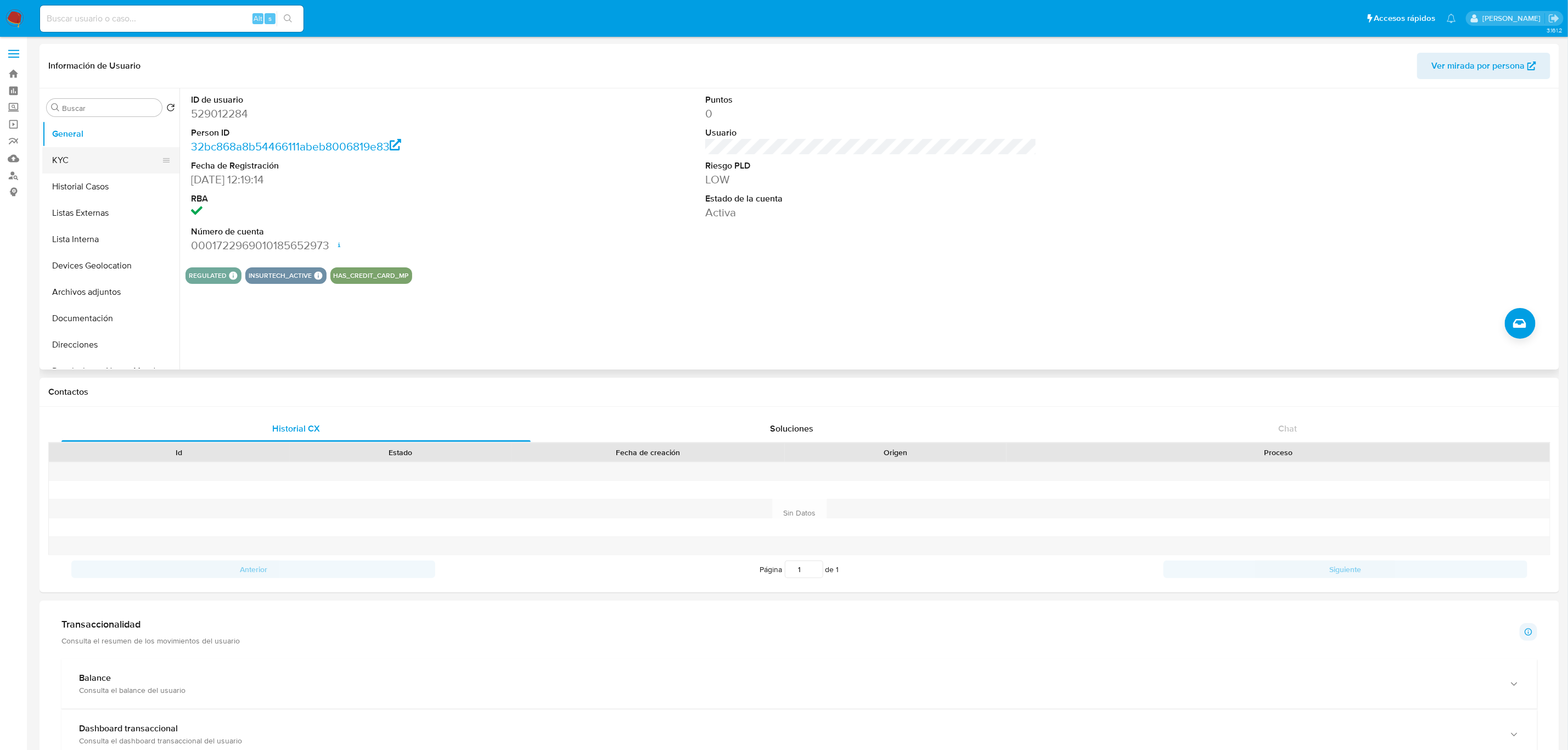
click at [125, 160] on button "KYC" at bounding box center [107, 159] width 128 height 26
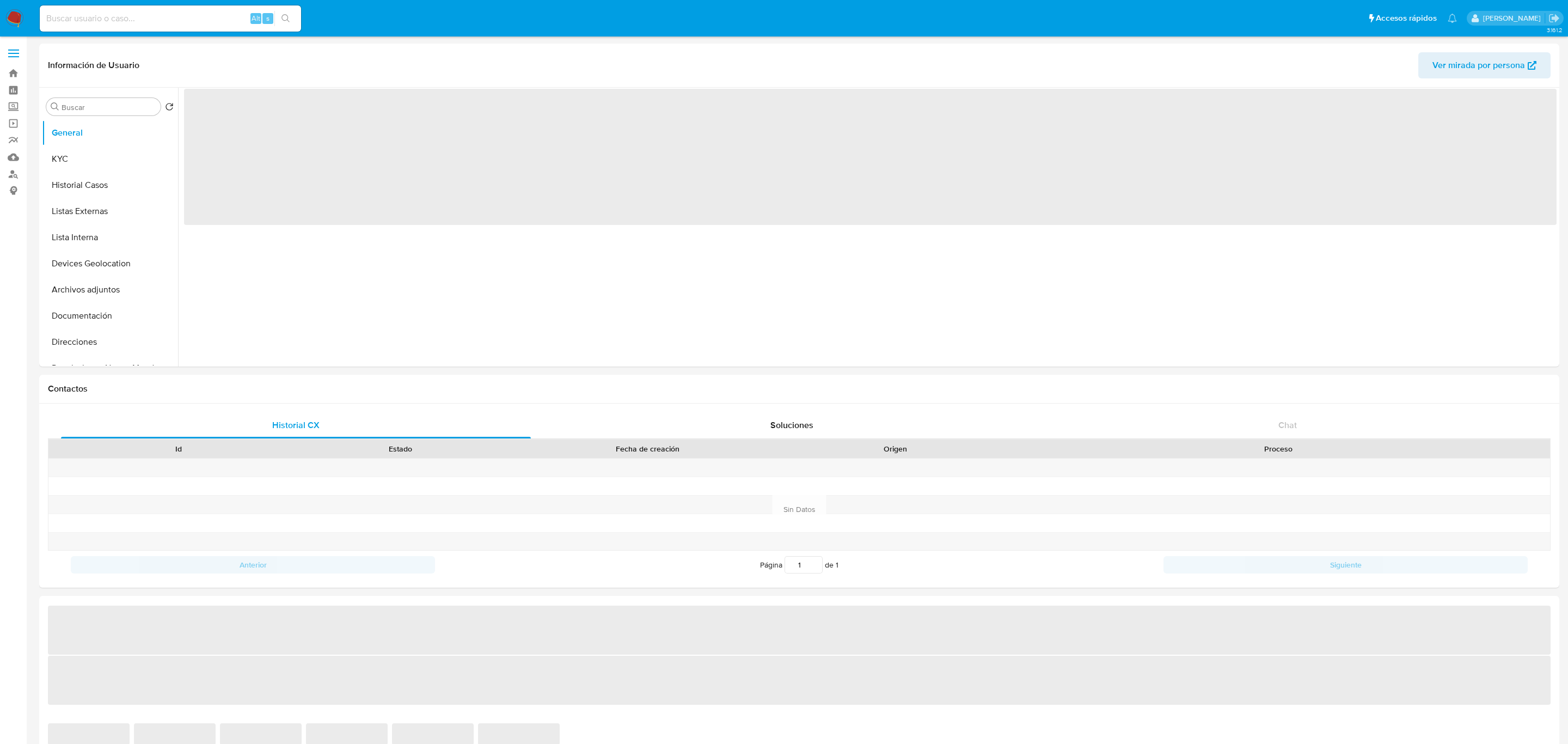
select select "10"
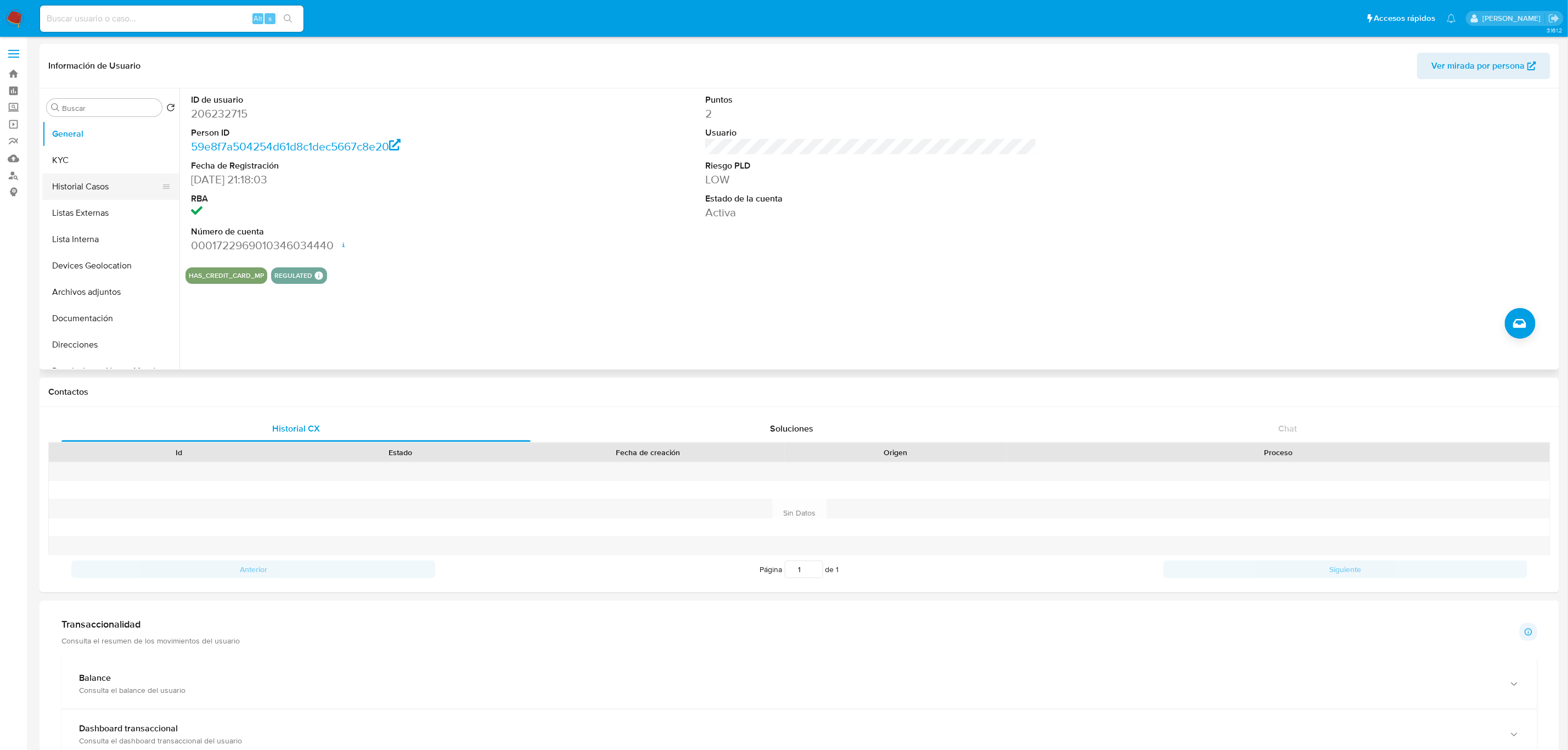
click at [106, 185] on button "Historial Casos" at bounding box center [107, 187] width 128 height 26
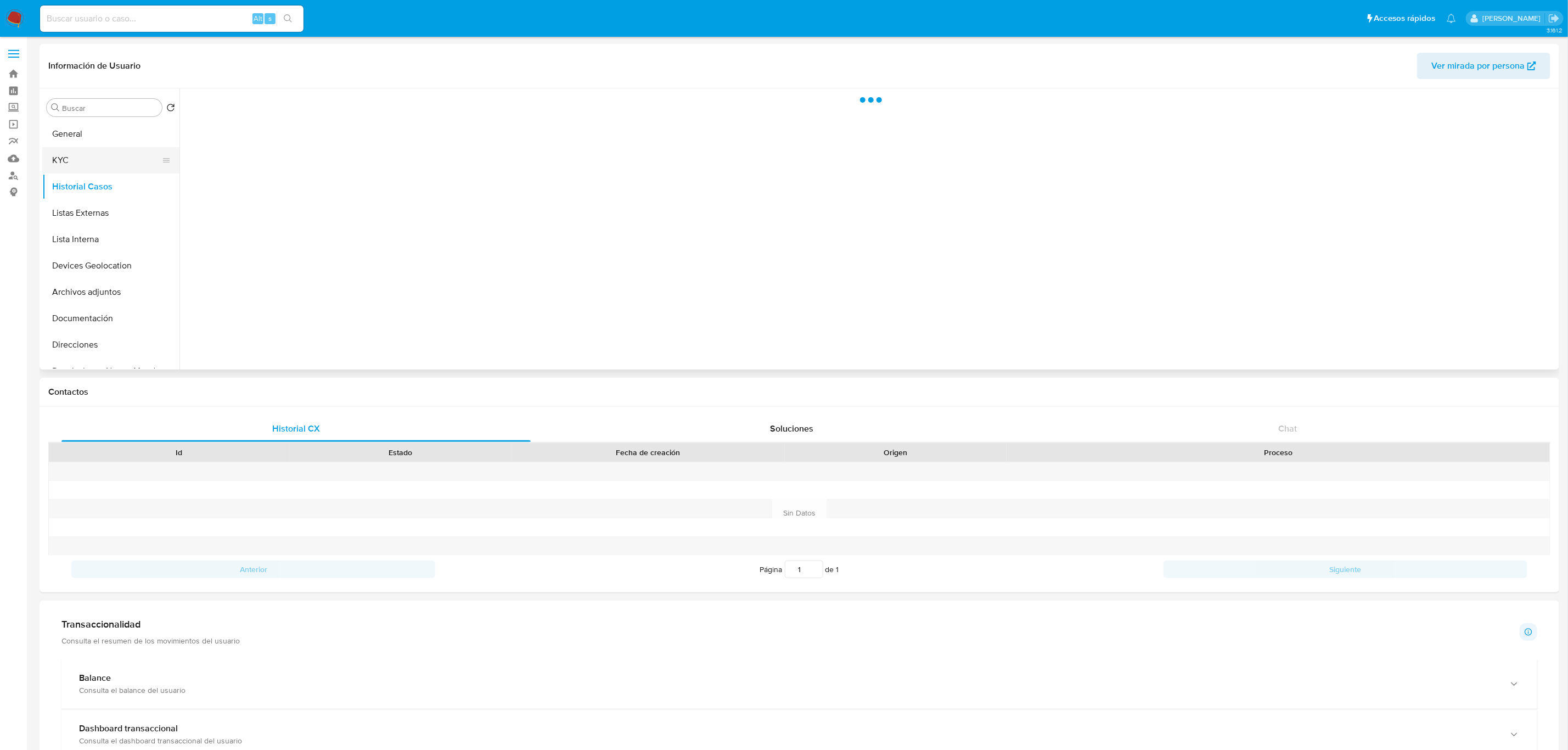
click at [83, 159] on button "KYC" at bounding box center [107, 159] width 128 height 26
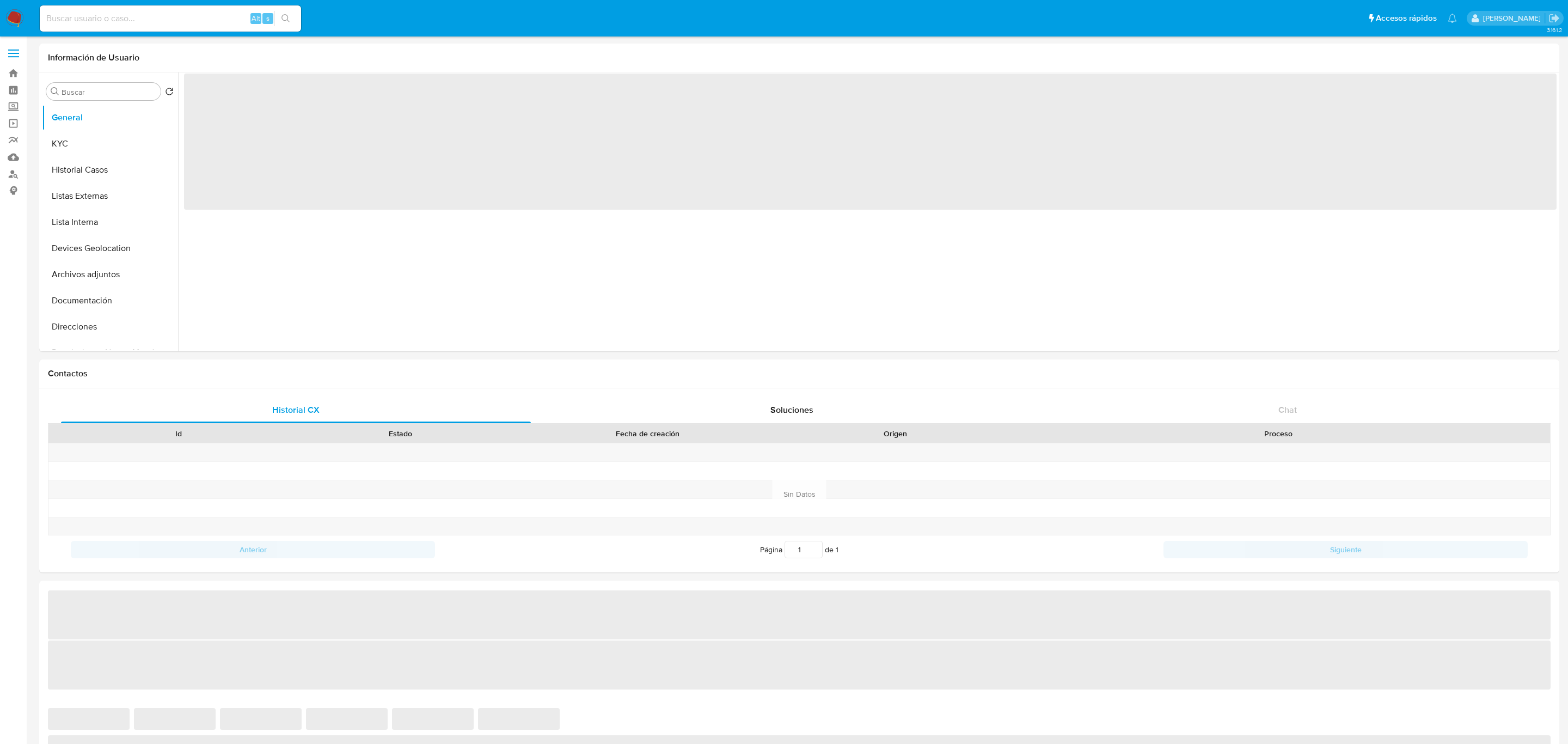
select select "10"
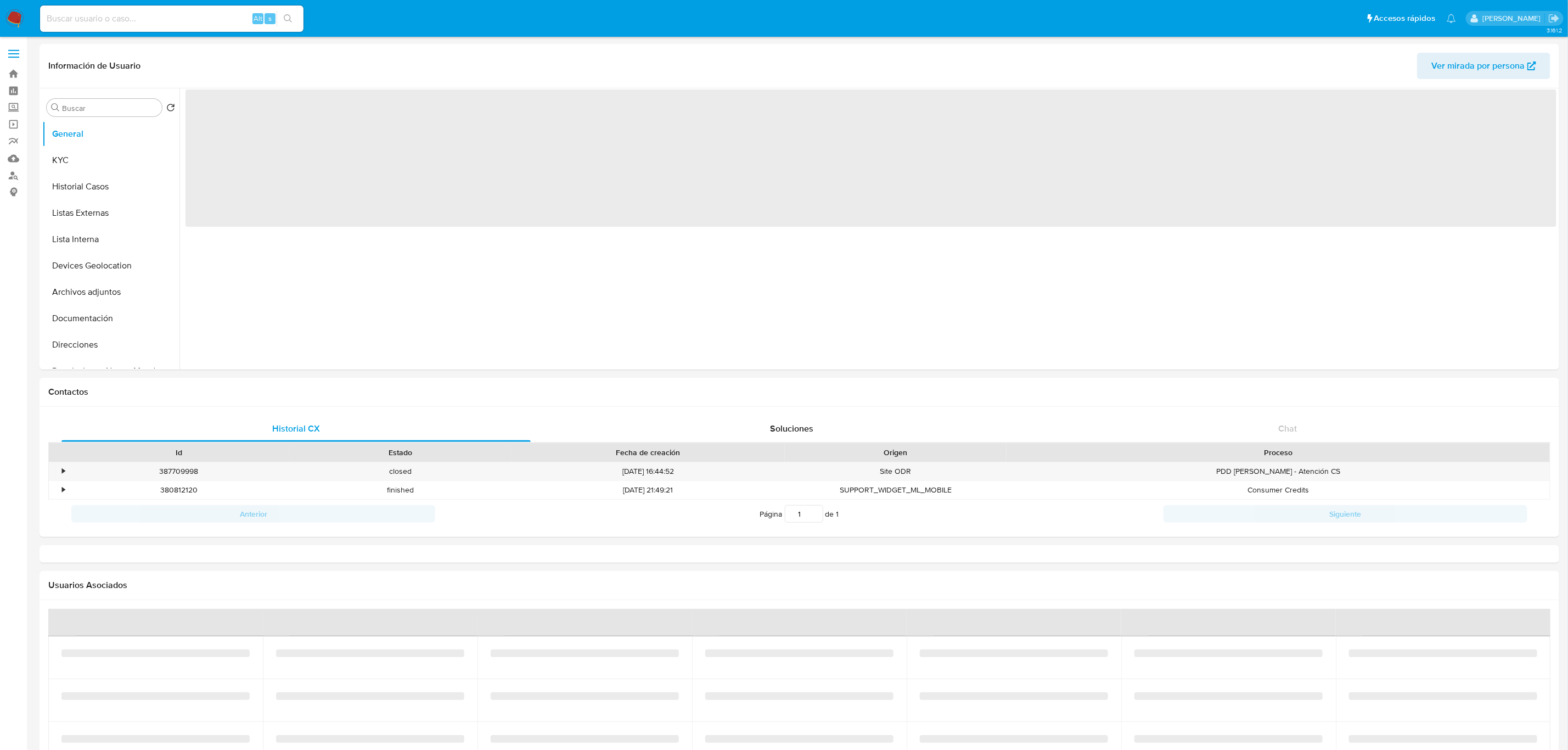
select select "10"
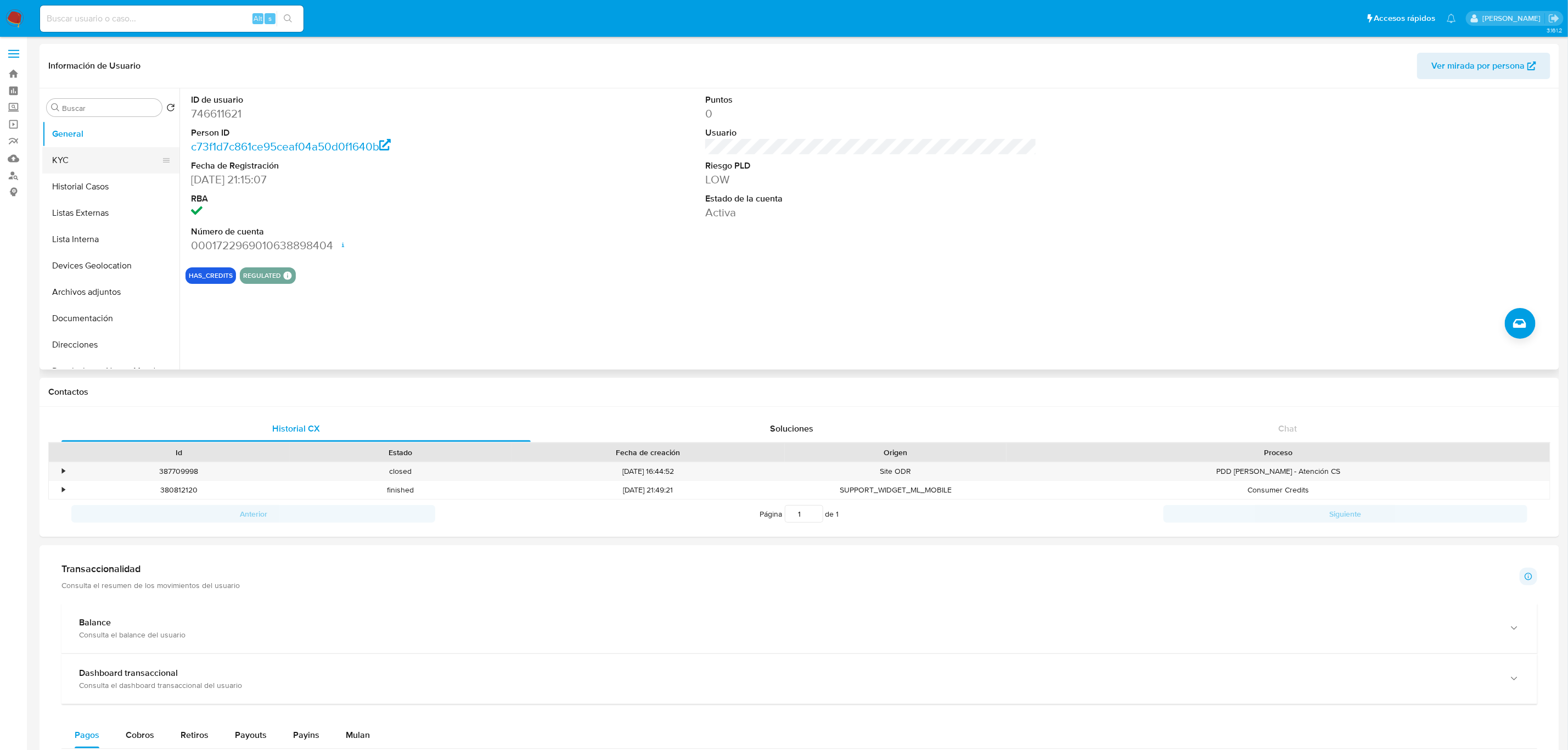
click at [85, 160] on button "KYC" at bounding box center [107, 159] width 128 height 26
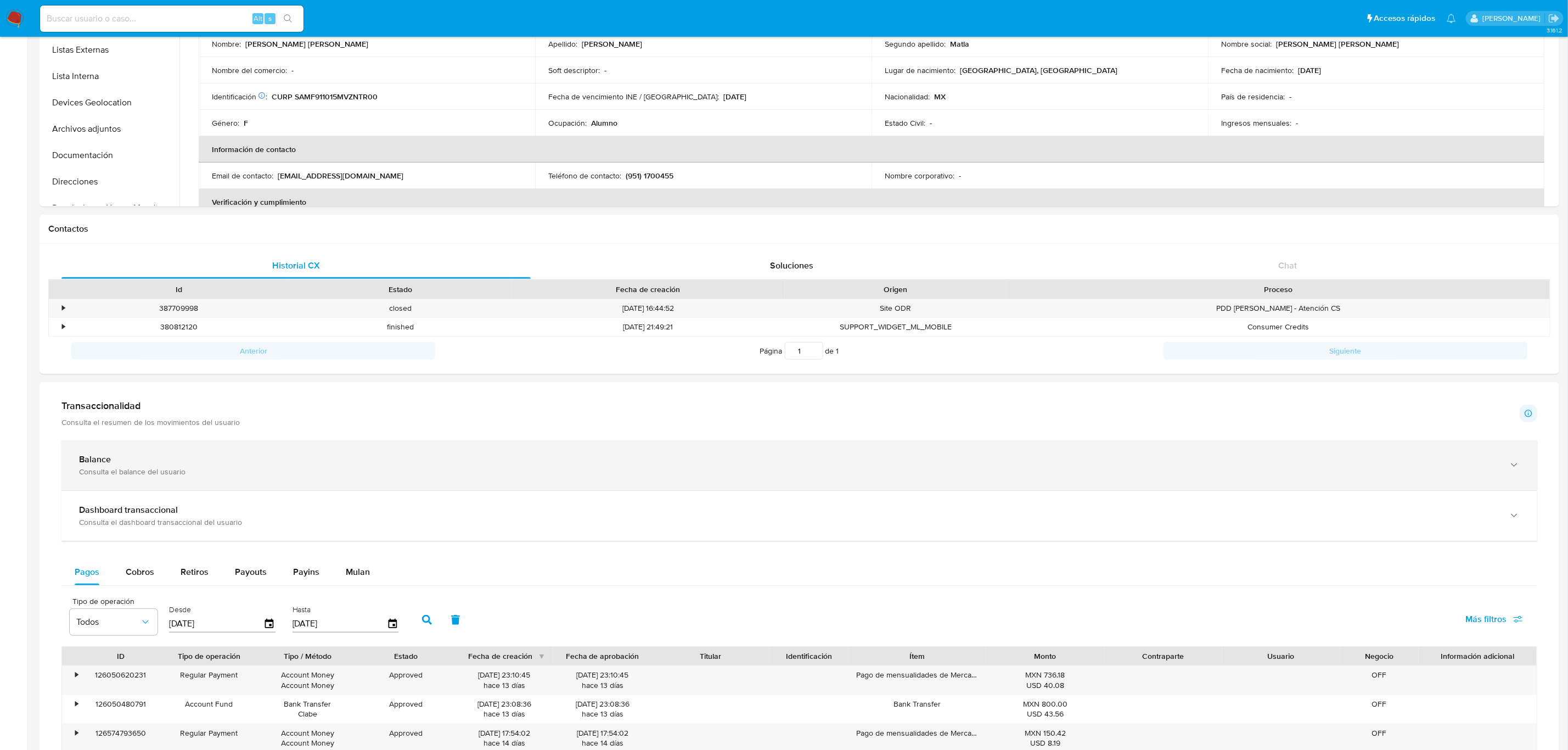
scroll to position [165, 0]
click at [371, 457] on div "Balance" at bounding box center [787, 458] width 1418 height 11
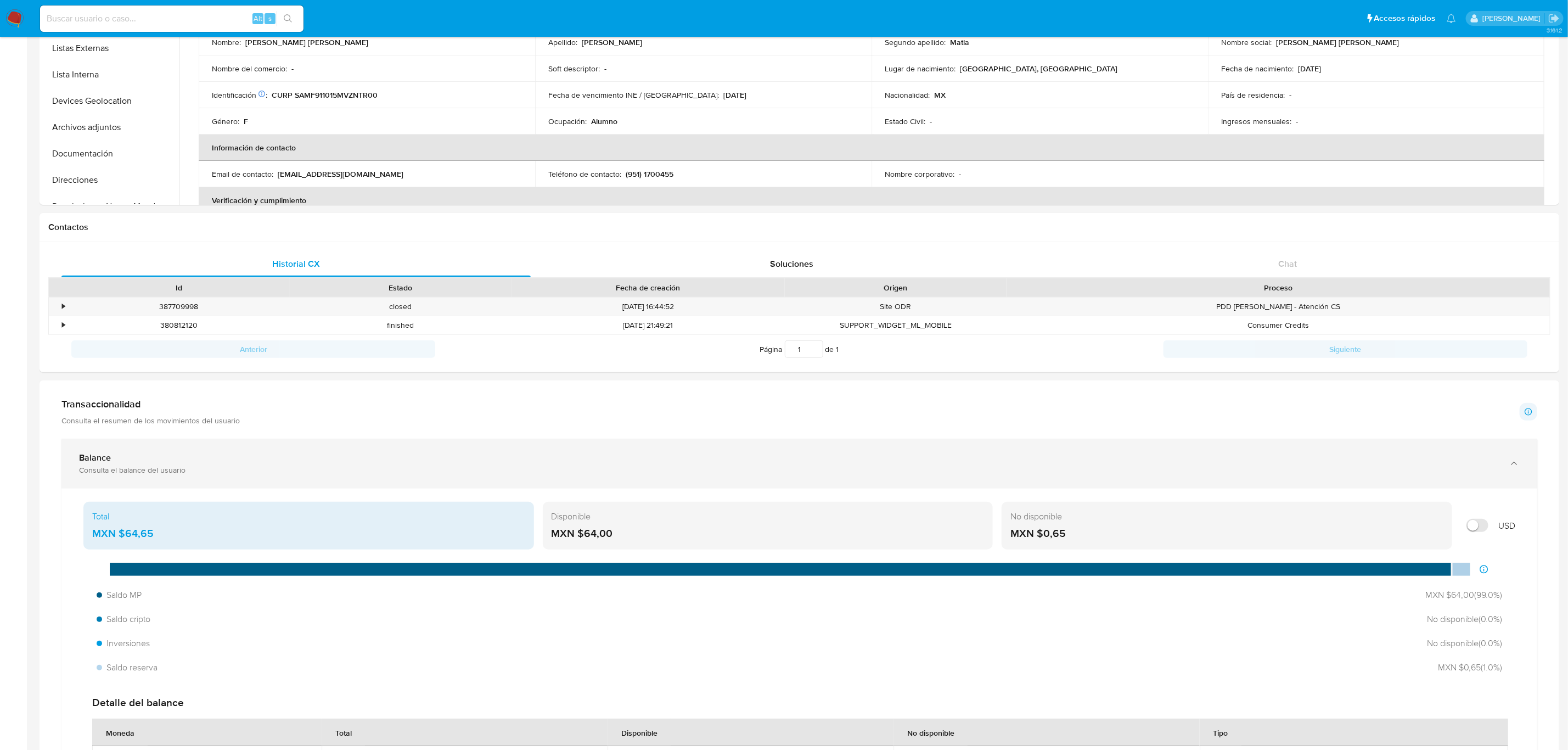
click at [371, 456] on div "Balance" at bounding box center [787, 458] width 1418 height 11
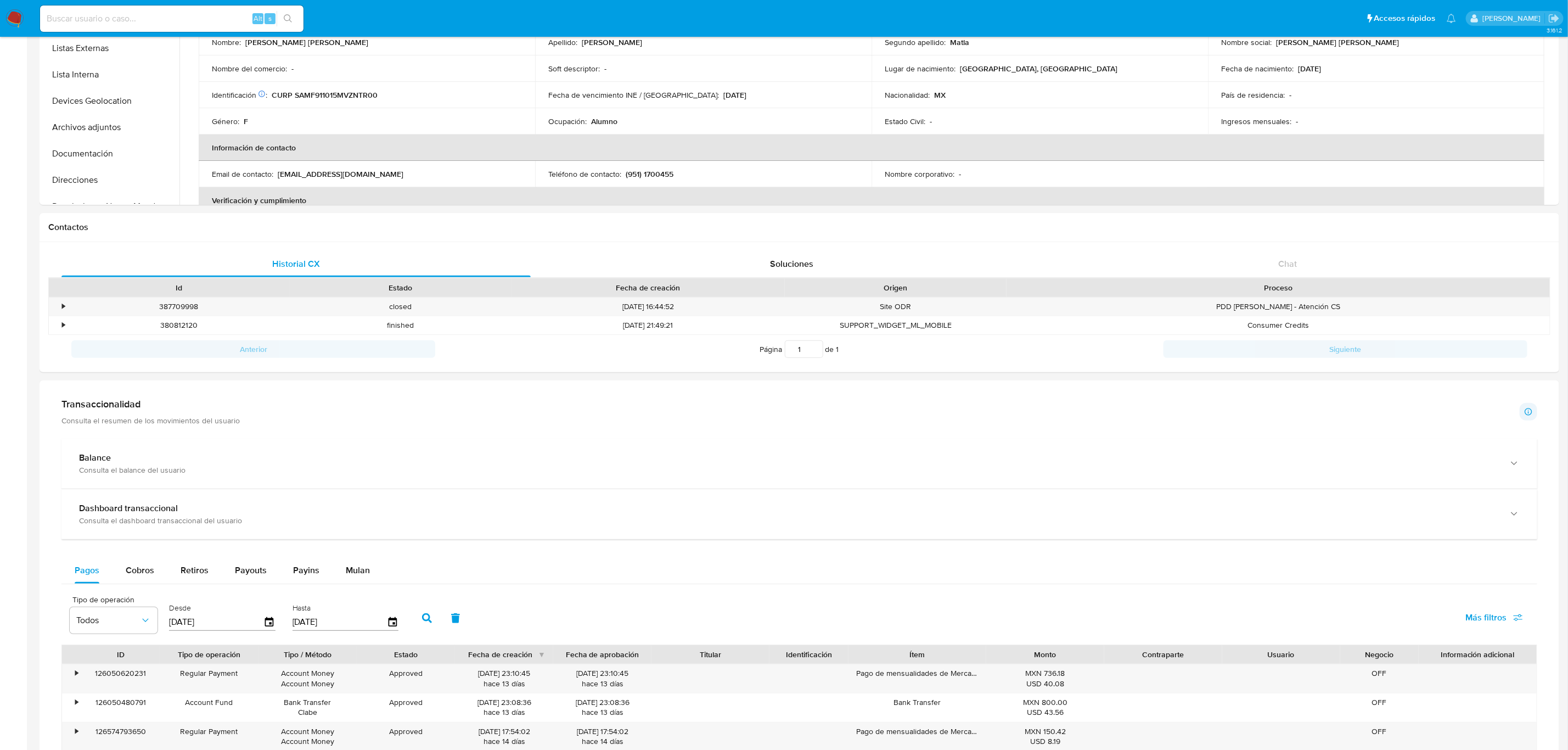
scroll to position [0, 0]
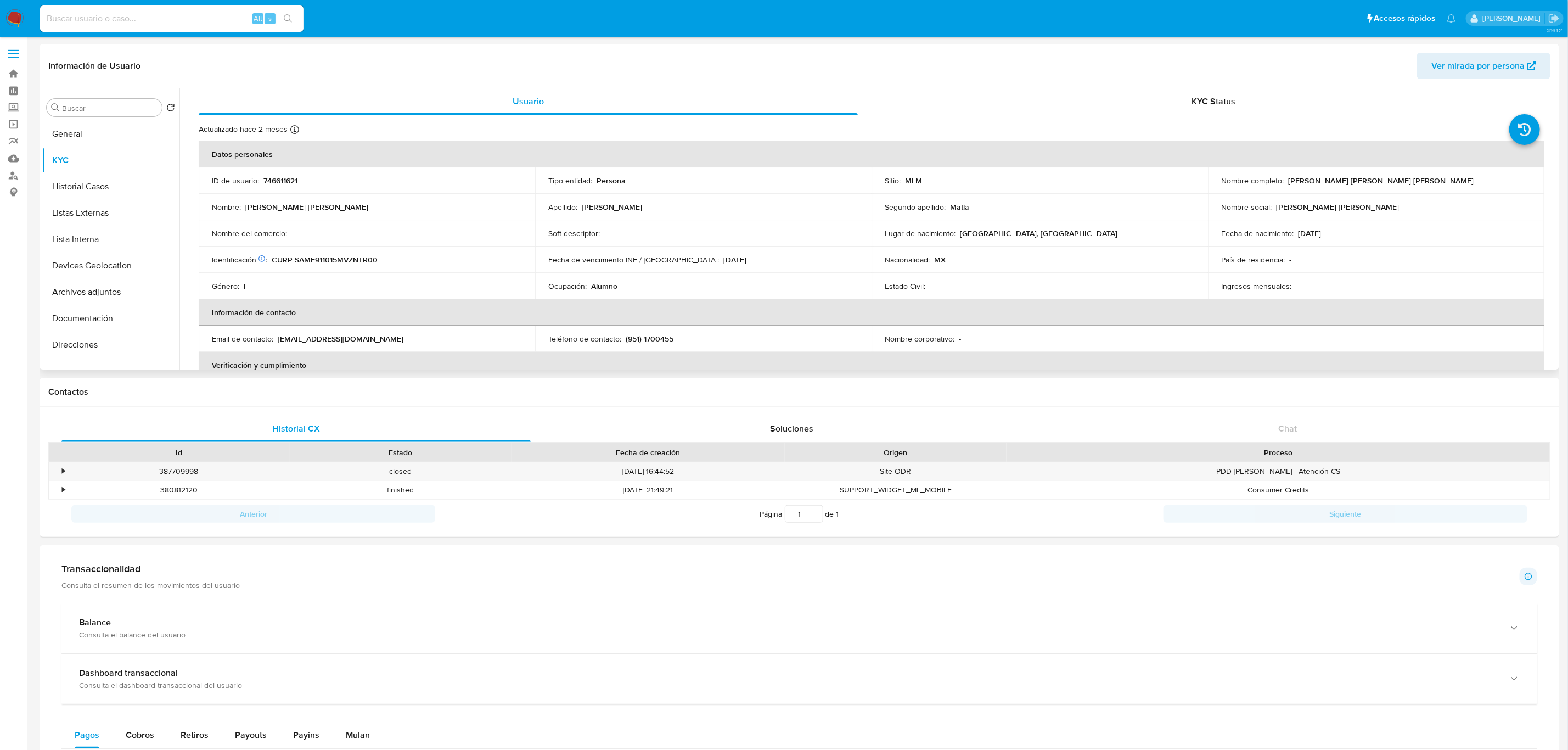
click at [282, 182] on p "746611621" at bounding box center [280, 181] width 34 height 10
copy p "746611621"
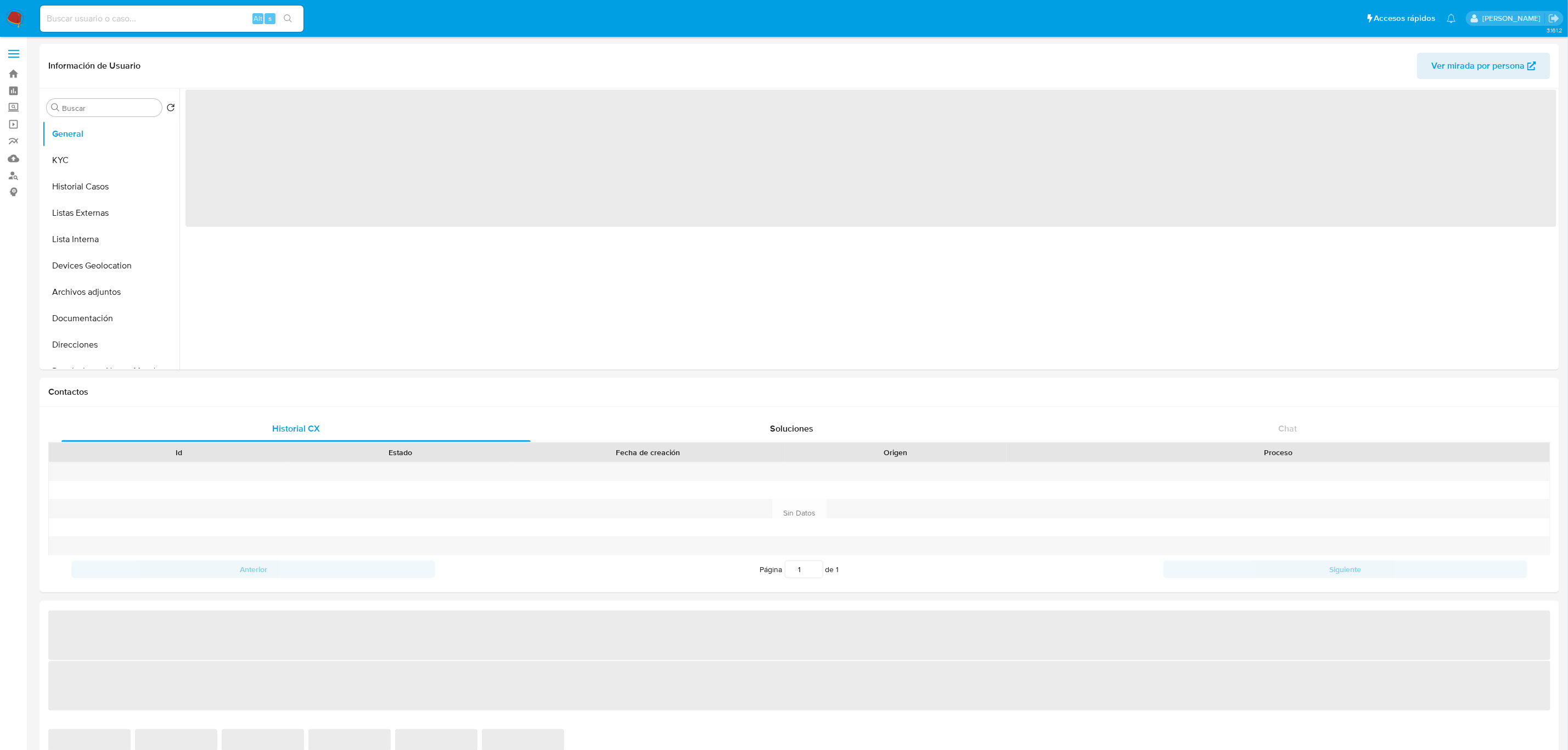
select select "10"
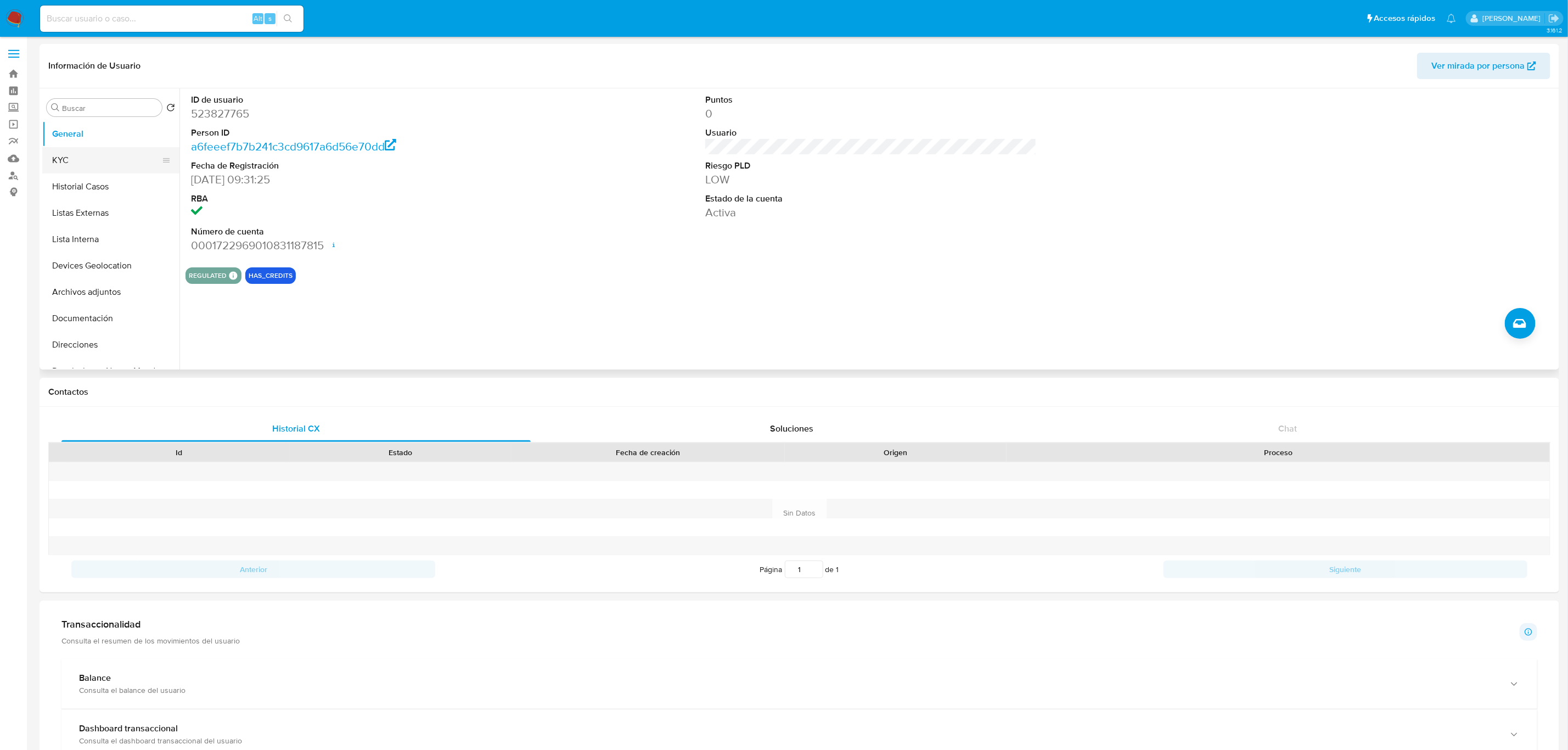
click at [91, 159] on button "KYC" at bounding box center [107, 159] width 128 height 26
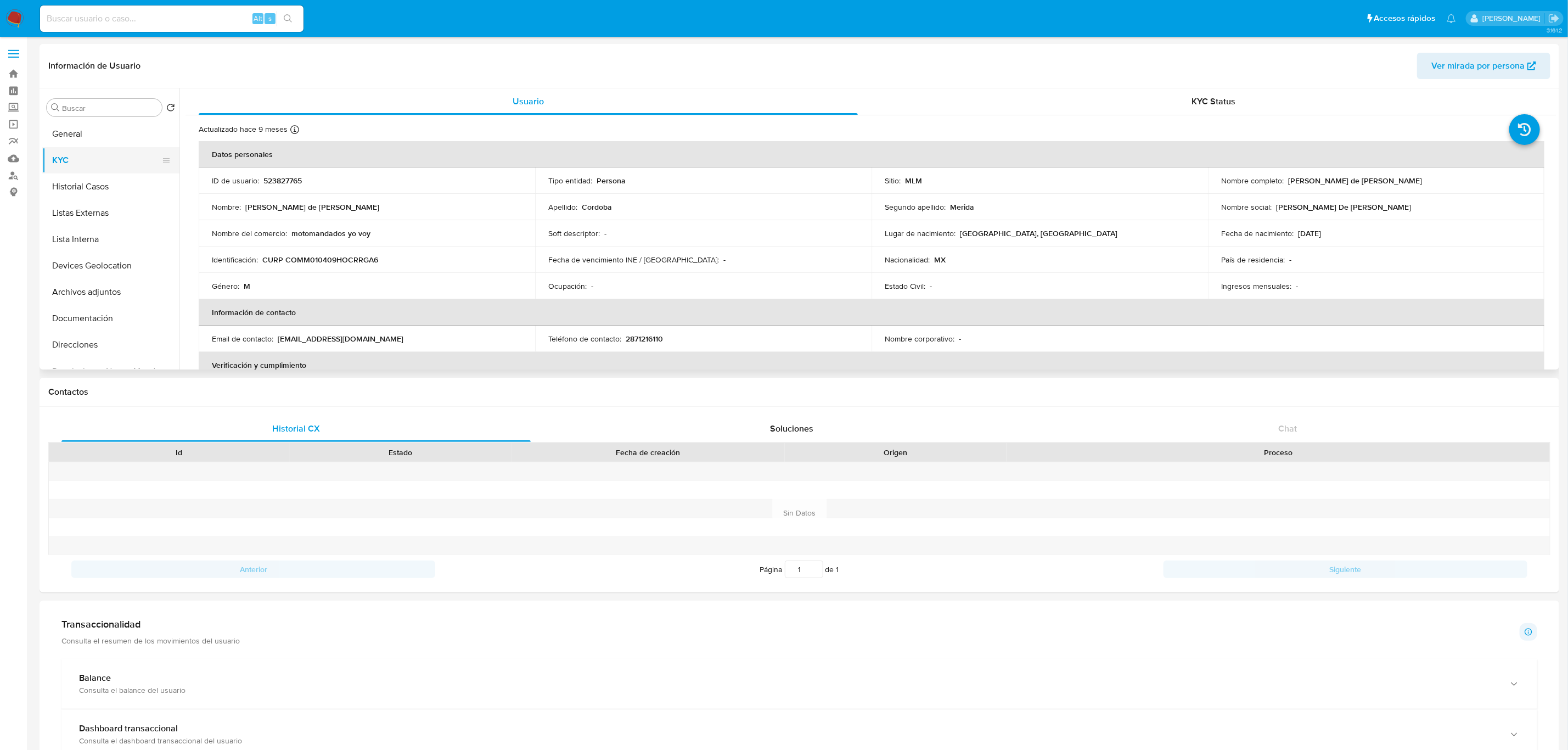
click at [91, 167] on button "KYC" at bounding box center [107, 159] width 128 height 26
click at [106, 138] on button "General" at bounding box center [107, 133] width 128 height 26
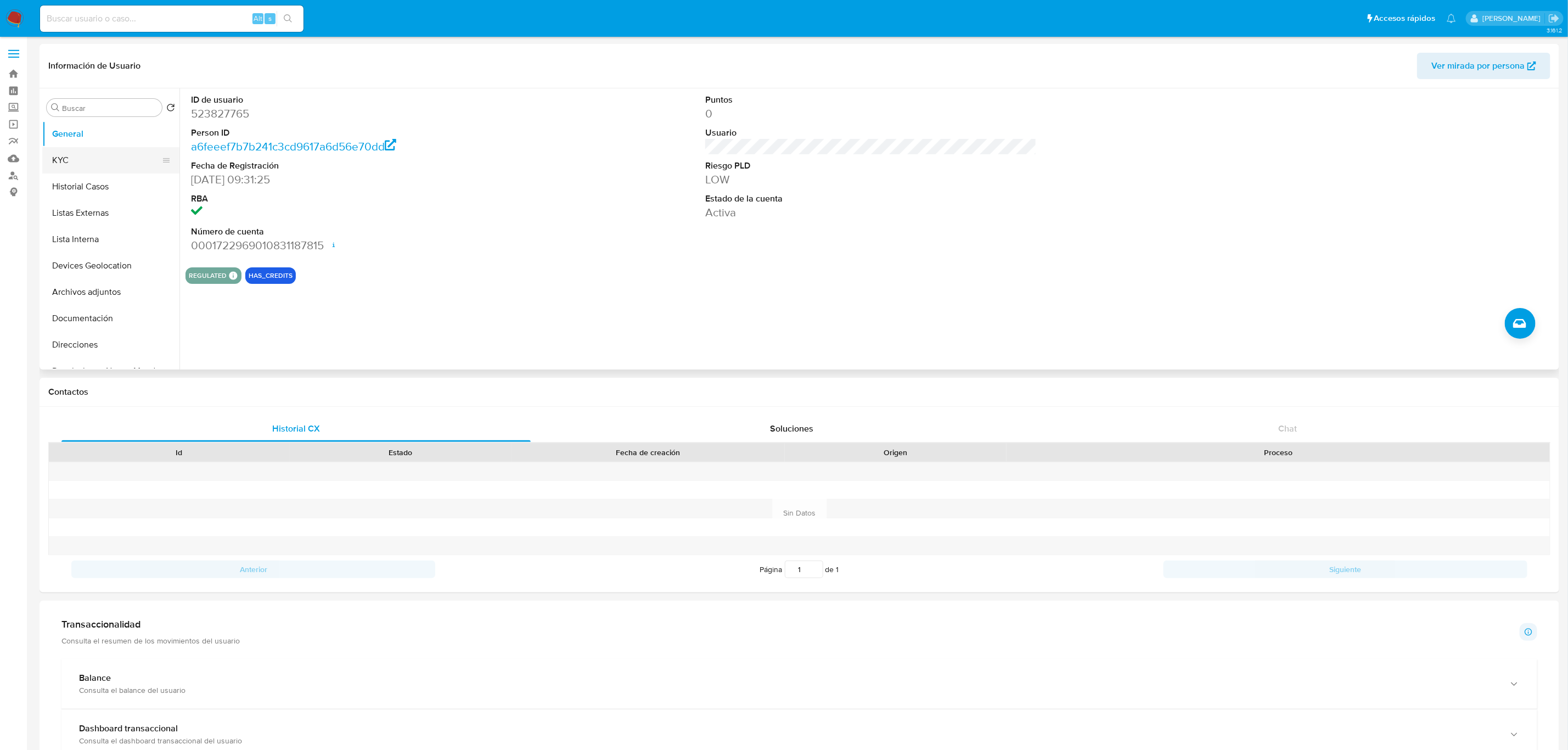
click at [121, 170] on button "KYC" at bounding box center [107, 159] width 128 height 26
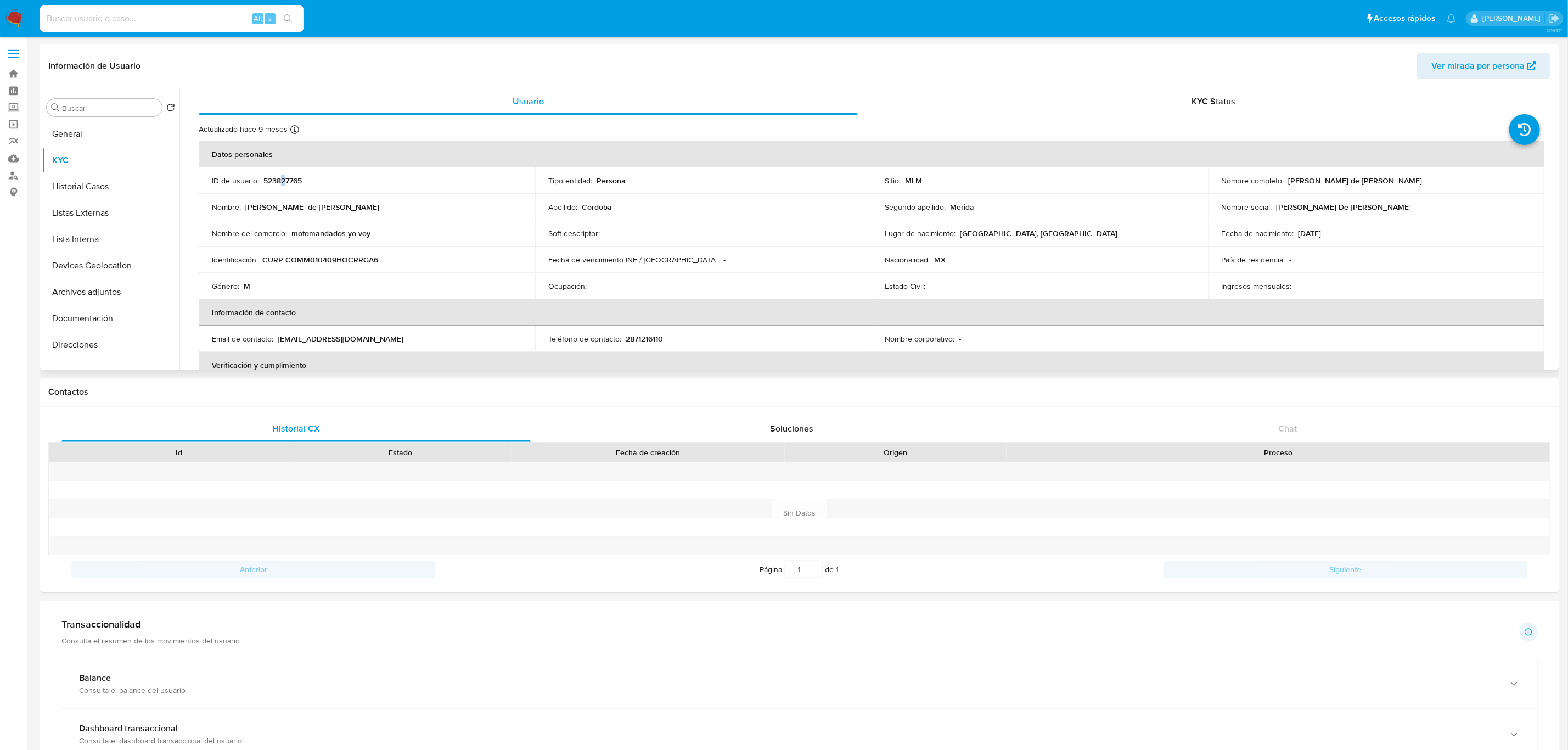
click at [284, 176] on p "523827765" at bounding box center [283, 181] width 39 height 10
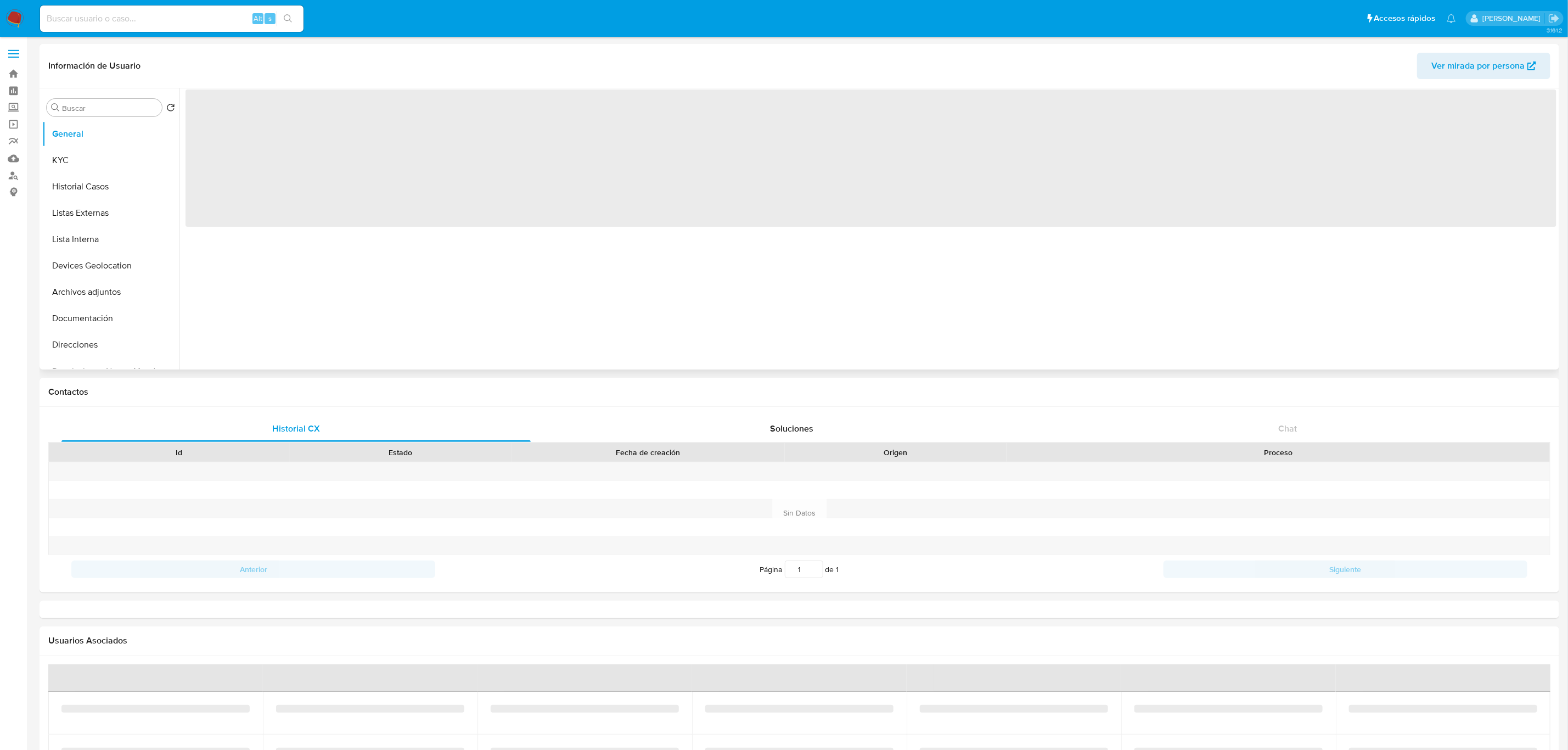
select select "10"
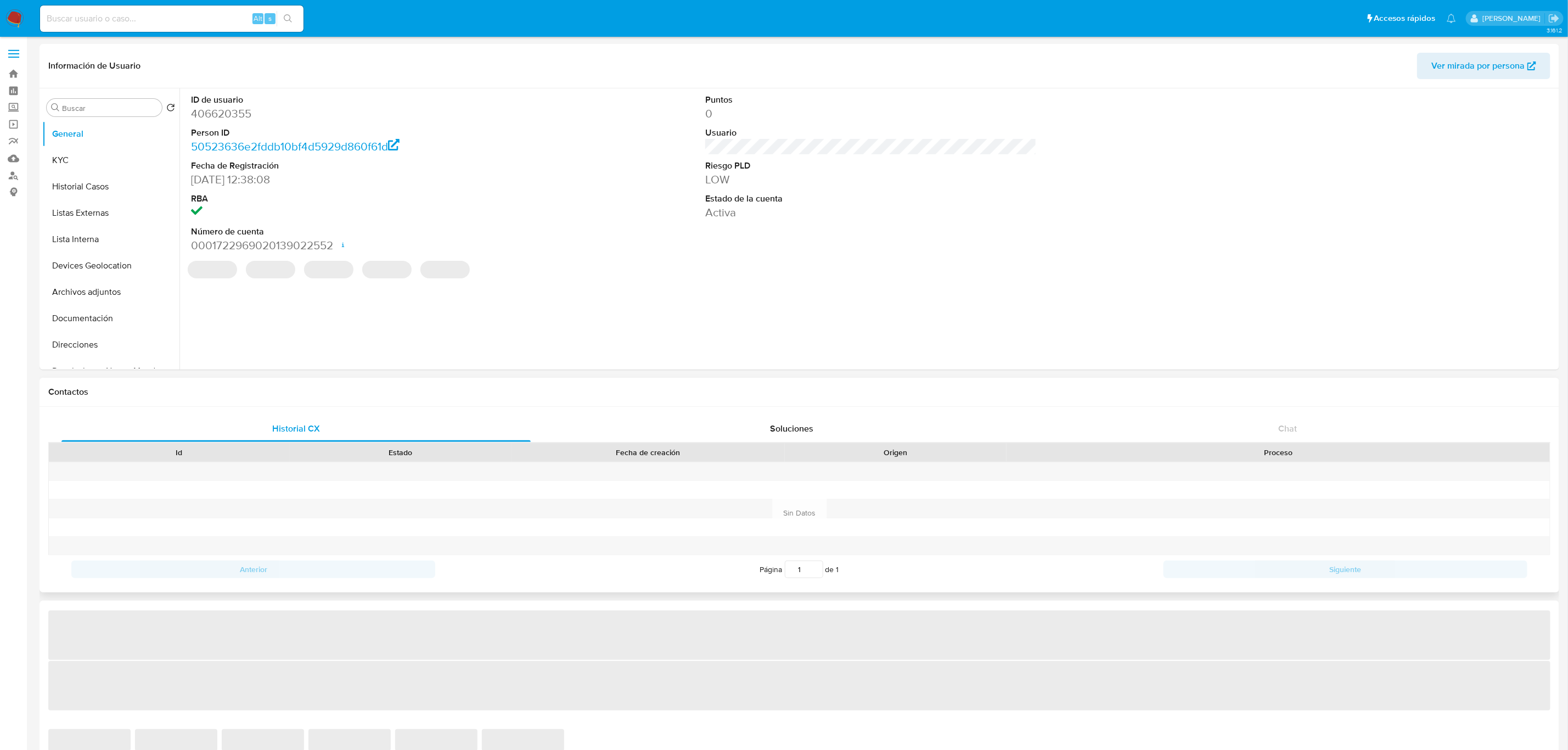
select select "10"
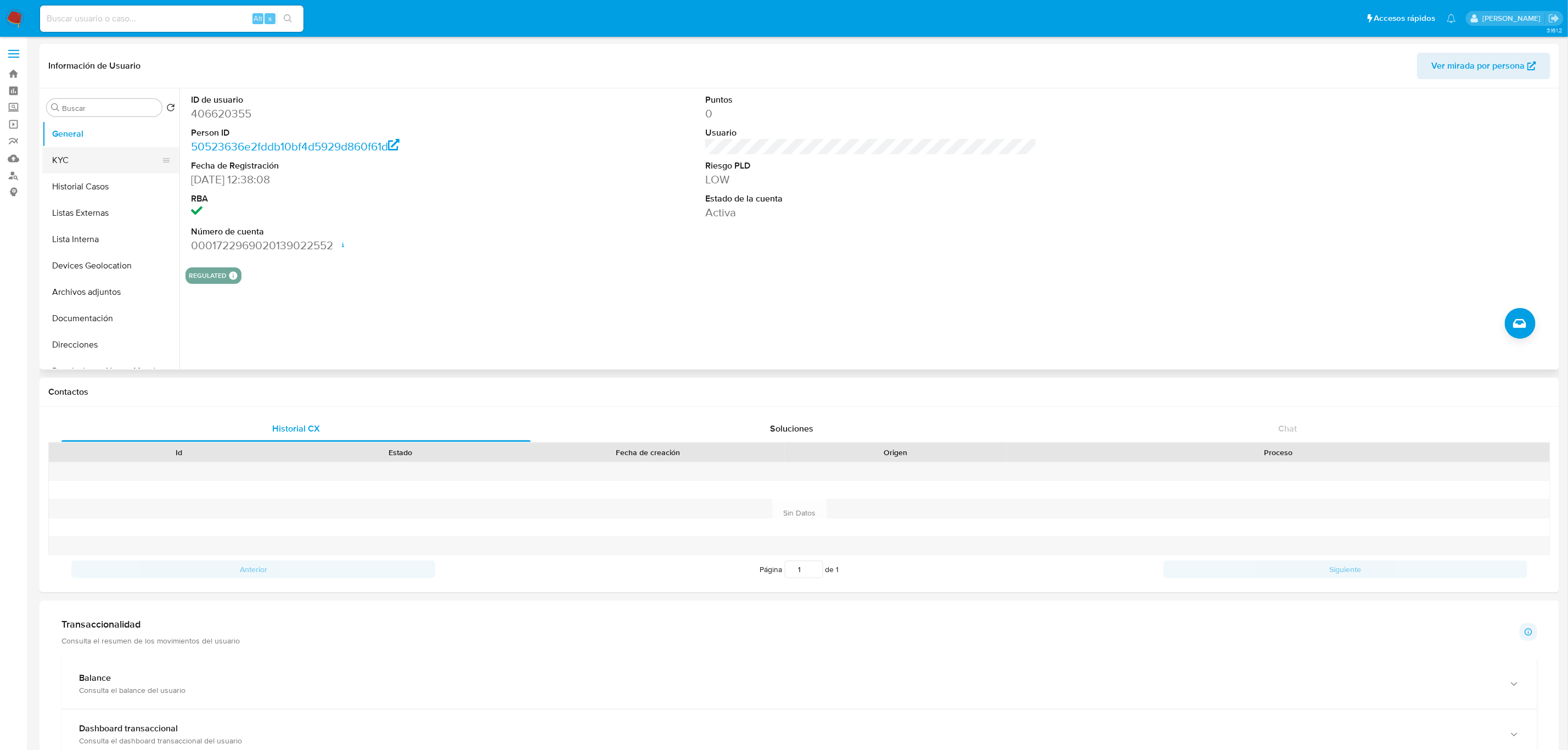
click at [92, 163] on button "KYC" at bounding box center [107, 159] width 128 height 26
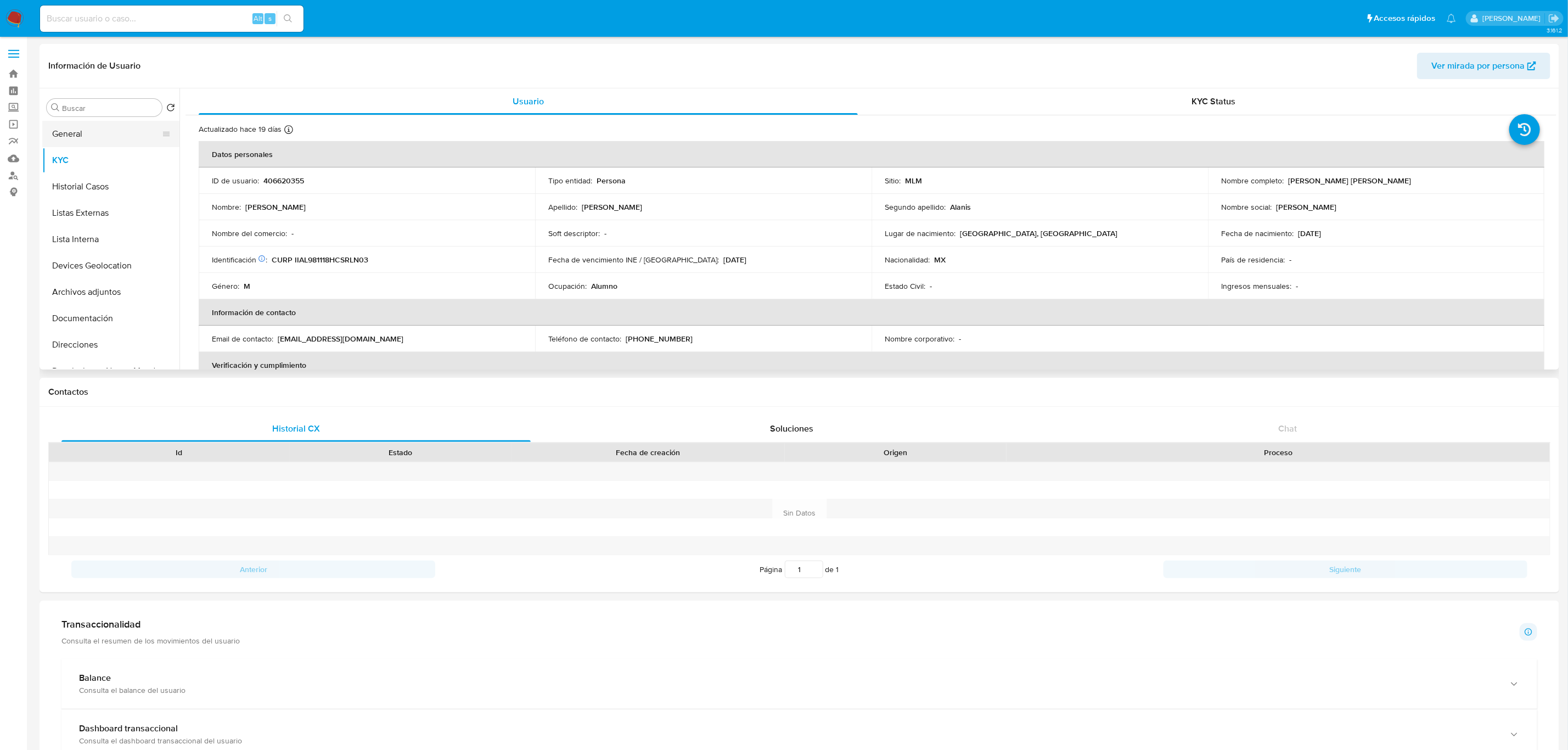
click at [73, 134] on button "General" at bounding box center [107, 133] width 128 height 26
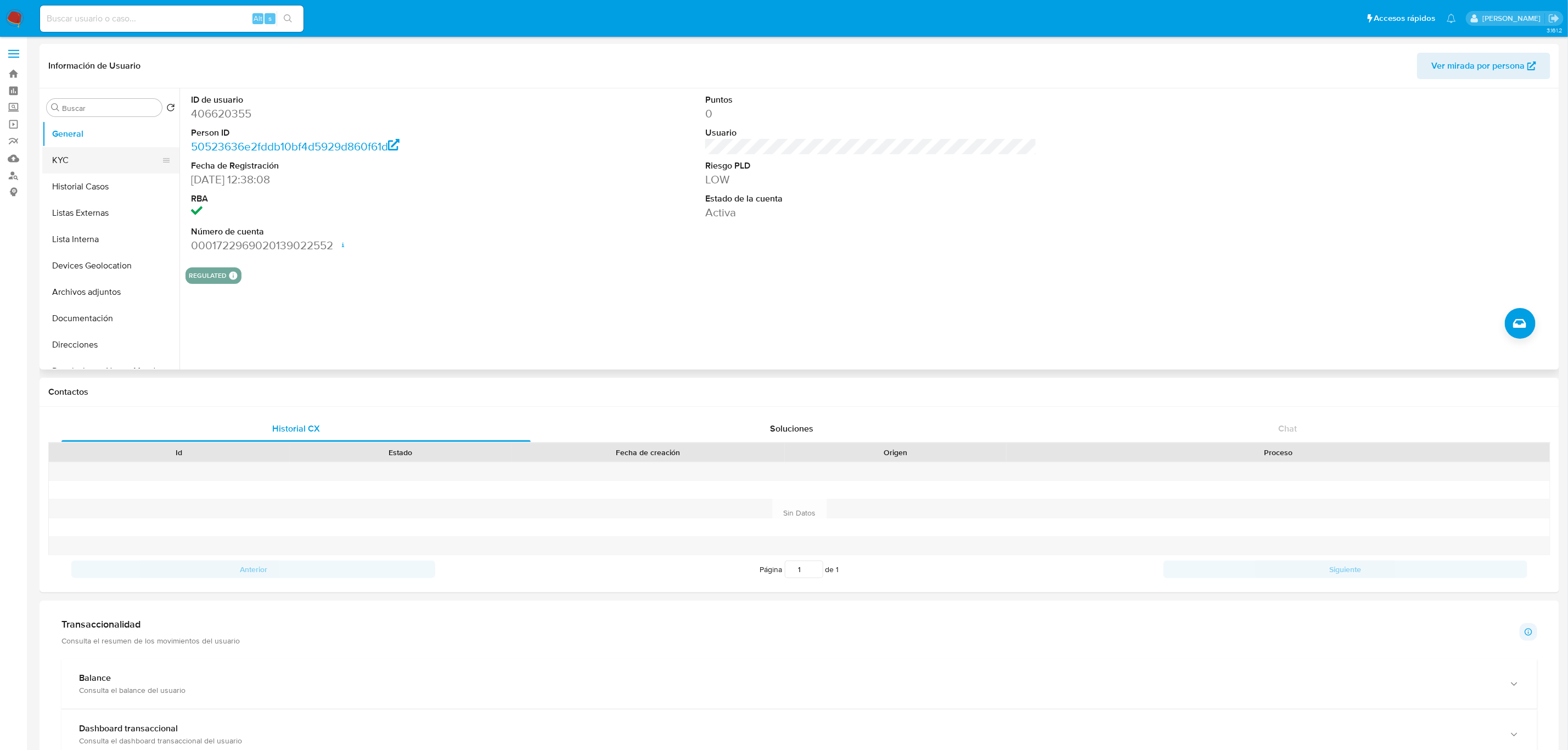
click at [79, 163] on button "KYC" at bounding box center [107, 159] width 128 height 26
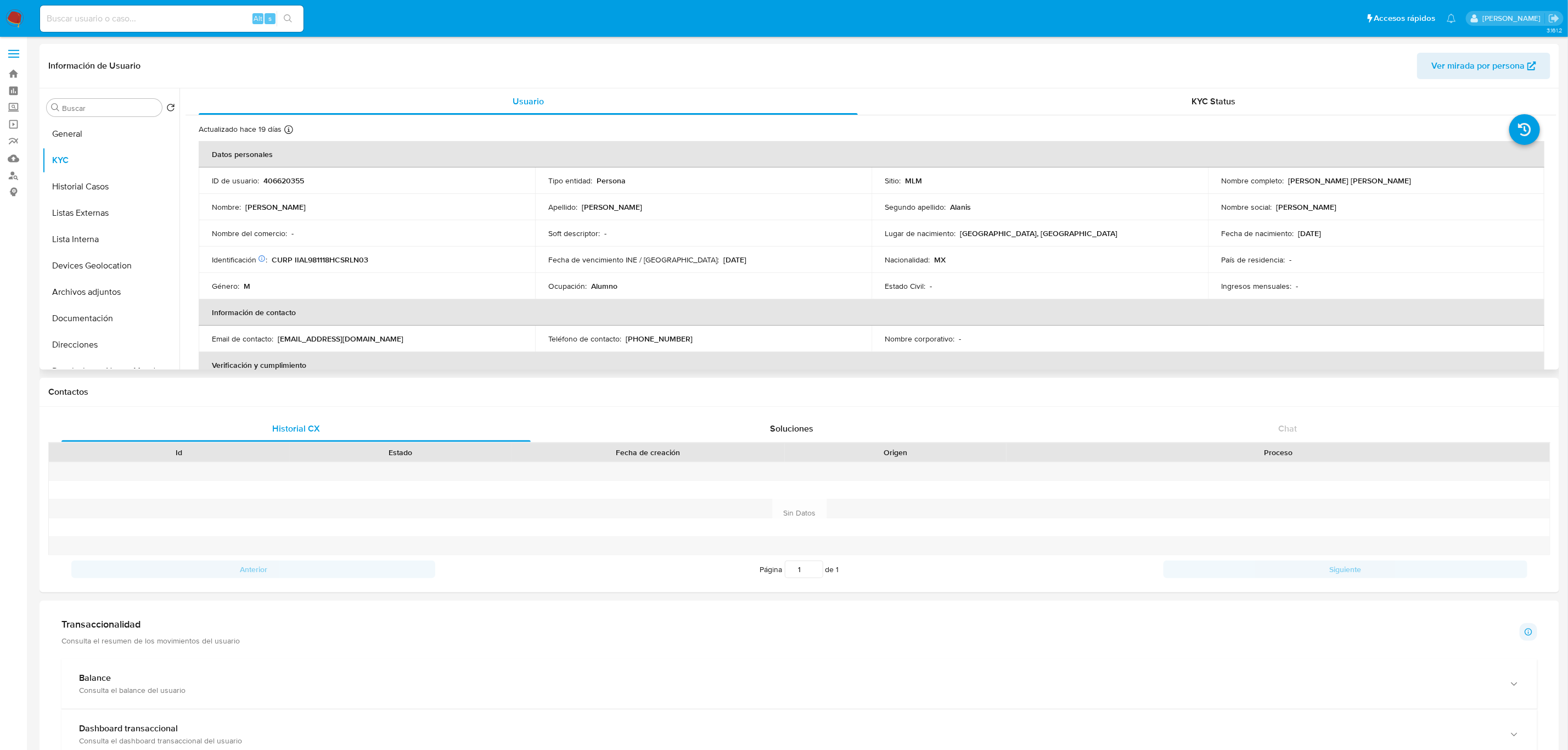
click at [300, 177] on p "406620355" at bounding box center [284, 181] width 41 height 10
copy p "406620355"
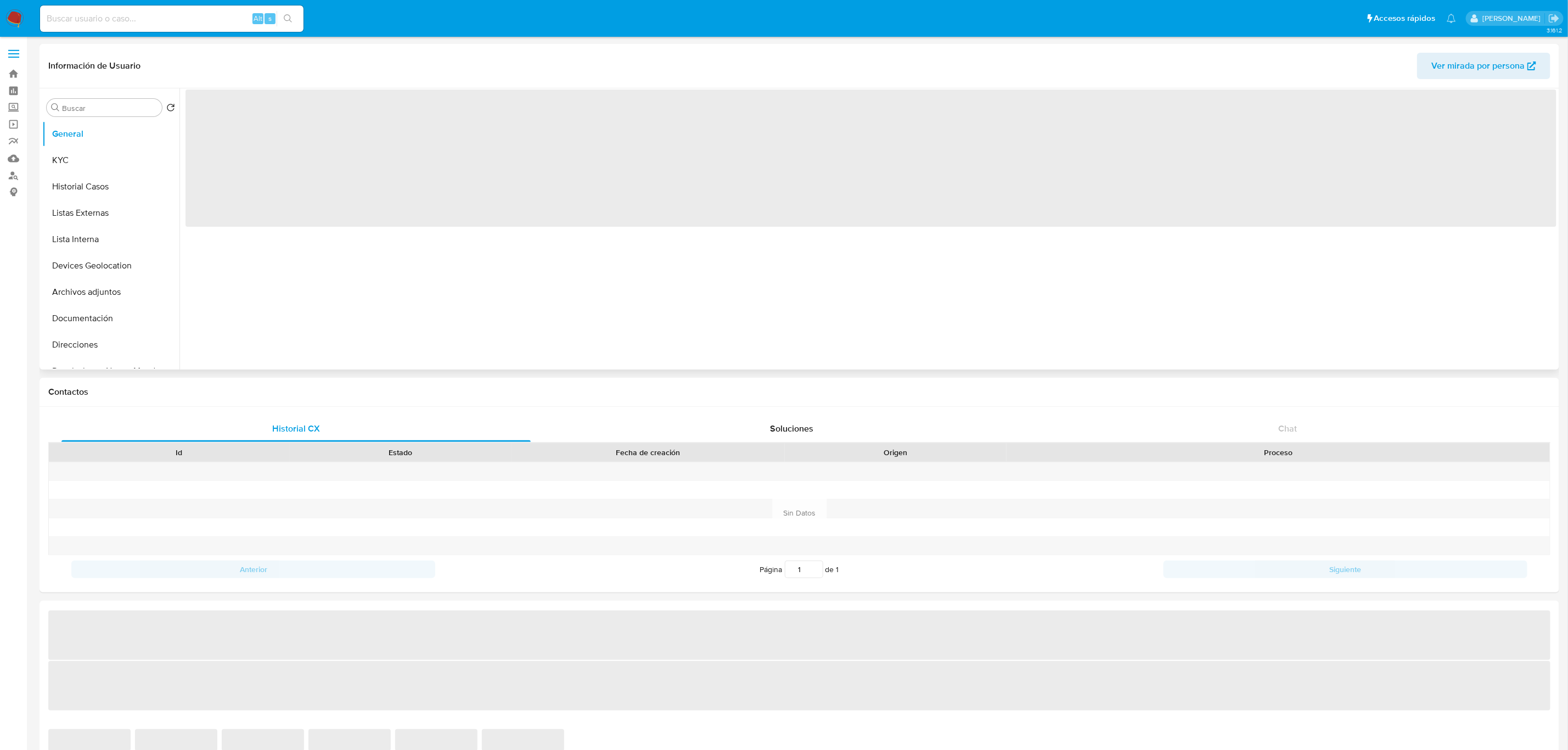
select select "10"
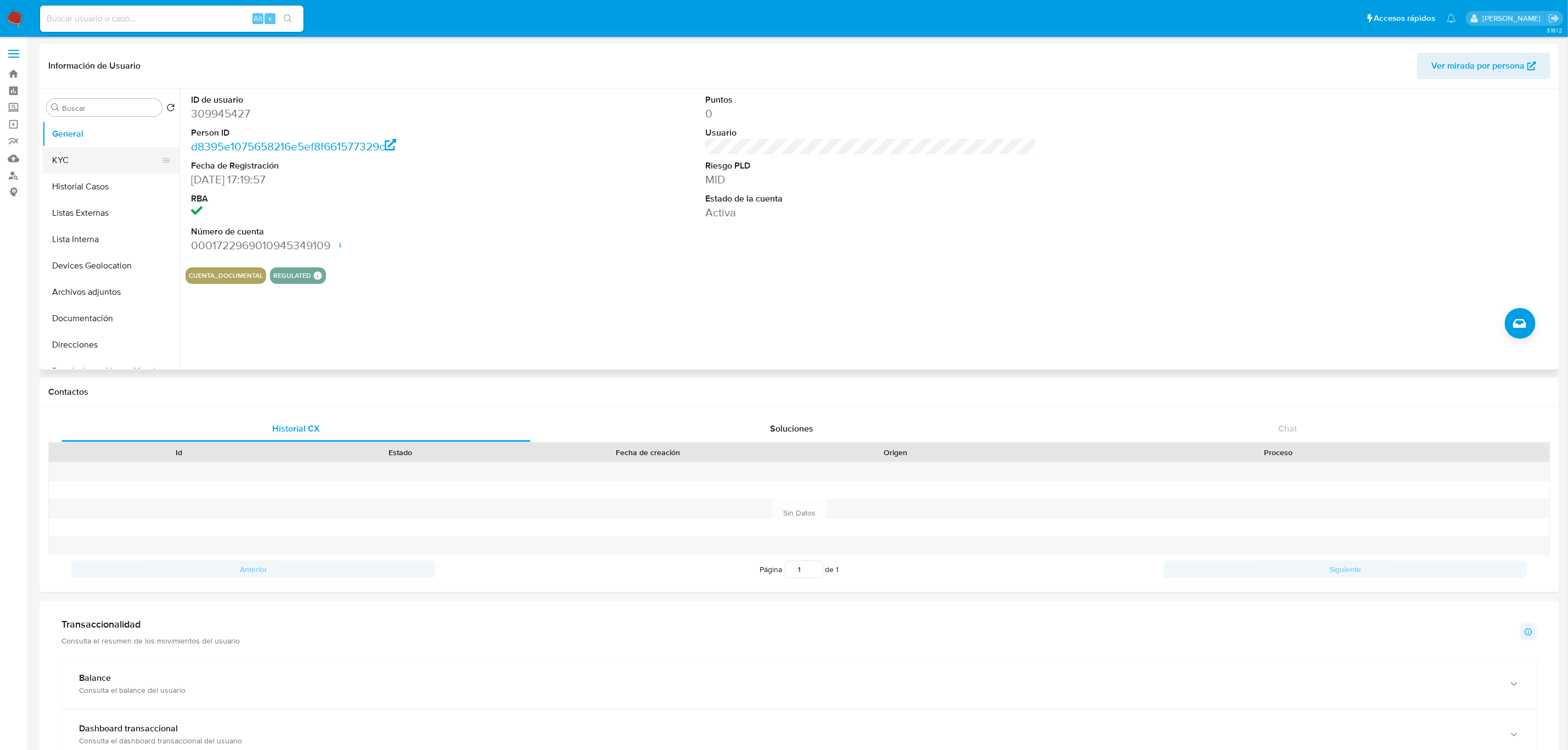
click at [99, 165] on button "KYC" at bounding box center [107, 159] width 128 height 26
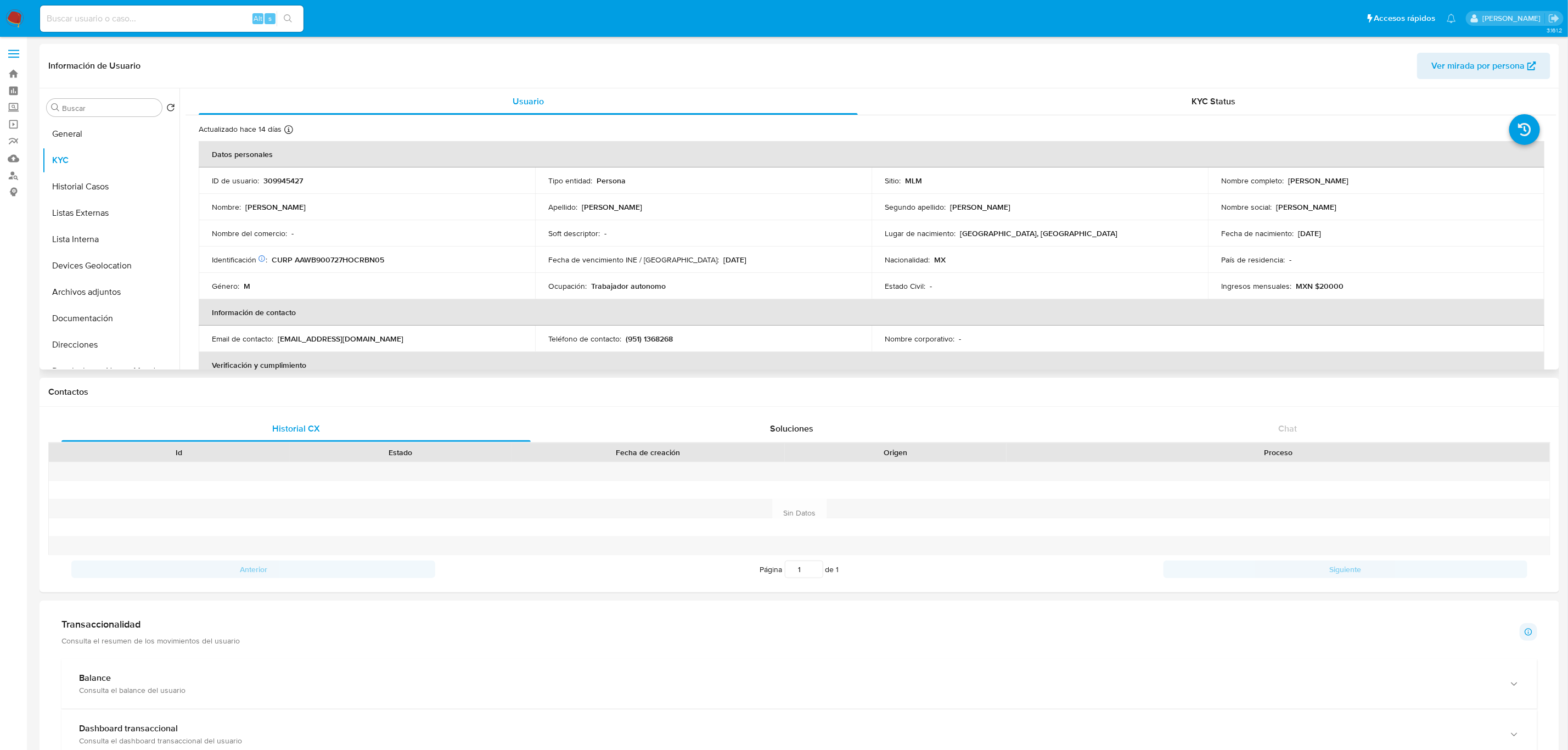
click at [267, 184] on p "309945427" at bounding box center [283, 181] width 40 height 10
click at [266, 184] on p "309945427" at bounding box center [283, 181] width 40 height 10
copy div "ID de usuario : 309945427"
click at [284, 183] on p "309945427" at bounding box center [283, 181] width 40 height 10
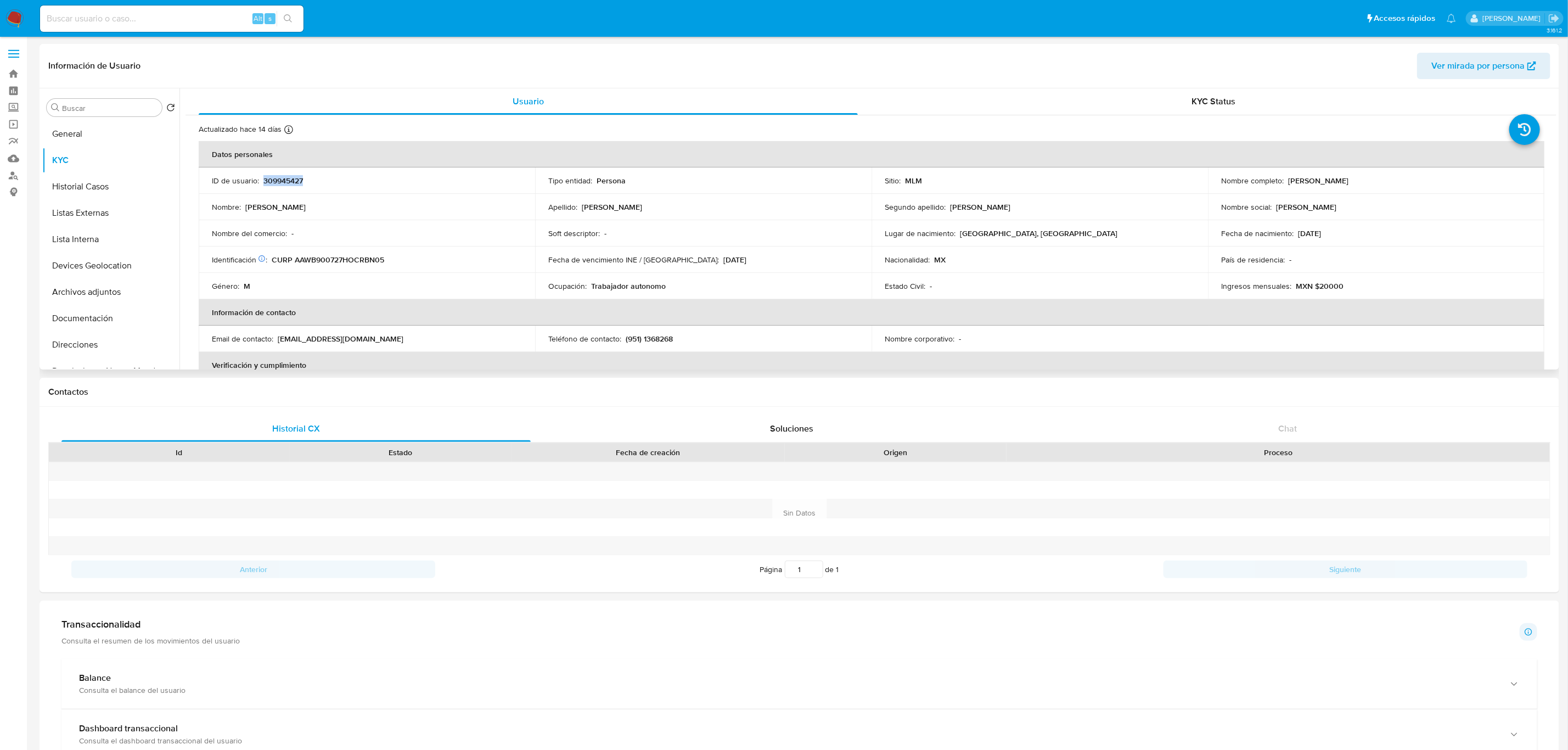
click at [284, 183] on p "309945427" at bounding box center [283, 181] width 40 height 10
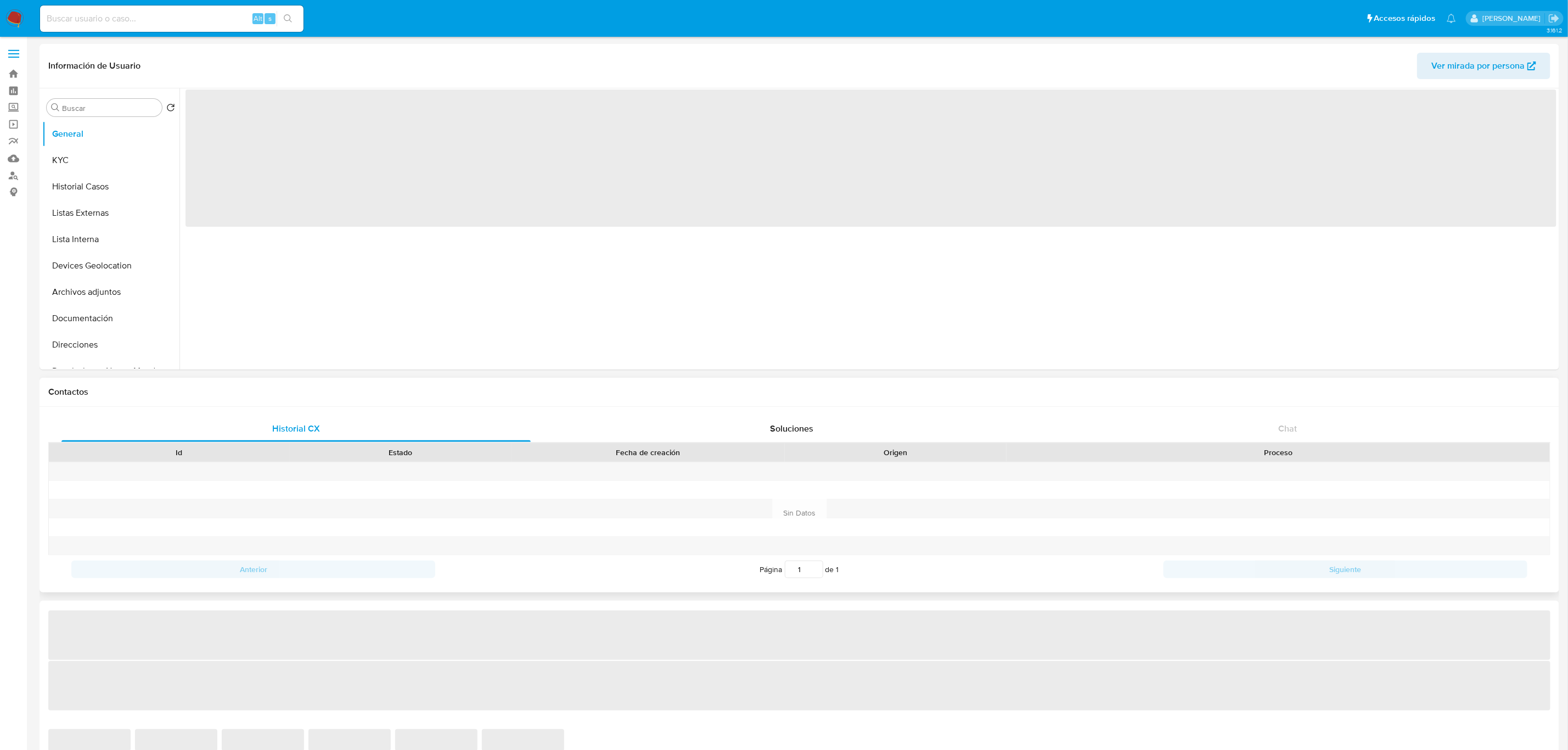
select select "10"
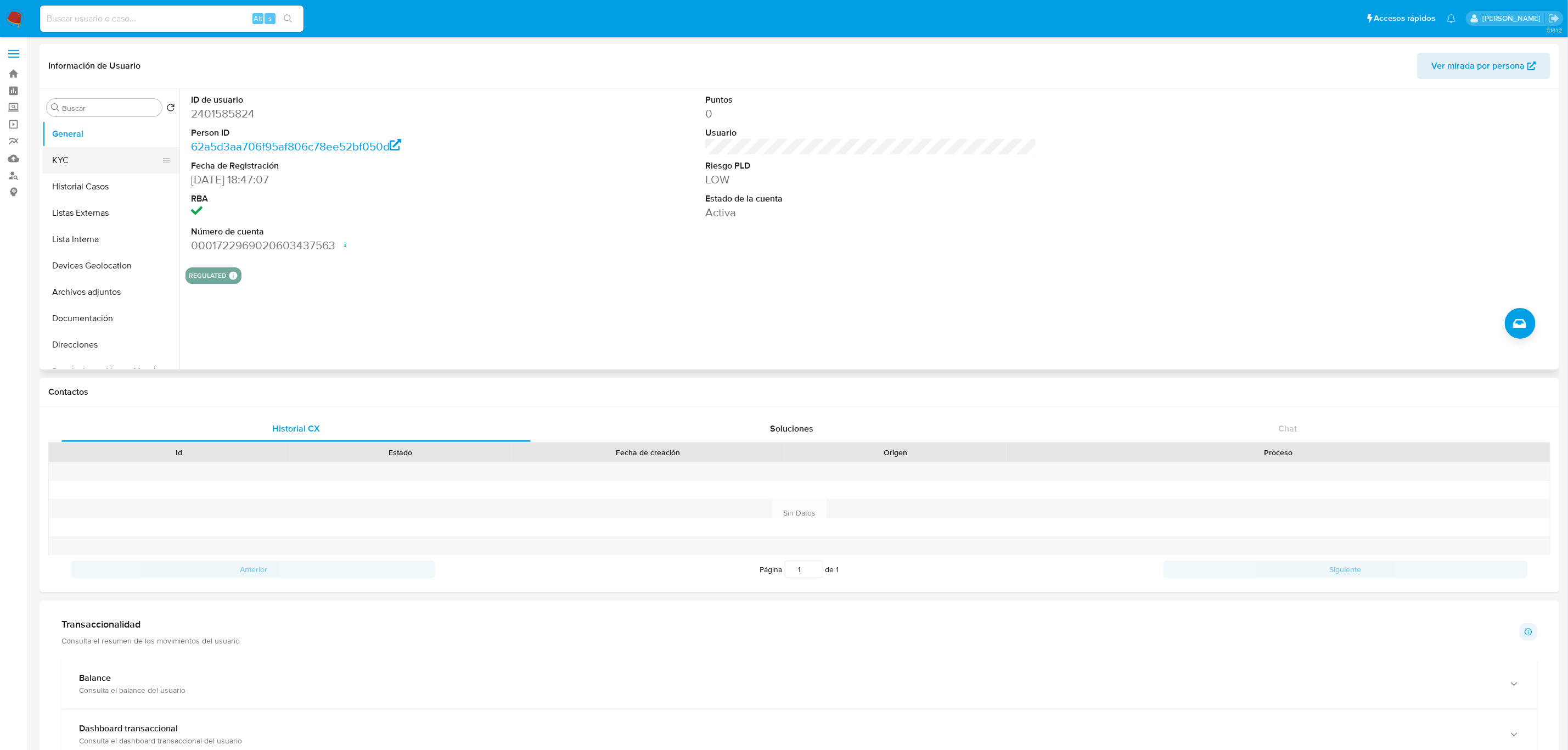
click at [83, 168] on button "KYC" at bounding box center [107, 159] width 128 height 26
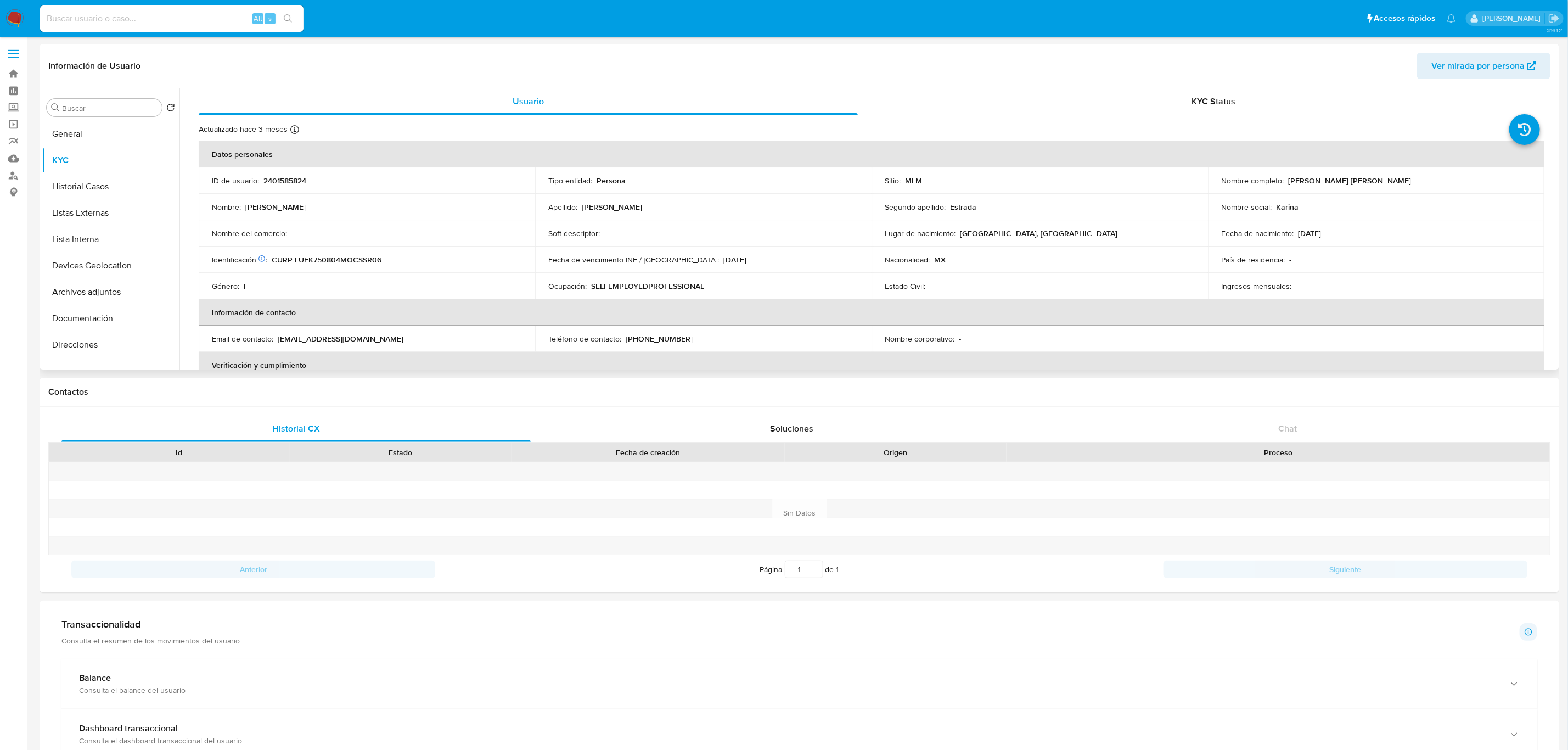
click at [293, 182] on p "2401585824" at bounding box center [284, 181] width 43 height 10
copy p "2401585824"
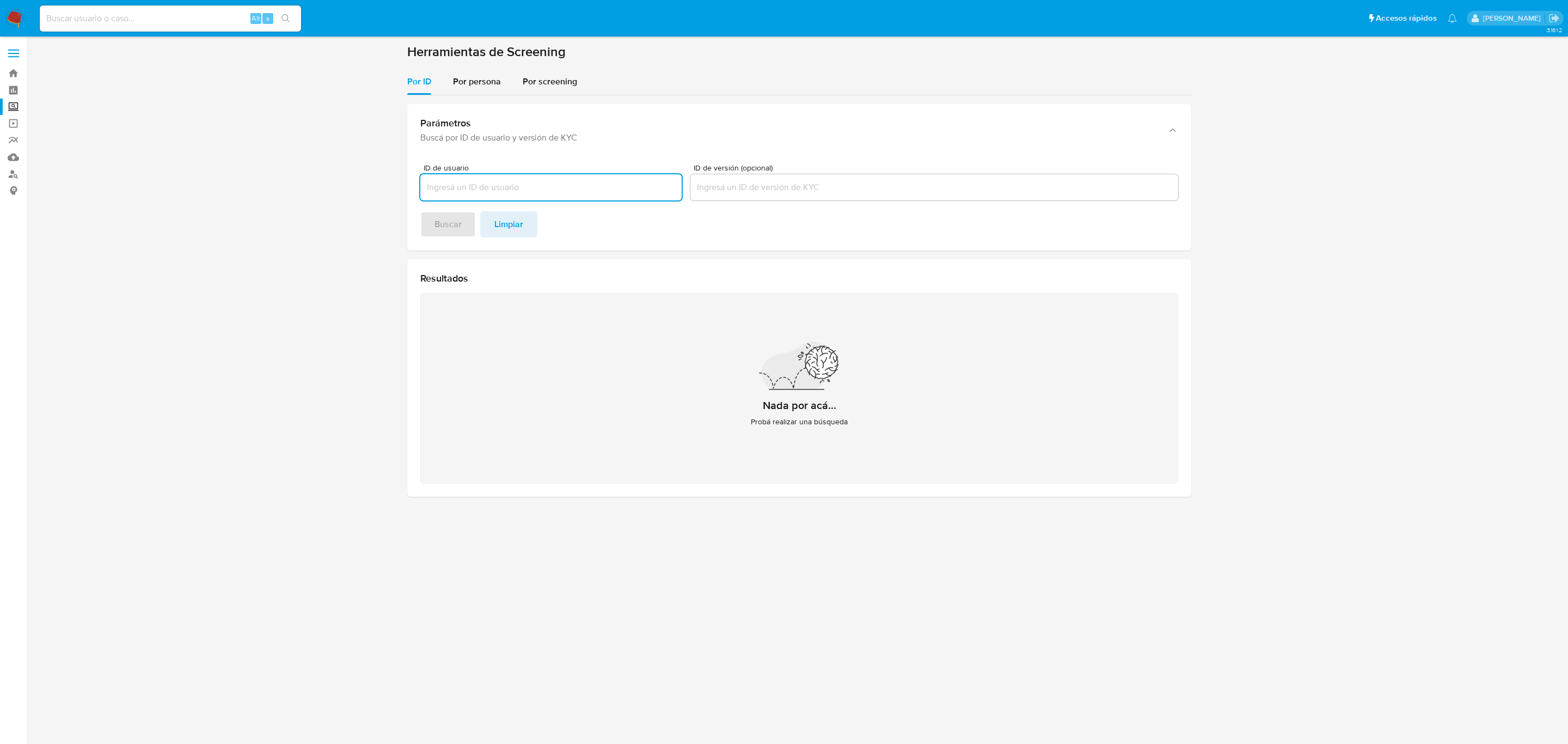
click at [168, 15] on input at bounding box center [170, 18] width 261 height 14
paste input "1967248852"
type input "1967248852"
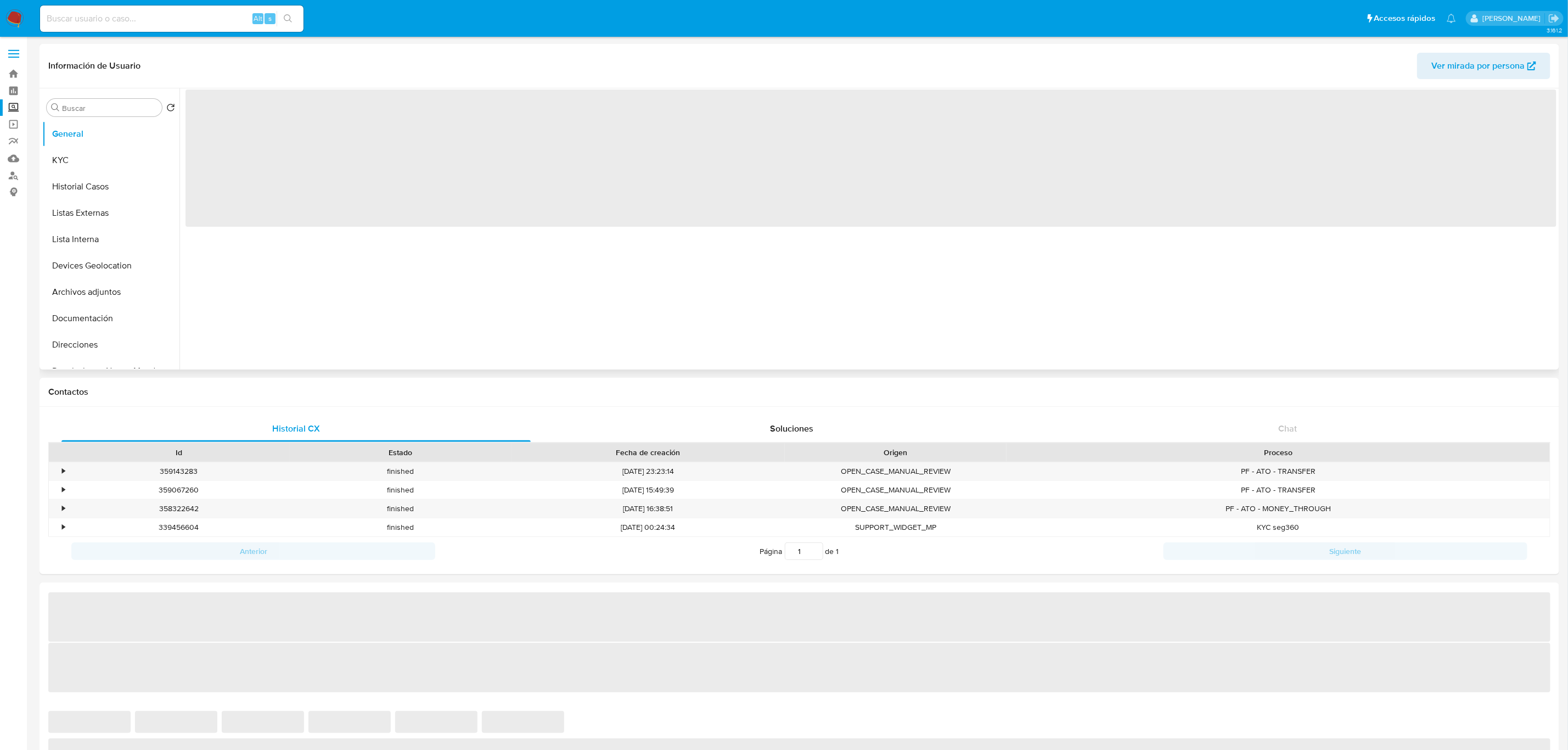
select select "10"
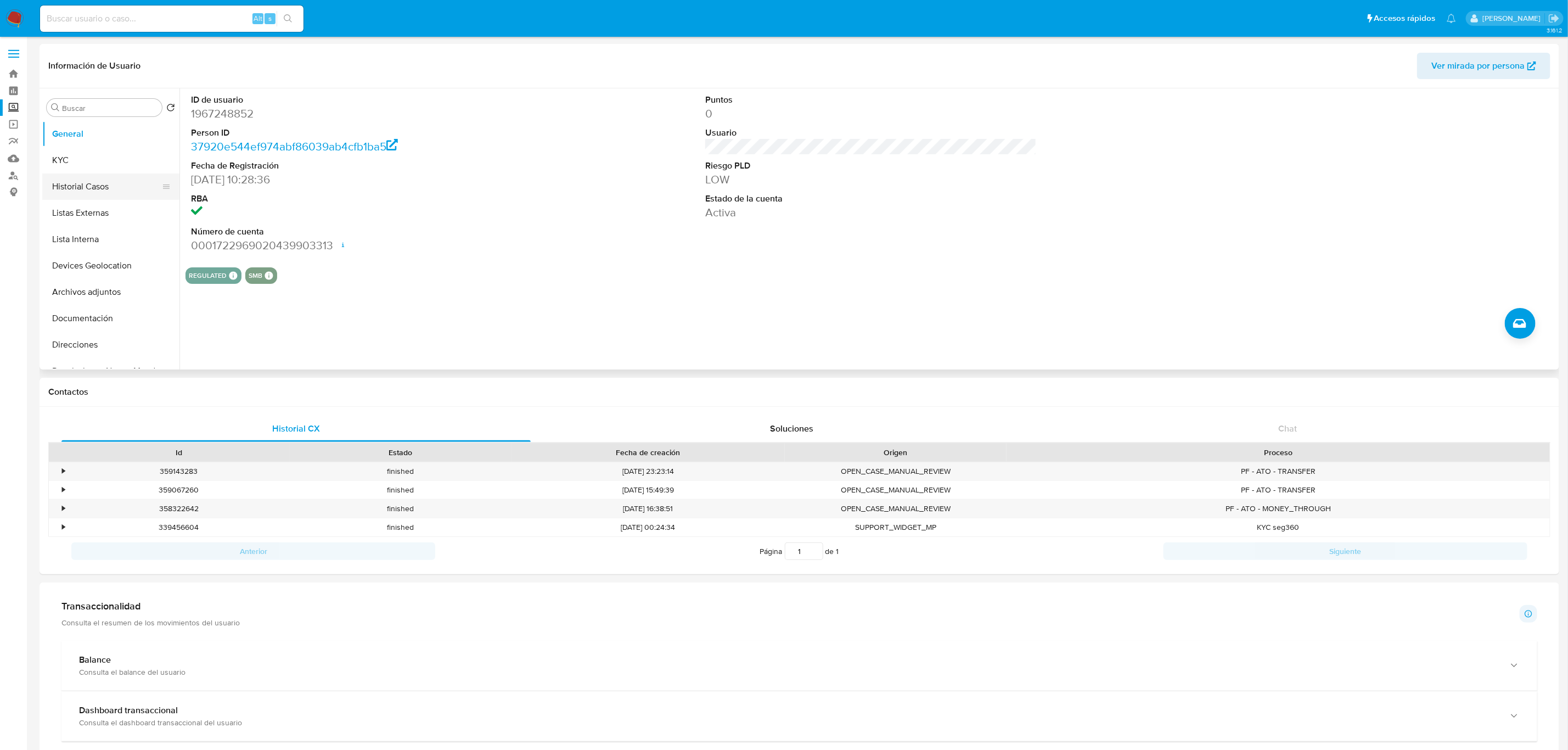
click at [116, 194] on button "Historial Casos" at bounding box center [107, 187] width 128 height 26
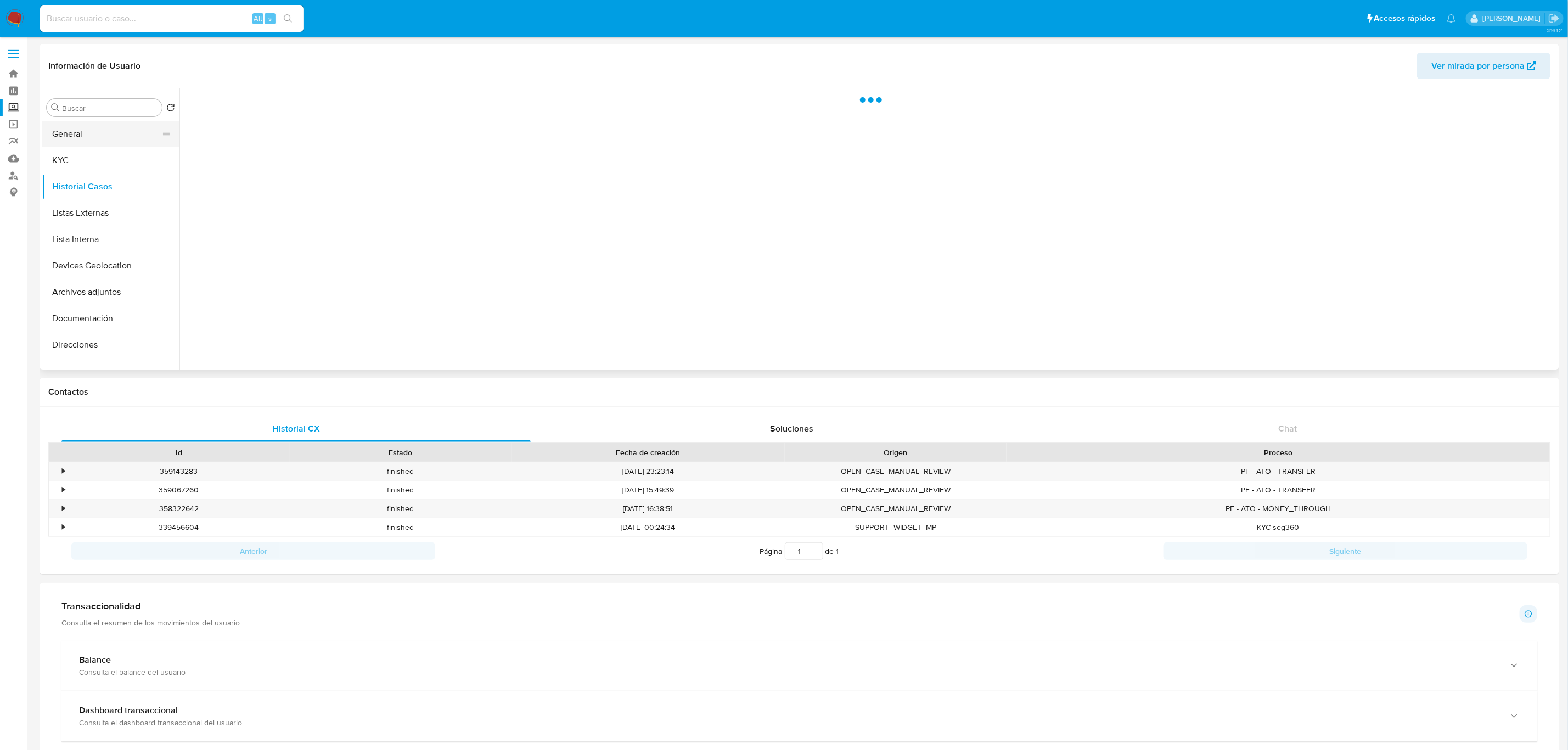
click at [80, 142] on button "General" at bounding box center [107, 133] width 128 height 26
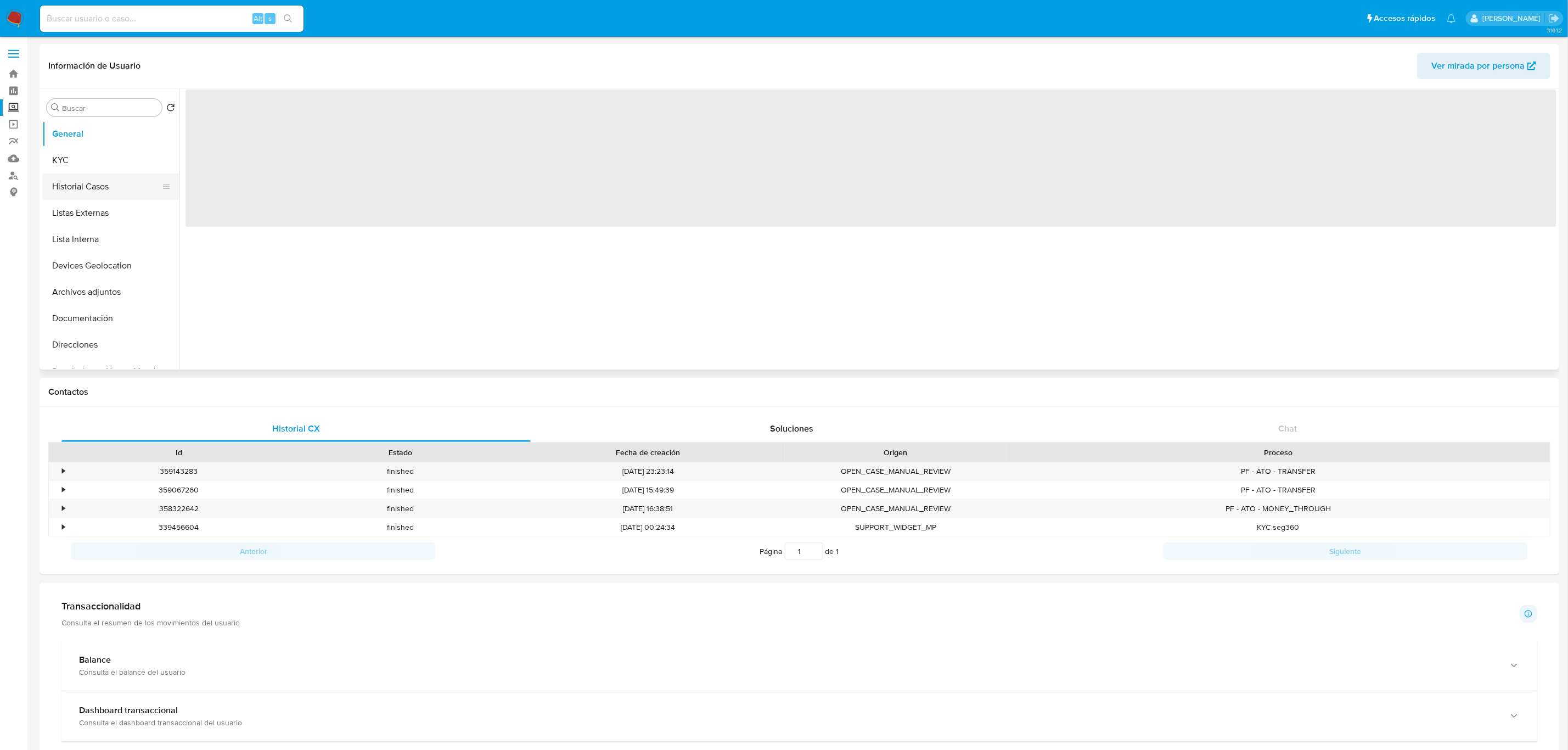
click at [85, 184] on button "Historial Casos" at bounding box center [107, 187] width 128 height 26
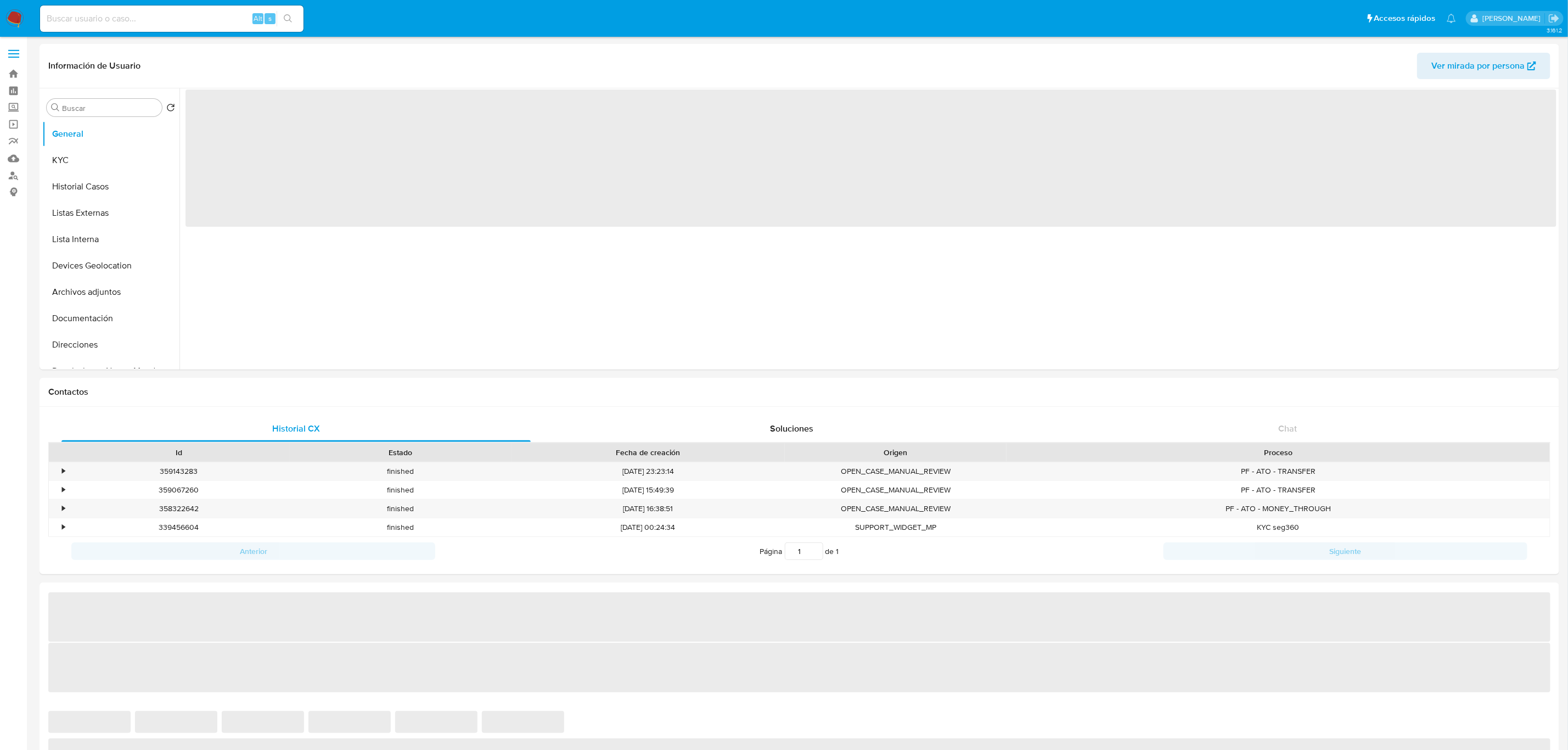
select select "10"
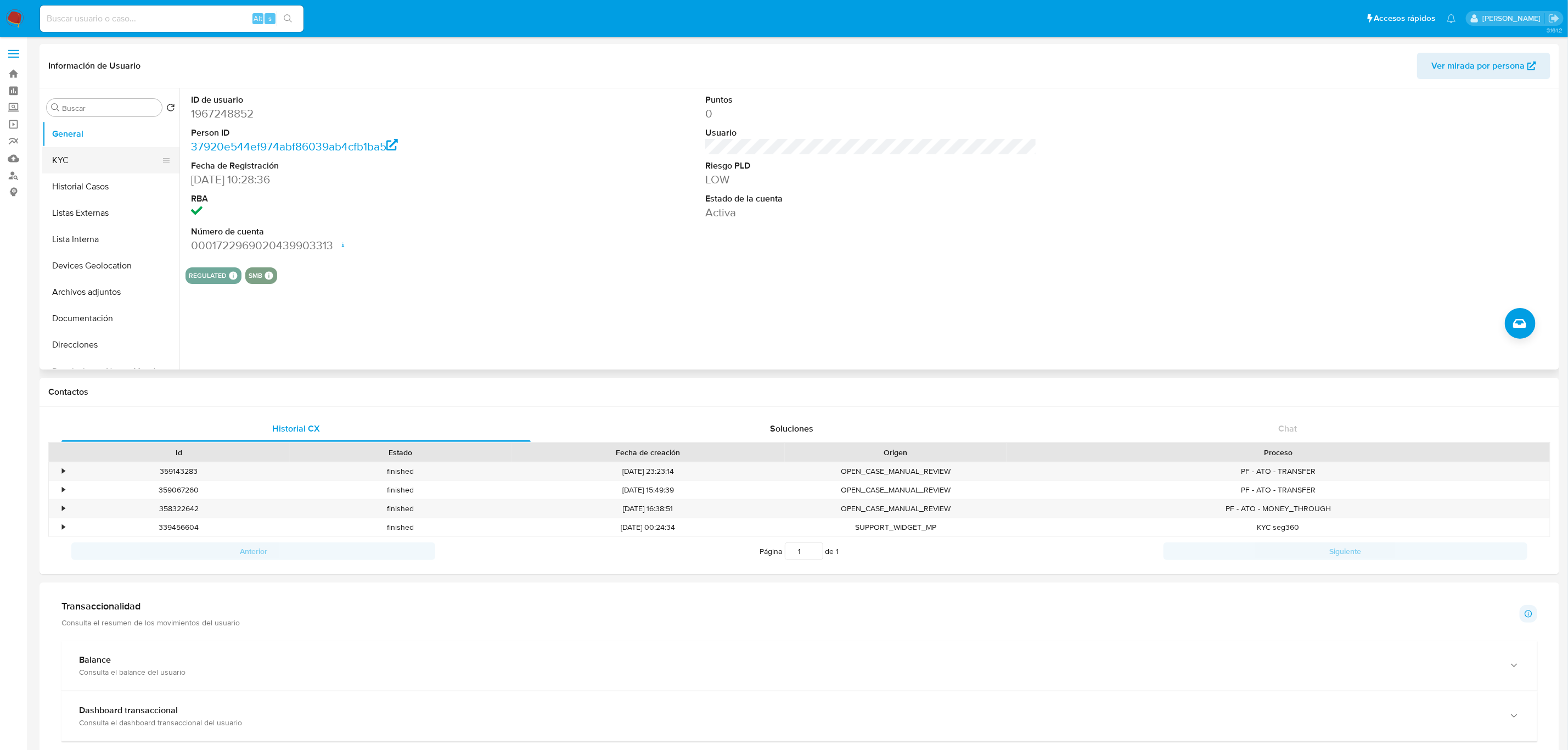
click at [102, 161] on button "KYC" at bounding box center [107, 159] width 128 height 26
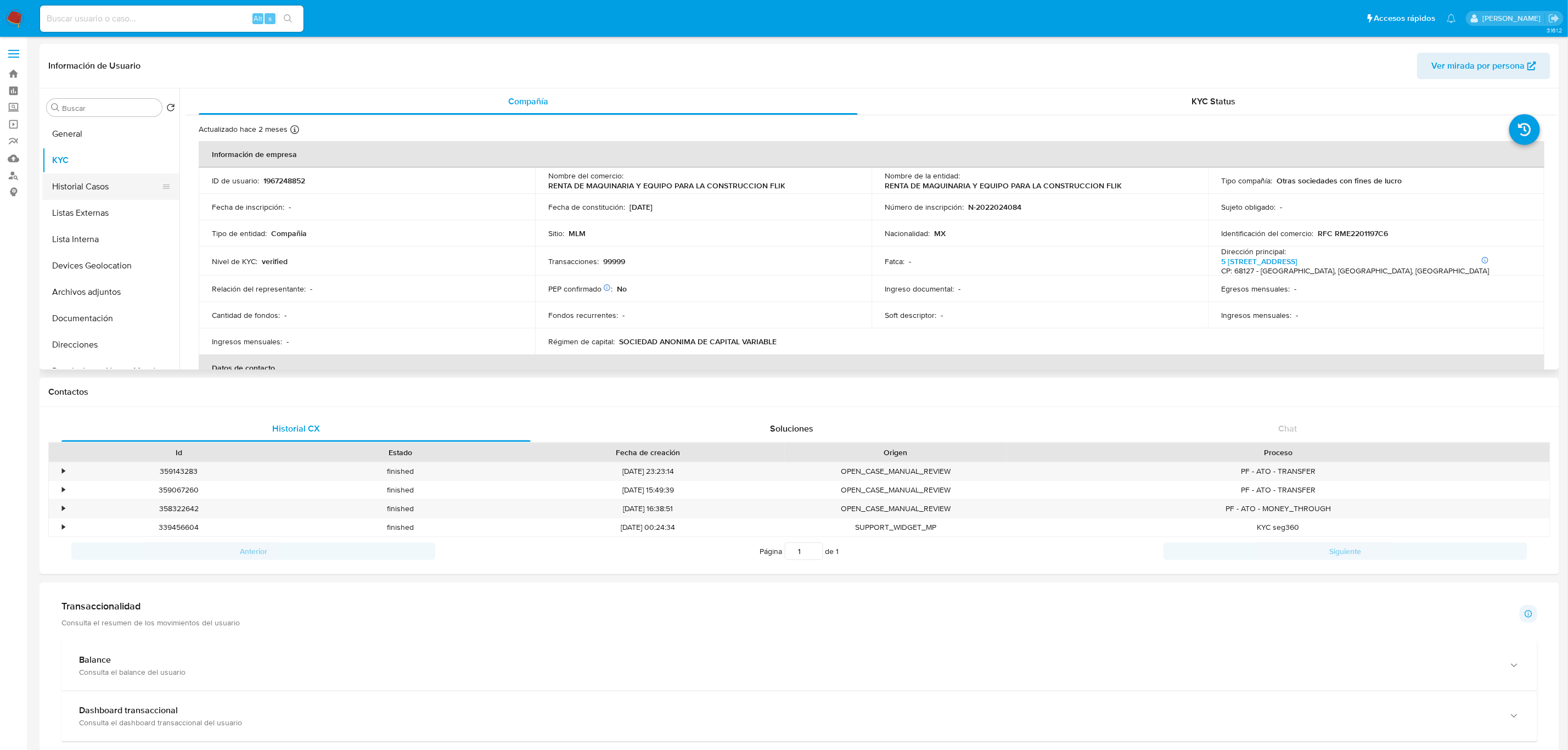
click at [76, 189] on button "Historial Casos" at bounding box center [107, 187] width 128 height 26
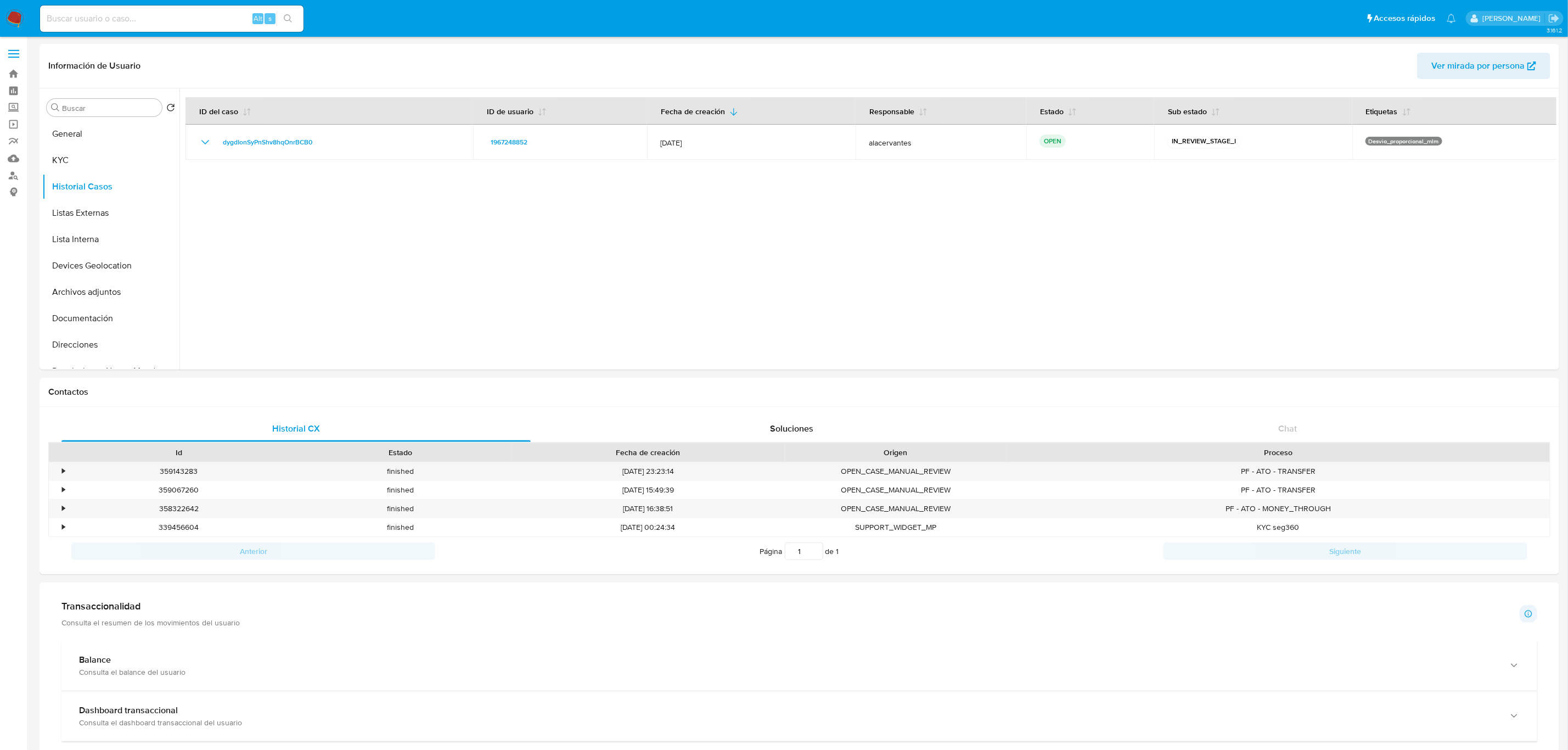
click at [162, 7] on div "Alt s" at bounding box center [171, 18] width 263 height 26
click at [152, 20] on input at bounding box center [171, 18] width 263 height 15
paste input "2120398549"
type input "2120398549"
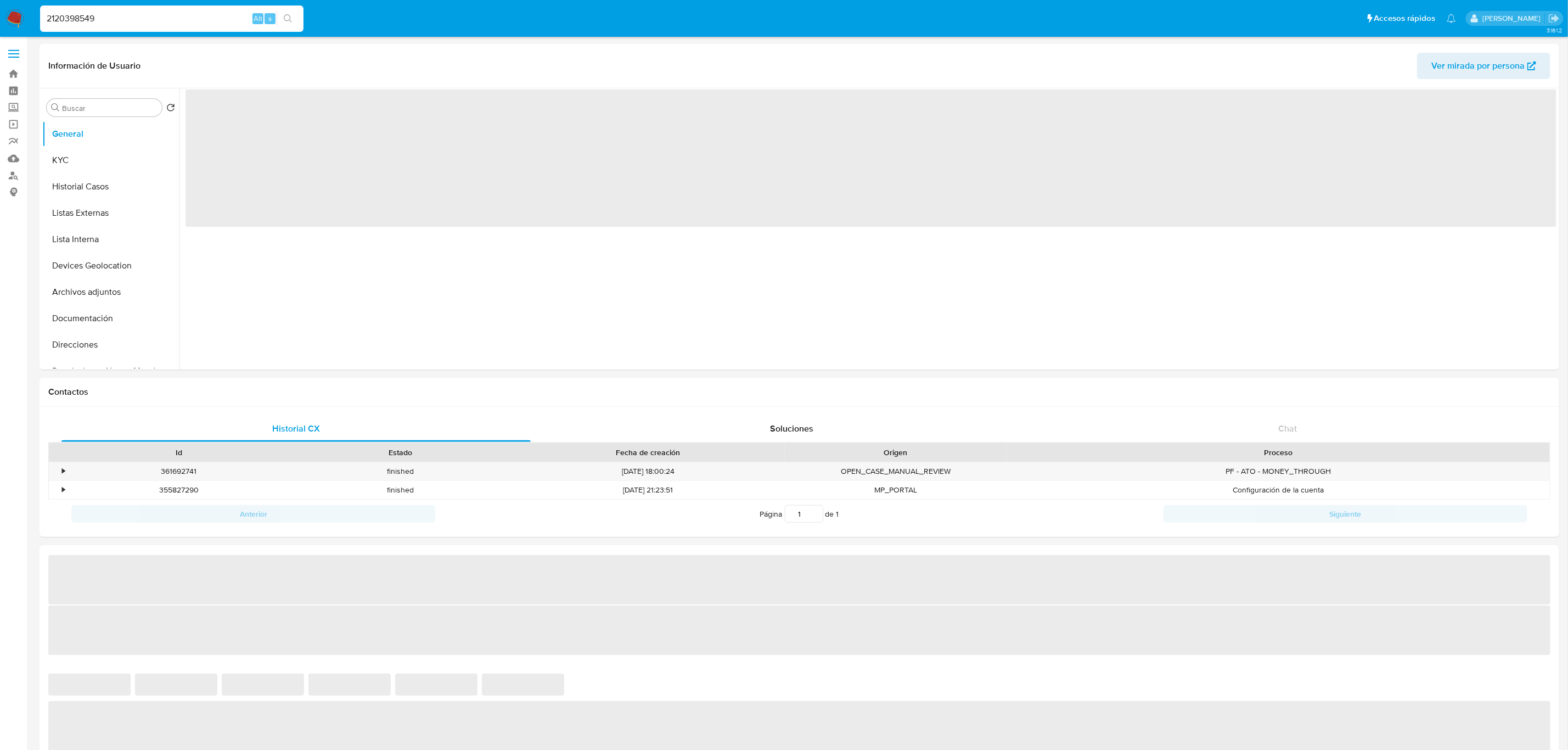
select select "10"
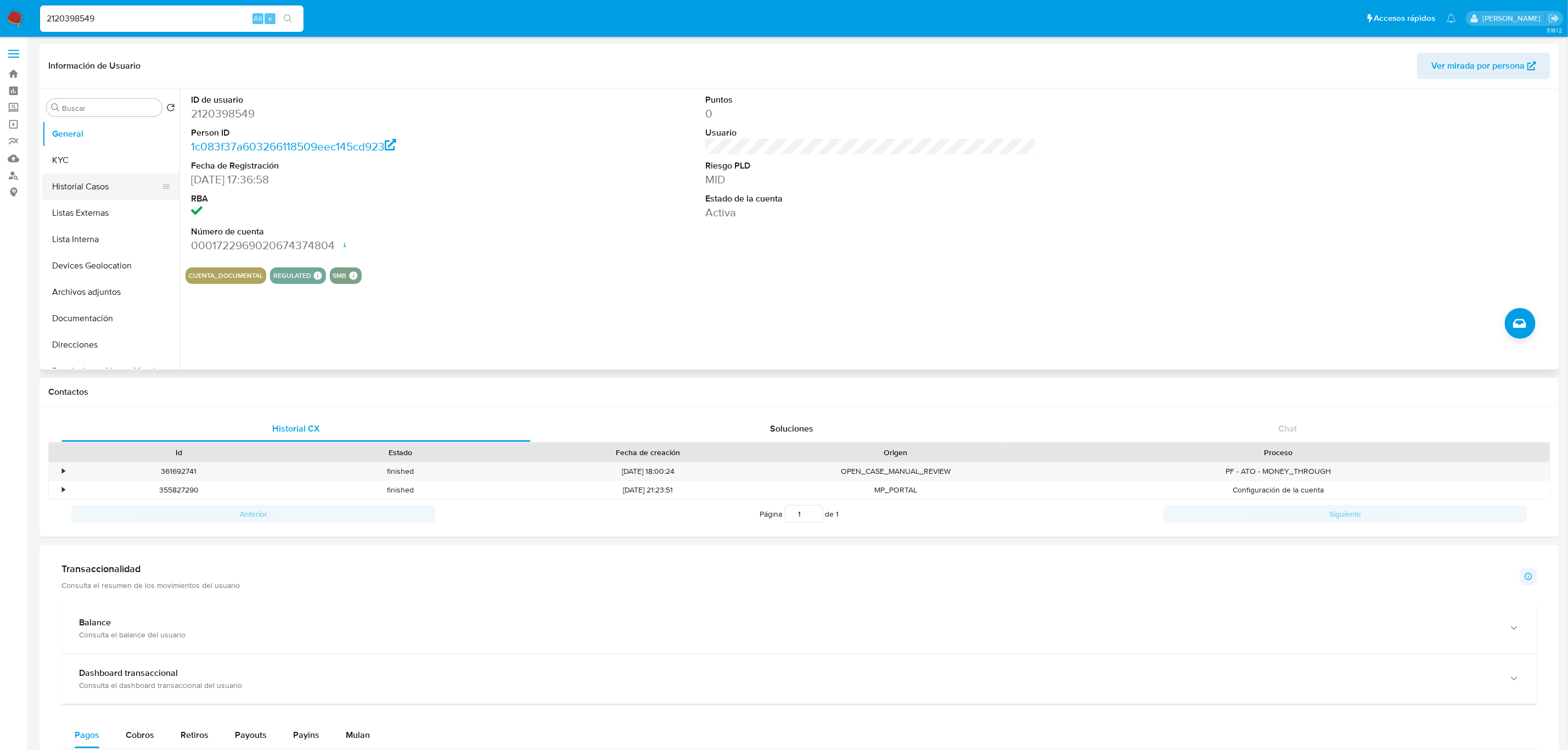
click at [85, 191] on button "Historial Casos" at bounding box center [107, 187] width 128 height 26
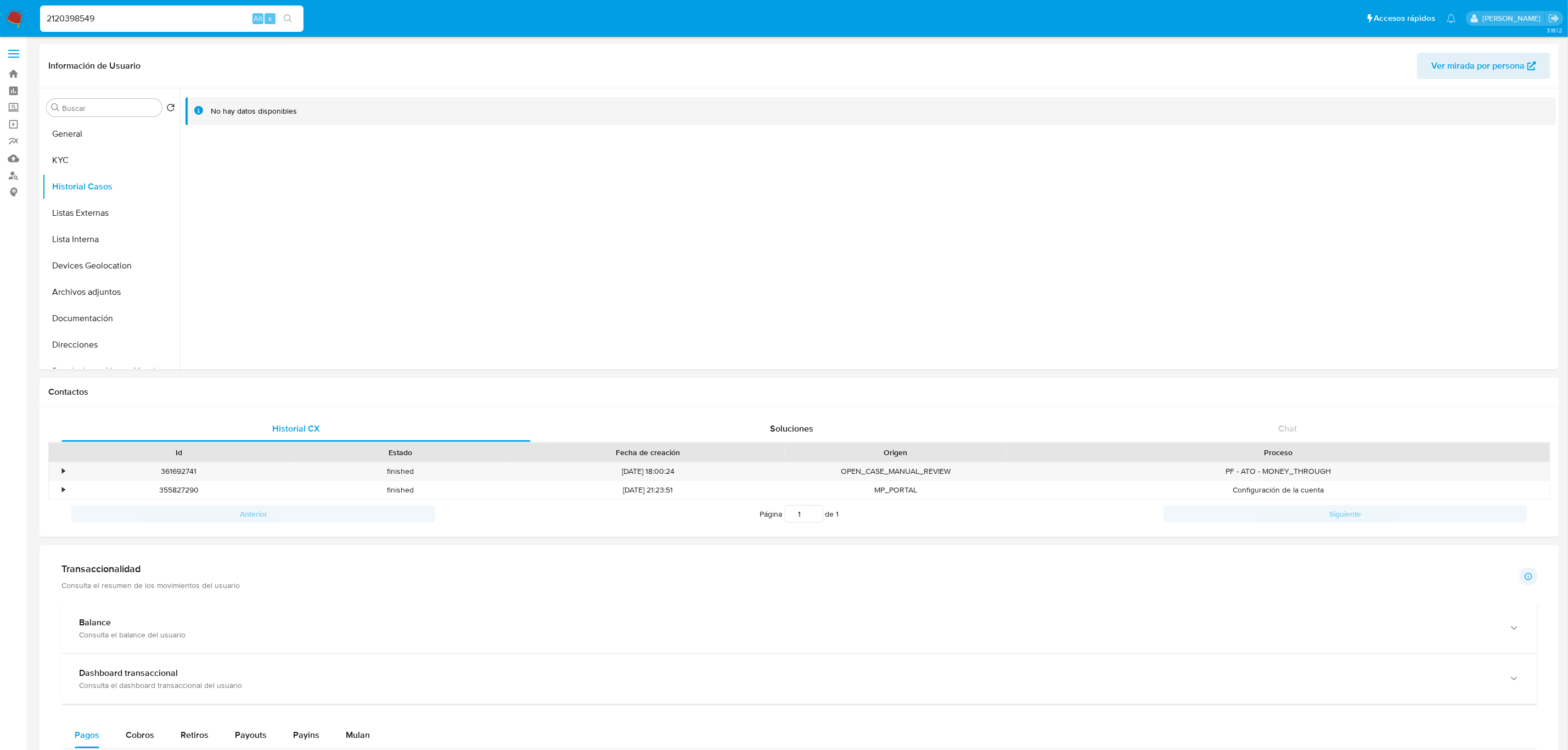
click at [168, 7] on div "2120398549 Alt s" at bounding box center [171, 18] width 263 height 26
click at [168, 18] on input "2120398549" at bounding box center [171, 18] width 263 height 15
paste input "19704173"
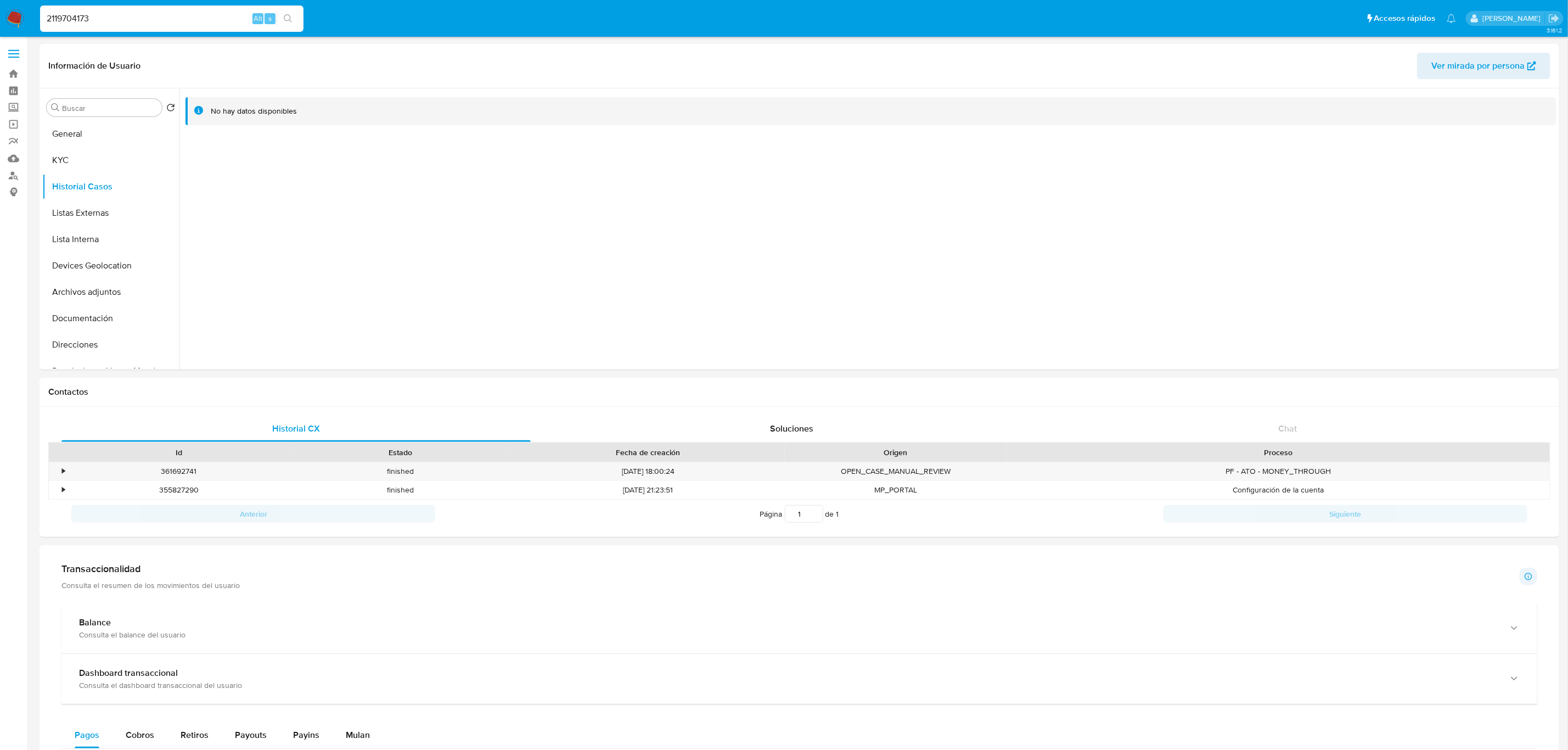
type input "2119704173"
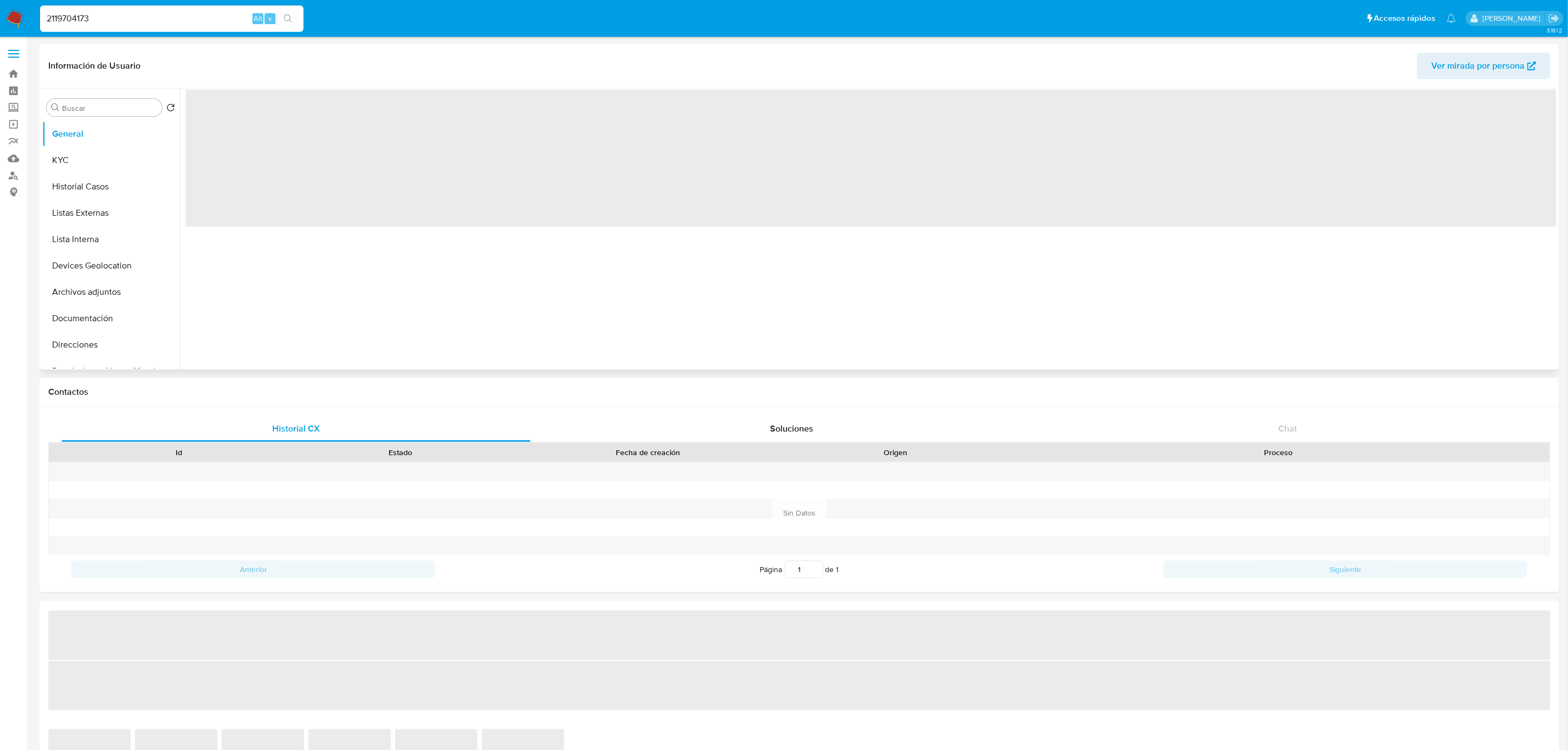
select select "10"
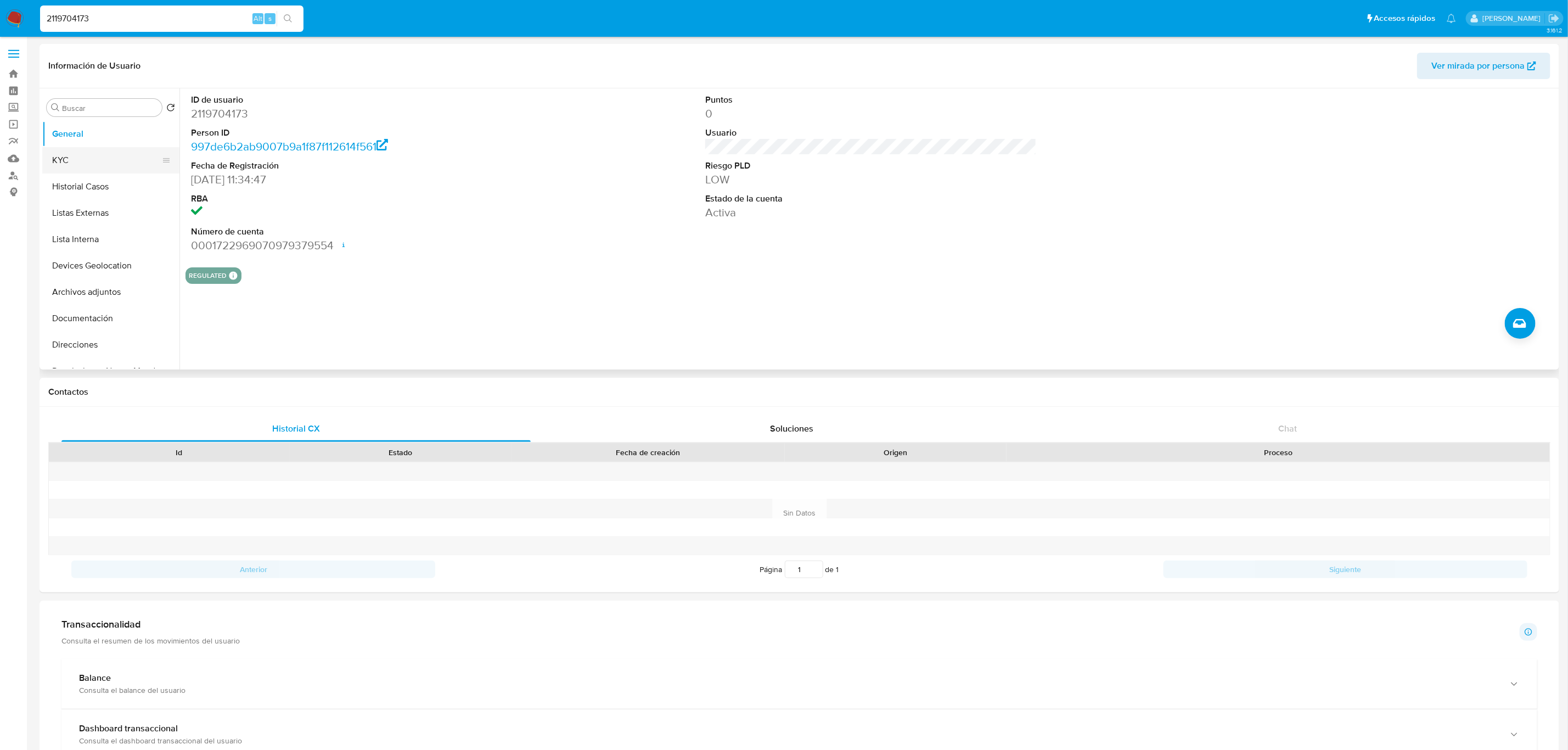
click at [91, 161] on button "KYC" at bounding box center [107, 159] width 128 height 26
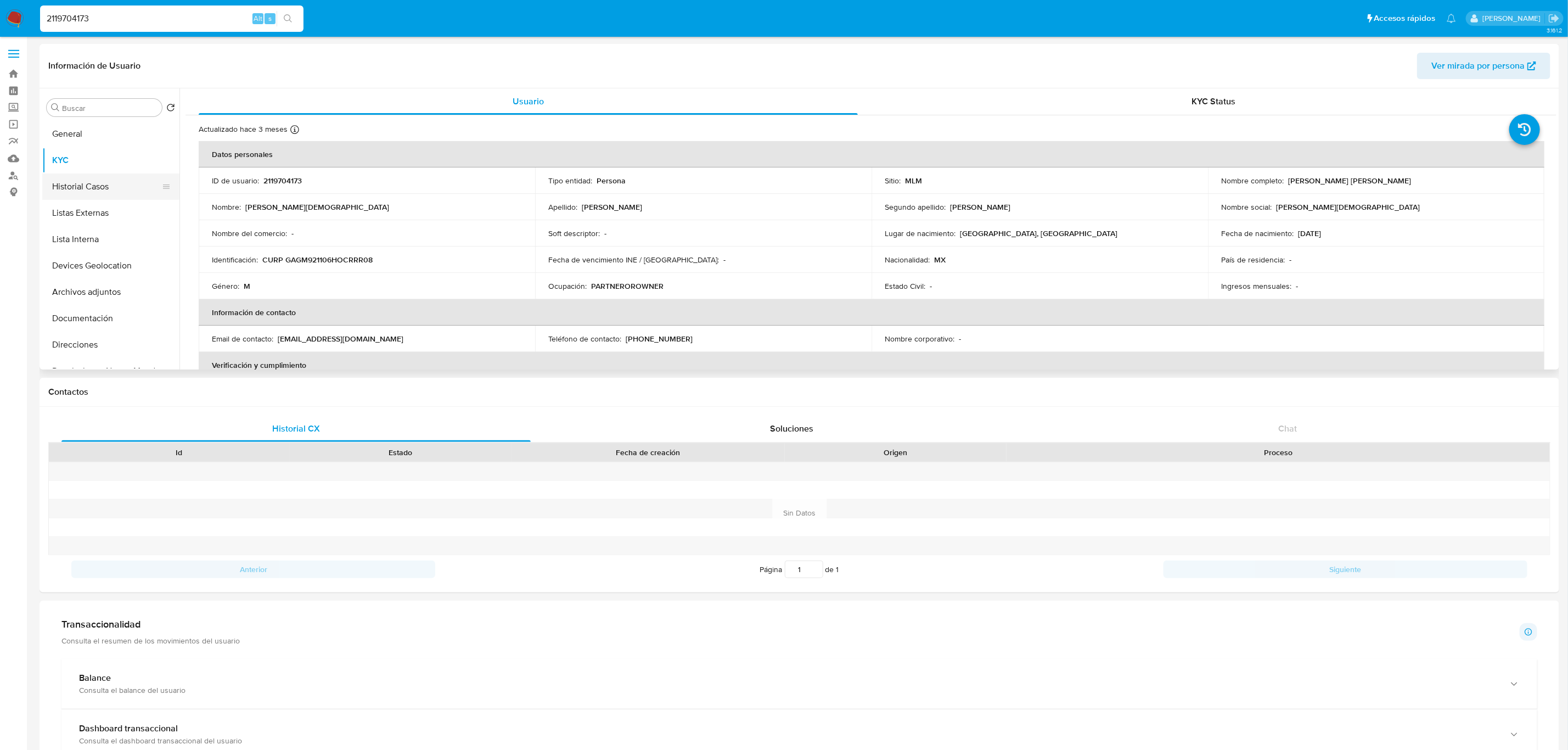
click at [80, 187] on button "Historial Casos" at bounding box center [107, 187] width 128 height 26
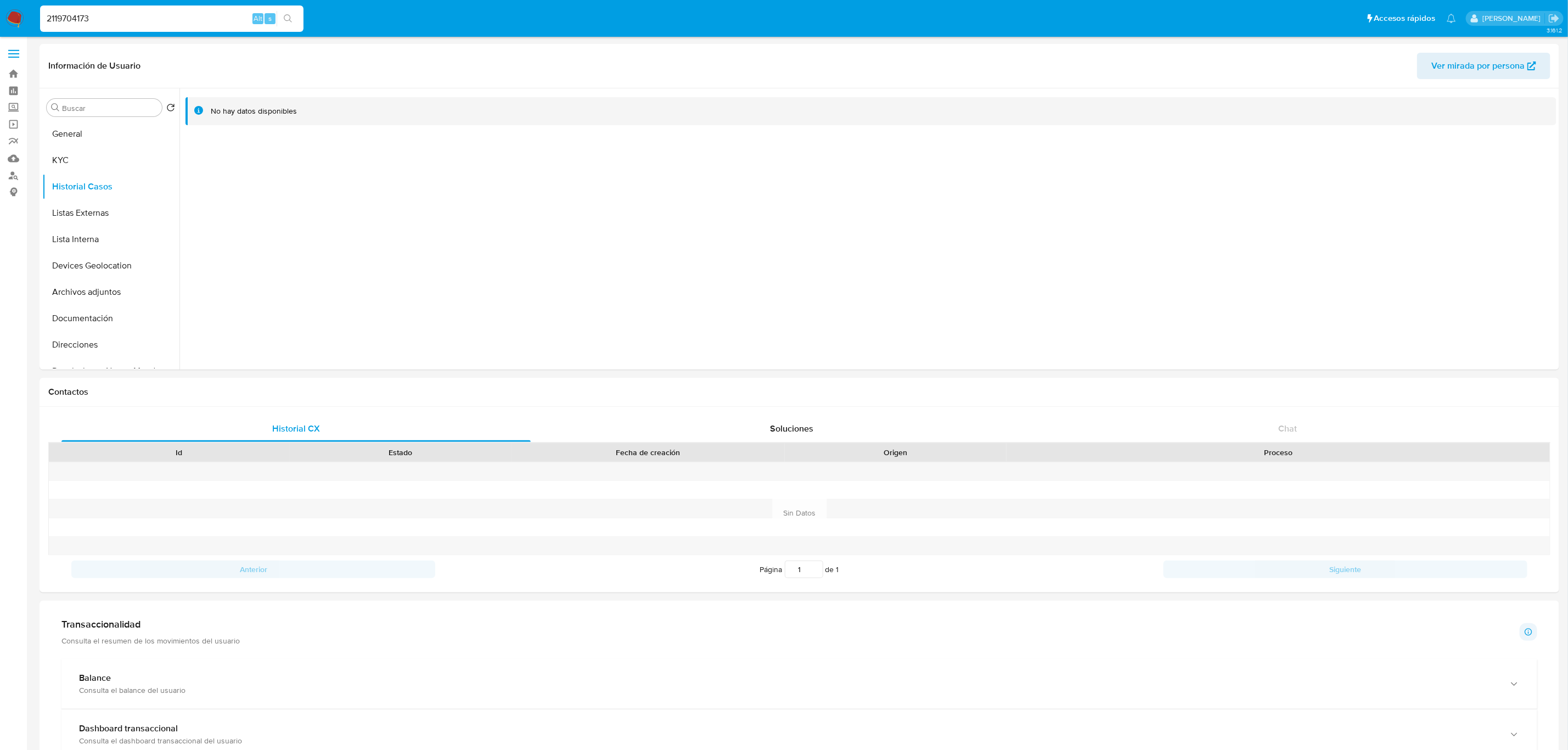
click at [112, 26] on div "2119704173 Alt s" at bounding box center [171, 18] width 263 height 26
click at [114, 12] on input "2119704173" at bounding box center [171, 18] width 263 height 15
paste input "1492995962"
type input "1492995962"
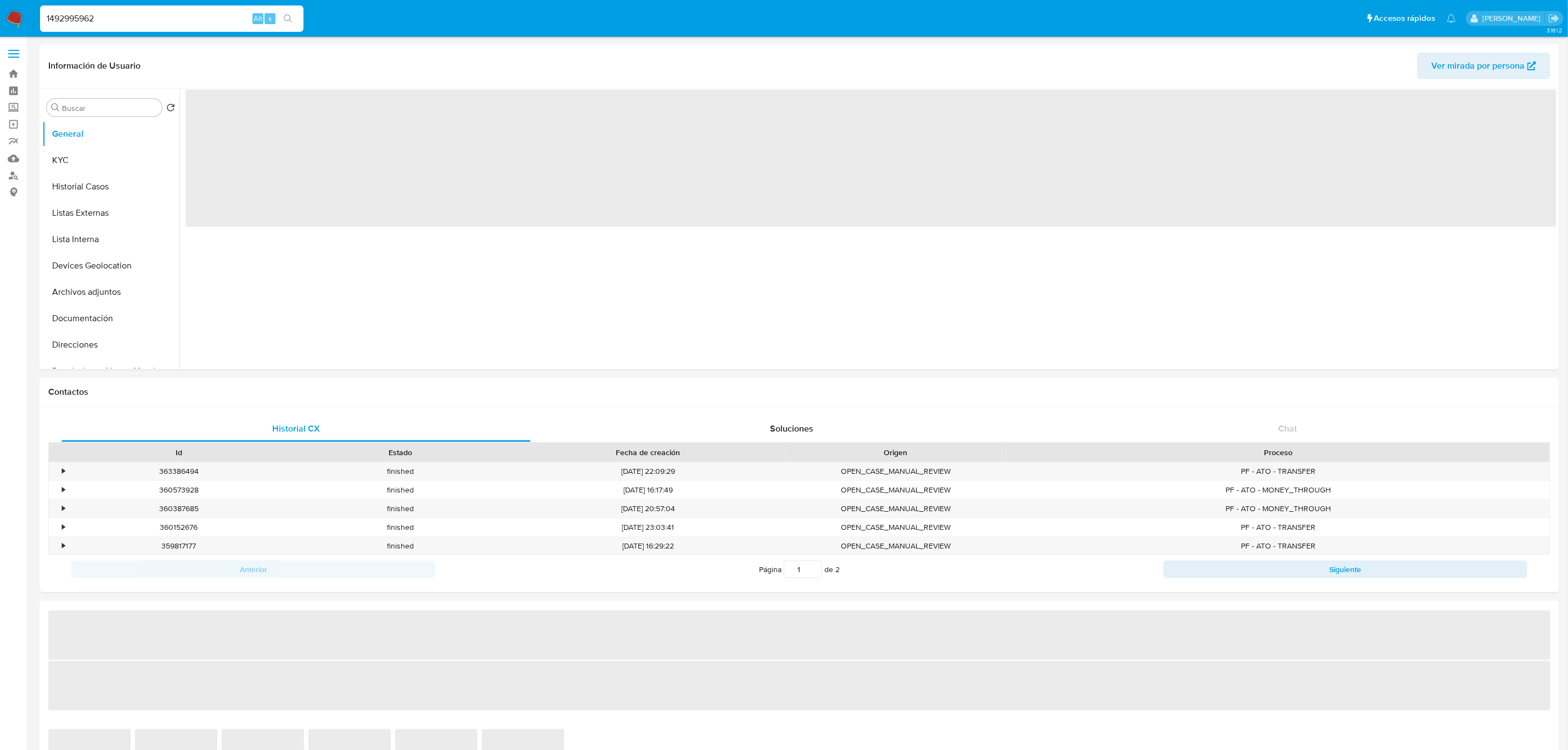
select select "10"
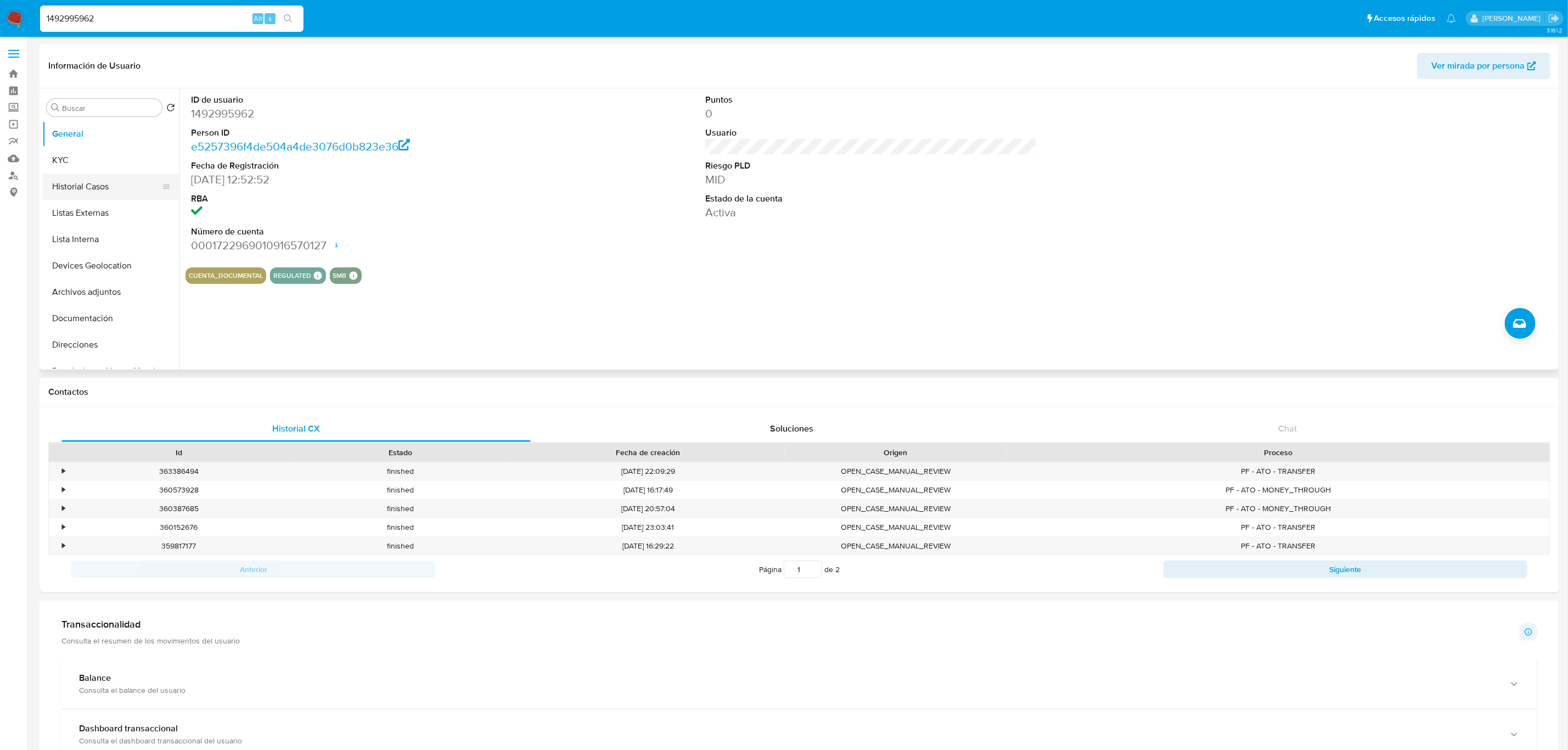
click at [57, 191] on button "Historial Casos" at bounding box center [107, 187] width 128 height 26
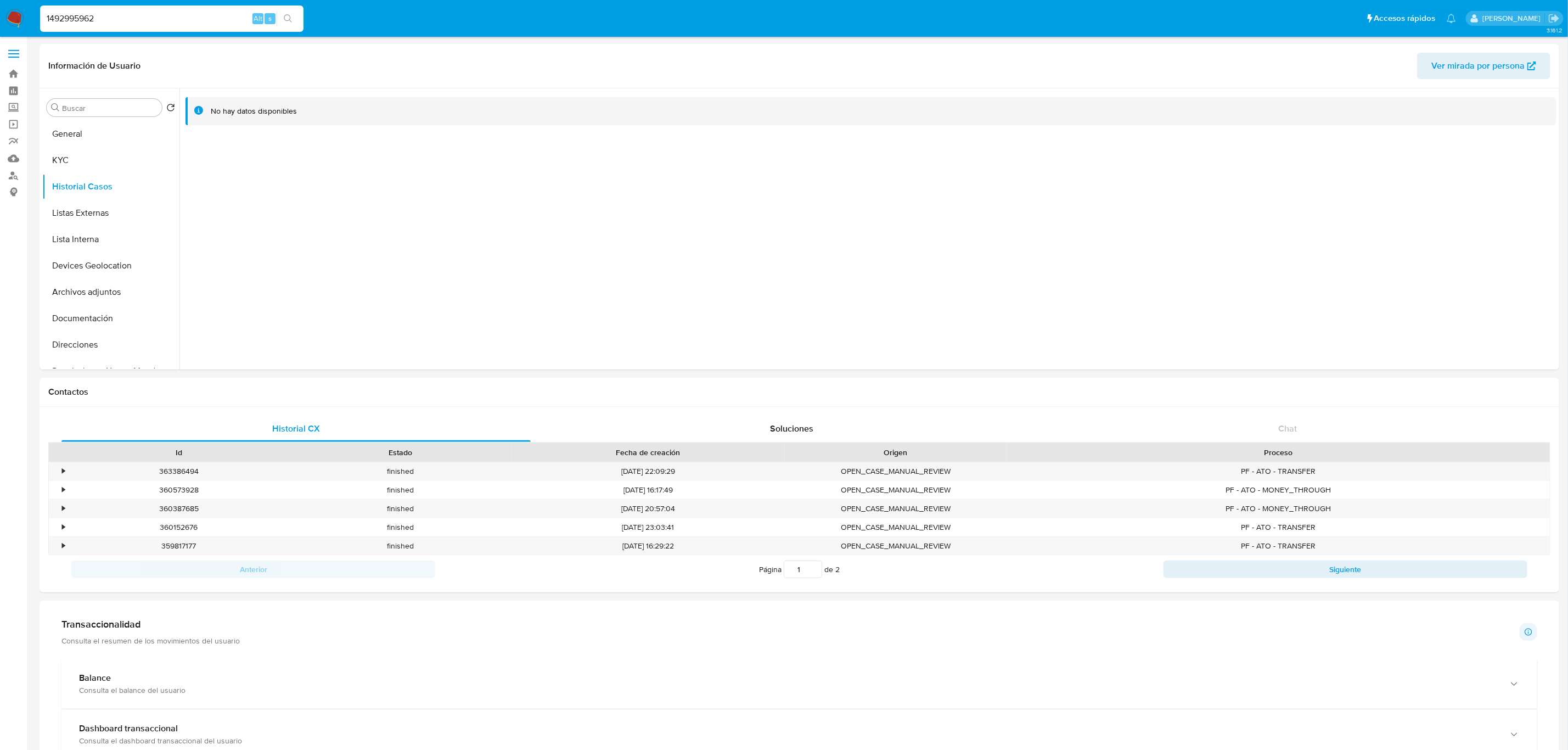
drag, startPoint x: 163, startPoint y: 27, endPoint x: 161, endPoint y: 19, distance: 8.2
click at [163, 27] on div "1492995962 Alt s" at bounding box center [171, 18] width 263 height 26
click at [161, 12] on input "1492995962" at bounding box center [171, 18] width 263 height 15
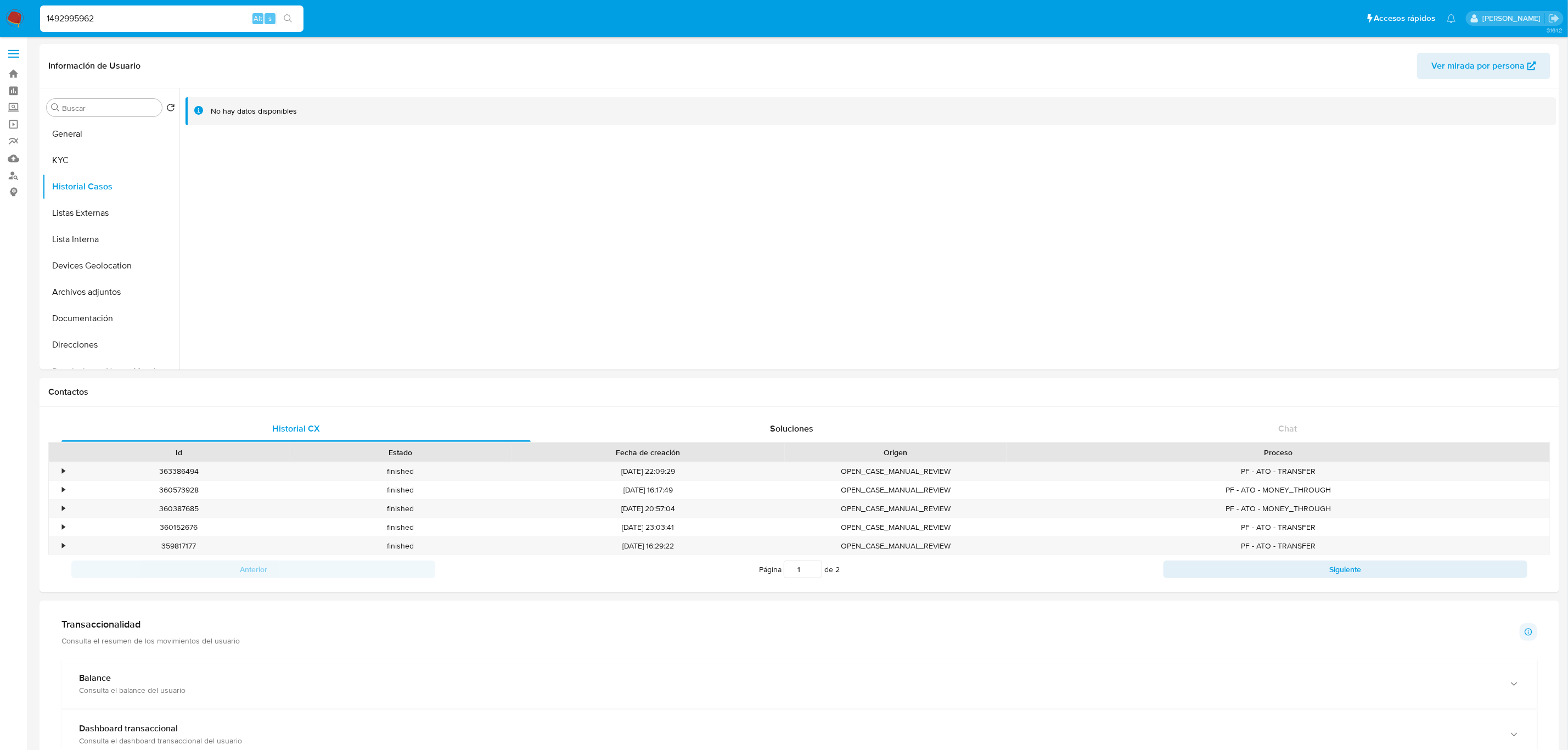
paste input "705747506"
type input "705747506"
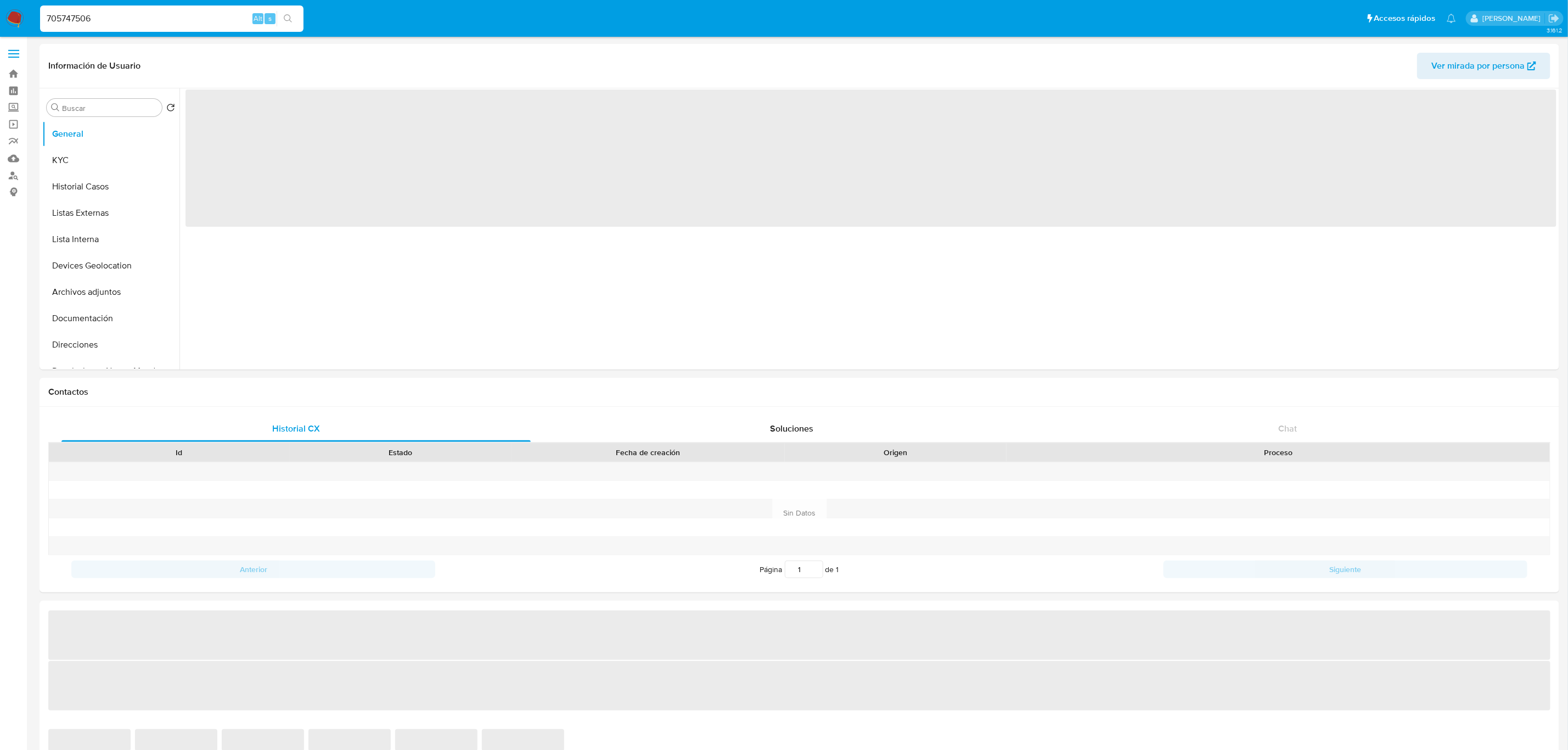
select select "10"
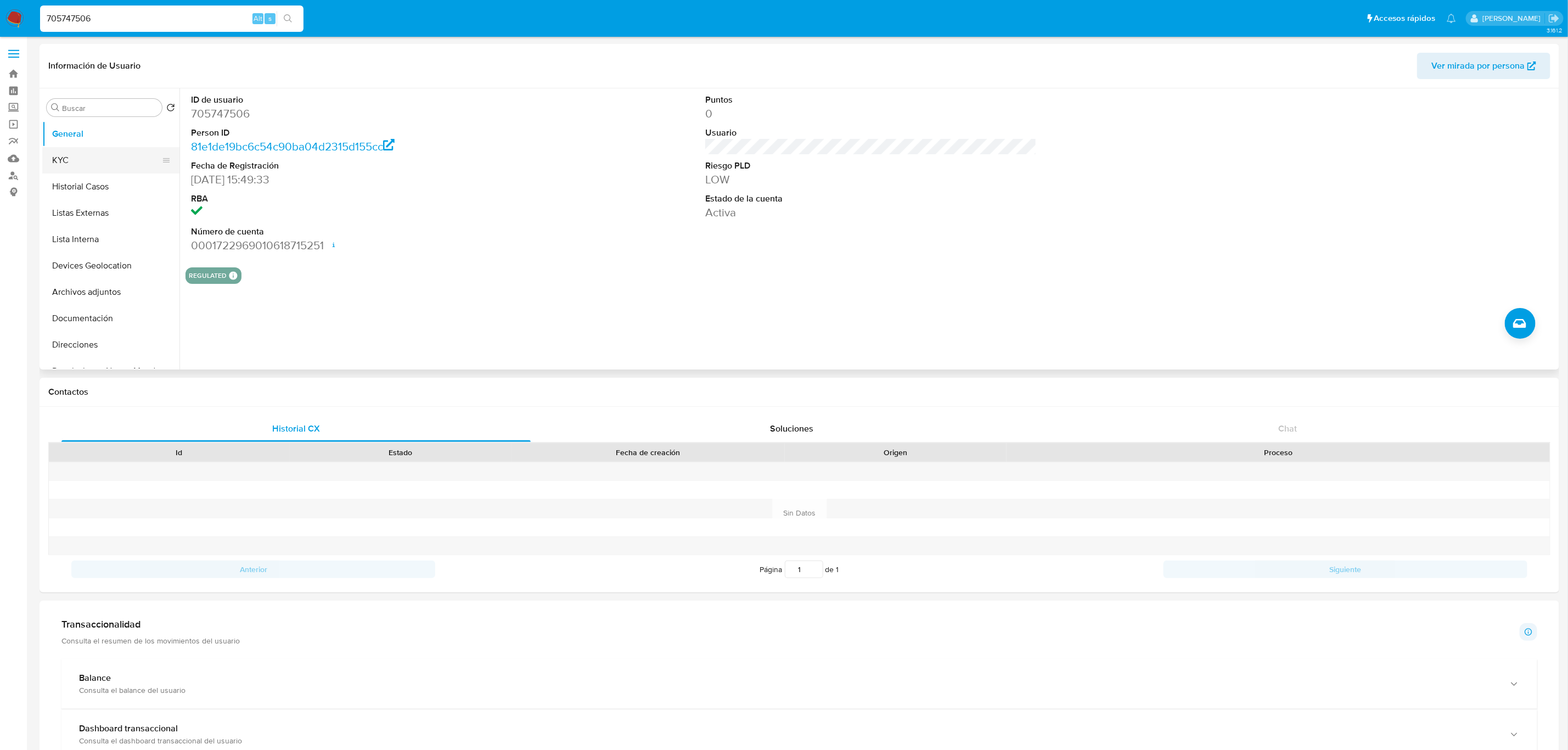
click at [71, 161] on button "KYC" at bounding box center [107, 159] width 128 height 26
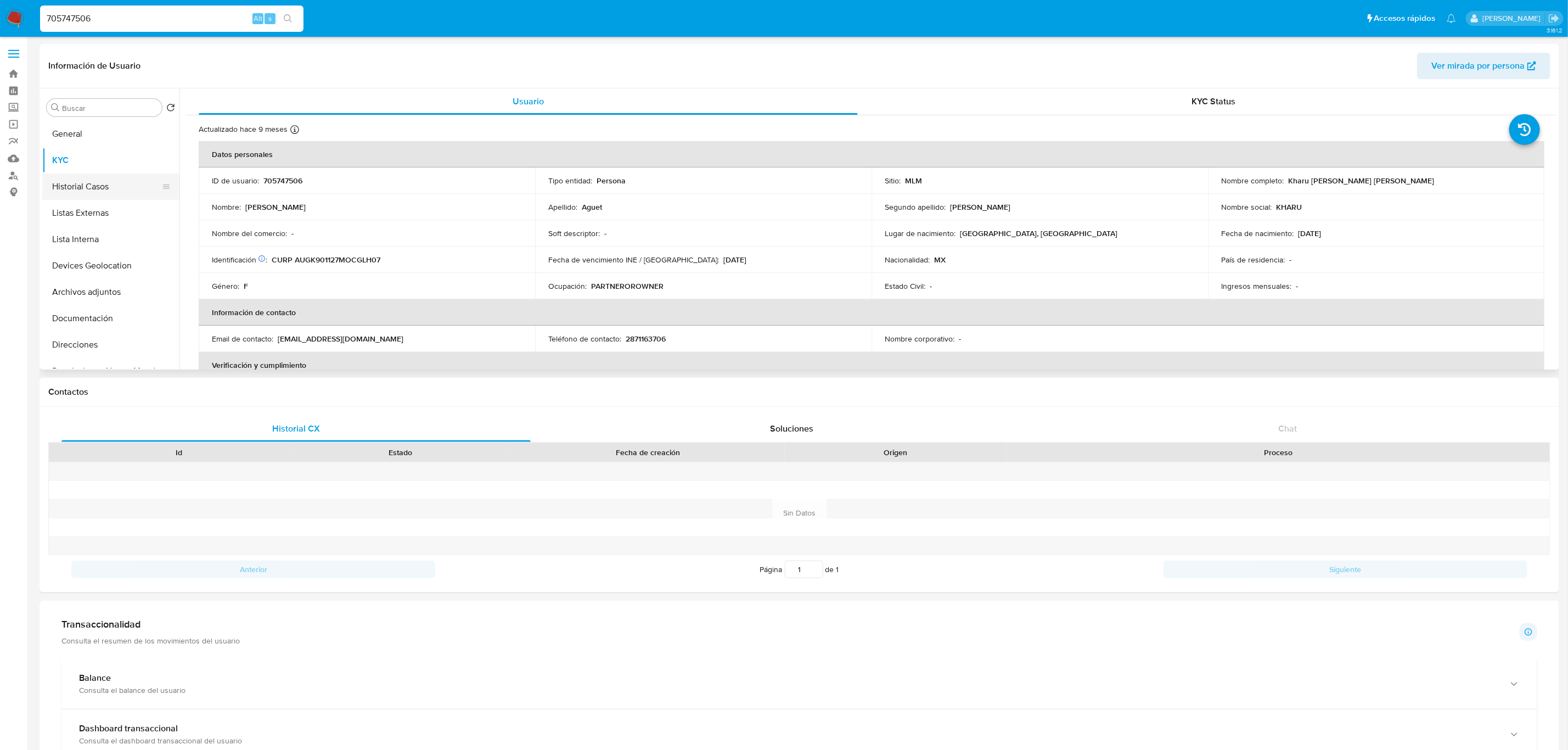
click at [109, 188] on button "Historial Casos" at bounding box center [107, 187] width 128 height 26
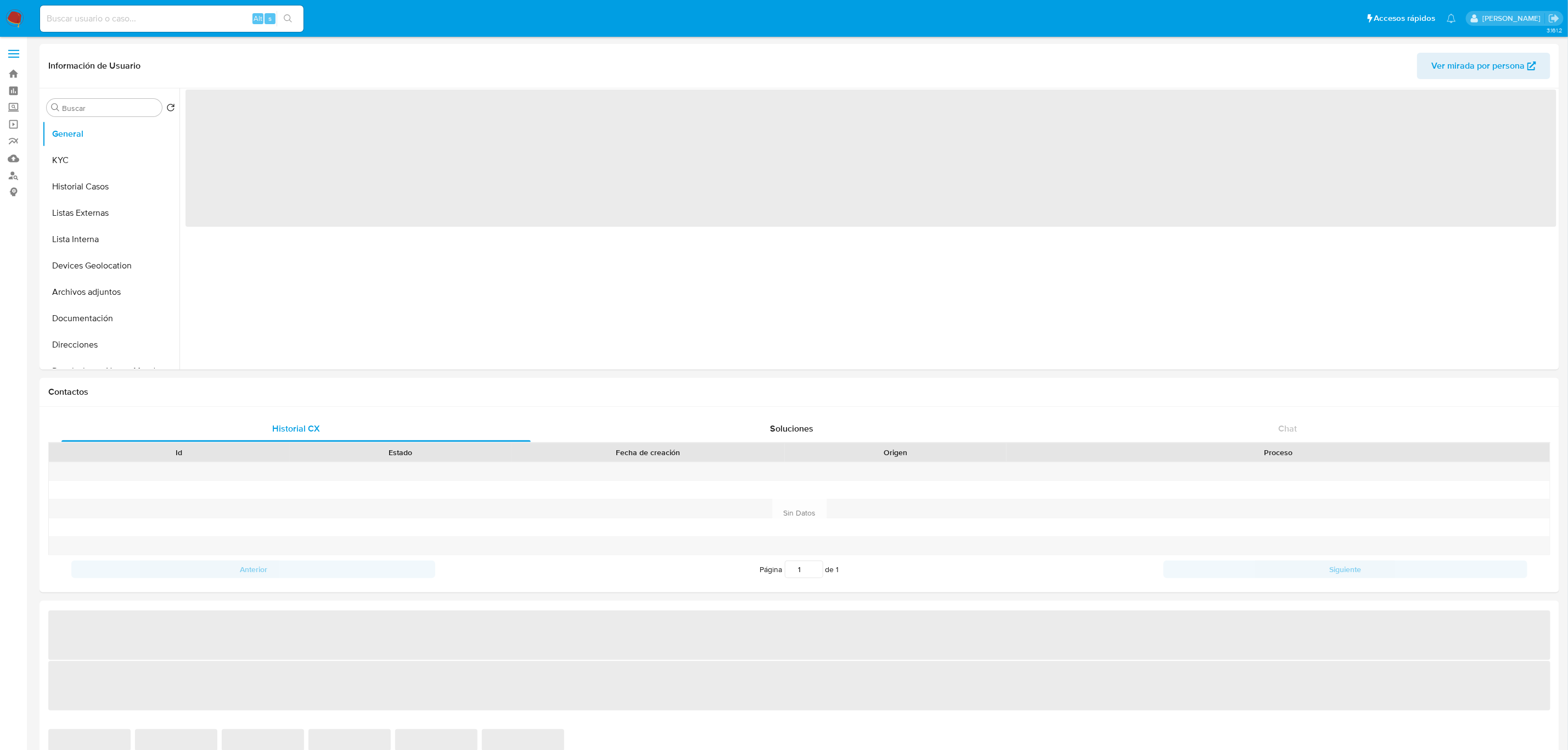
select select "10"
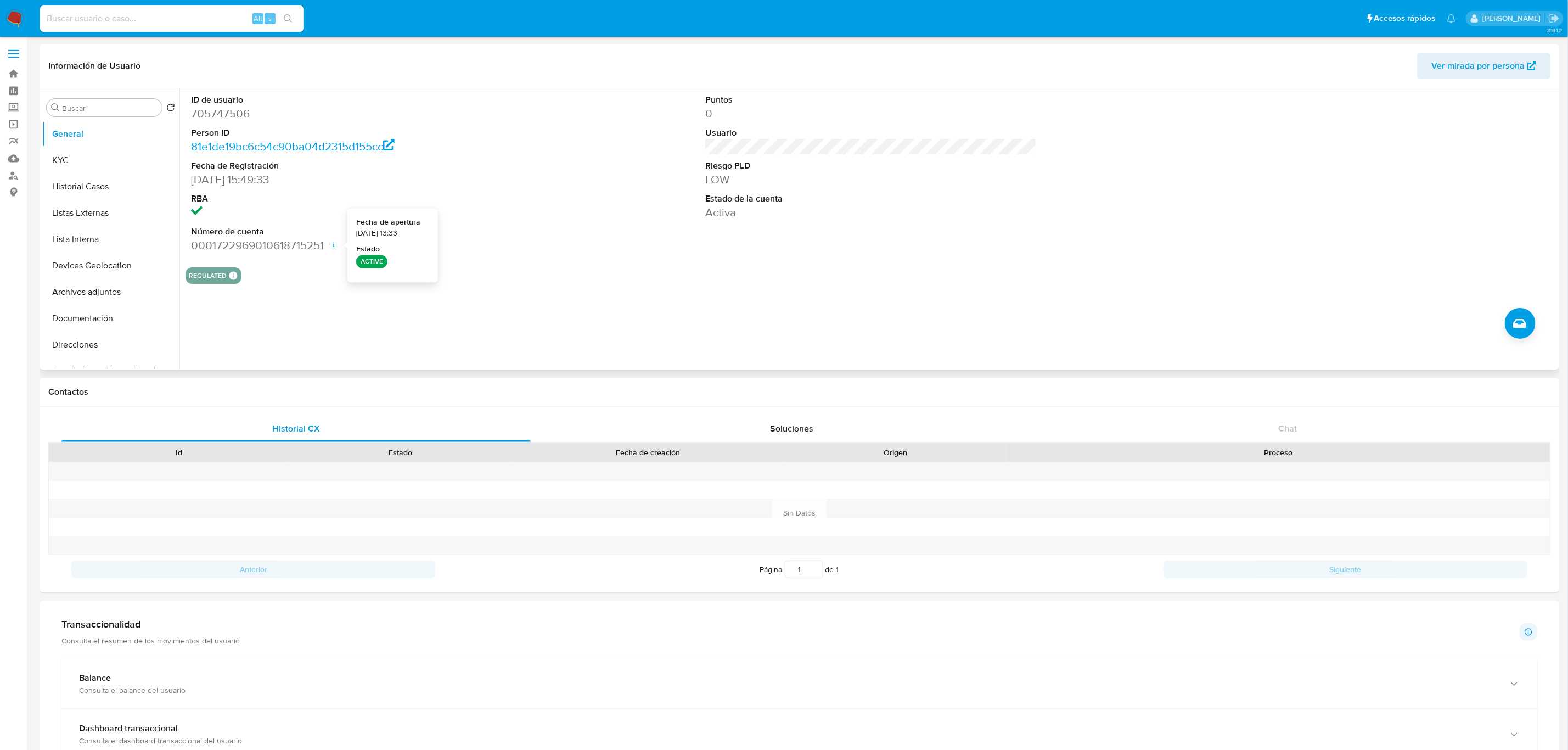
click at [652, 242] on div "ID de usuario 705747506 Person ID 81e1de19bc6c54c90ba04d2315d155cc Fecha de Reg…" at bounding box center [871, 173] width 1371 height 170
click at [82, 158] on button "KYC" at bounding box center [107, 159] width 128 height 26
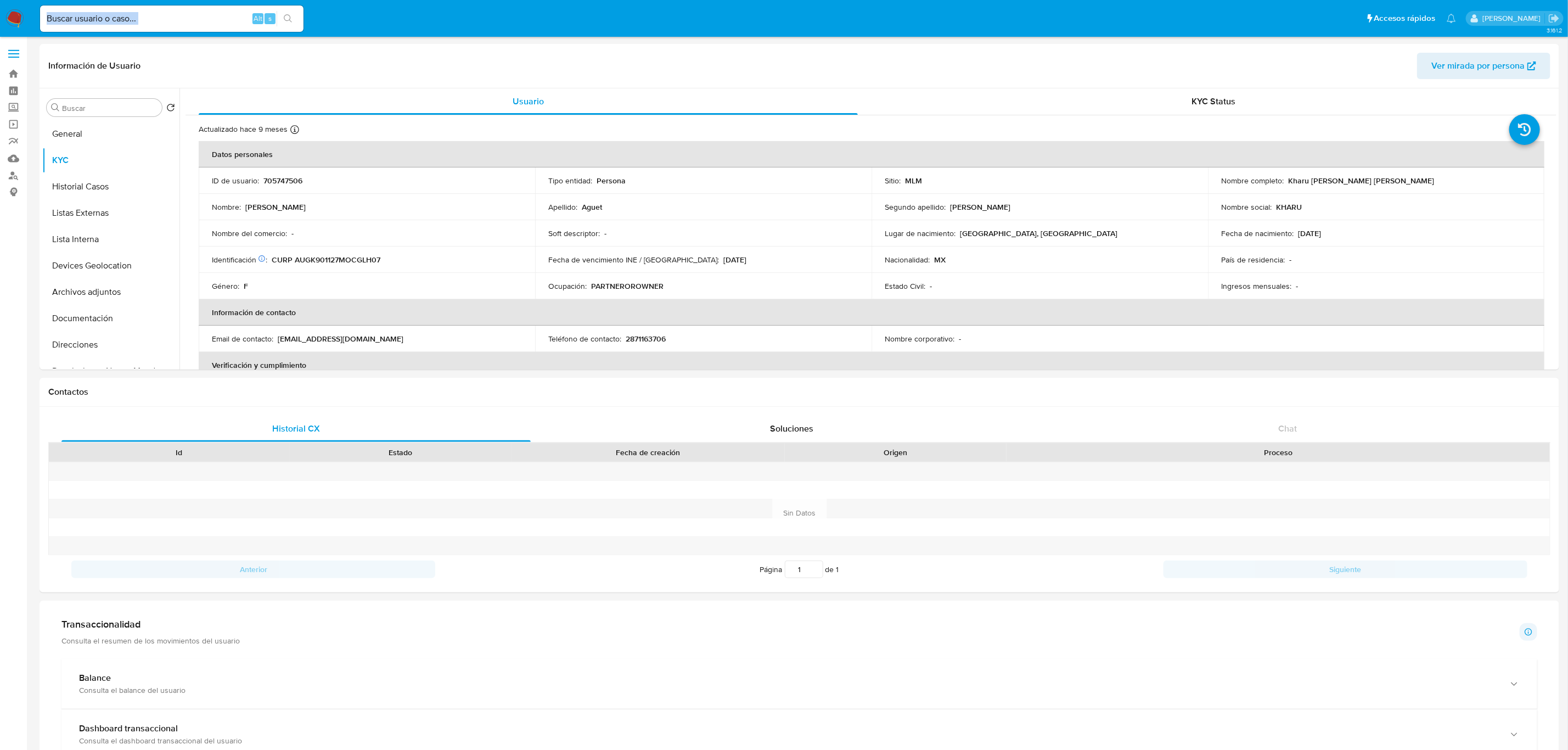
click at [166, 24] on div "Alt s" at bounding box center [171, 18] width 263 height 26
click at [165, 21] on input at bounding box center [171, 18] width 263 height 15
paste input "2634756013"
type input "2634756013"
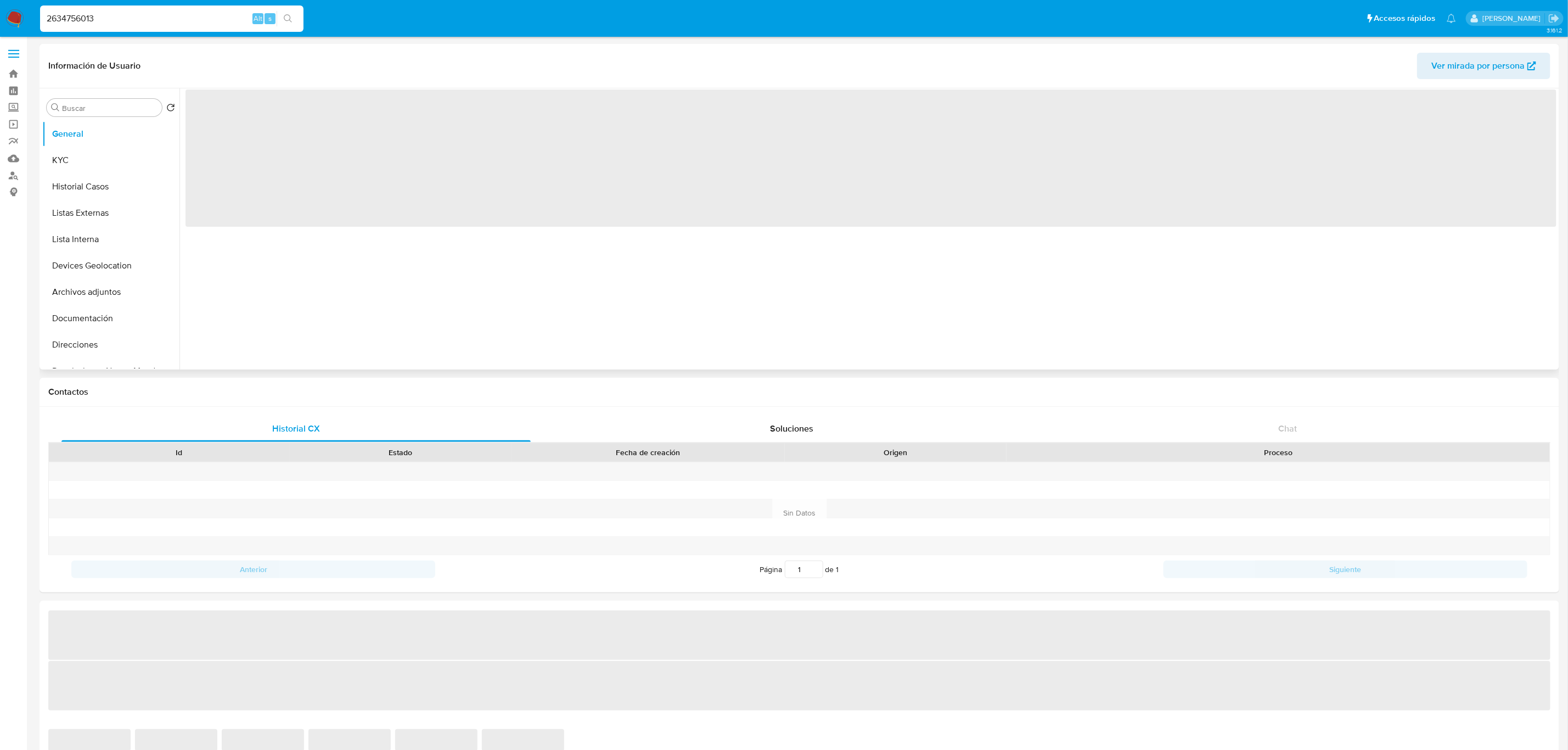
select select "10"
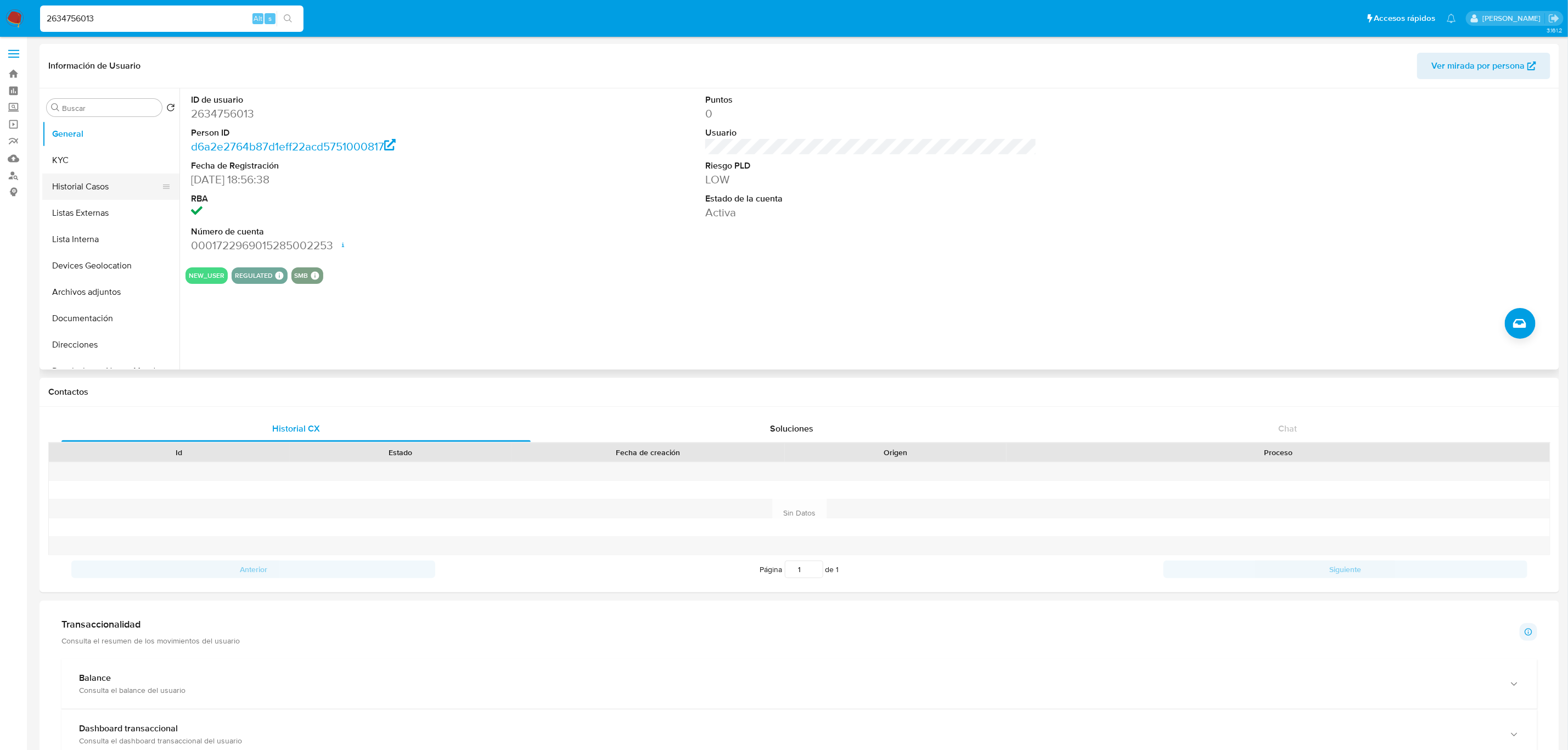
click at [74, 176] on button "Historial Casos" at bounding box center [107, 187] width 128 height 26
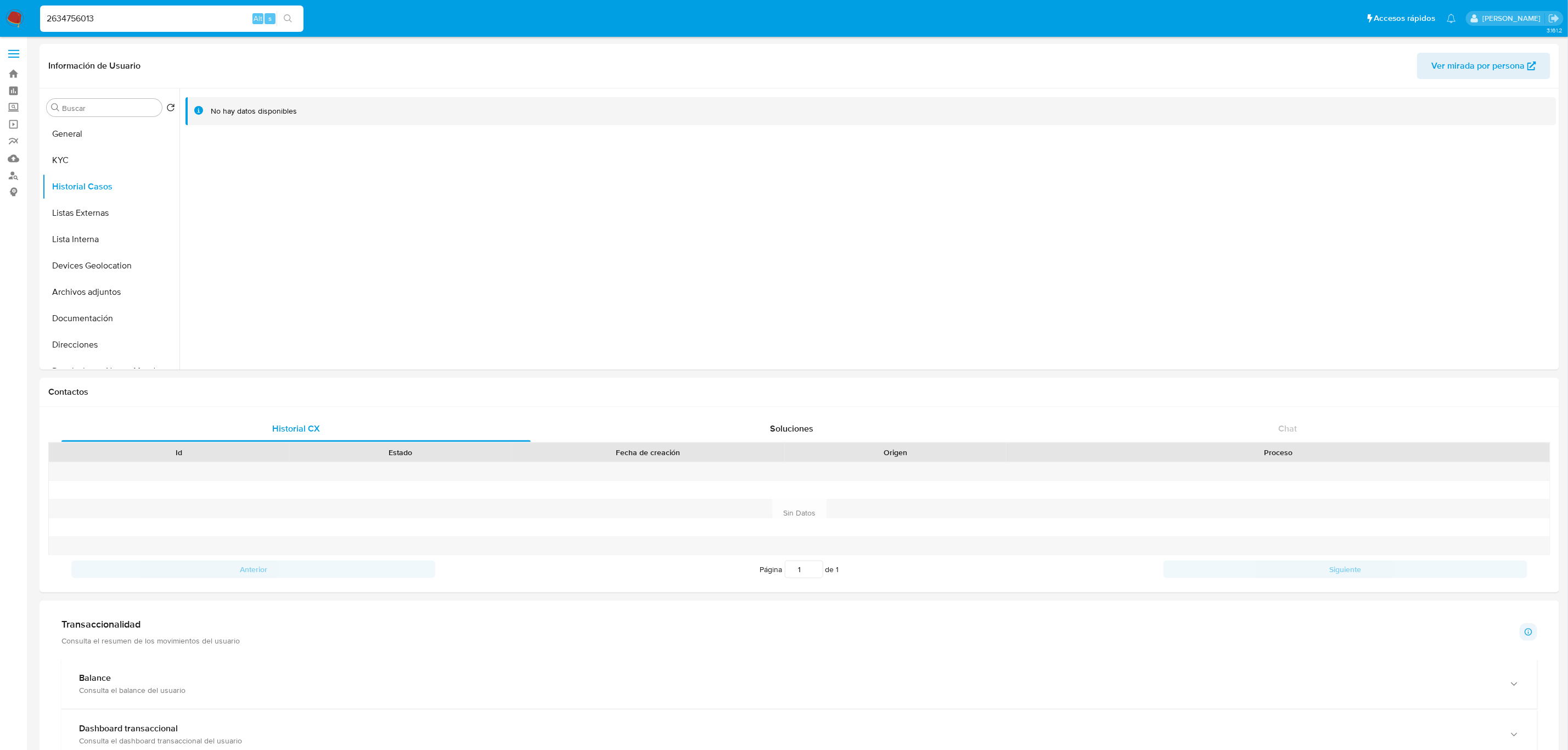
click at [213, 12] on input "2634756013" at bounding box center [171, 18] width 263 height 15
paste input "50112673"
type input "501126733"
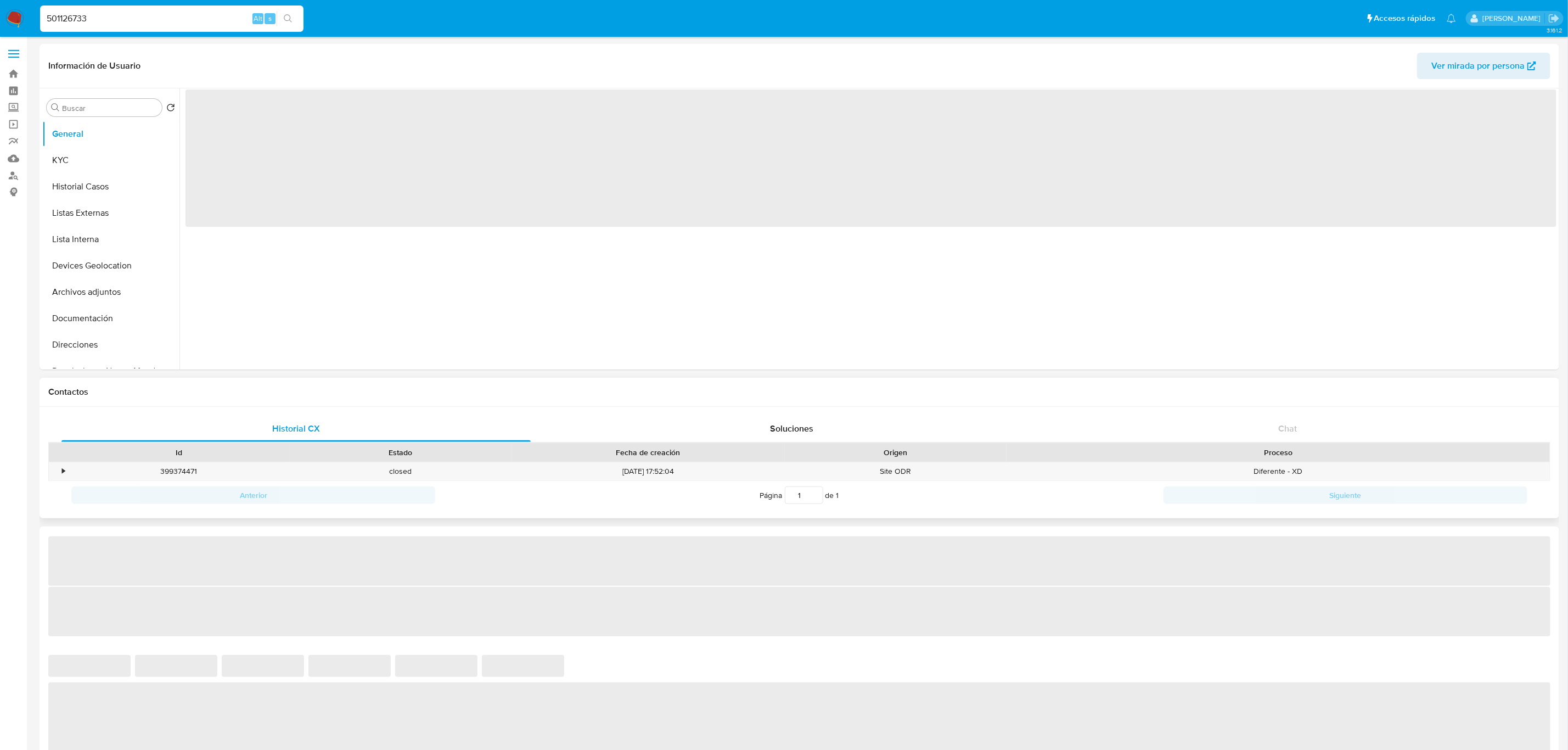
select select "10"
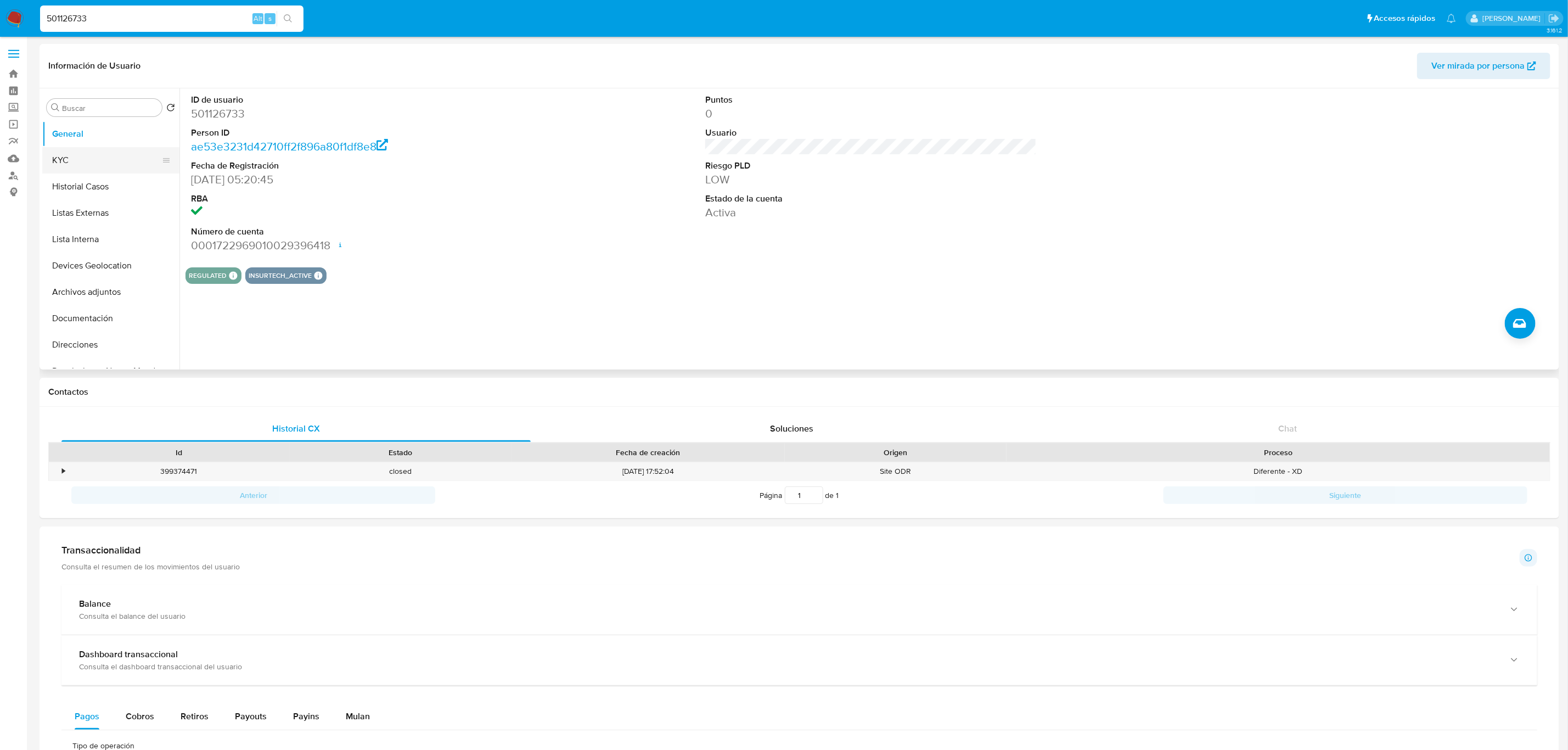
click at [80, 168] on button "KYC" at bounding box center [107, 159] width 128 height 26
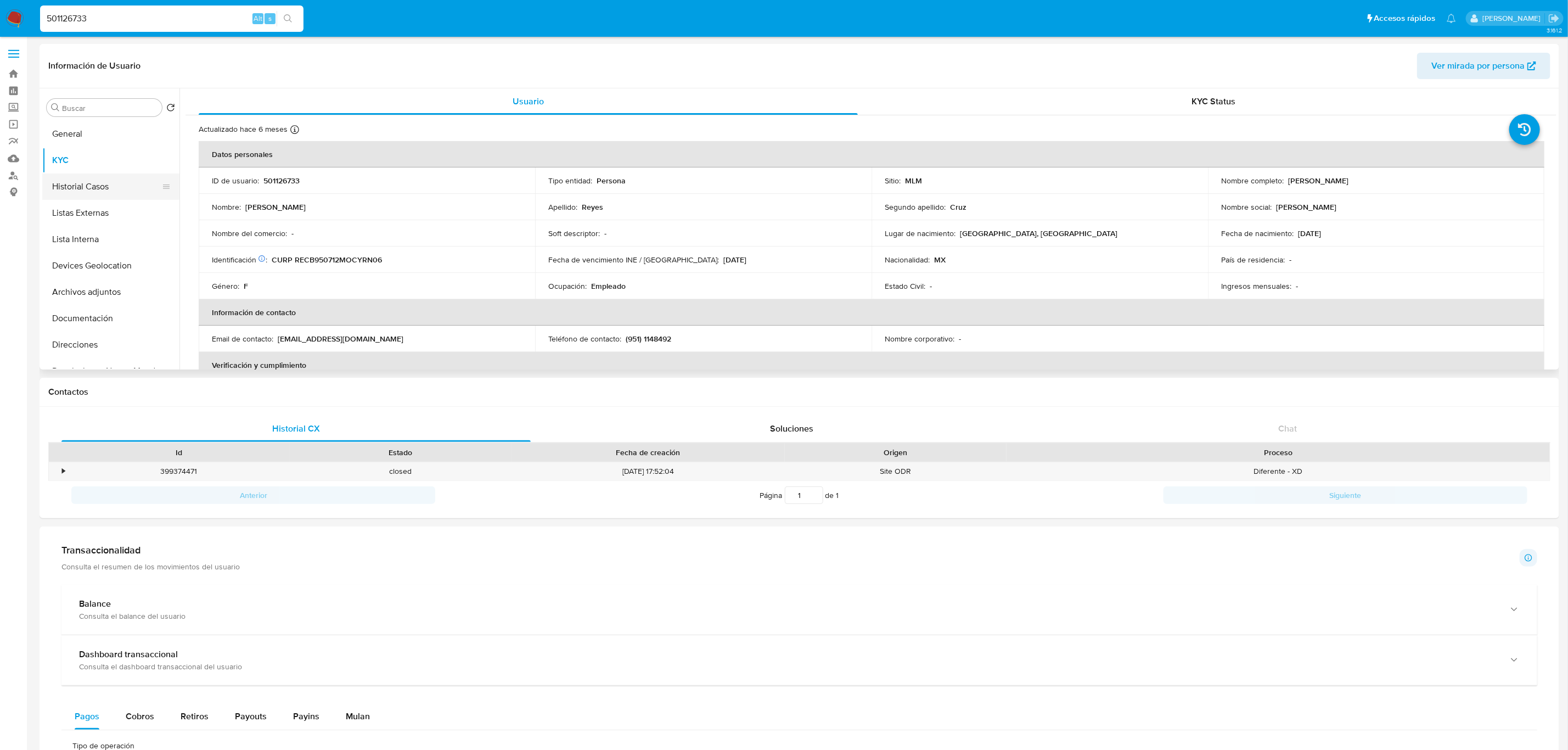
click at [78, 187] on button "Historial Casos" at bounding box center [107, 187] width 128 height 26
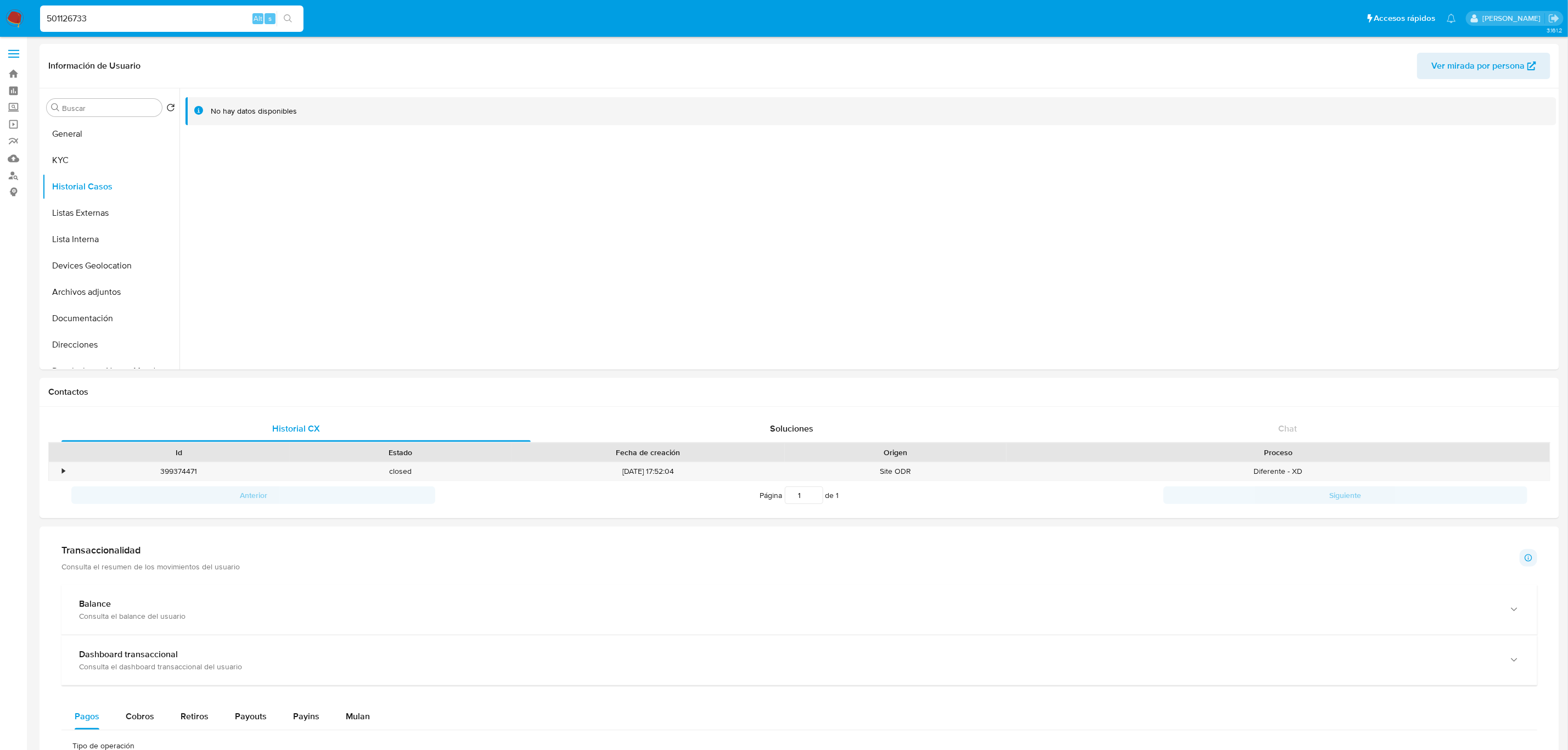
click at [160, 21] on input "501126733" at bounding box center [171, 18] width 263 height 15
click at [160, 20] on input "501126733" at bounding box center [171, 18] width 263 height 15
paste input "27290968"
type input "272909683"
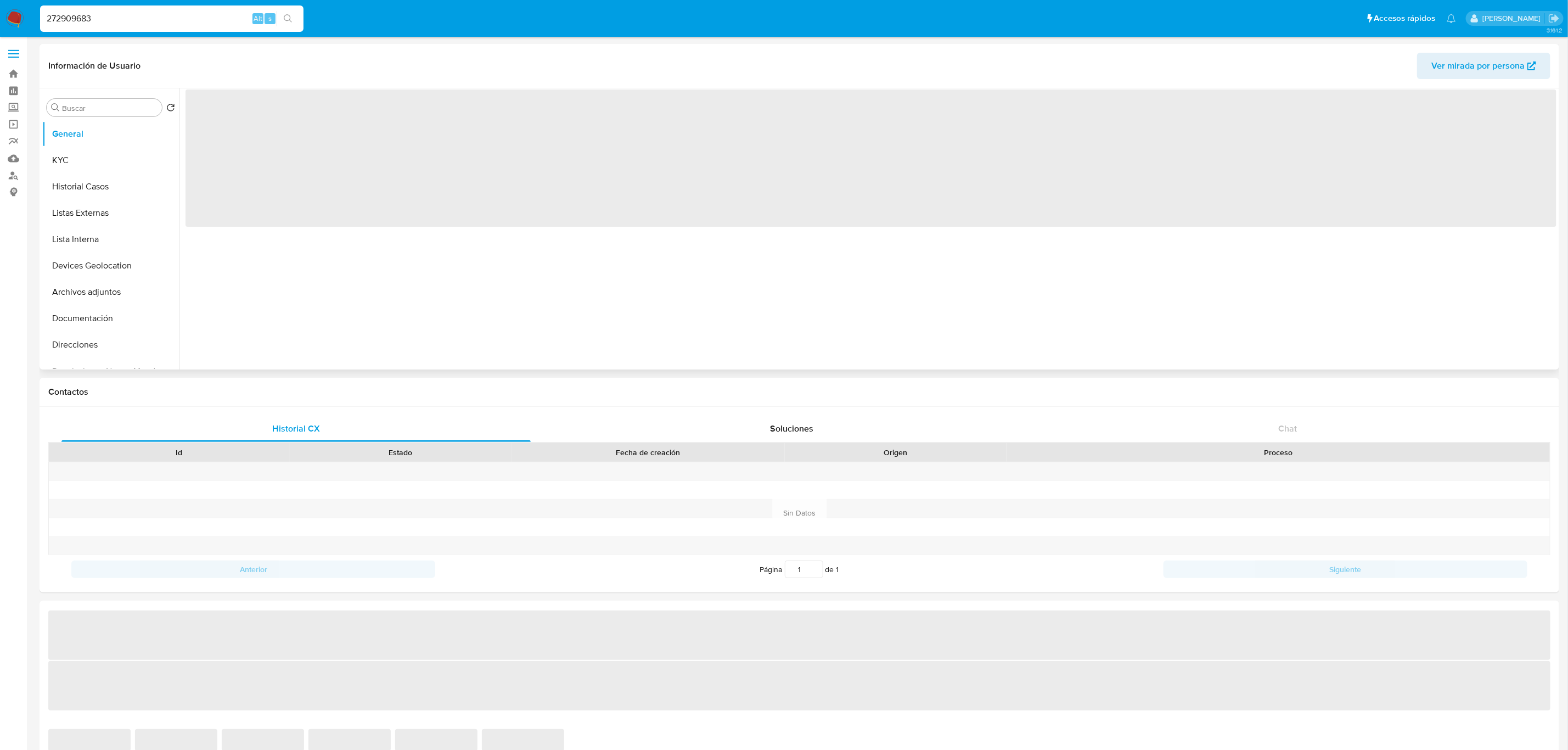
select select "10"
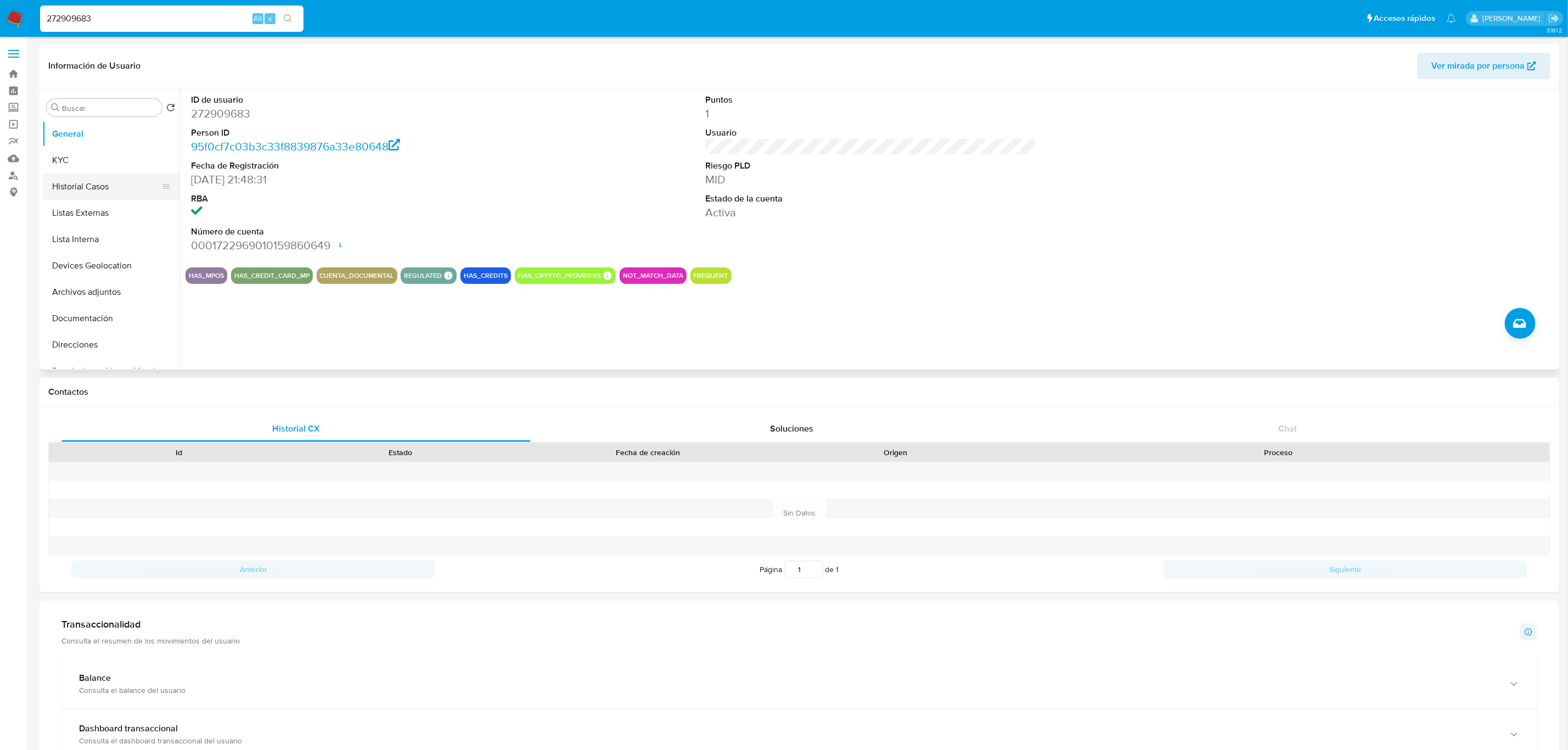
click at [83, 195] on button "Historial Casos" at bounding box center [107, 187] width 128 height 26
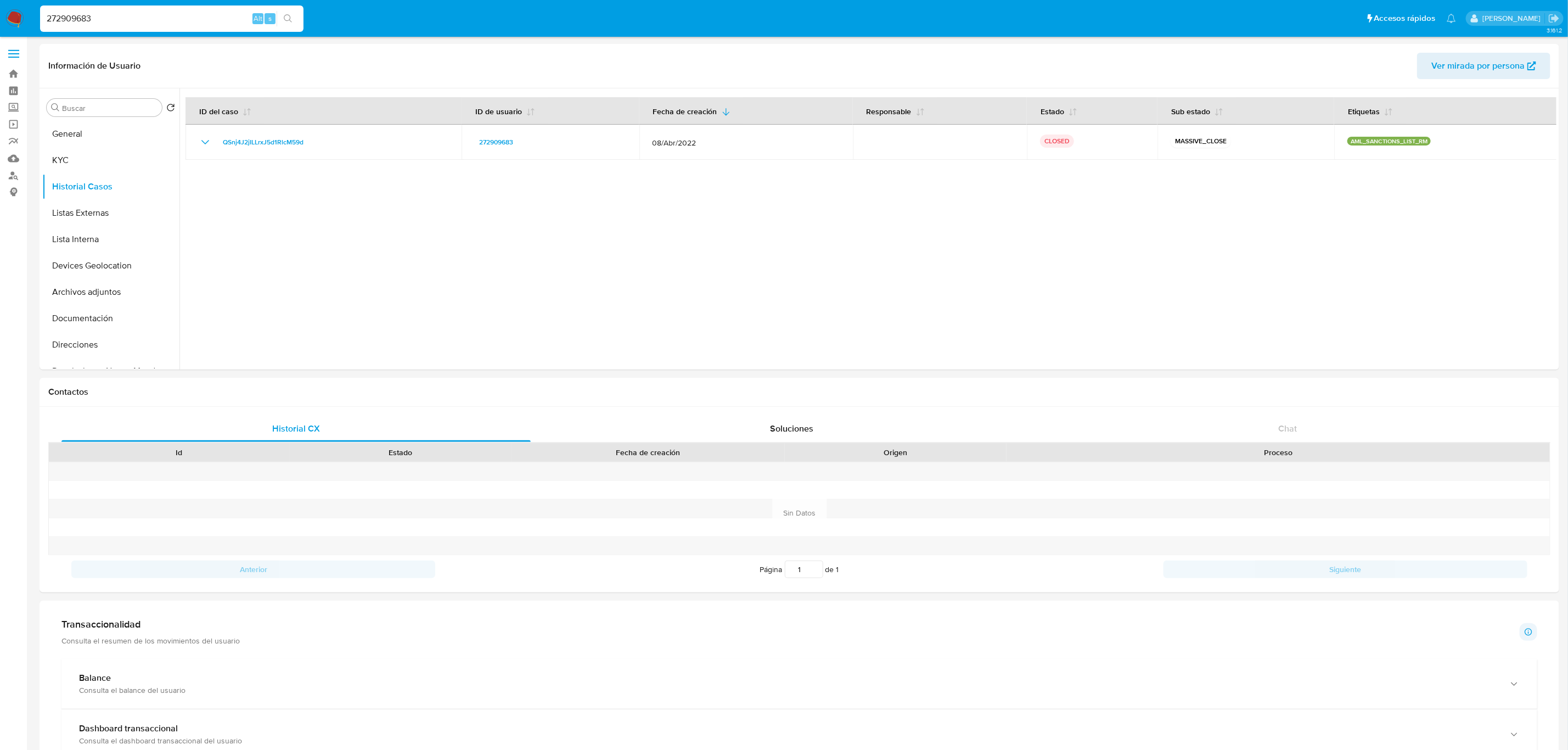
click at [142, 16] on input "272909683" at bounding box center [171, 18] width 263 height 15
click at [142, 17] on input "272909683" at bounding box center [171, 18] width 263 height 15
paste input "1878757834"
type input "1878757834"
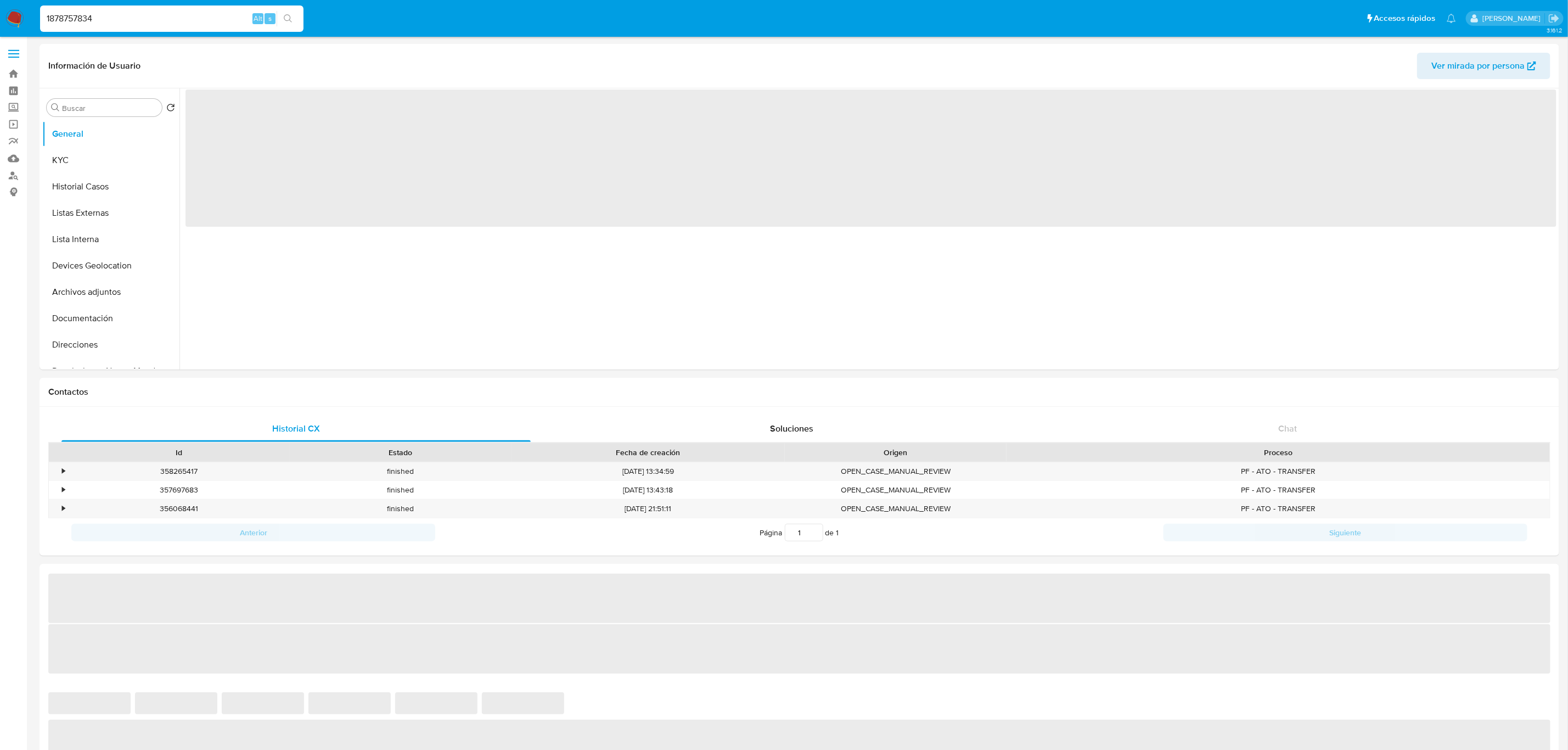
select select "10"
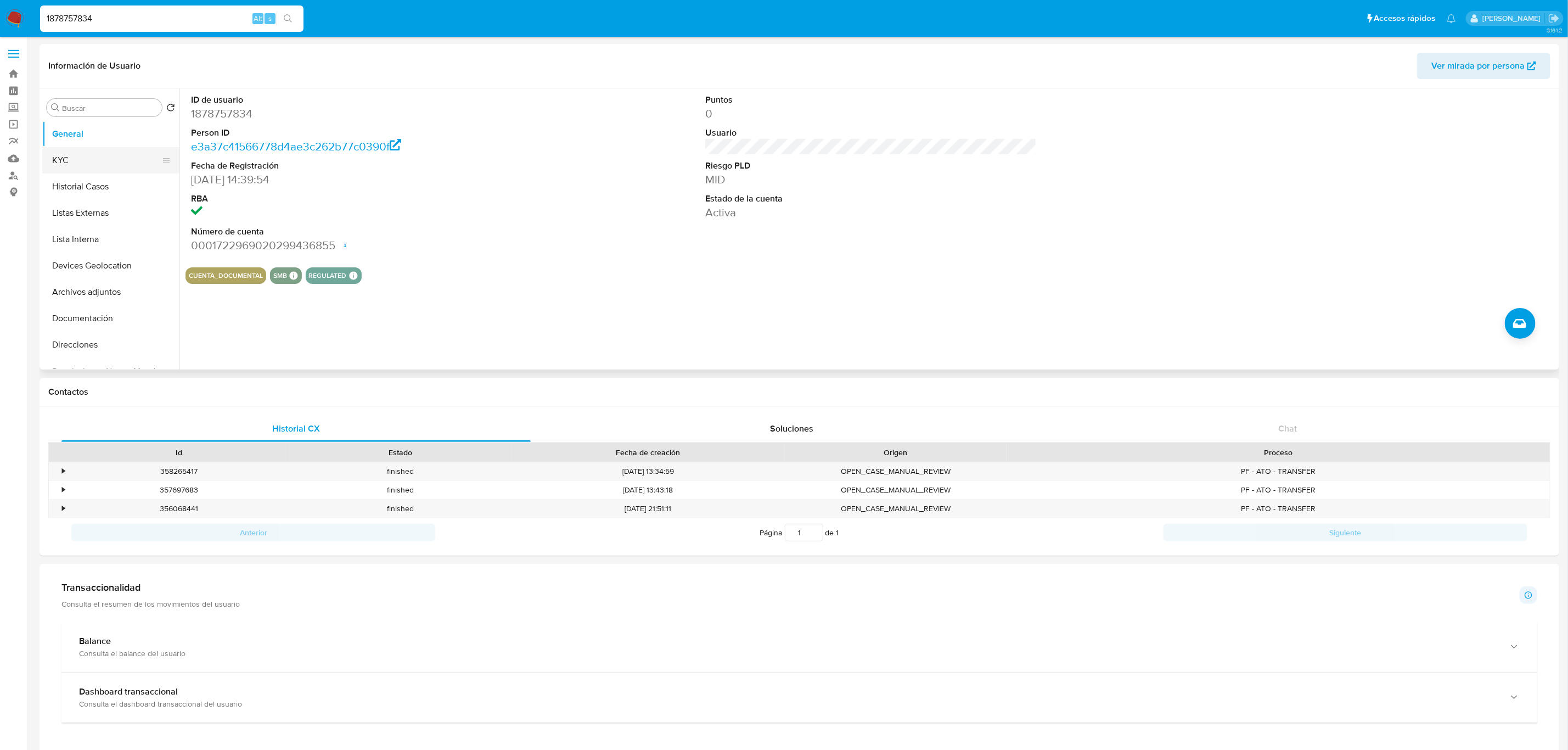
click at [78, 163] on button "KYC" at bounding box center [107, 159] width 128 height 26
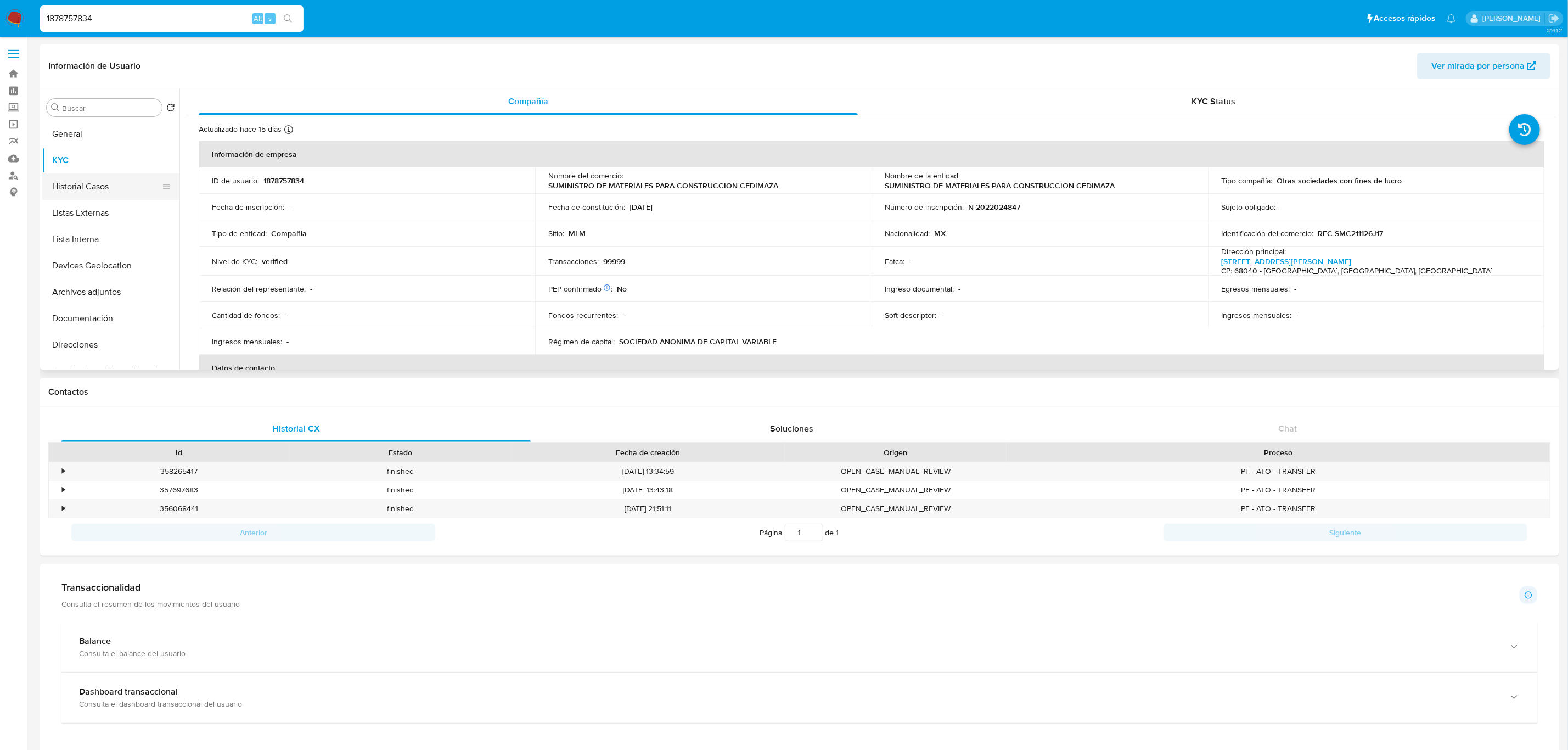
click at [97, 184] on button "Historial Casos" at bounding box center [107, 187] width 128 height 26
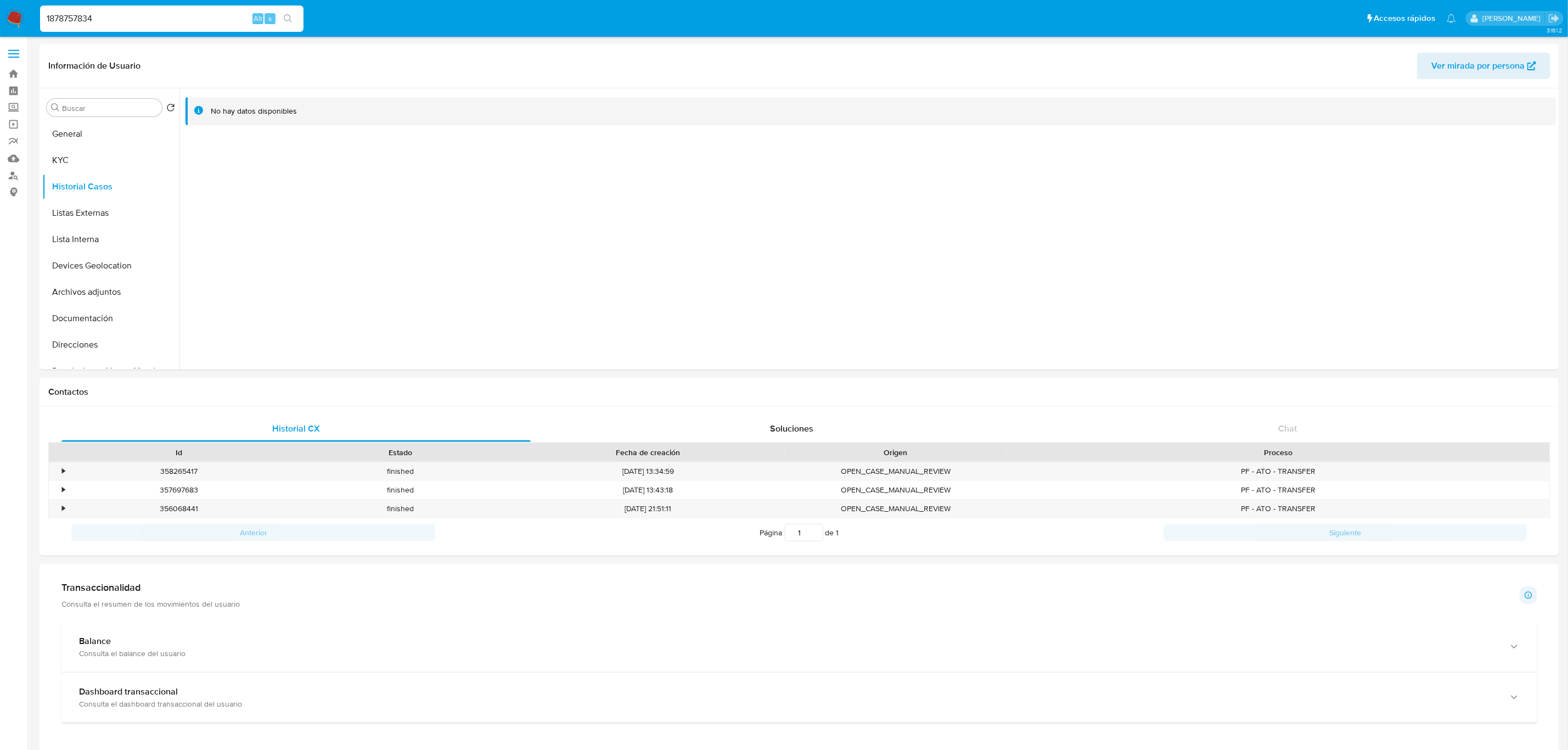
click at [137, 12] on input "1878757834" at bounding box center [171, 18] width 263 height 15
paste input "287388341"
type input "1287388341"
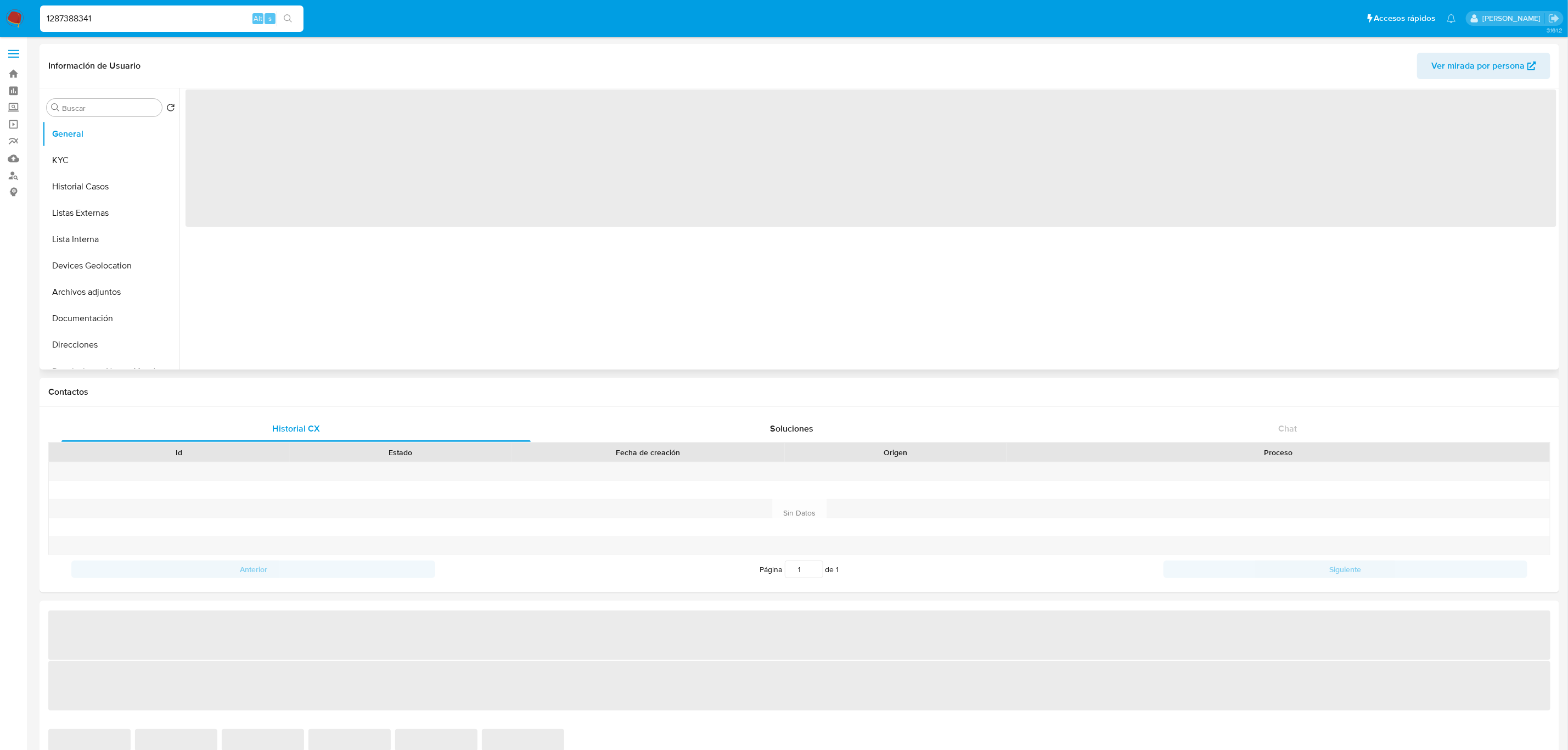
select select "10"
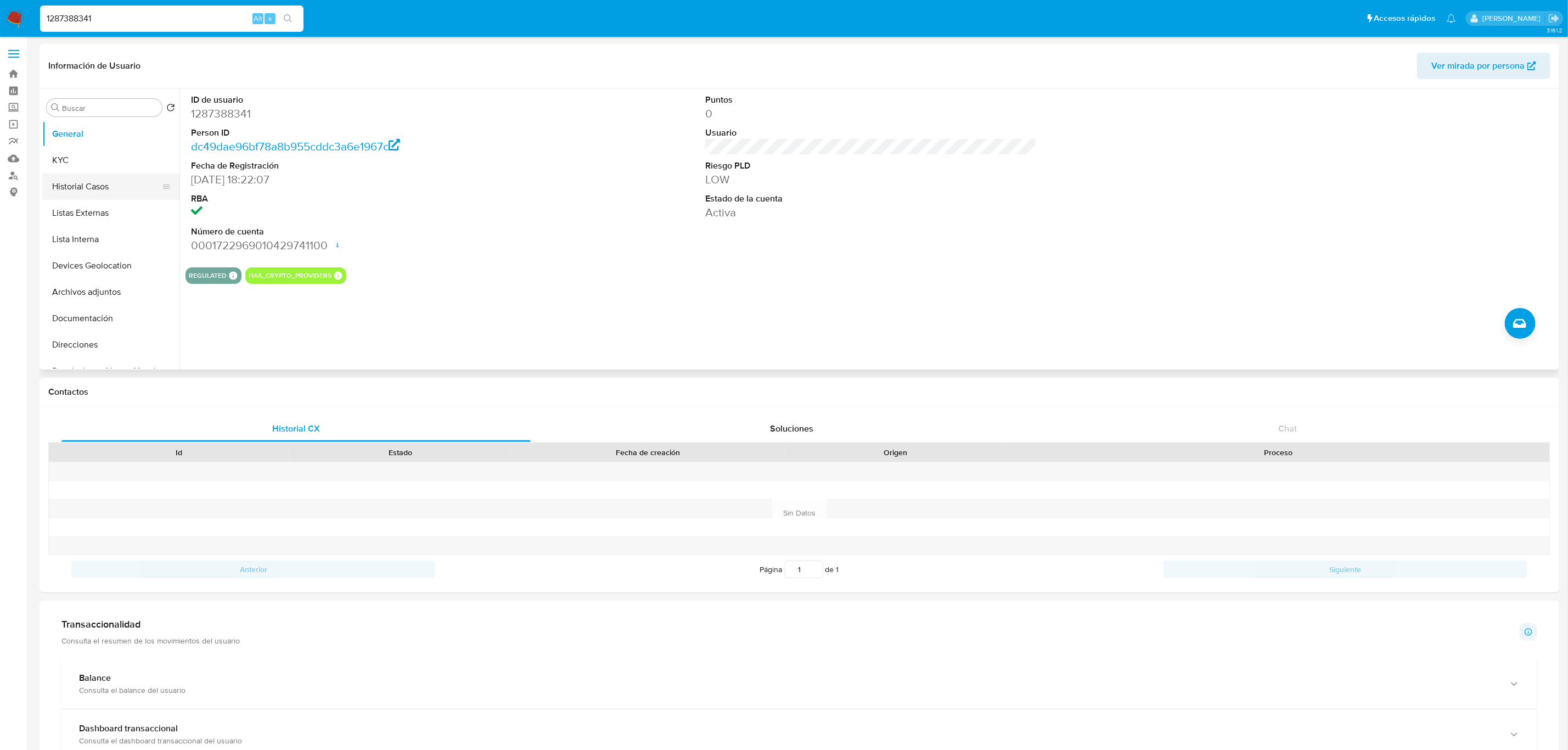
click at [84, 190] on button "Historial Casos" at bounding box center [107, 187] width 128 height 26
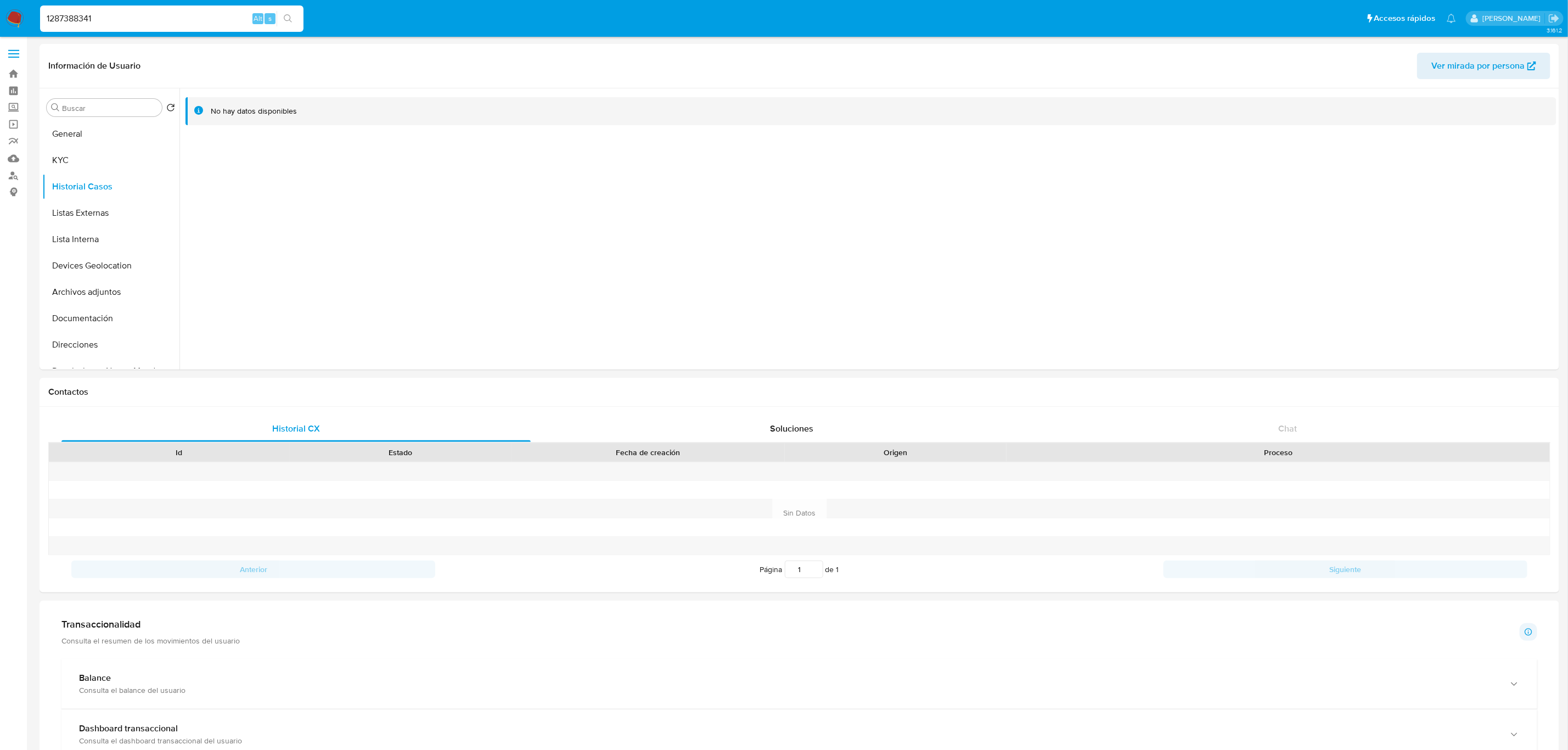
click at [98, 27] on div "1287388341 Alt s" at bounding box center [171, 18] width 263 height 26
click at [98, 26] on div "1287388341 Alt s" at bounding box center [171, 18] width 263 height 26
click at [99, 24] on input "1287388341" at bounding box center [171, 18] width 263 height 15
paste input "2679685027"
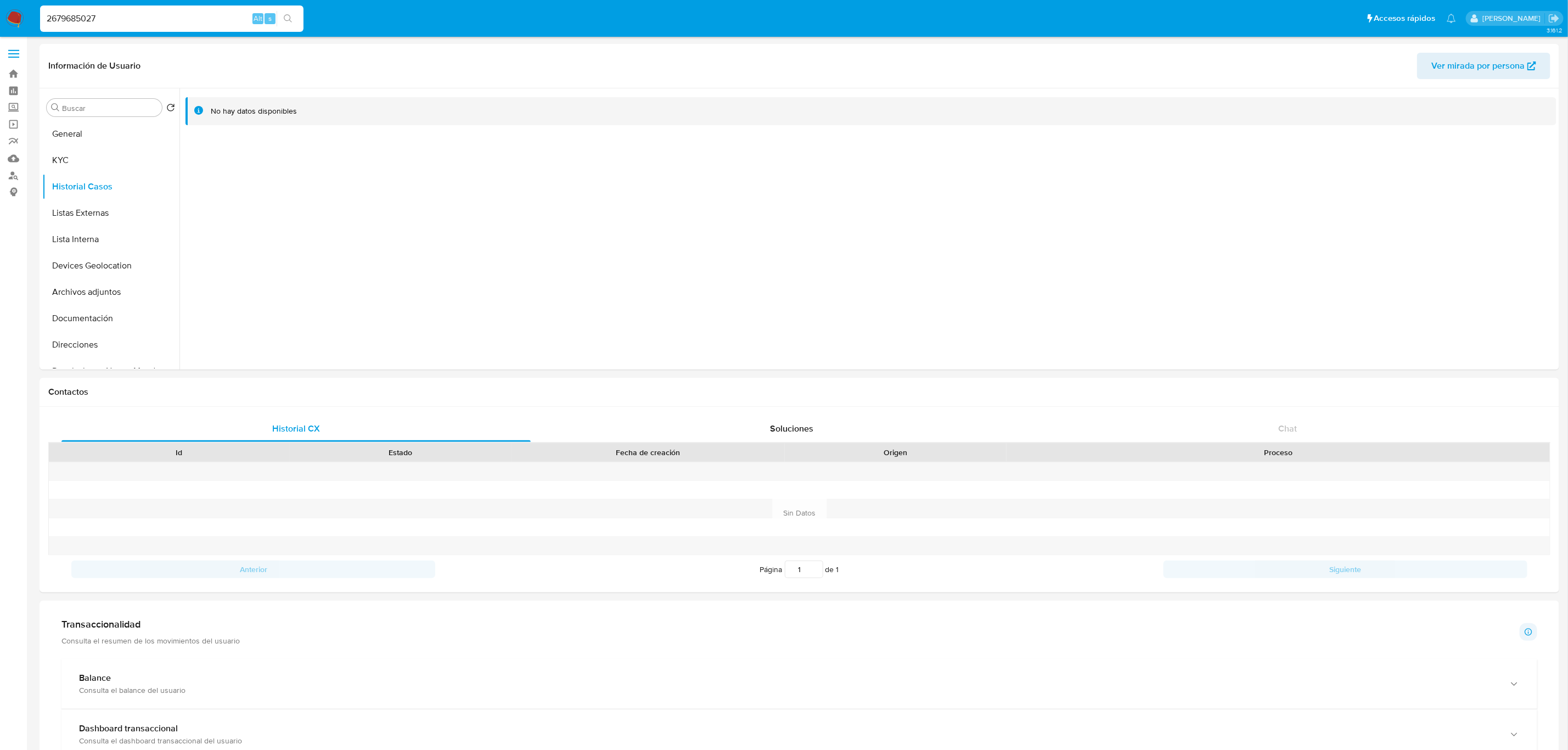
type input "2679685027"
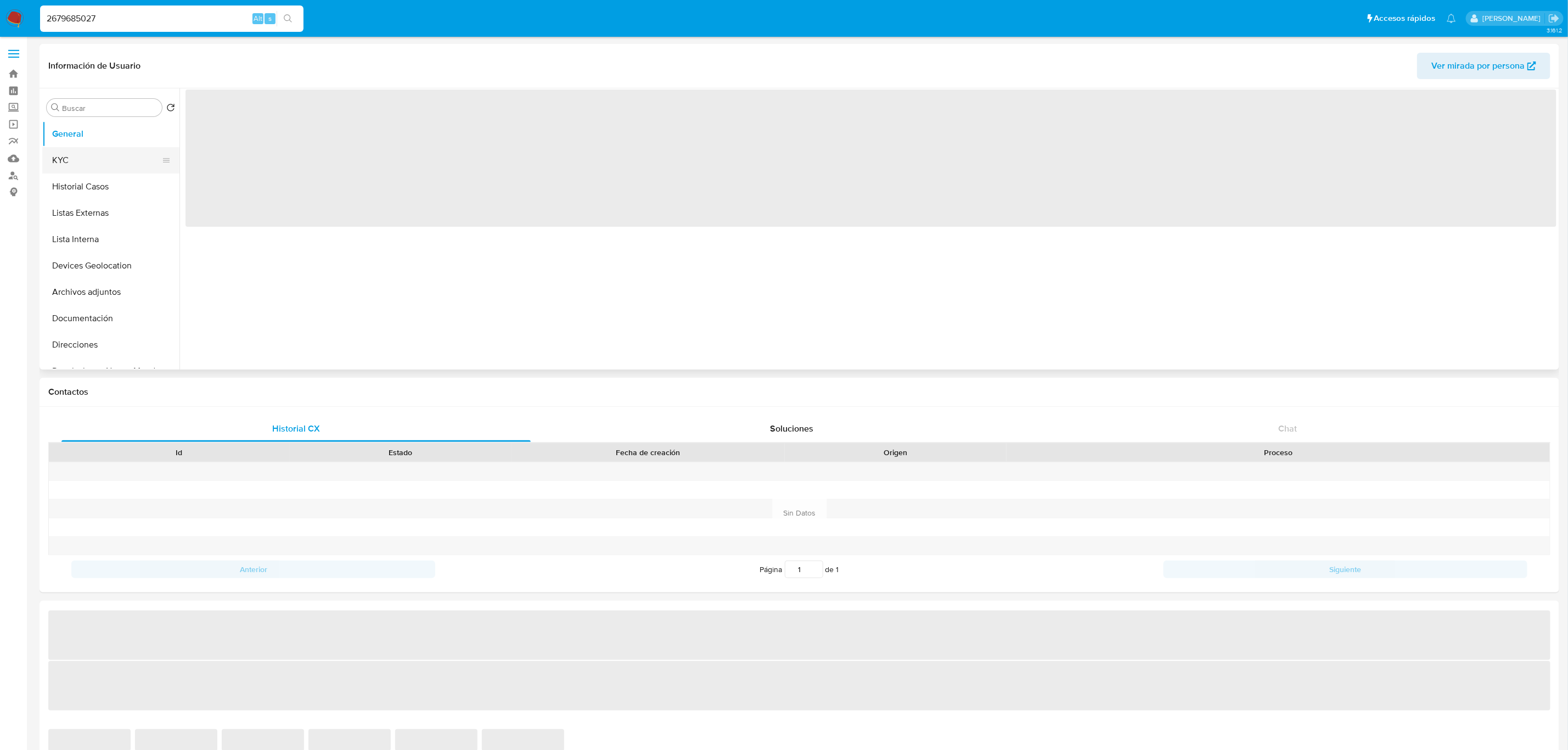
select select "10"
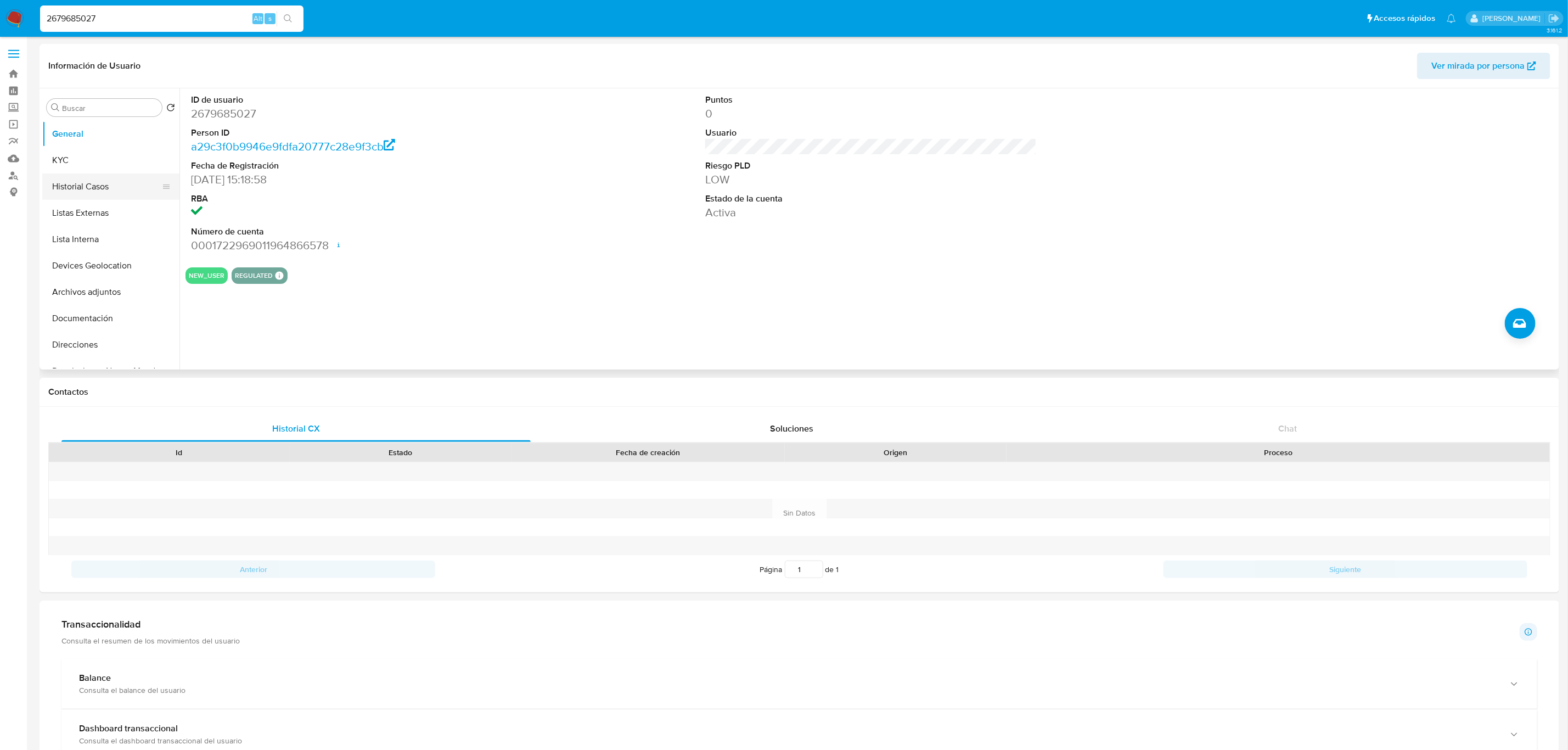
click at [89, 185] on button "Historial Casos" at bounding box center [107, 187] width 128 height 26
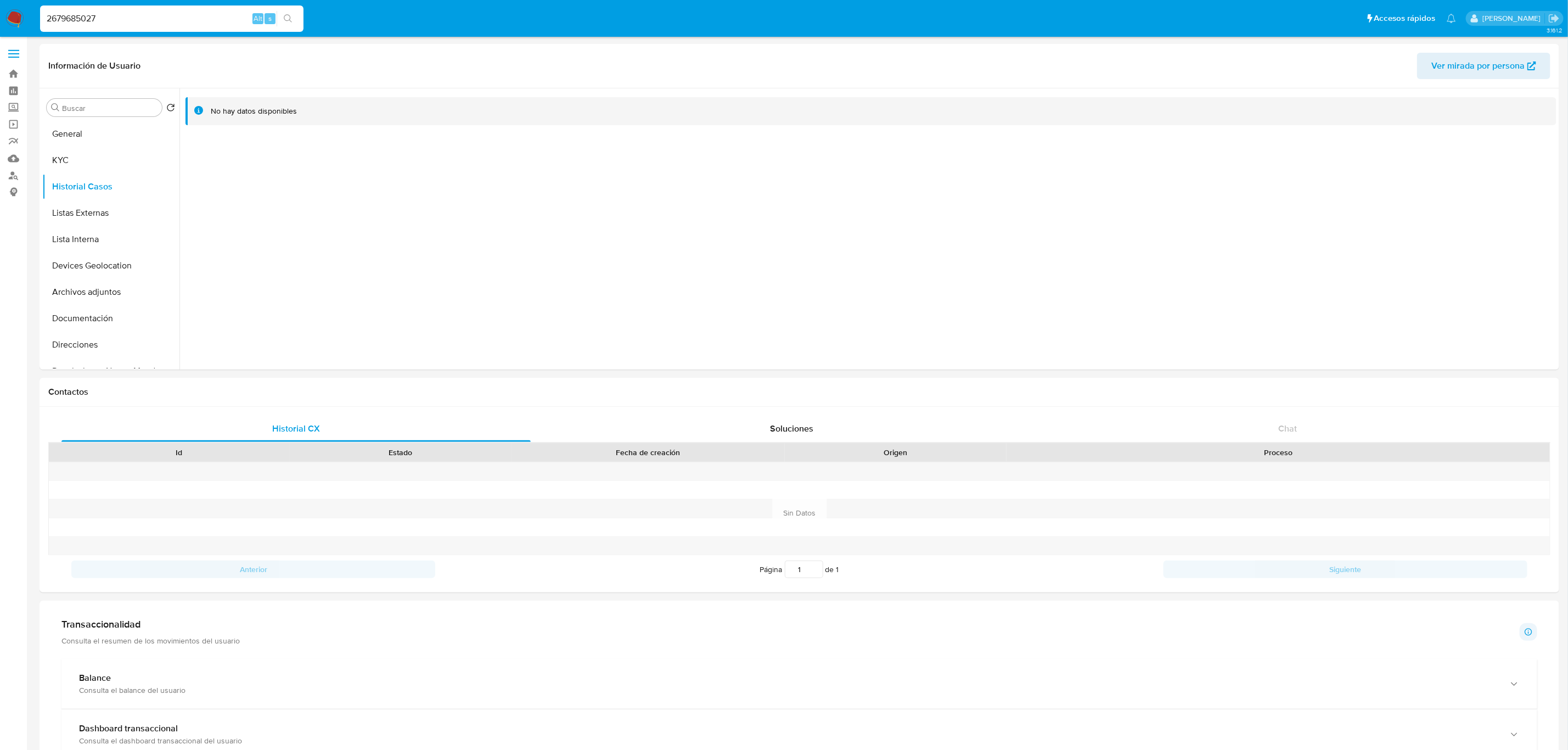
click at [205, 3] on div "2679685027 Alt s" at bounding box center [171, 18] width 263 height 31
click at [214, 17] on input "2679685027" at bounding box center [171, 18] width 263 height 15
paste input "439727403"
type input "2439727403"
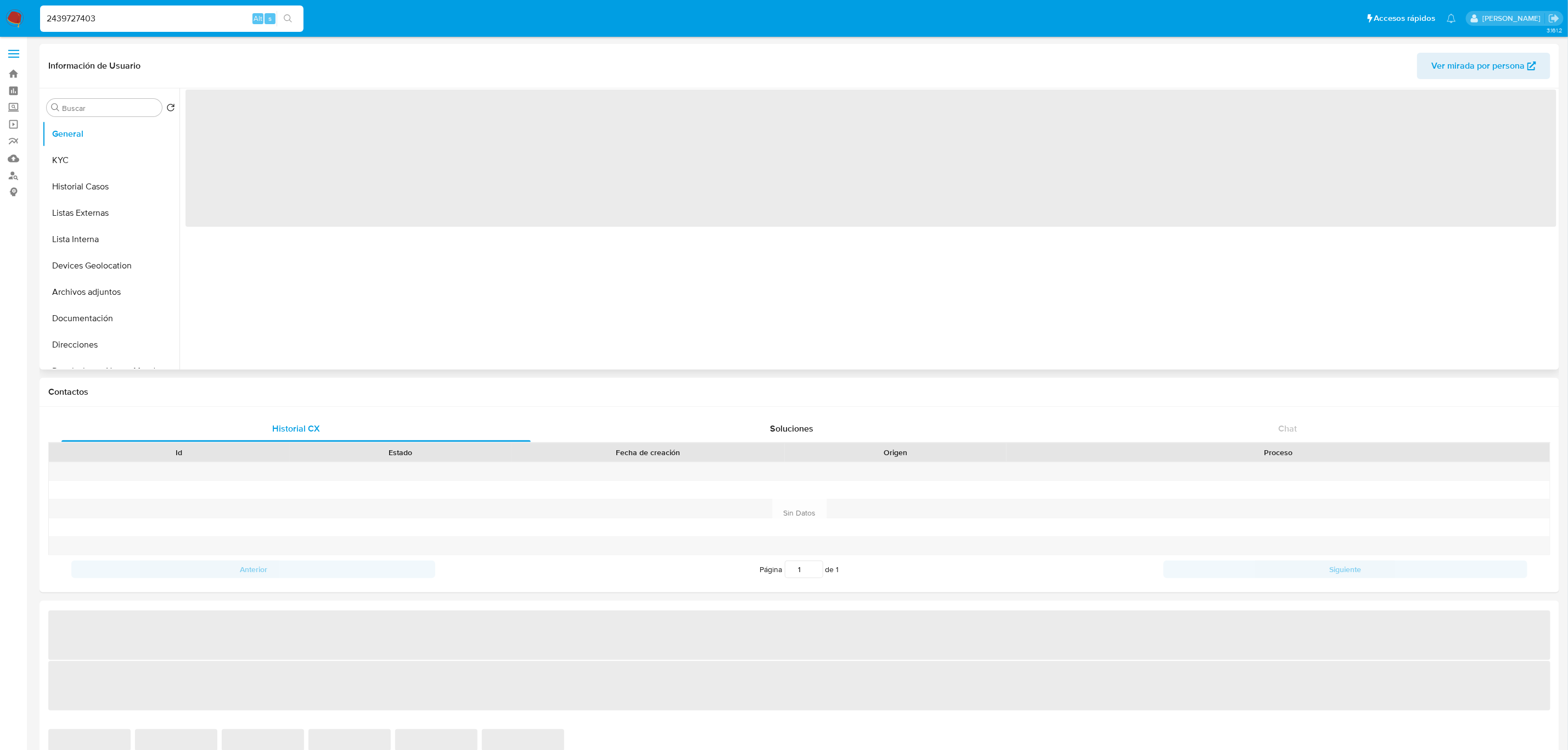
select select "10"
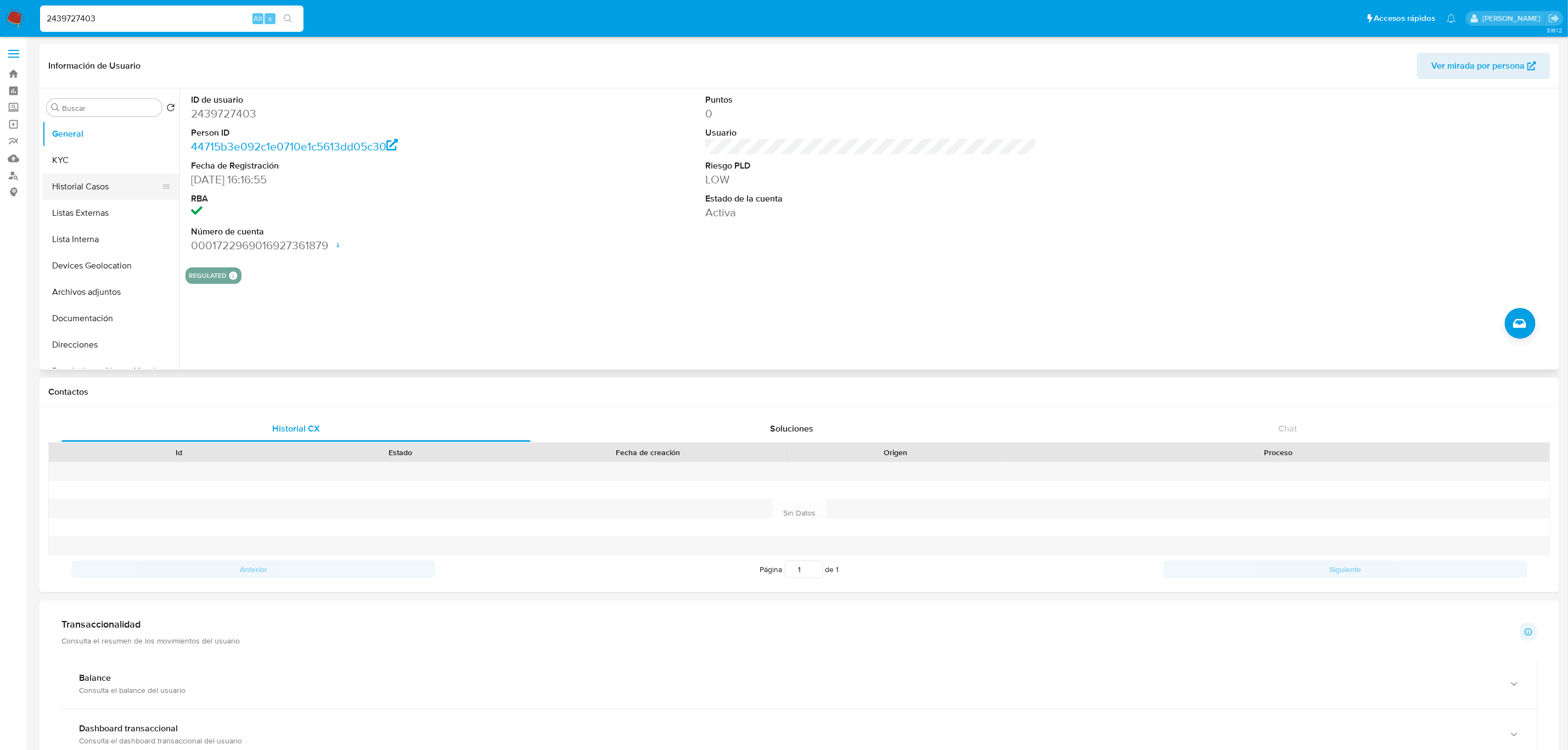
click at [91, 191] on button "Historial Casos" at bounding box center [107, 187] width 128 height 26
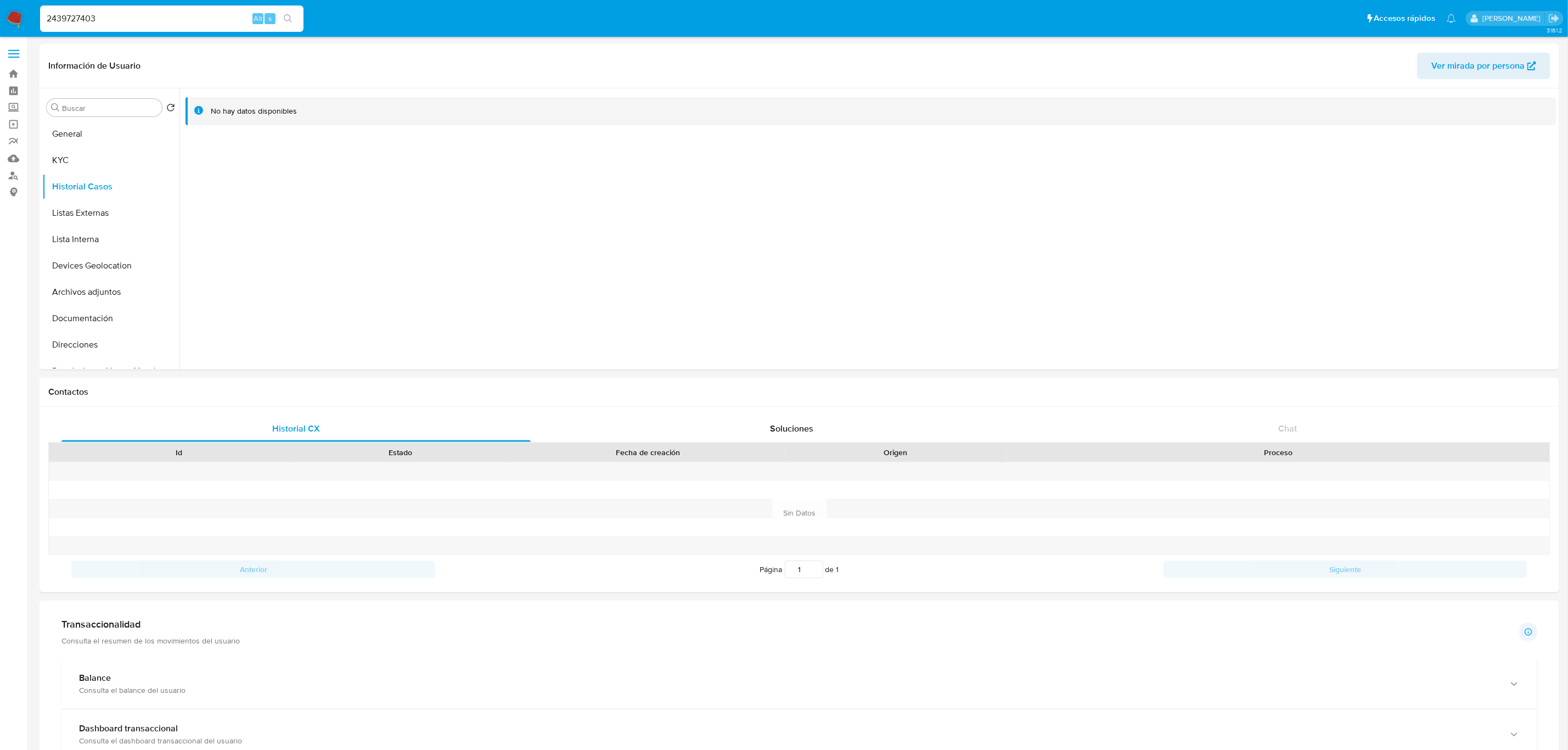
click at [113, 26] on div "2439727403 Alt s" at bounding box center [171, 18] width 263 height 26
click at [115, 18] on input "2439727403" at bounding box center [171, 18] width 263 height 15
paste input "746611621"
type input "746611621"
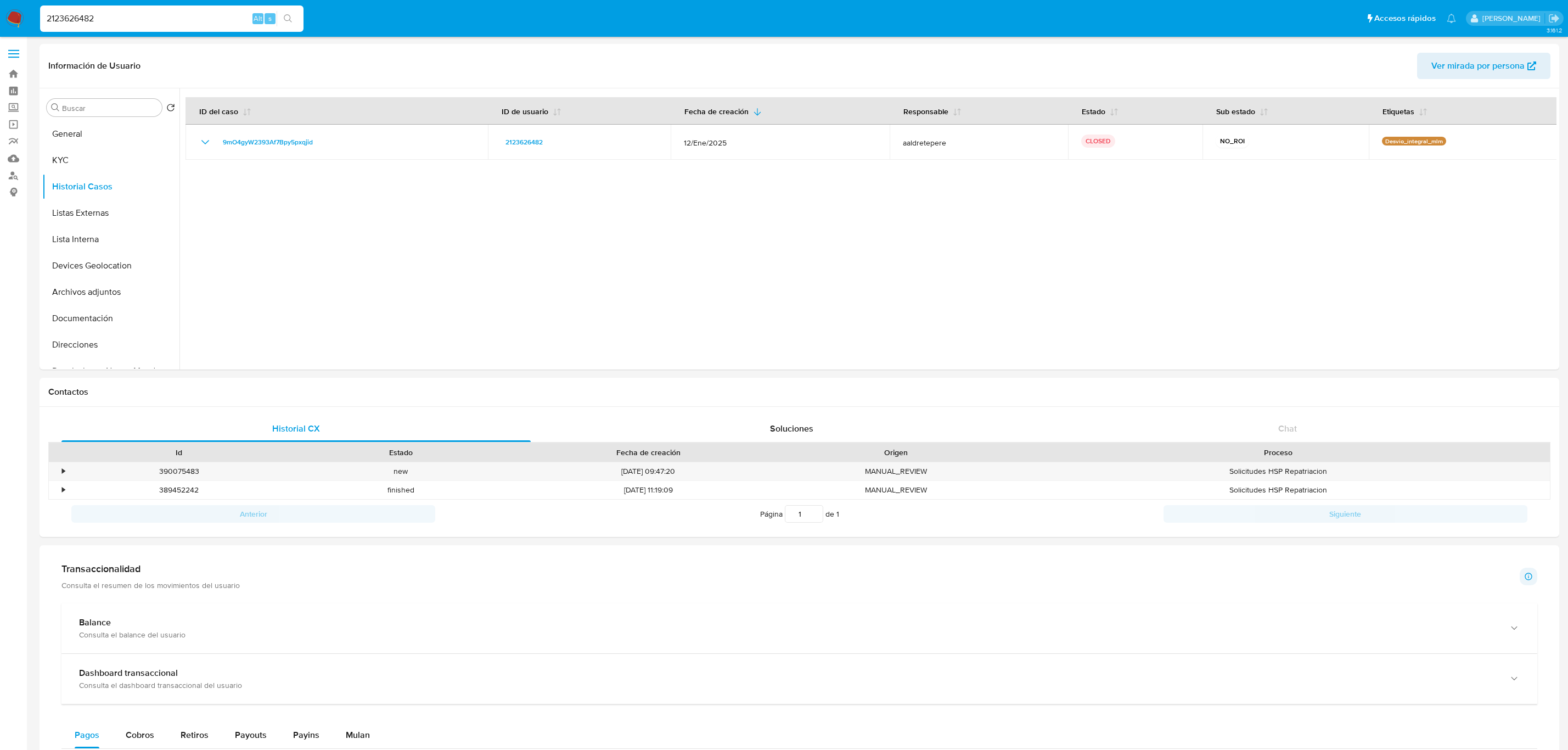
select select "10"
click at [180, 24] on input "2123626482" at bounding box center [171, 18] width 263 height 15
paste input "523827765"
type input "523827765"
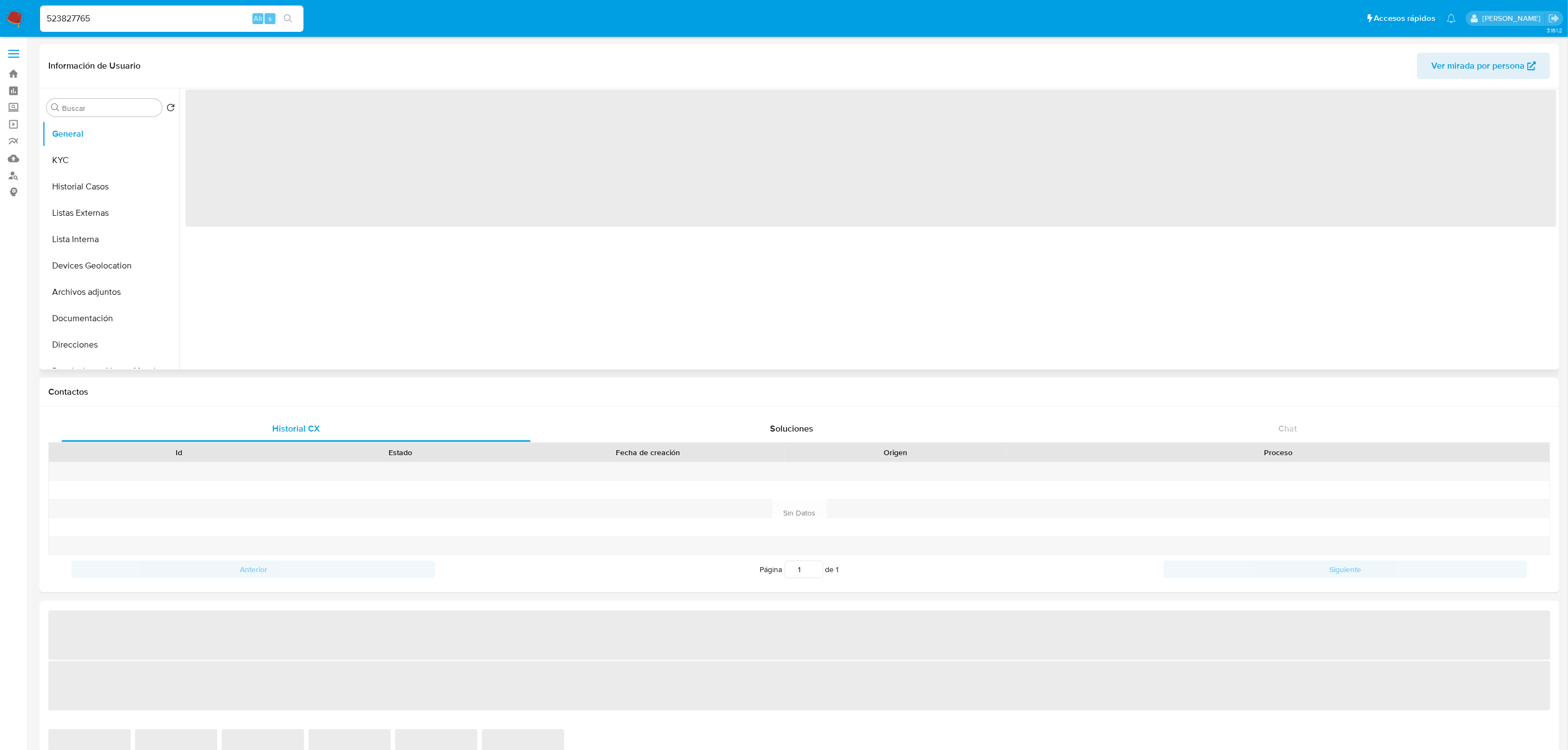
select select "10"
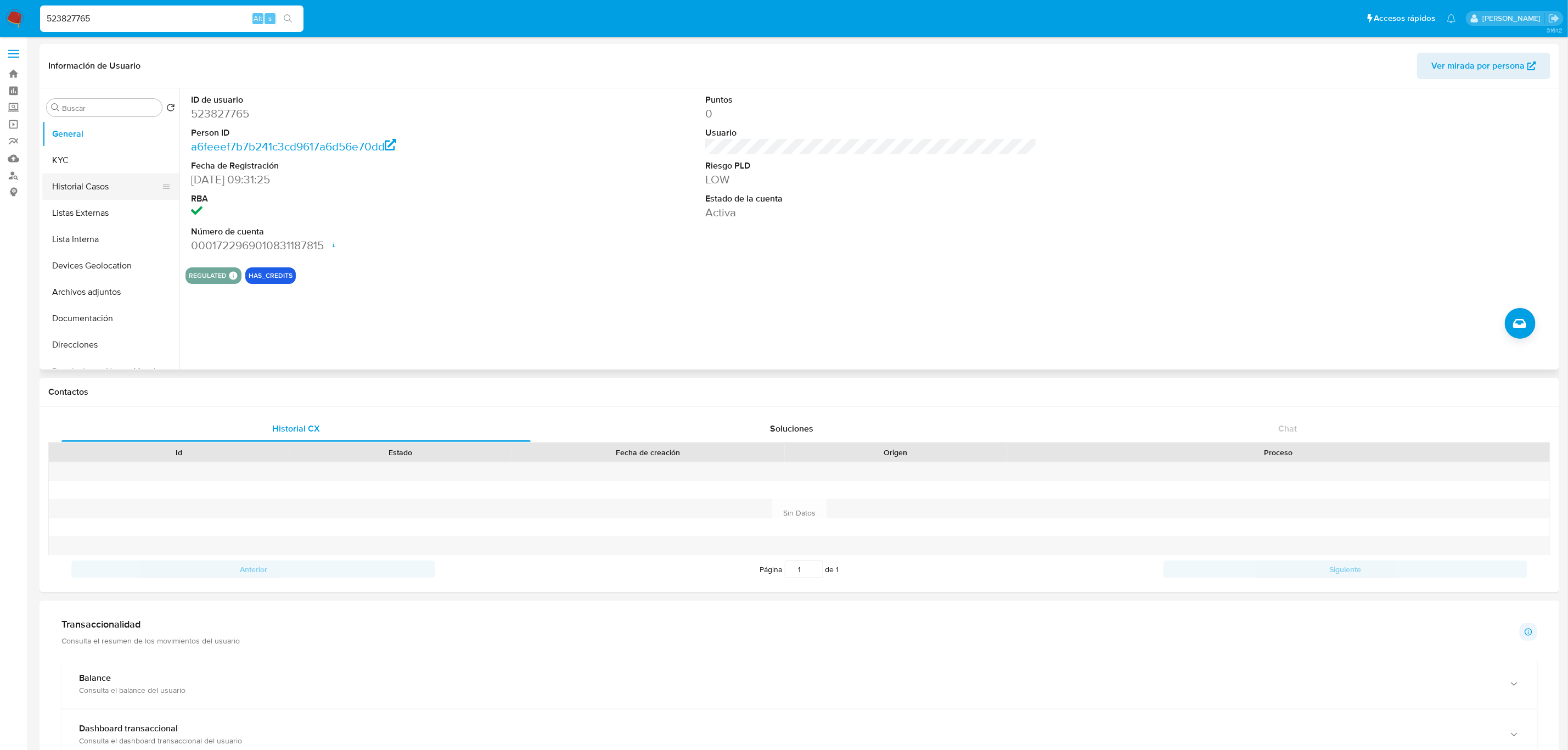
click at [114, 191] on button "Historial Casos" at bounding box center [107, 187] width 128 height 26
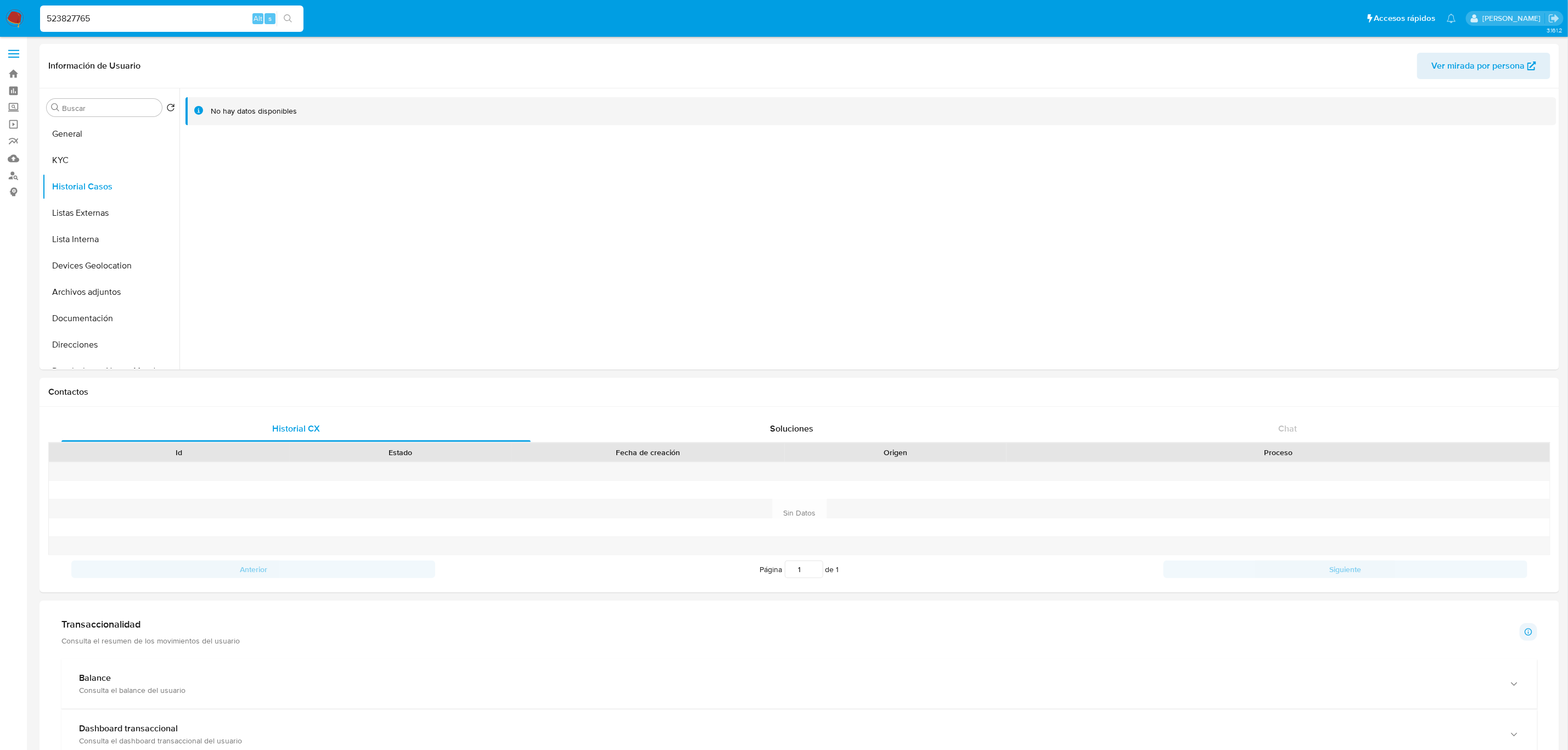
click at [171, 14] on input "523827765" at bounding box center [171, 18] width 263 height 15
paste input "2584326643"
type input "2584326643"
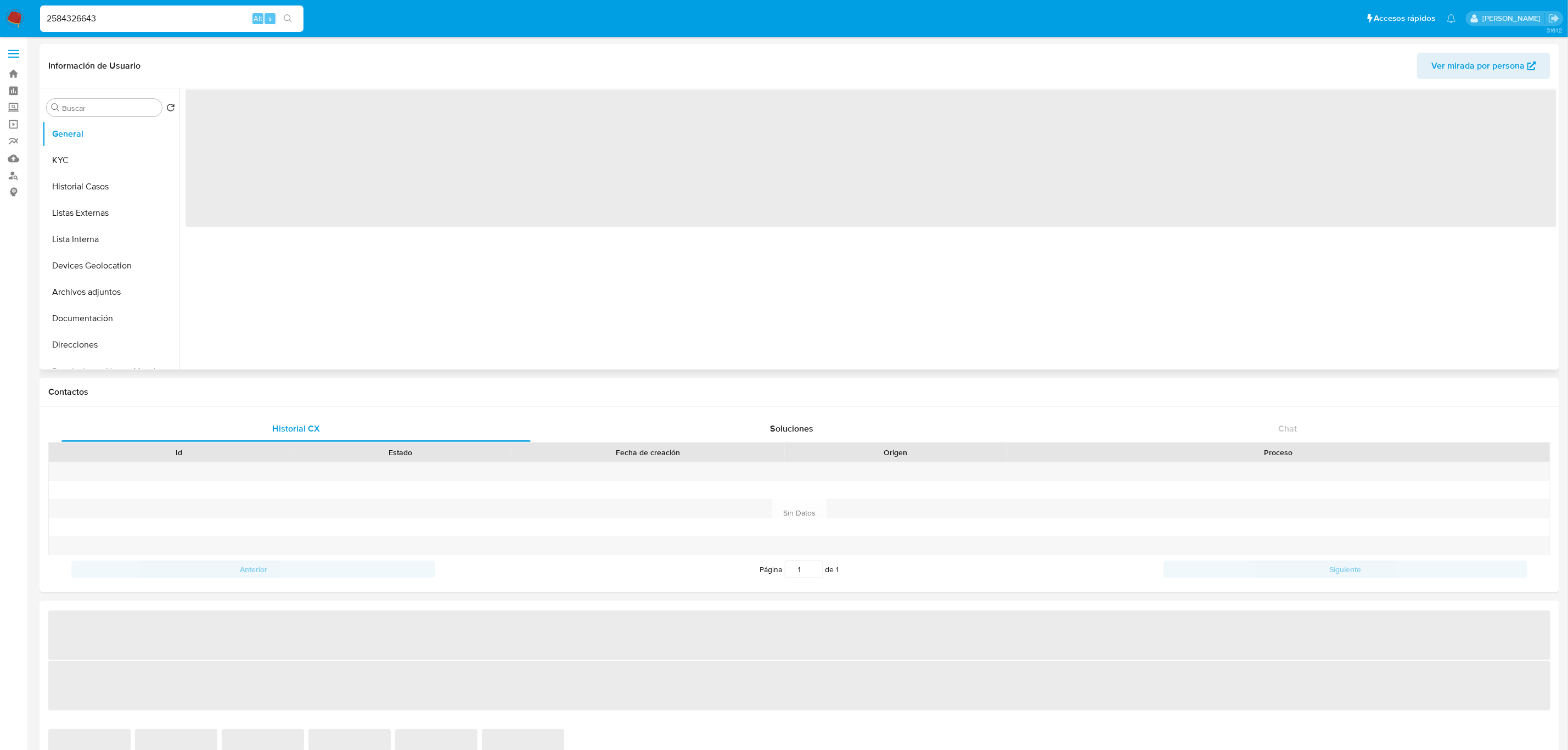
select select "10"
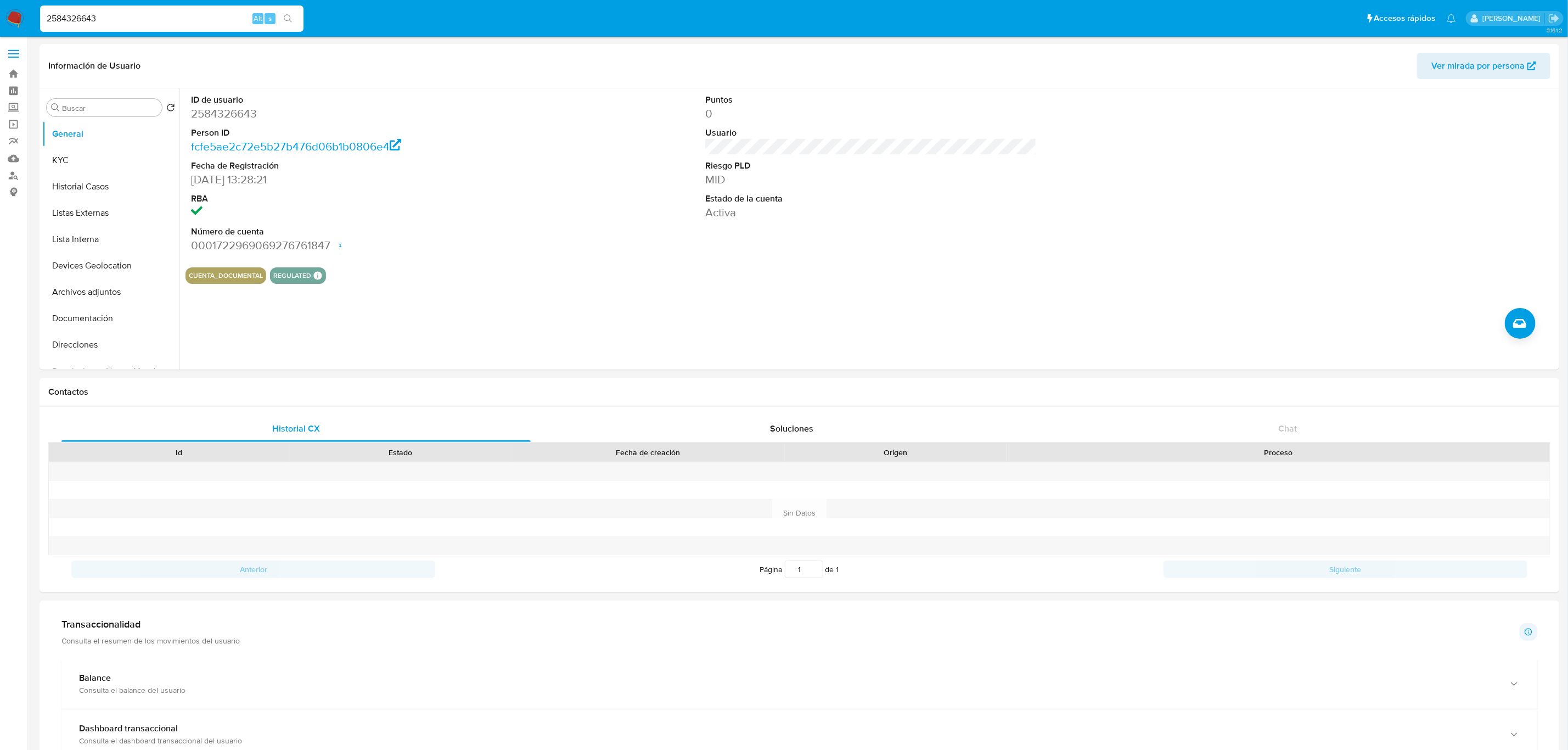
click at [125, 14] on input "2584326643" at bounding box center [171, 18] width 263 height 15
paste input "3894828"
type input "2538948283"
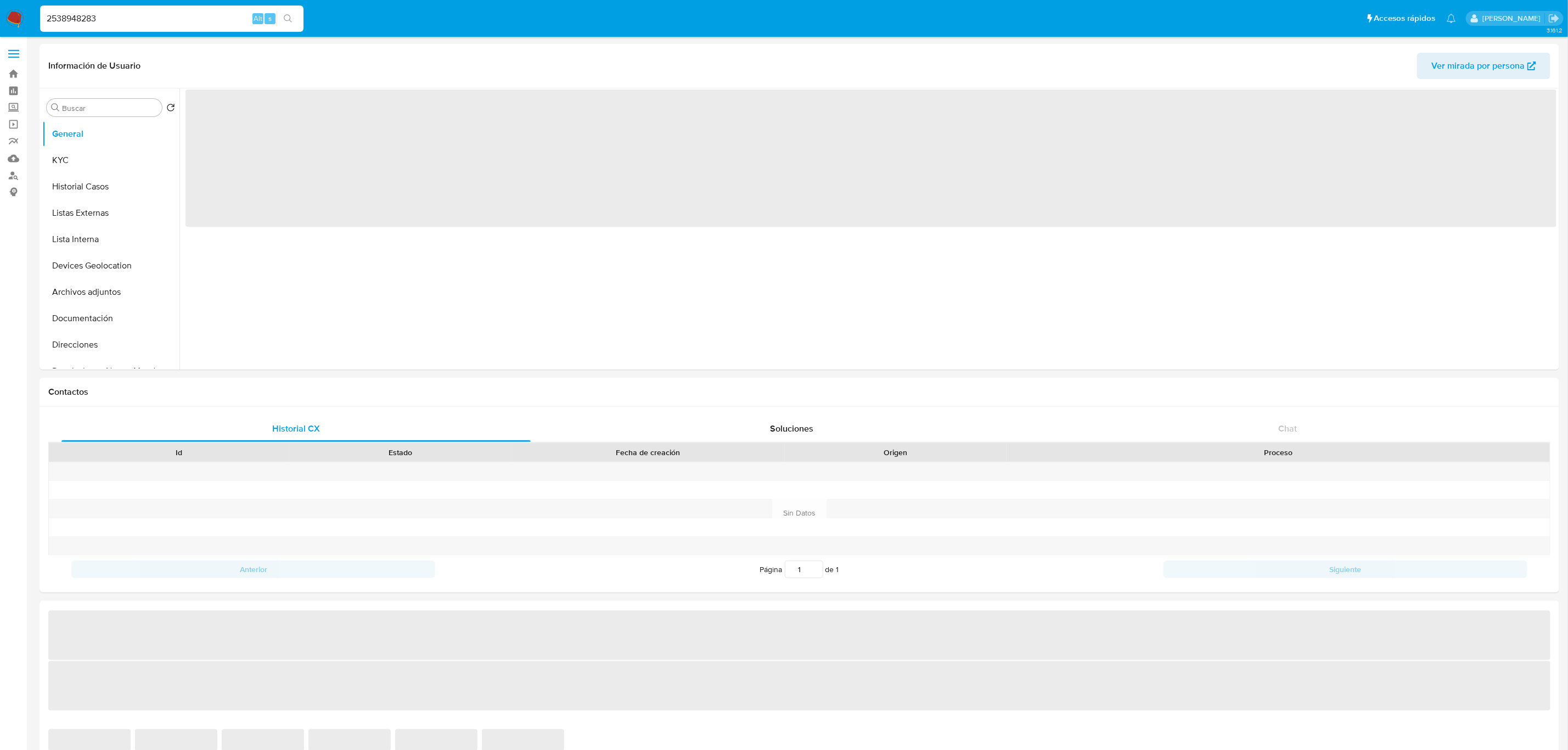
select select "10"
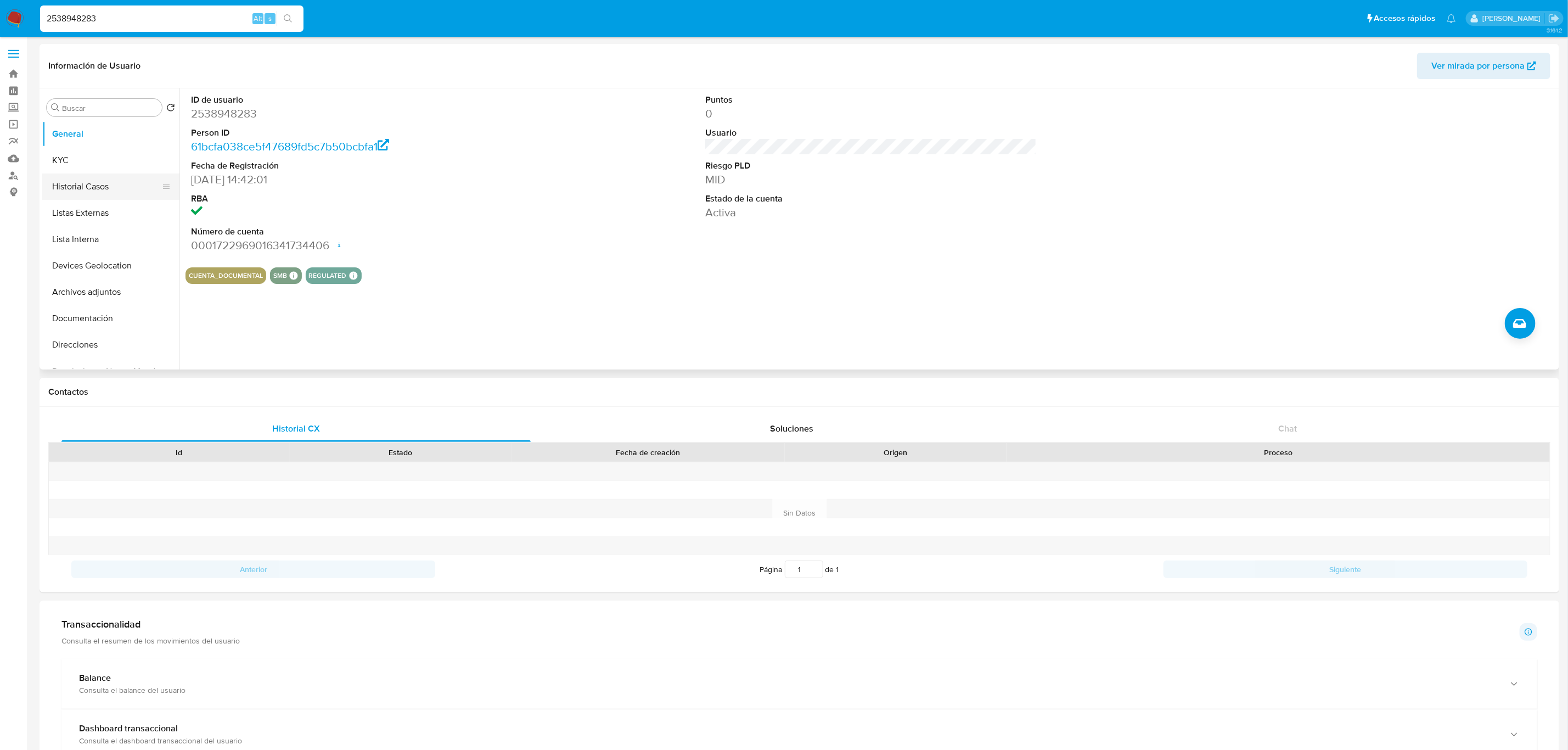
click at [101, 194] on button "Historial Casos" at bounding box center [107, 187] width 128 height 26
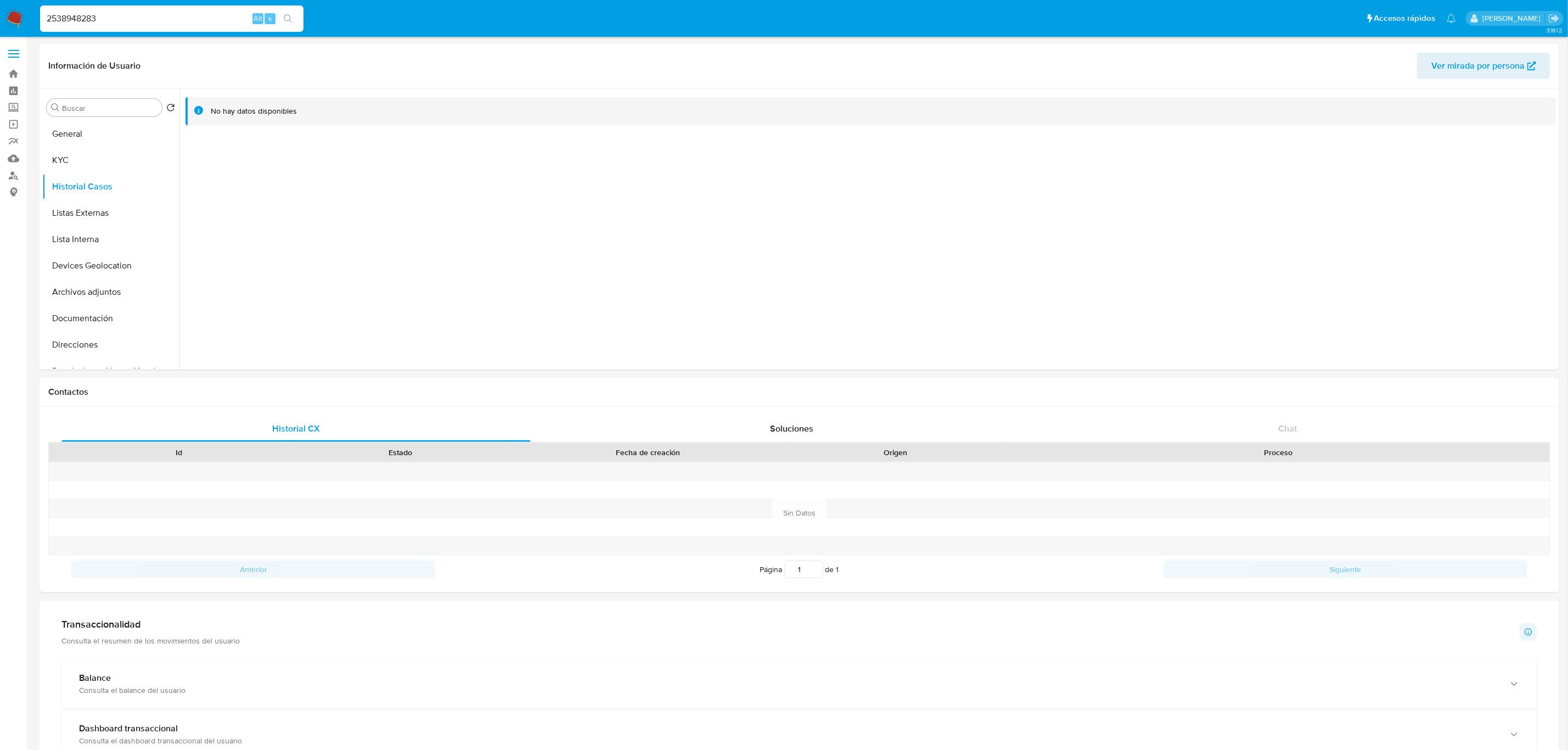
click at [137, 22] on input "2538948283" at bounding box center [171, 18] width 263 height 15
paste input "406620355"
type input "406620355"
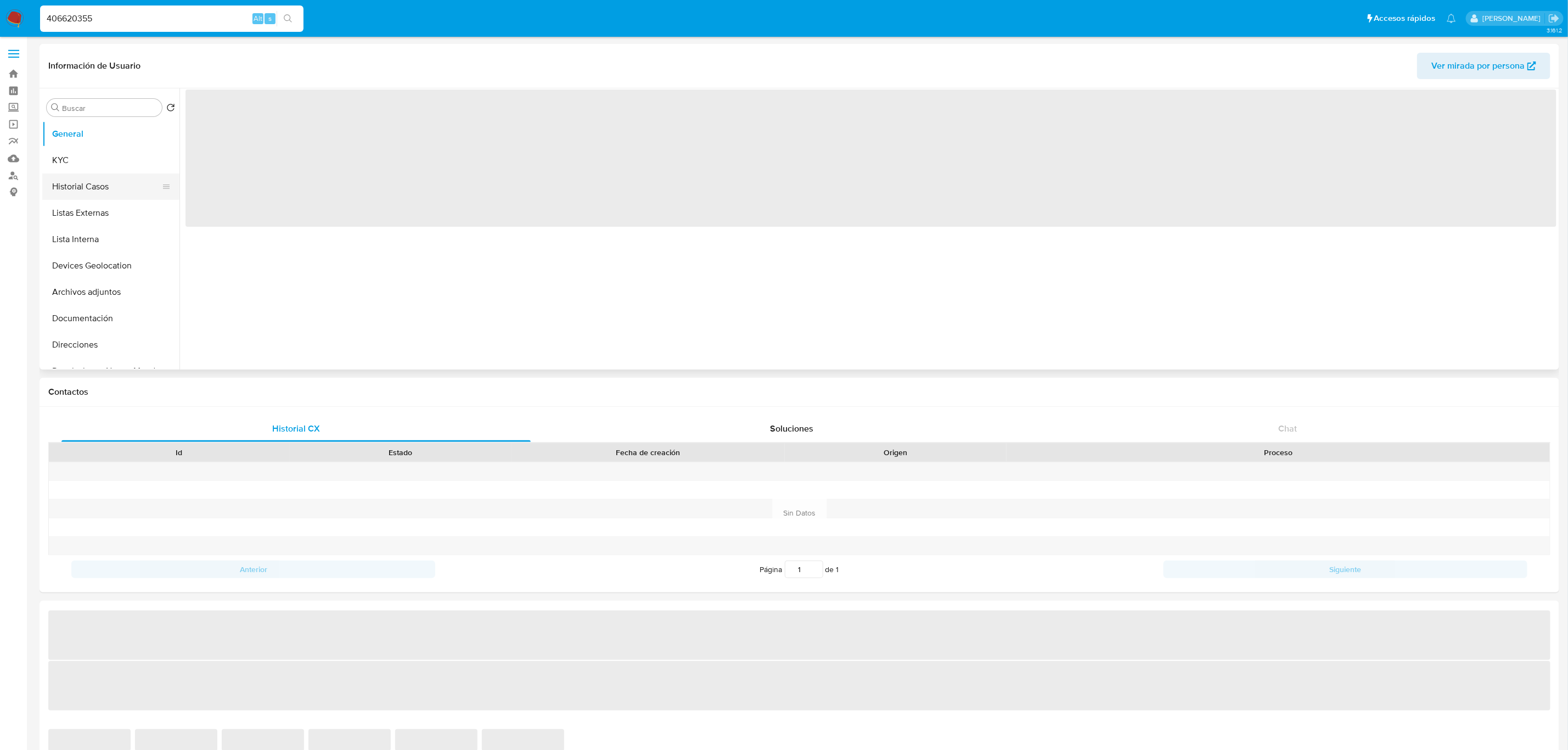
select select "10"
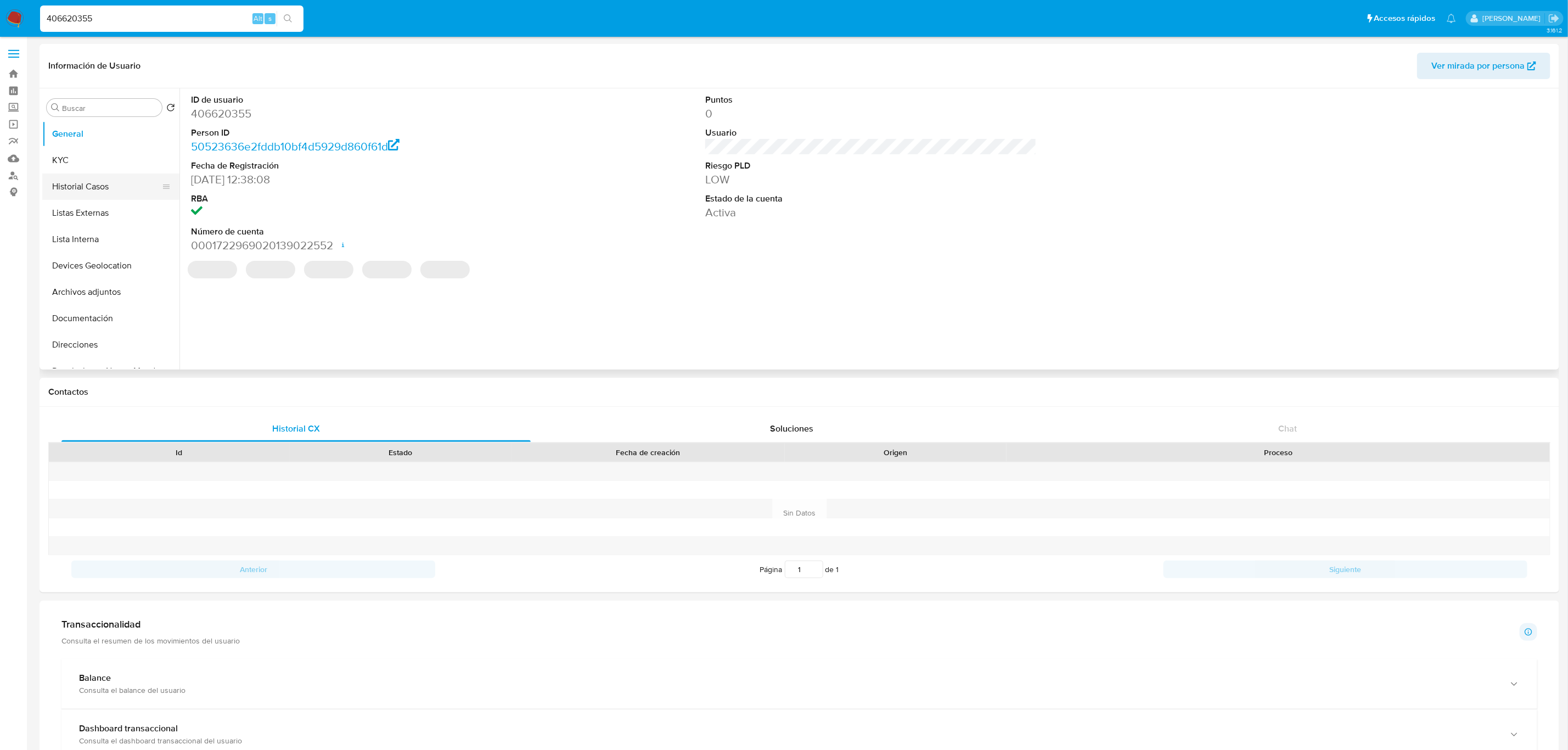
click at [106, 192] on button "Historial Casos" at bounding box center [107, 187] width 128 height 26
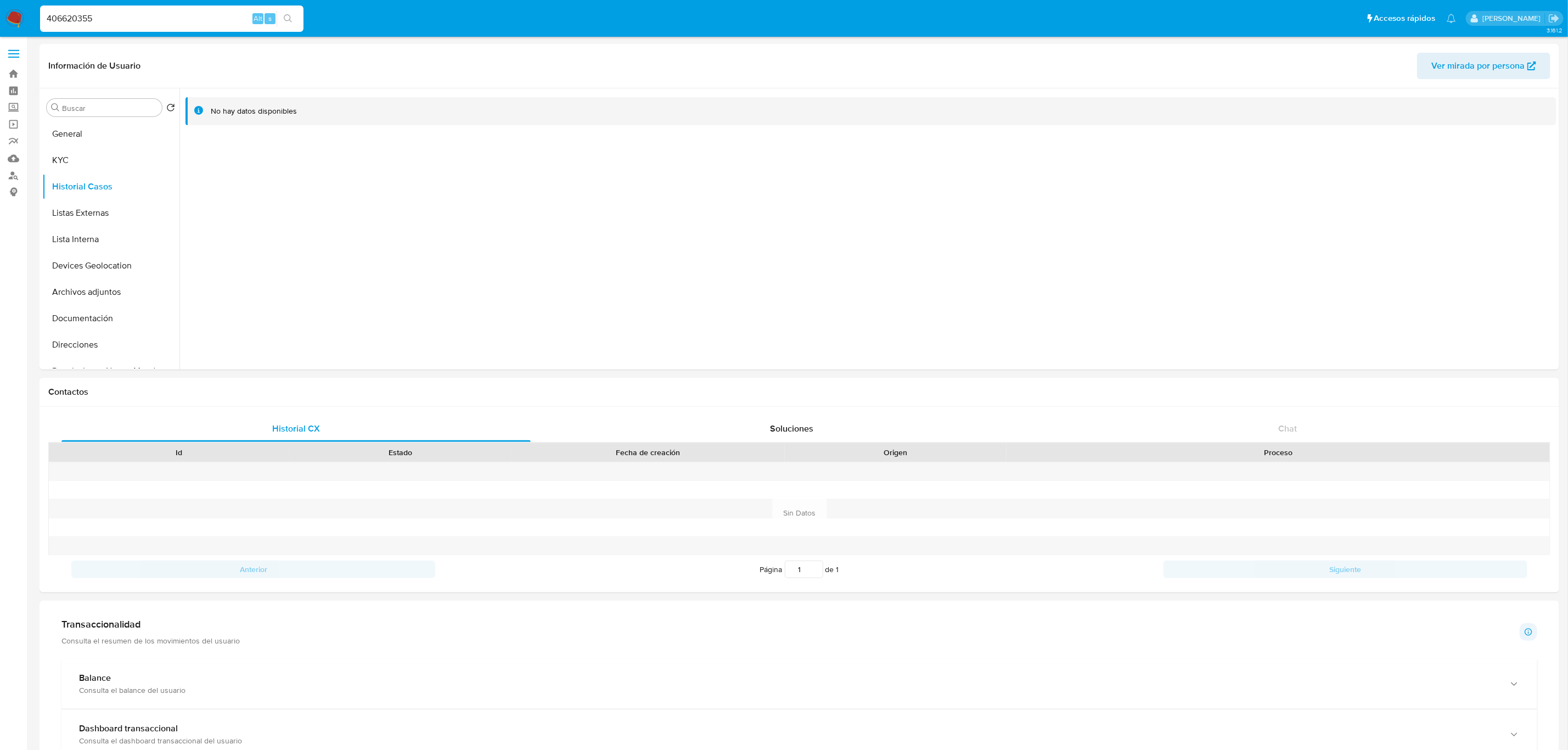
click at [203, 17] on input "406620355" at bounding box center [171, 18] width 263 height 15
paste input "309945427"
type input "309945427"
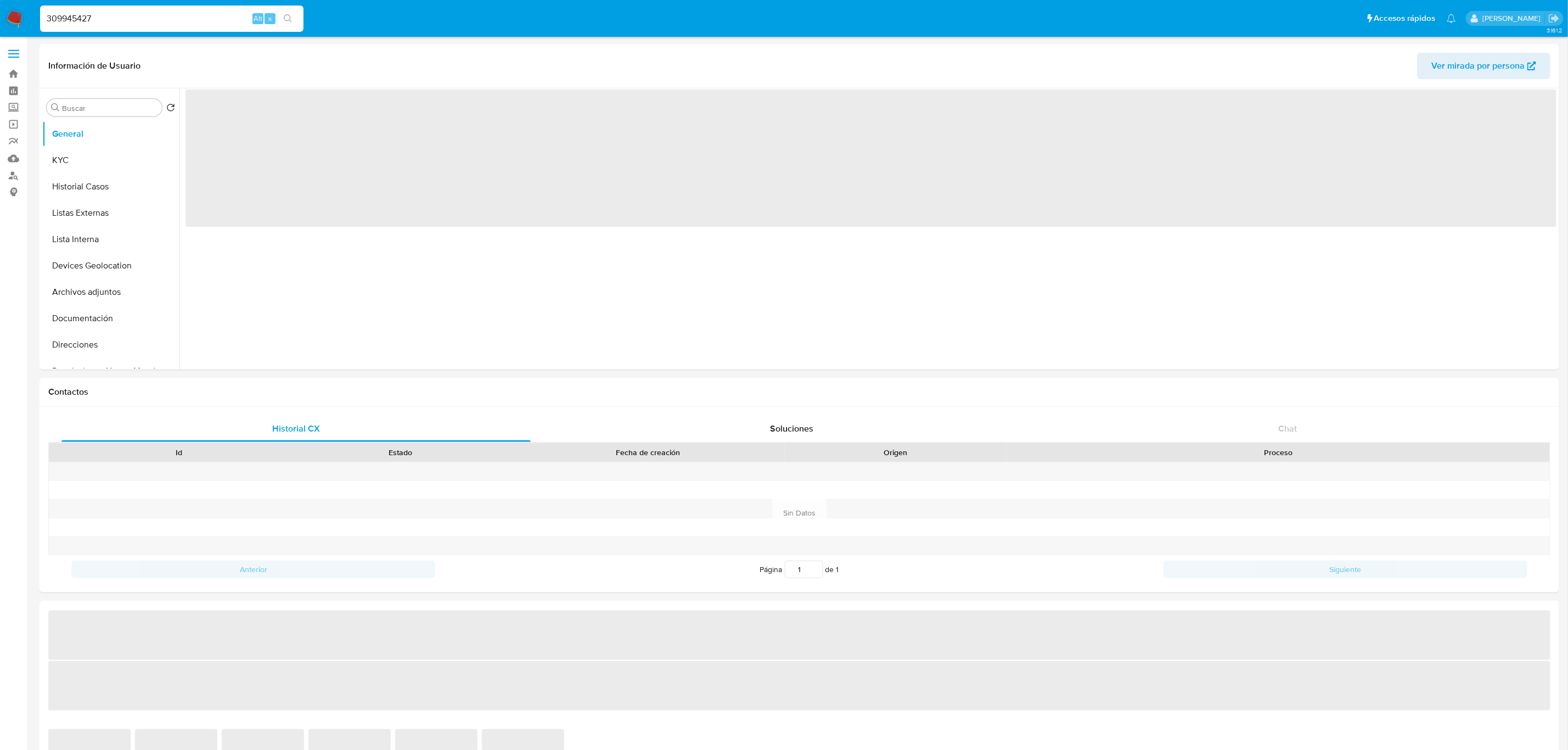
select select "10"
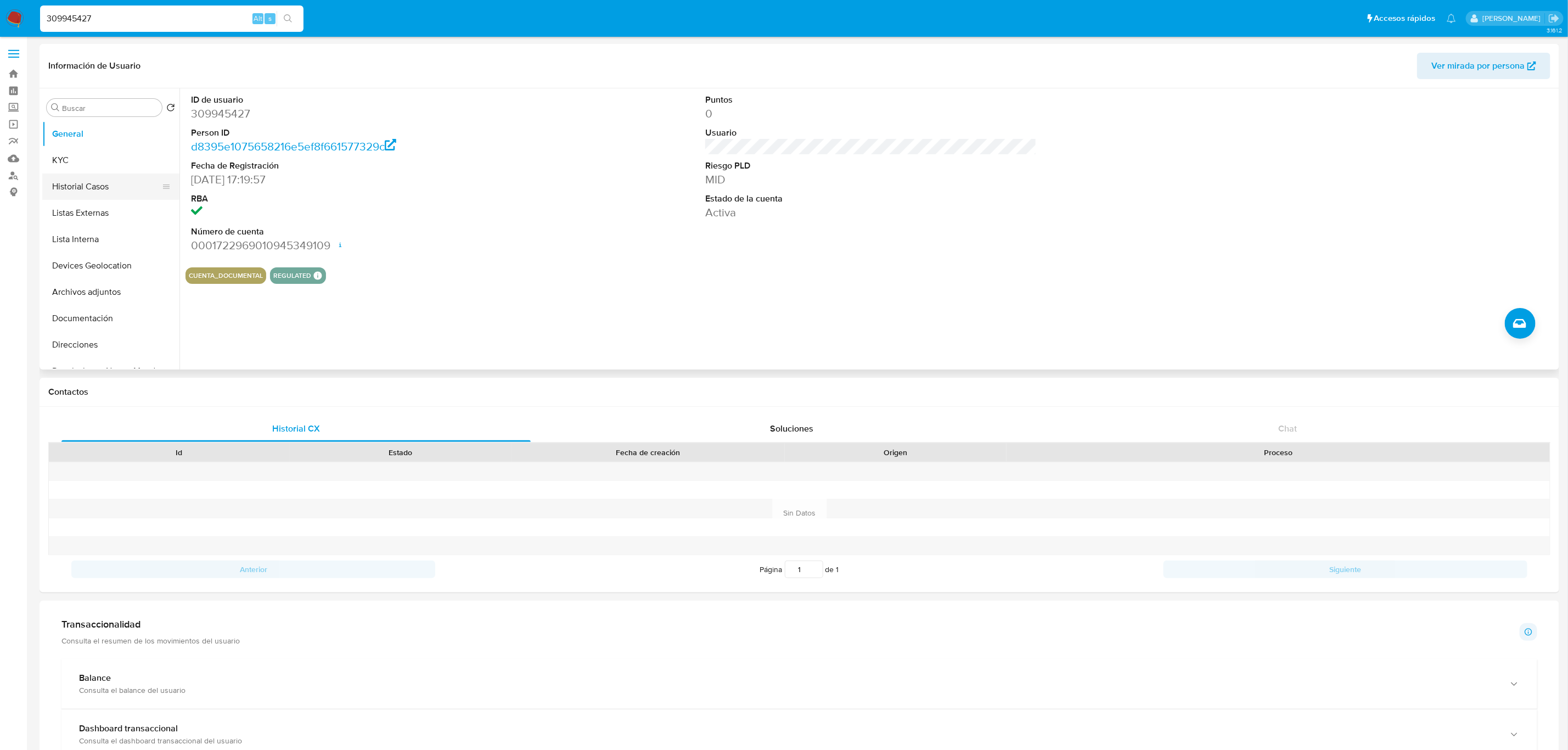
click at [112, 187] on button "Historial Casos" at bounding box center [107, 187] width 128 height 26
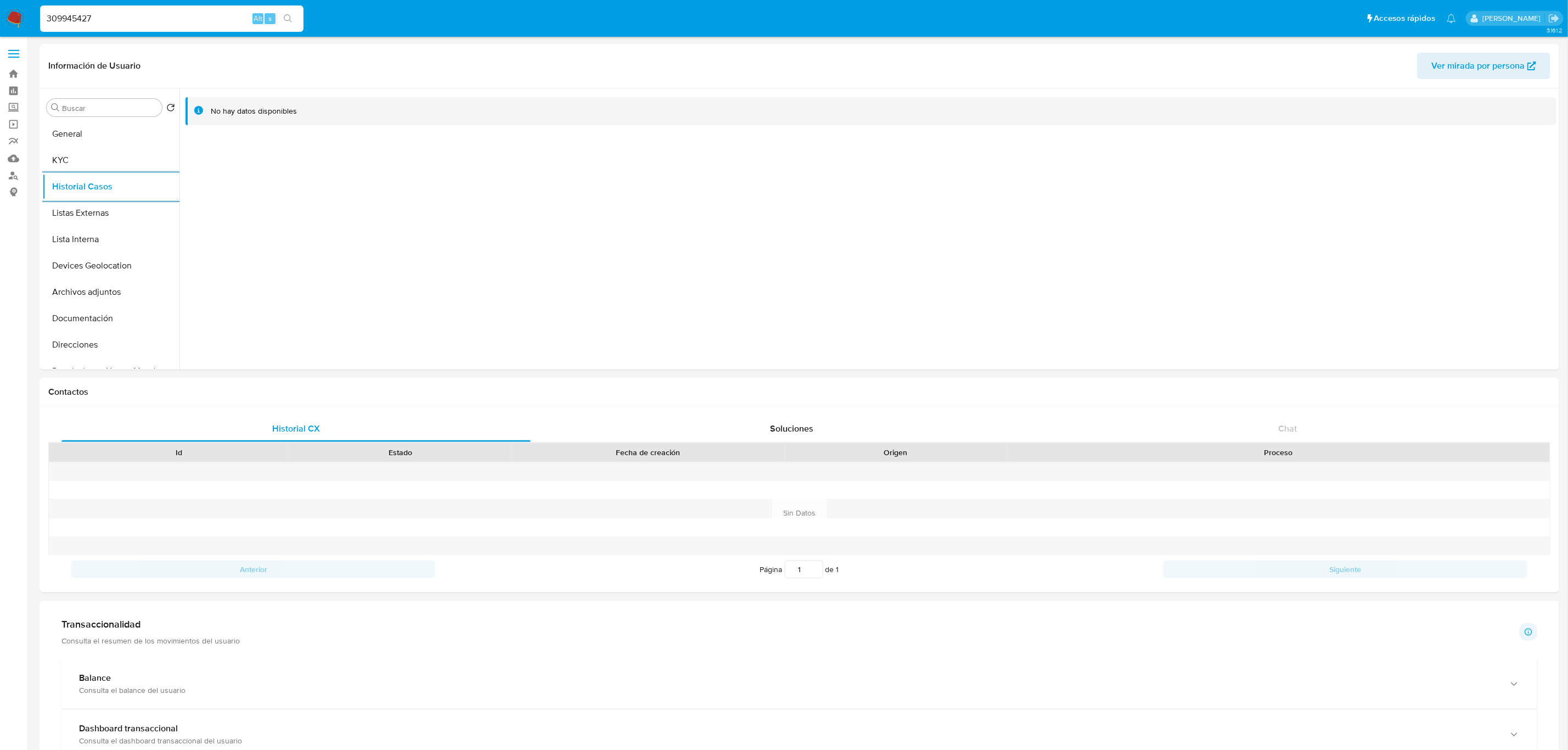
click at [147, 14] on input "309945427" at bounding box center [171, 18] width 263 height 15
paste input "2423902781"
type input "2423902781"
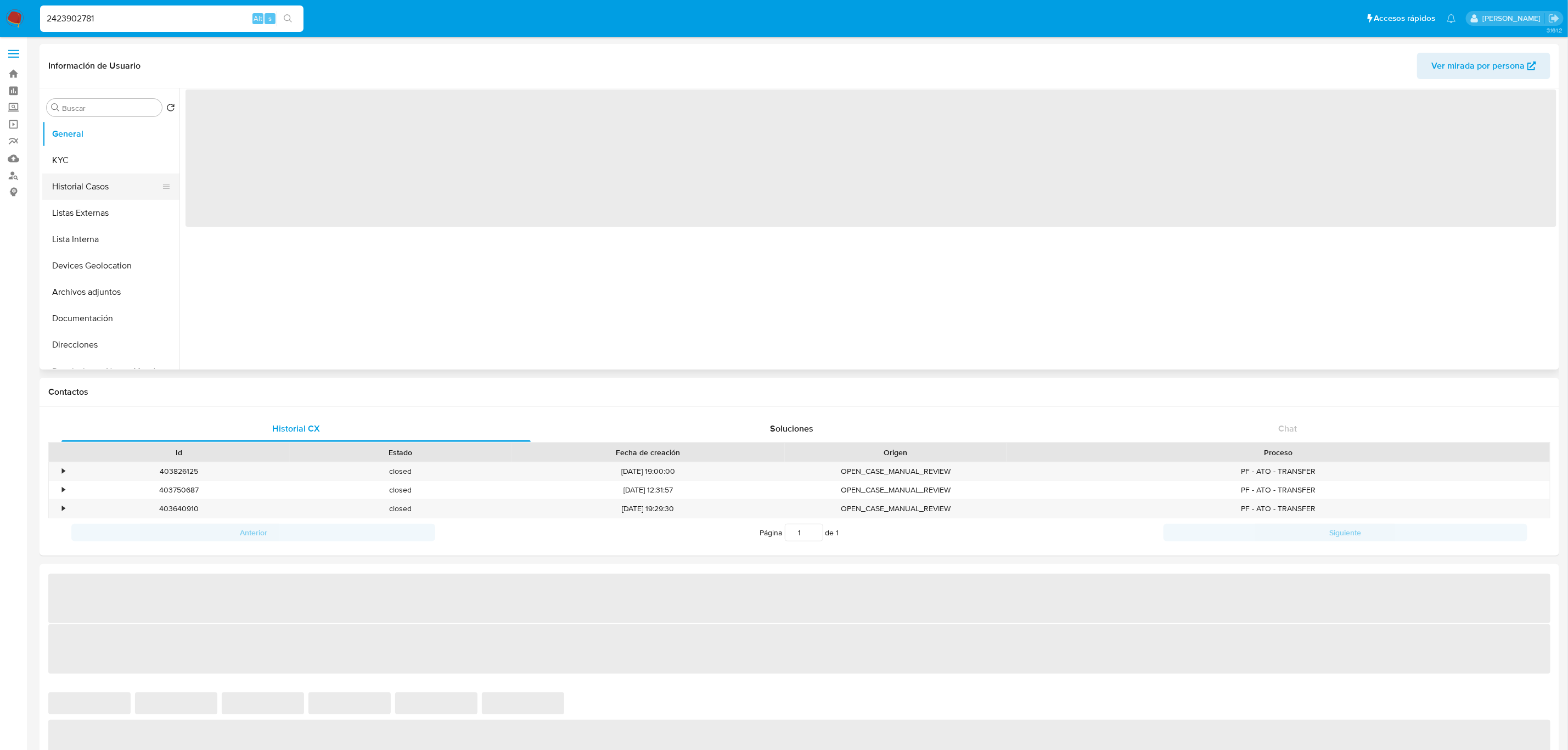
click at [102, 187] on button "Historial Casos" at bounding box center [107, 187] width 128 height 26
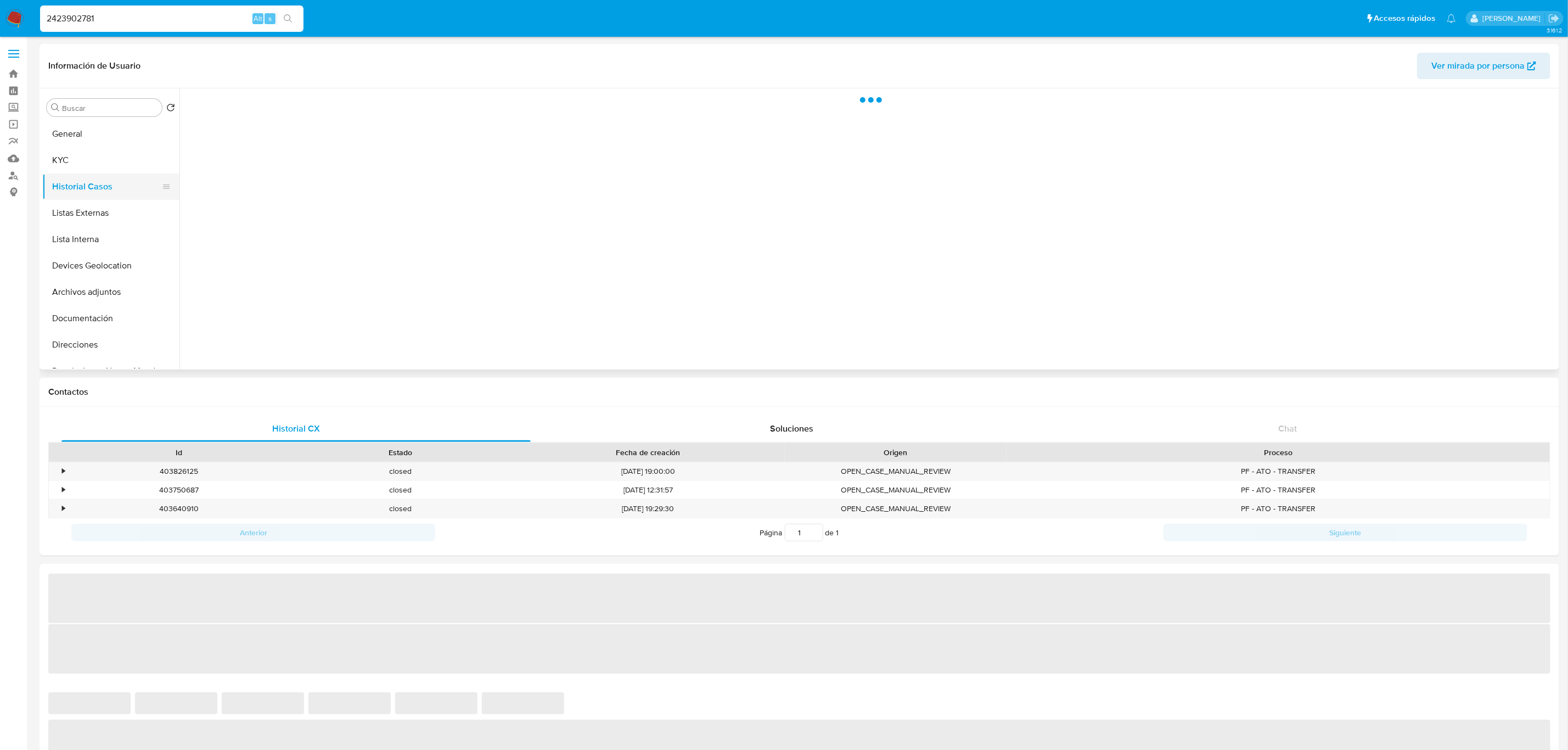
select select "10"
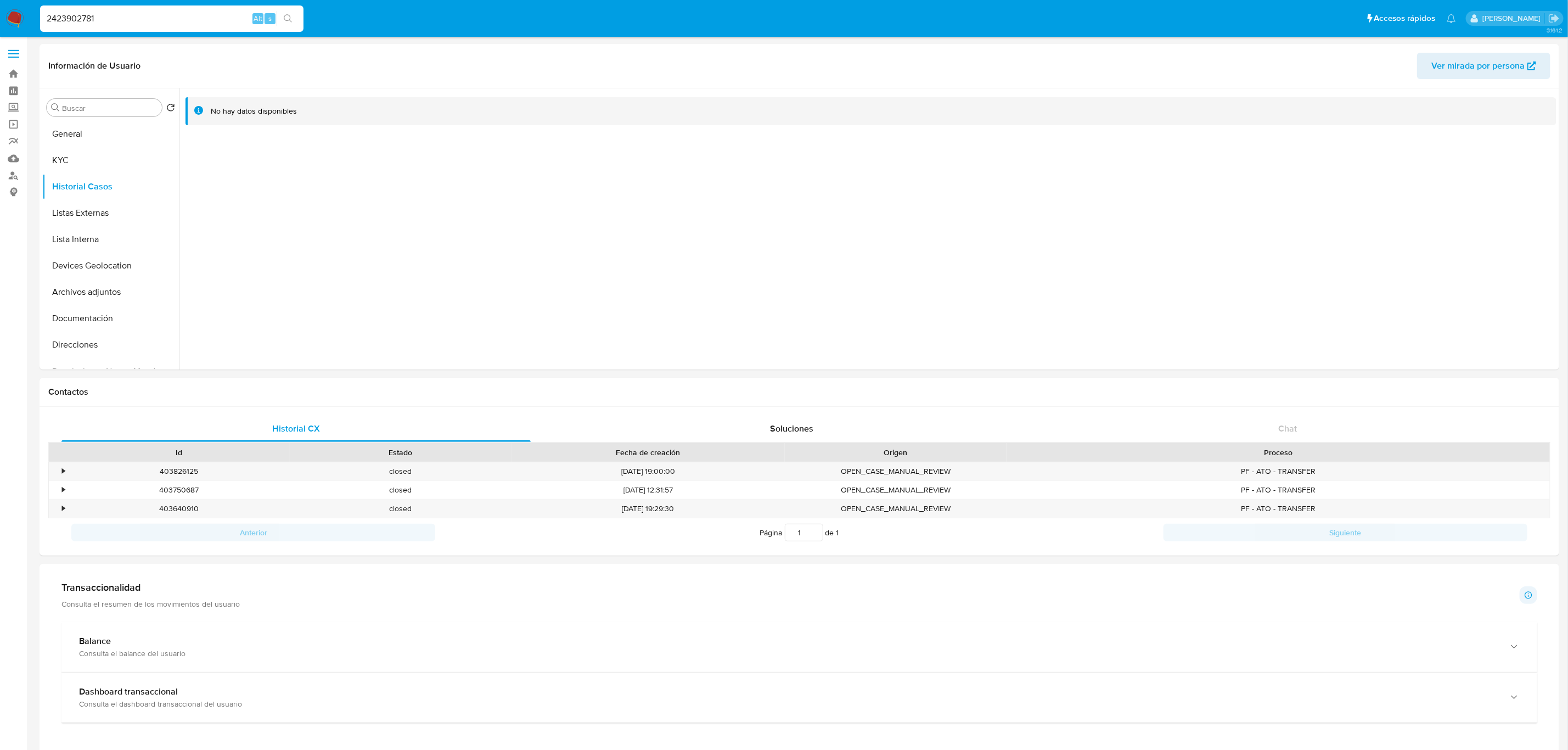
click at [163, 20] on input "2423902781" at bounding box center [171, 18] width 263 height 15
paste input "01585824"
type input "2401585824"
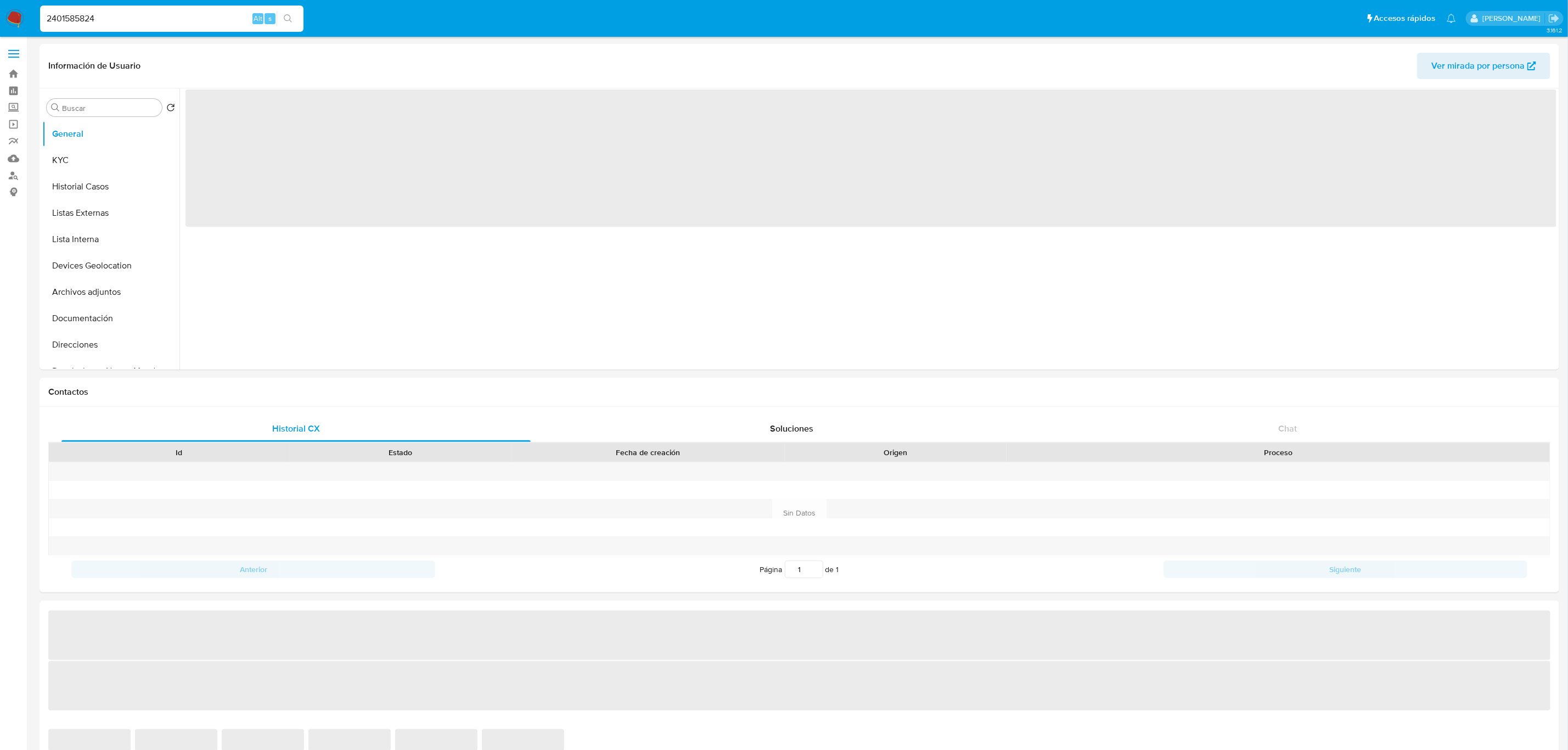
select select "10"
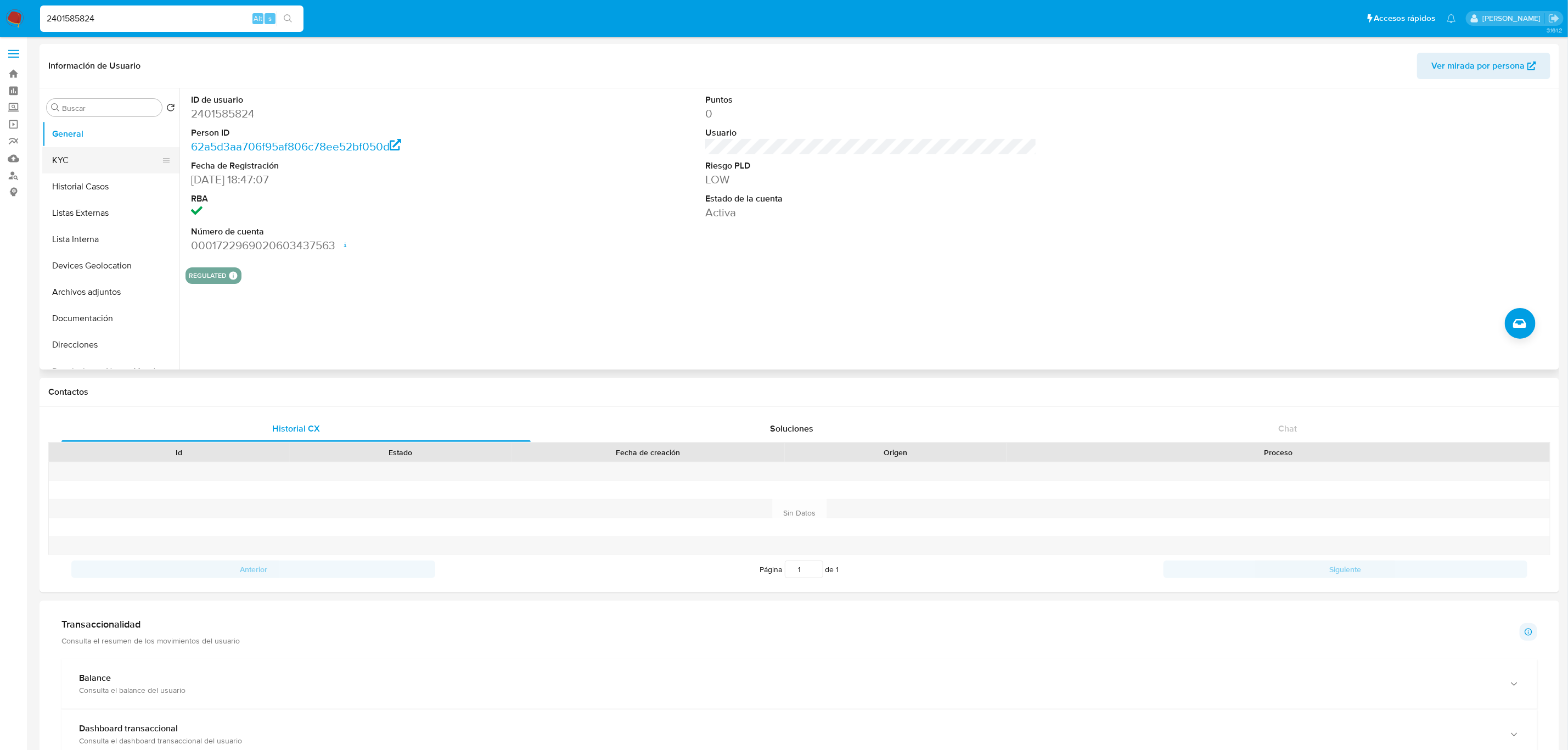
click at [103, 172] on button "KYC" at bounding box center [107, 159] width 128 height 26
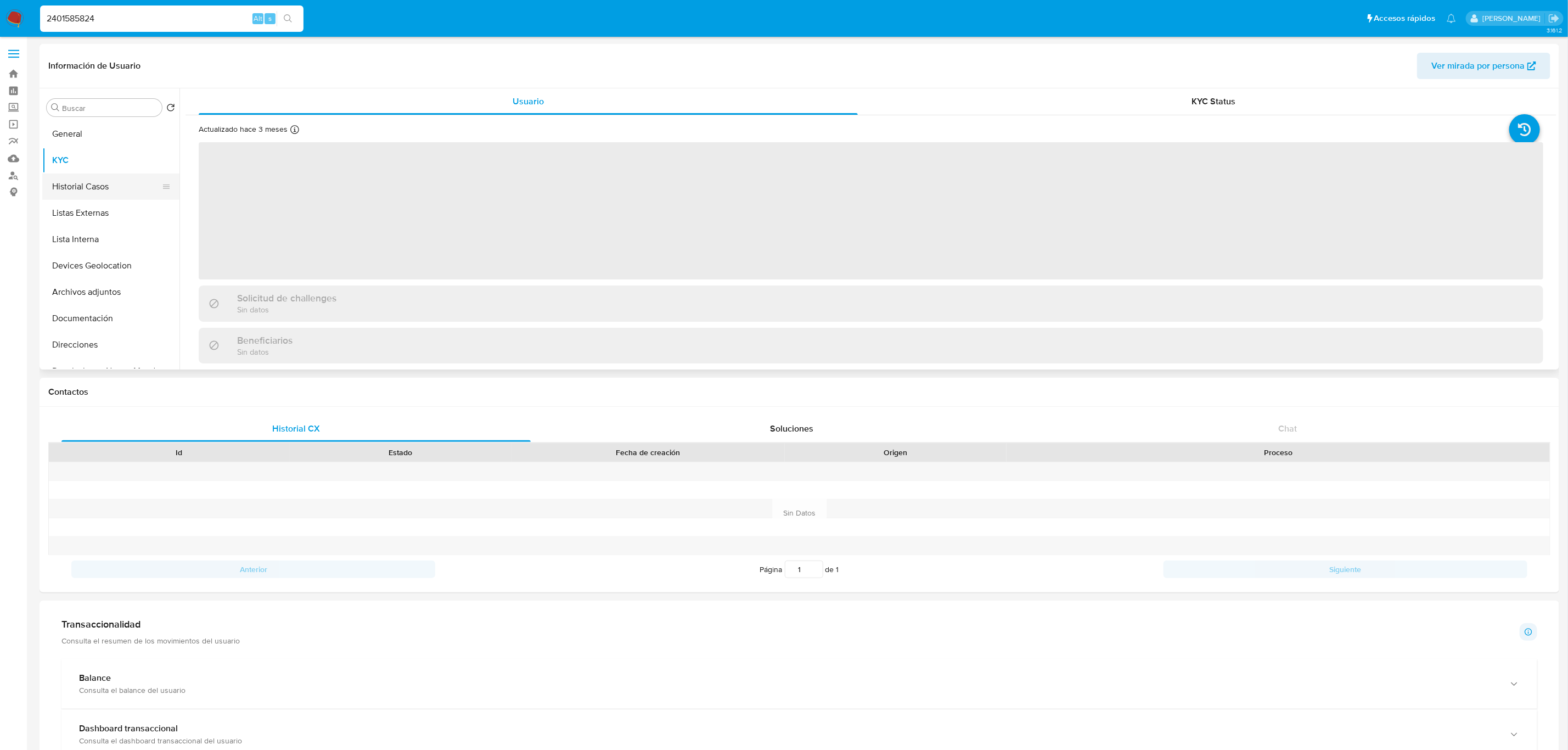
click at [99, 196] on button "Historial Casos" at bounding box center [107, 187] width 128 height 26
